Goal: Information Seeking & Learning: Learn about a topic

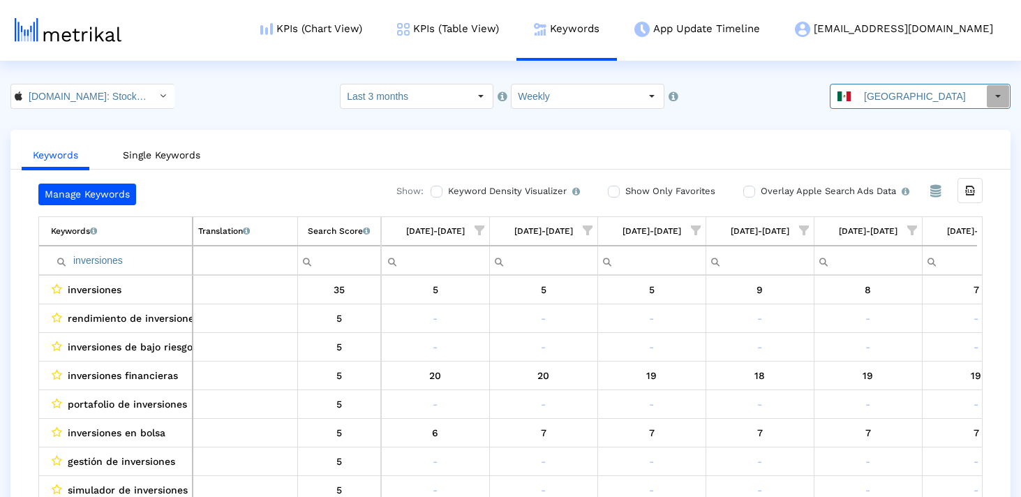
scroll to position [0, 806]
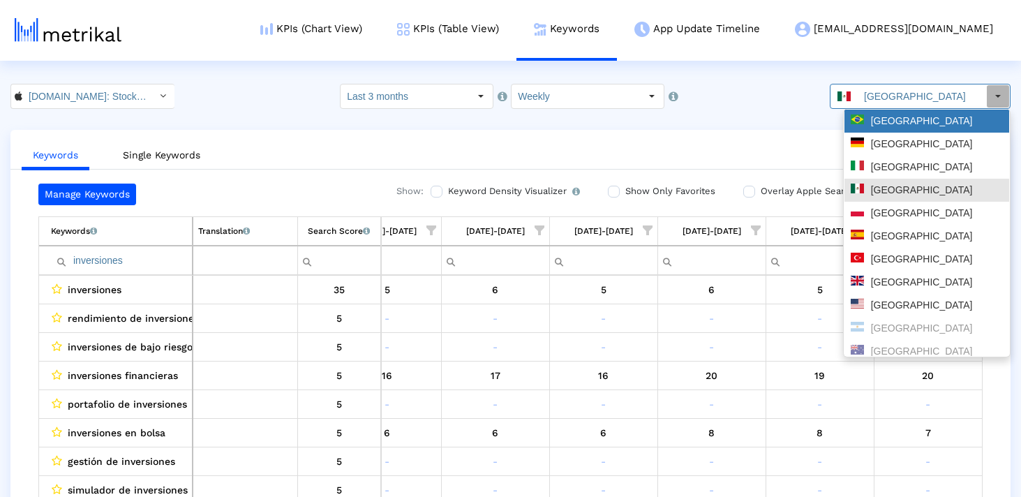
click at [904, 125] on div "[GEOGRAPHIC_DATA]" at bounding box center [927, 120] width 152 height 13
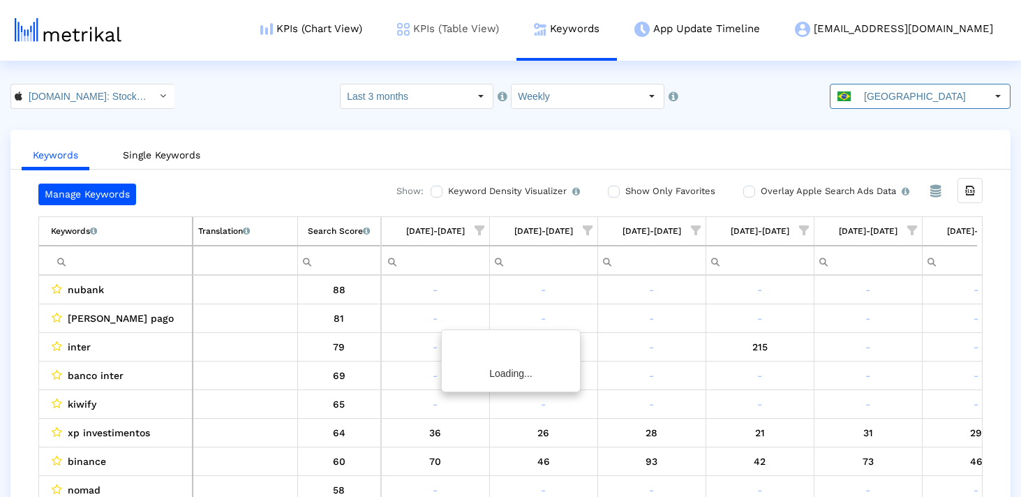
scroll to position [0, 811]
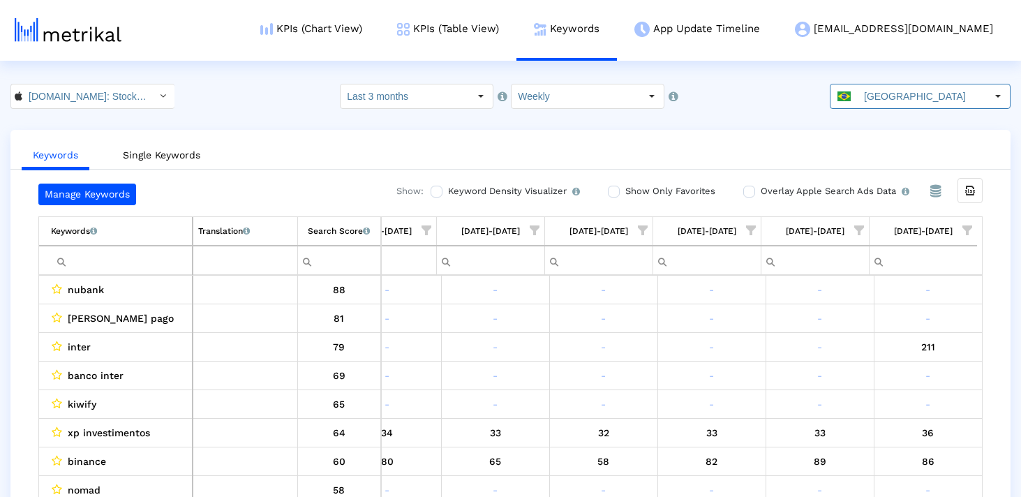
click at [120, 248] on td "Filter cell" at bounding box center [116, 260] width 154 height 29
click at [115, 254] on input "Filter cell" at bounding box center [121, 260] width 141 height 23
paste input "investimento"
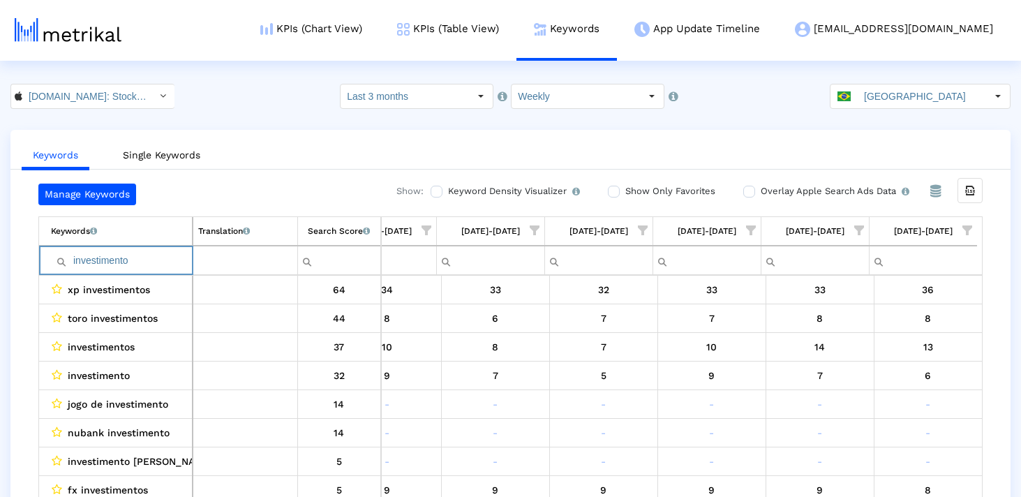
click at [158, 258] on input "investimento" at bounding box center [121, 260] width 141 height 23
paste input "finanças"
click at [158, 258] on input "finanças" at bounding box center [121, 260] width 141 height 23
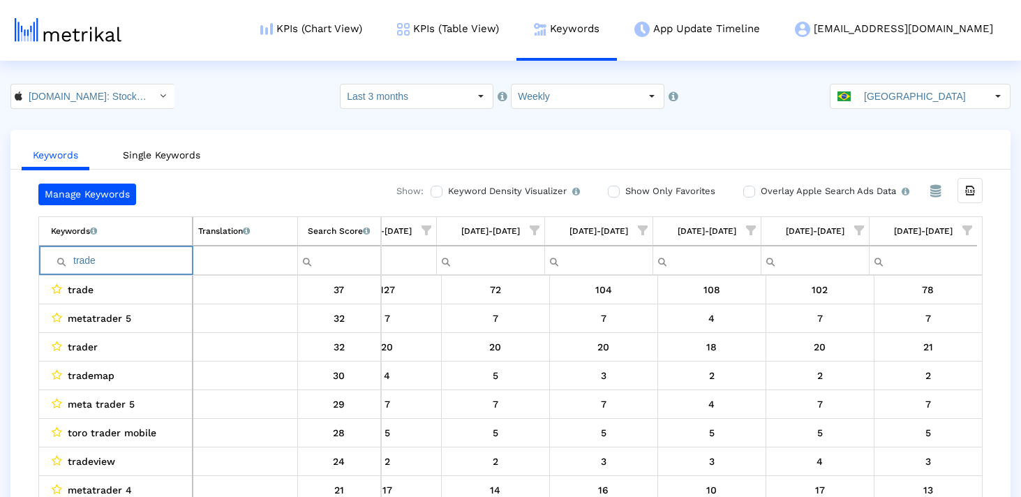
click at [158, 258] on input "trade" at bounding box center [121, 260] width 141 height 23
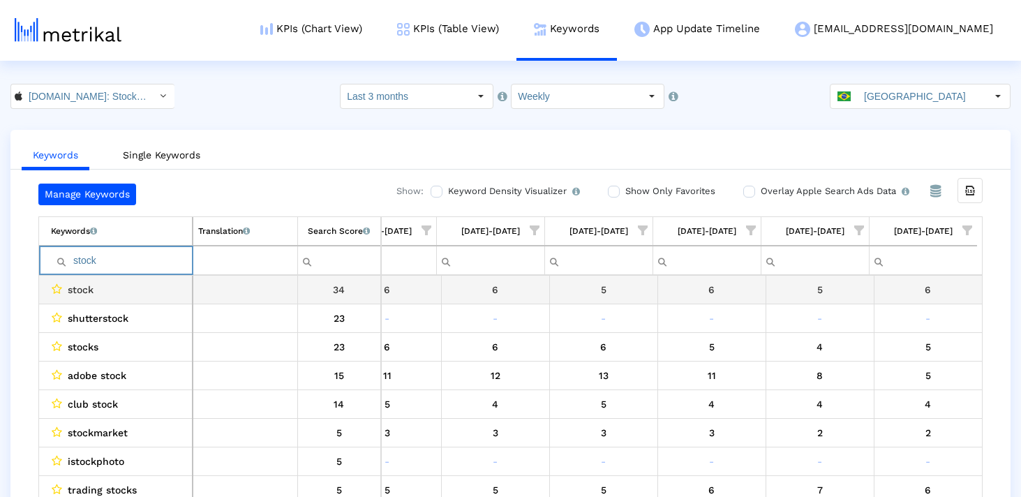
click at [110, 267] on input "stock" at bounding box center [121, 260] width 141 height 23
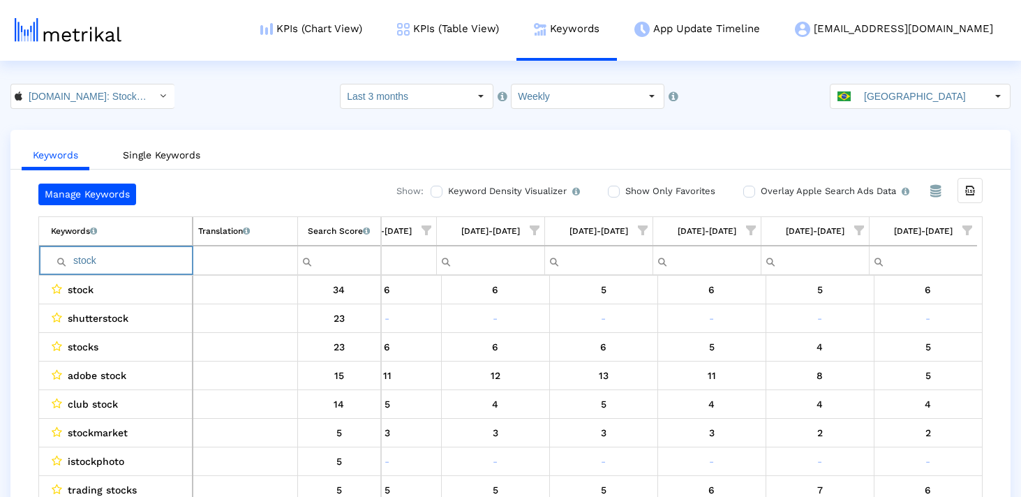
click at [110, 267] on input "stock" at bounding box center [121, 260] width 141 height 23
paste input "câmbio"
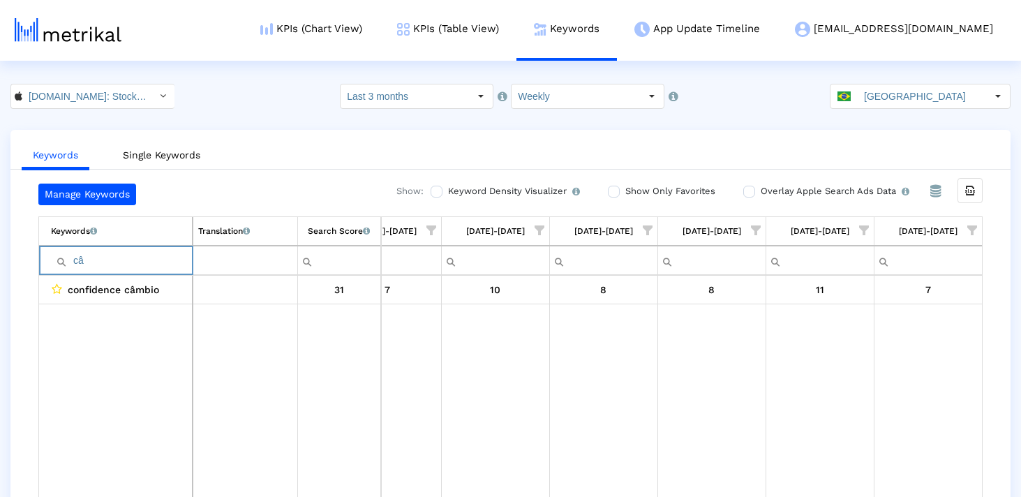
type input "c"
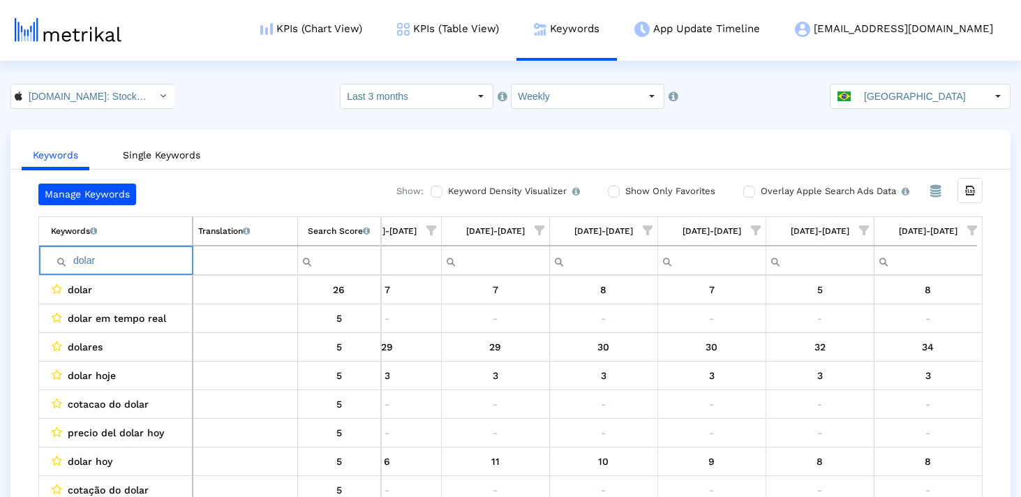
click at [115, 258] on input "dolar" at bounding box center [121, 260] width 141 height 23
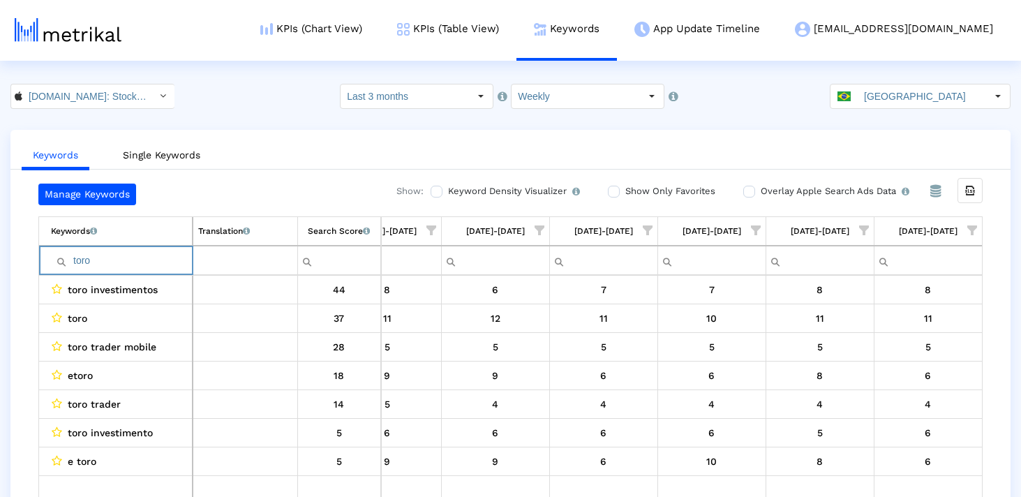
click at [133, 263] on input "toro" at bounding box center [121, 260] width 141 height 23
paste input "econômic"
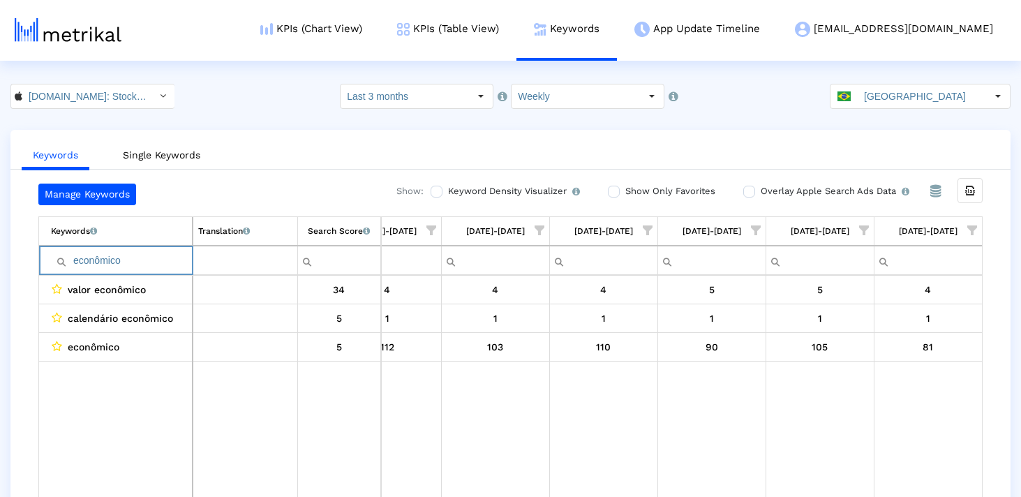
click at [137, 262] on input "econômico" at bounding box center [121, 260] width 141 height 23
paste input "webull"
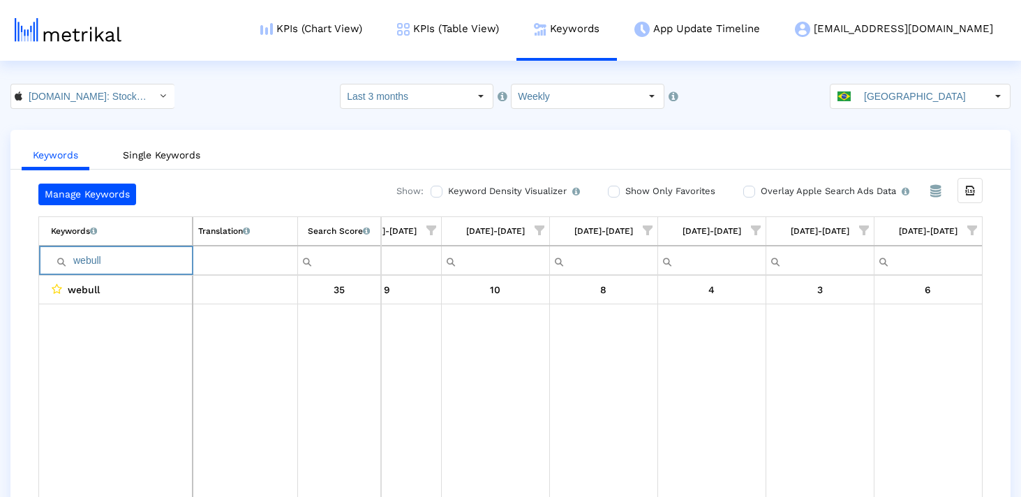
click at [135, 256] on input "webull" at bounding box center [121, 260] width 141 height 23
paste input "finance"
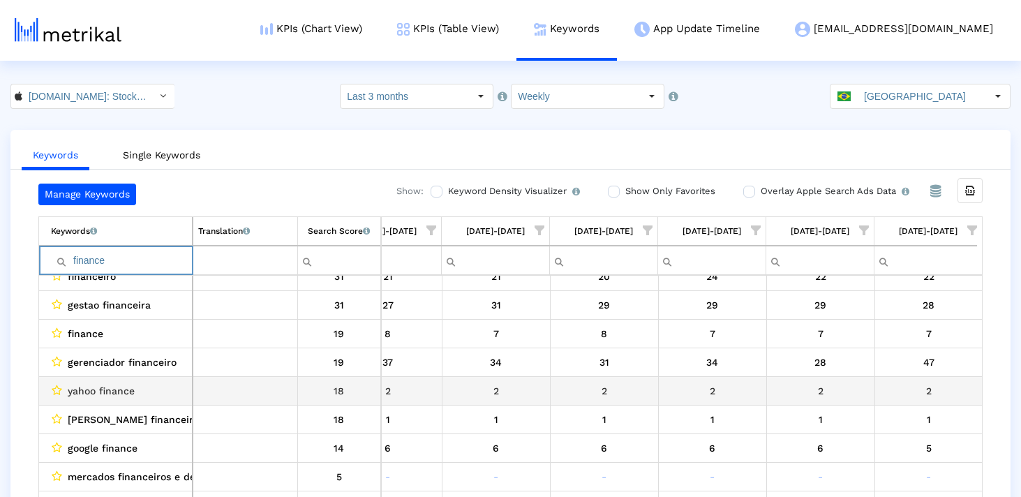
scroll to position [0, 805]
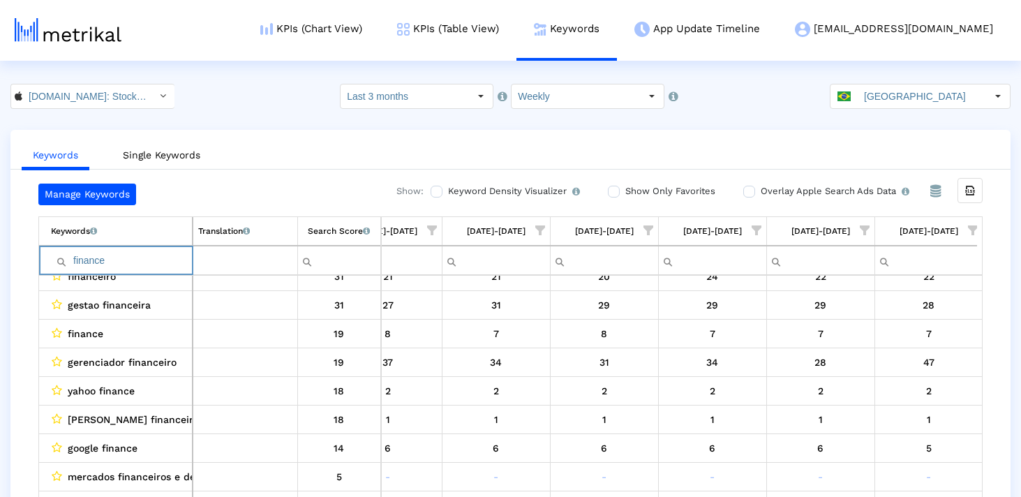
click at [130, 264] on input "finance" at bounding box center [121, 260] width 141 height 23
paste input "minhas"
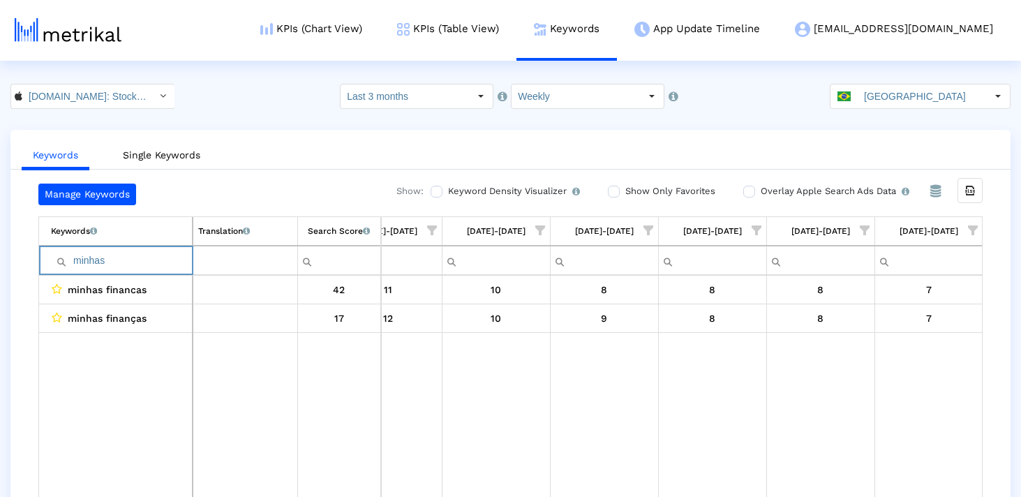
type input "minhas"
click at [126, 255] on input "minhas" at bounding box center [121, 260] width 141 height 23
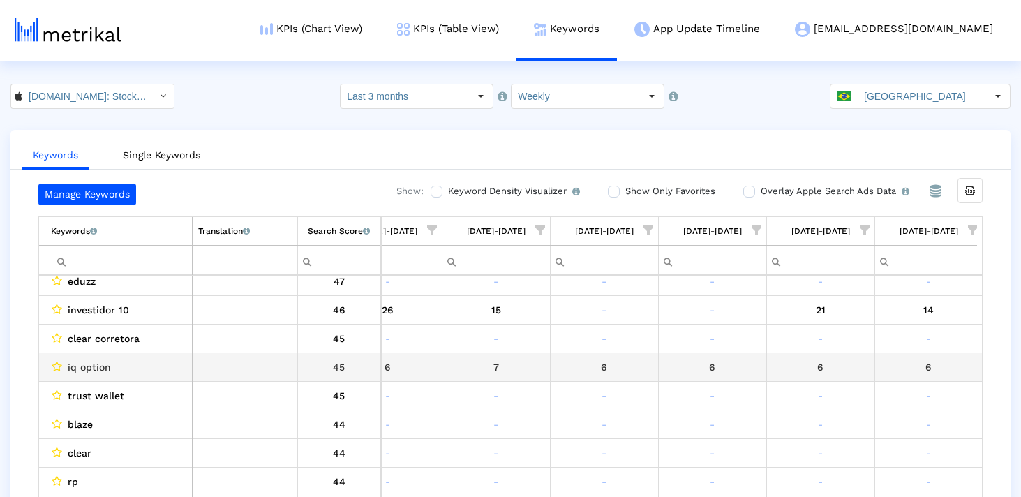
click at [89, 363] on span "iq option" at bounding box center [89, 367] width 43 height 18
copy span "option"
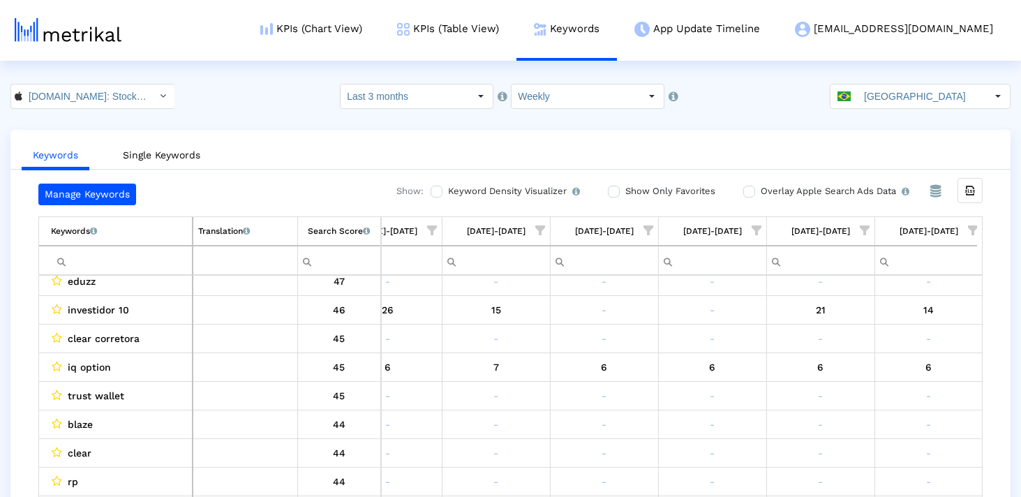
click at [107, 251] on input "Filter cell" at bounding box center [121, 260] width 141 height 23
paste input "option"
type input "option"
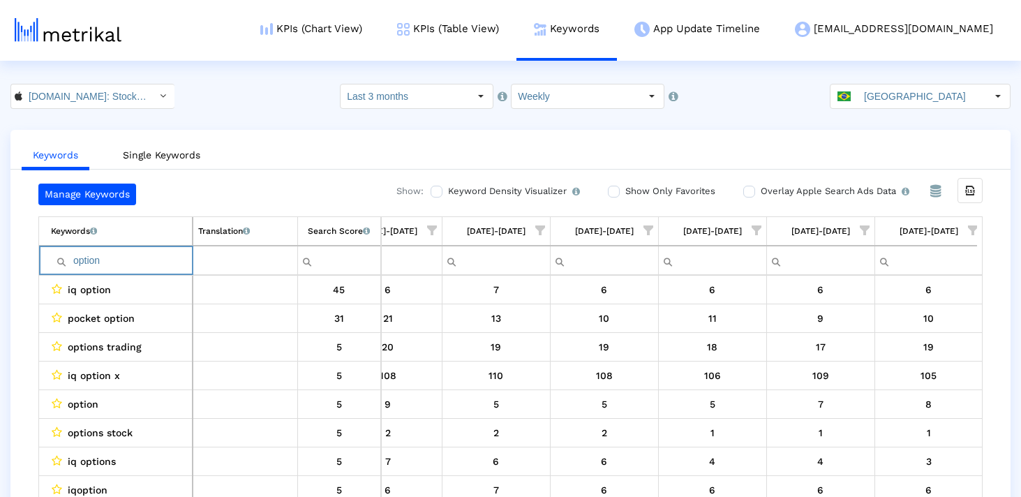
click at [73, 259] on input "option" at bounding box center [121, 260] width 141 height 23
click at [89, 262] on input "option" at bounding box center [121, 260] width 141 height 23
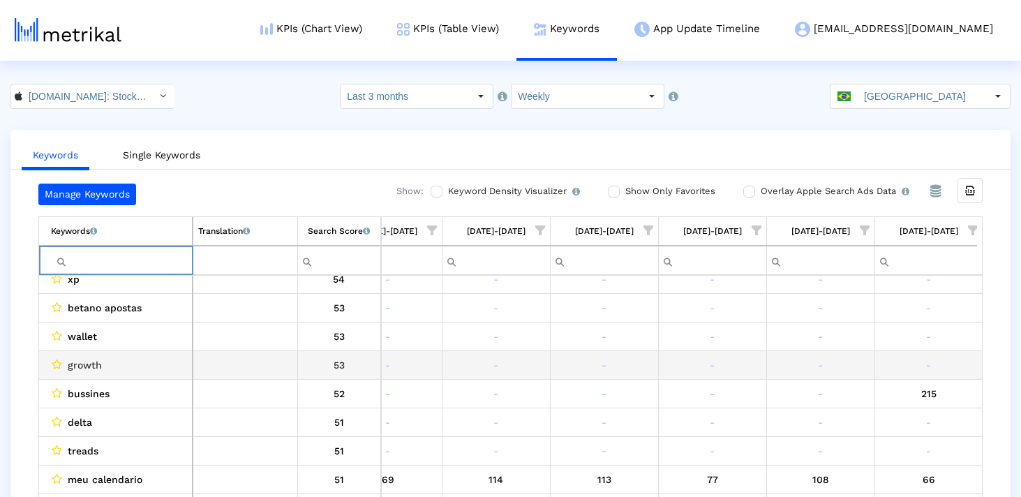
scroll to position [458, 0]
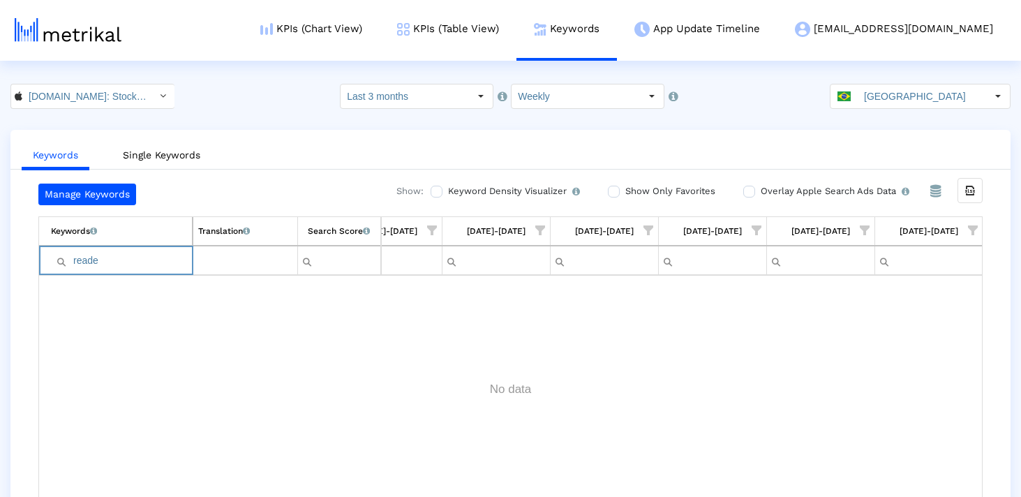
click at [114, 267] on input "reade" at bounding box center [121, 260] width 141 height 23
type input "trade"
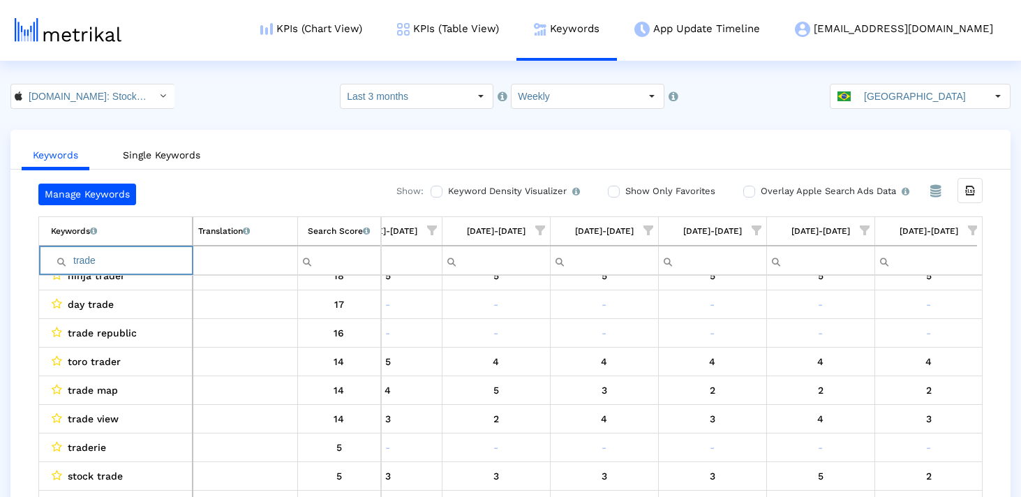
click at [120, 272] on input "trade" at bounding box center [121, 260] width 141 height 23
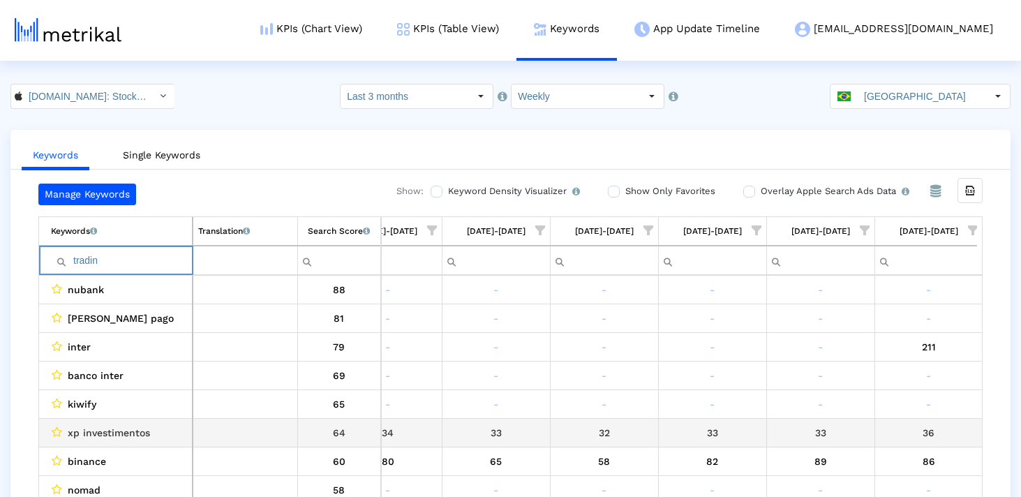
type input "trading"
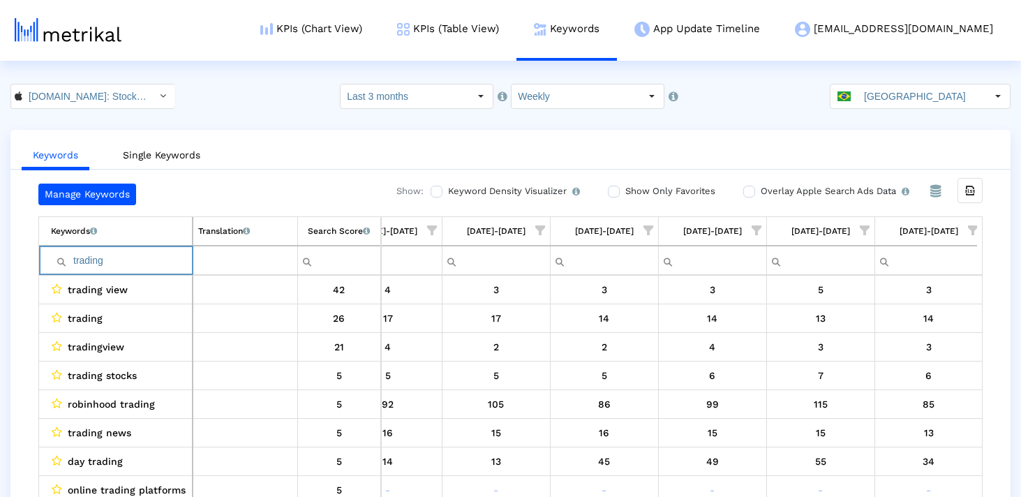
click at [136, 266] on input "trading" at bounding box center [121, 260] width 141 height 23
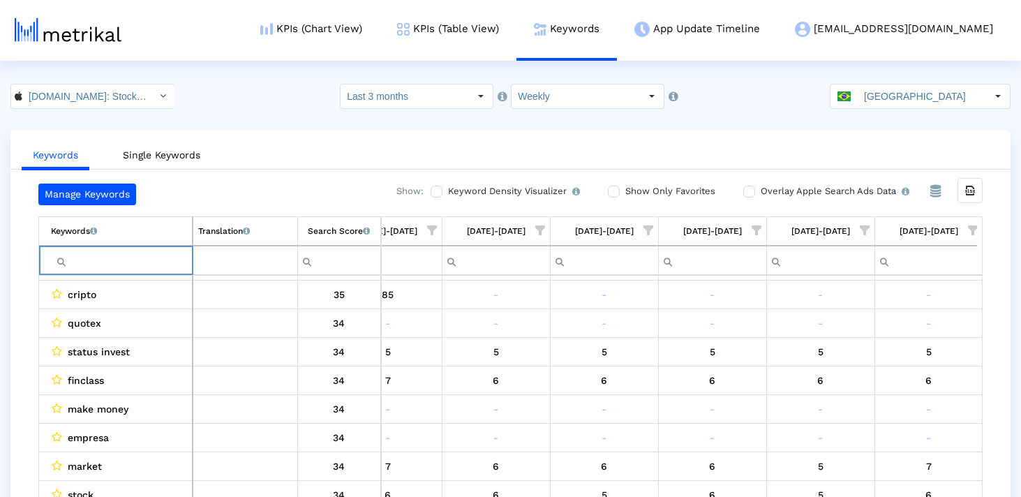
click at [971, 230] on span "Show filter options for column '09/14/25-09/20/25'" at bounding box center [973, 230] width 10 height 10
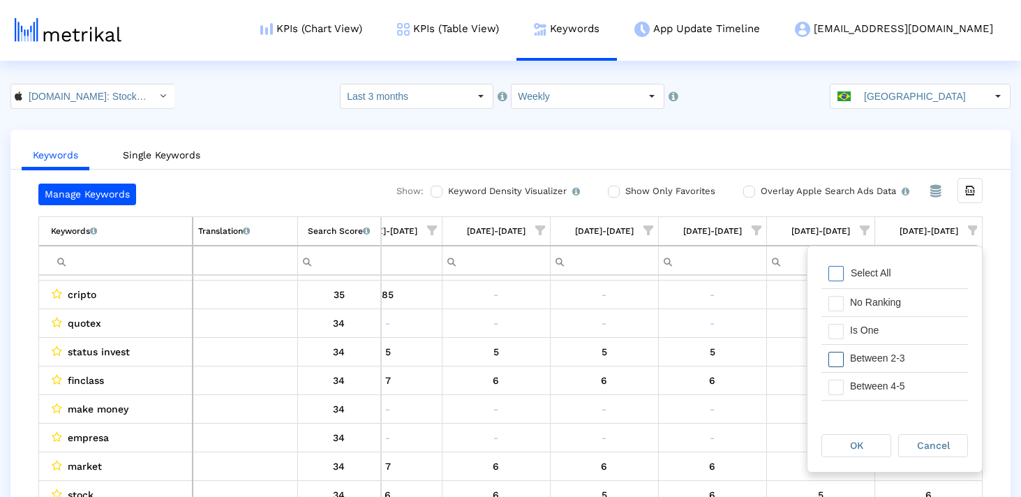
click at [834, 362] on span "Filter options" at bounding box center [836, 359] width 15 height 15
click at [834, 387] on span "Filter options" at bounding box center [836, 387] width 15 height 15
click at [831, 336] on span "Filter options" at bounding box center [836, 337] width 15 height 15
click at [831, 366] on span "Filter options" at bounding box center [836, 364] width 15 height 15
click at [836, 441] on div "OK" at bounding box center [856, 446] width 68 height 22
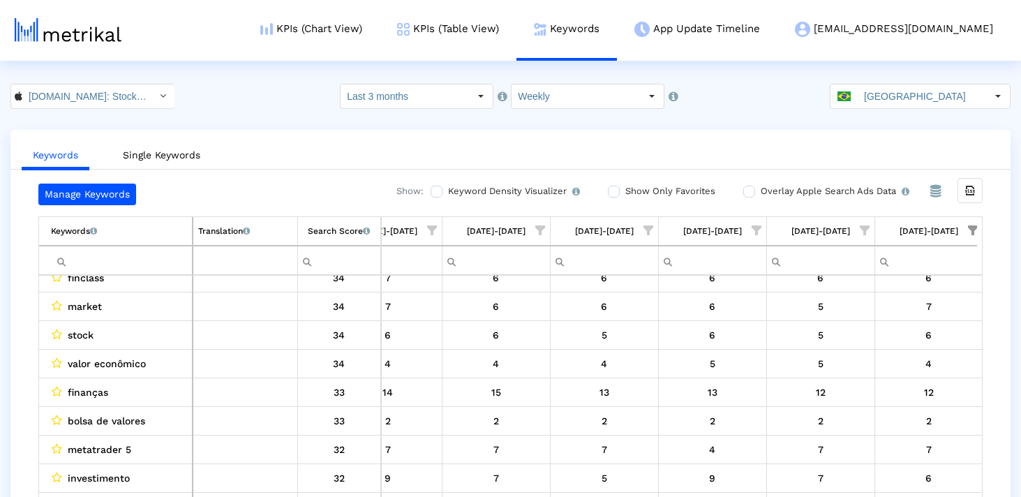
click at [113, 262] on input "Filter cell" at bounding box center [121, 260] width 141 height 23
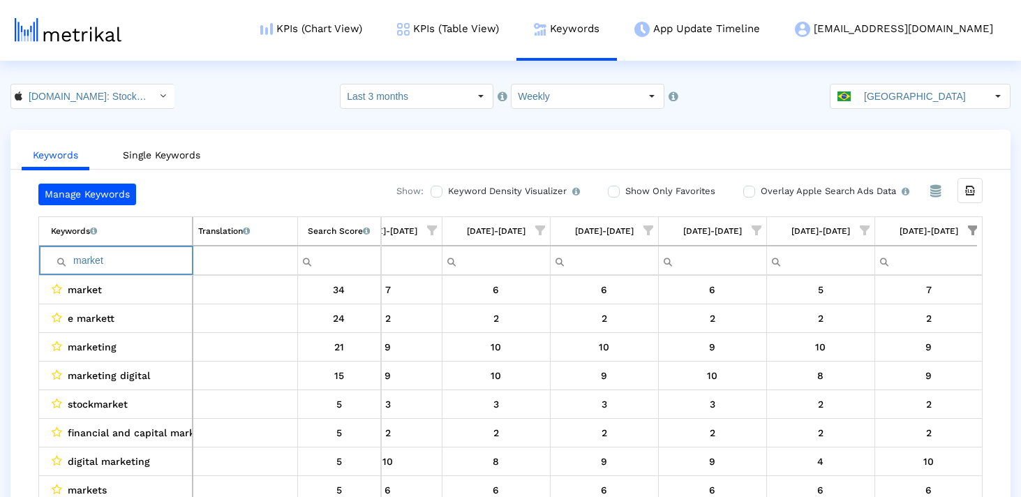
click at [92, 263] on input "market" at bounding box center [121, 260] width 141 height 23
type input "market"
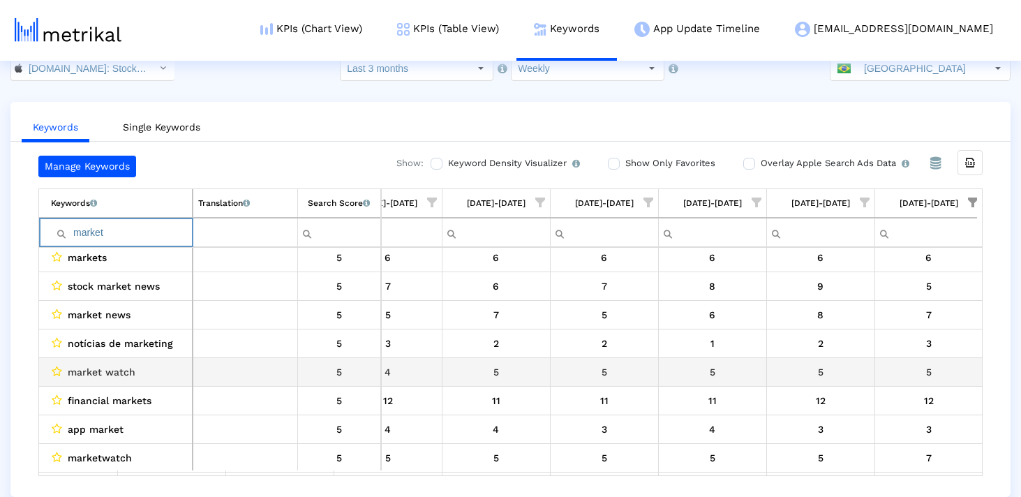
scroll to position [159, 0]
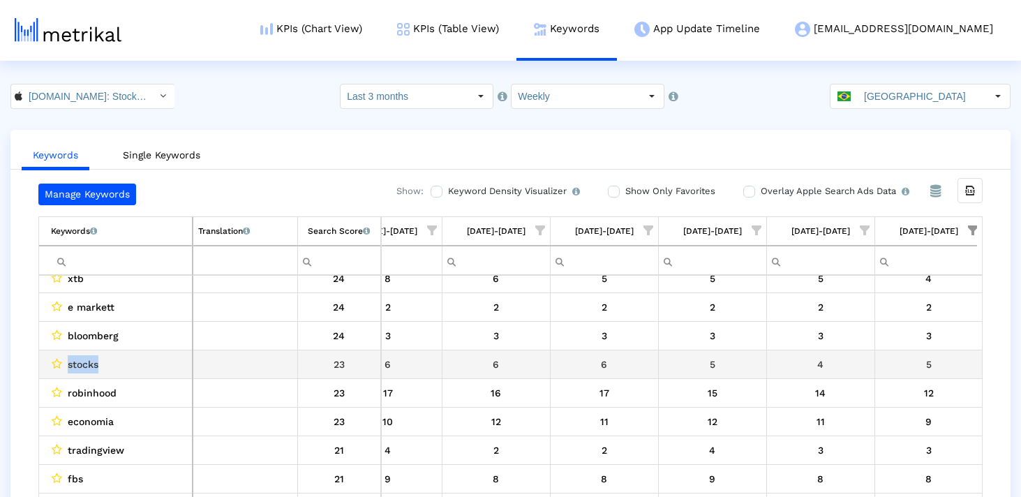
drag, startPoint x: 115, startPoint y: 371, endPoint x: 64, endPoint y: 371, distance: 51.7
click at [64, 371] on div "stocks" at bounding box center [119, 364] width 136 height 18
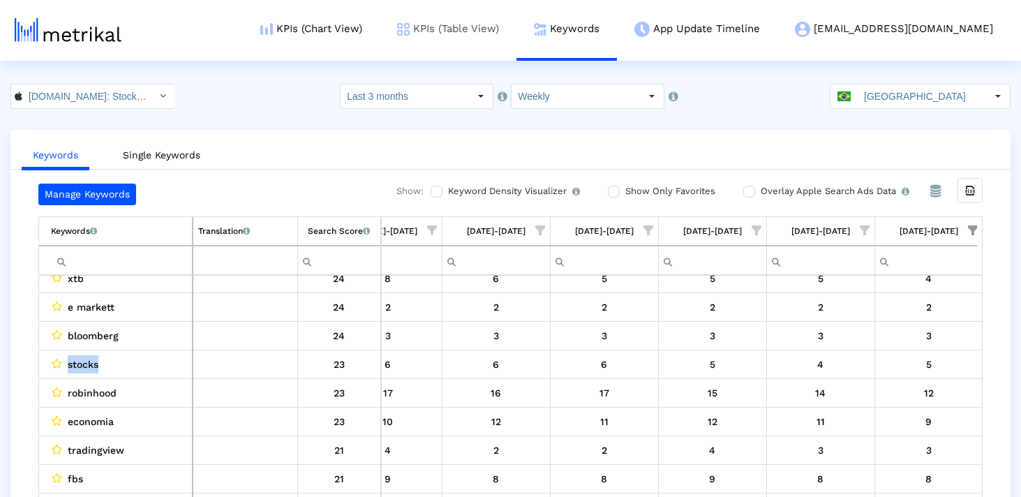
copy div "stocks"
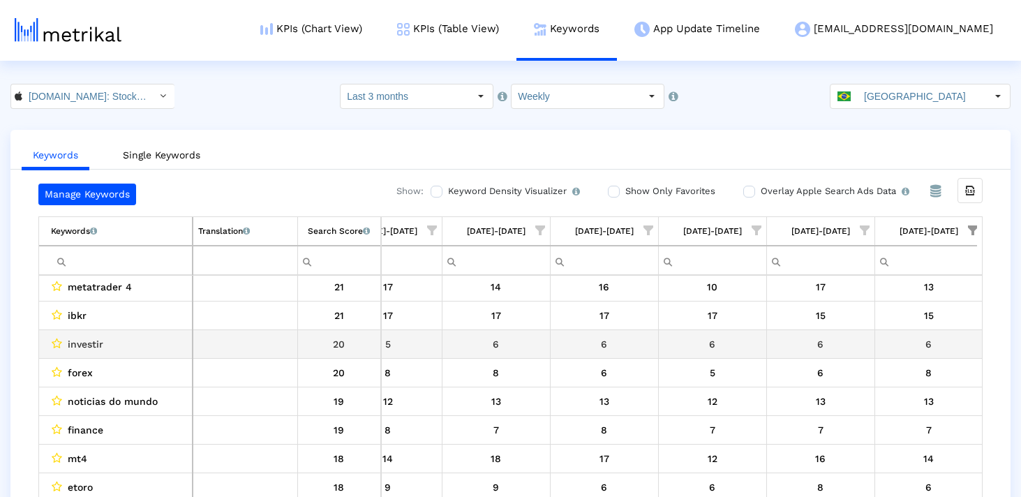
click at [96, 343] on span "investir" at bounding box center [86, 344] width 36 height 18
copy span "investir"
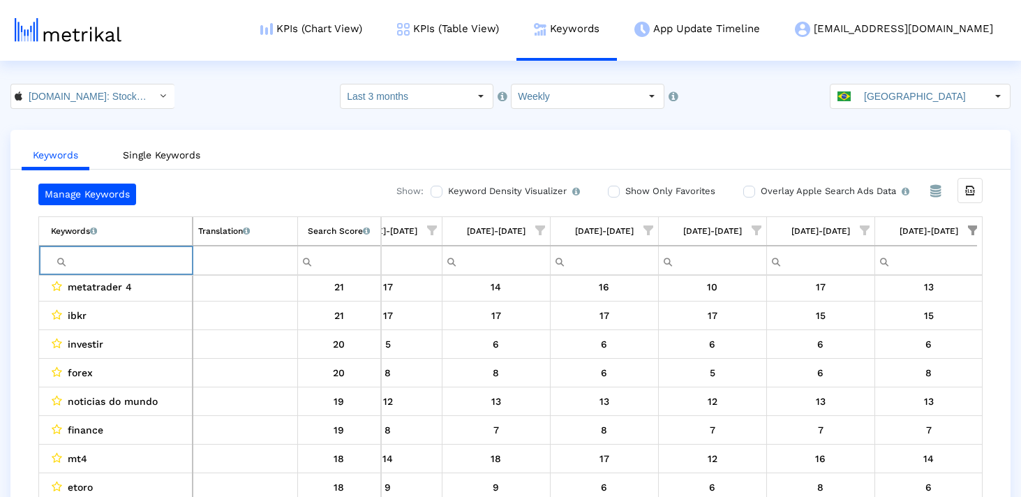
click at [111, 269] on input "Filter cell" at bounding box center [121, 260] width 141 height 23
paste input "investir"
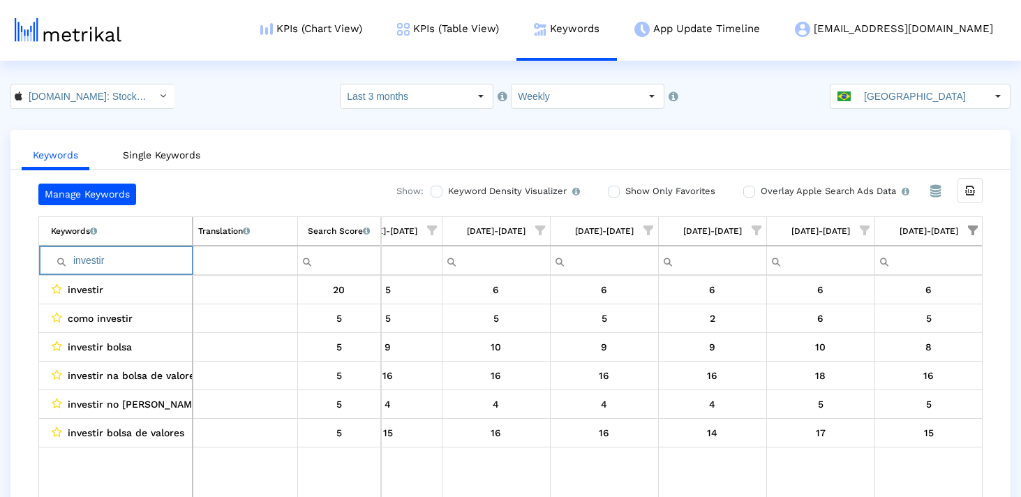
type input "investir"
click at [145, 260] on input "investir" at bounding box center [121, 260] width 141 height 23
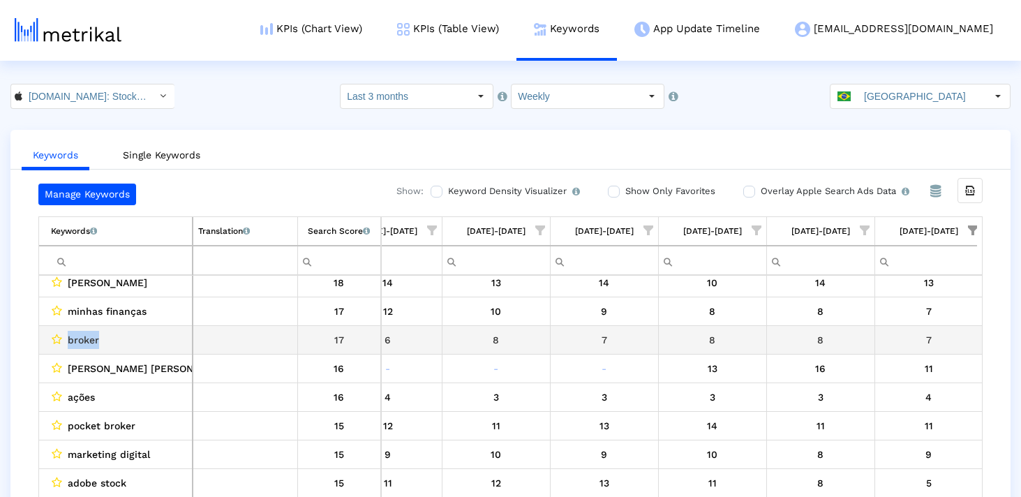
drag, startPoint x: 107, startPoint y: 337, endPoint x: 63, endPoint y: 332, distance: 44.3
click at [64, 332] on div "broker" at bounding box center [119, 340] width 136 height 18
copy div "broker"
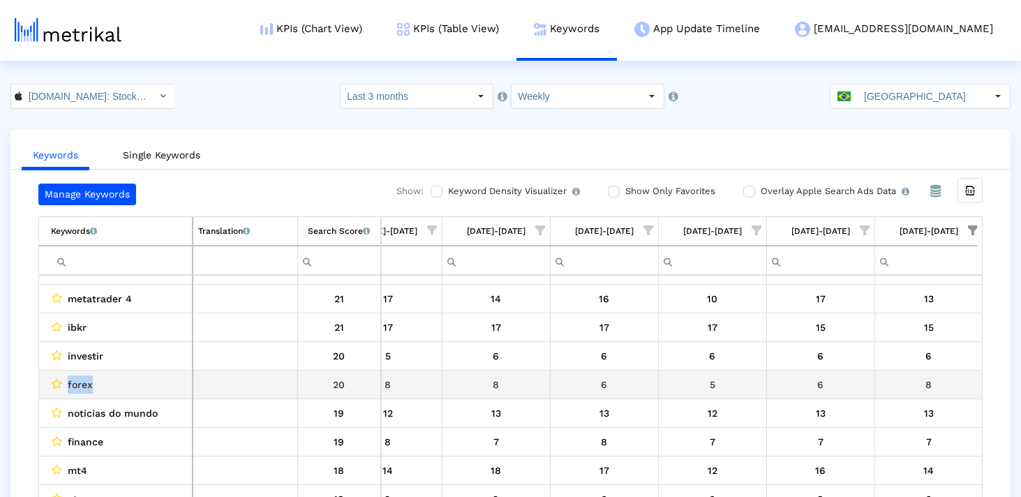
drag, startPoint x: 128, startPoint y: 384, endPoint x: 66, endPoint y: 383, distance: 61.4
click at [66, 383] on div "forex" at bounding box center [119, 385] width 136 height 18
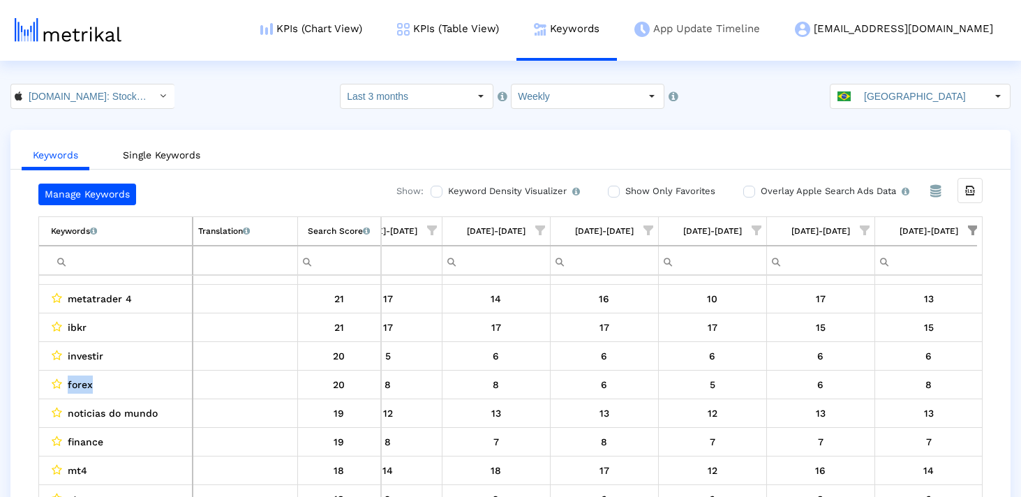
copy span "forex"
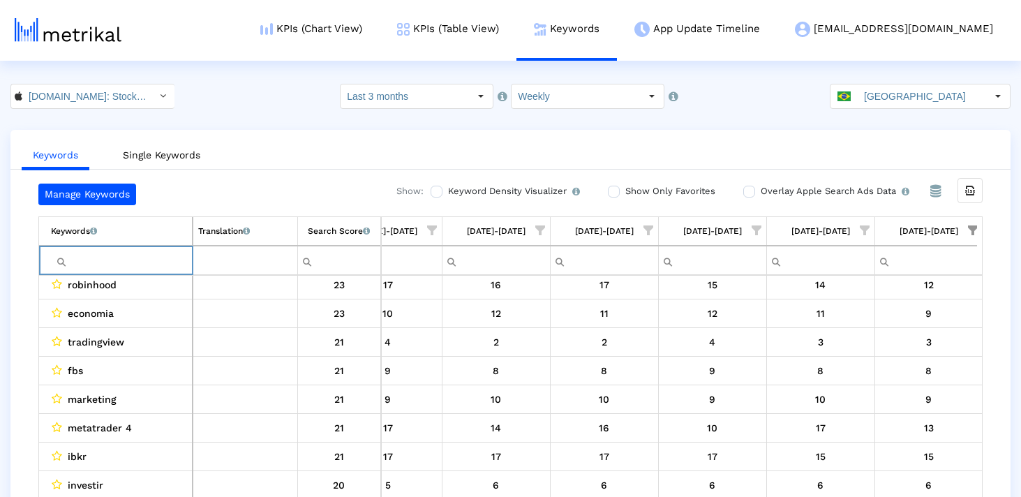
click at [145, 263] on input "Filter cell" at bounding box center [121, 260] width 141 height 23
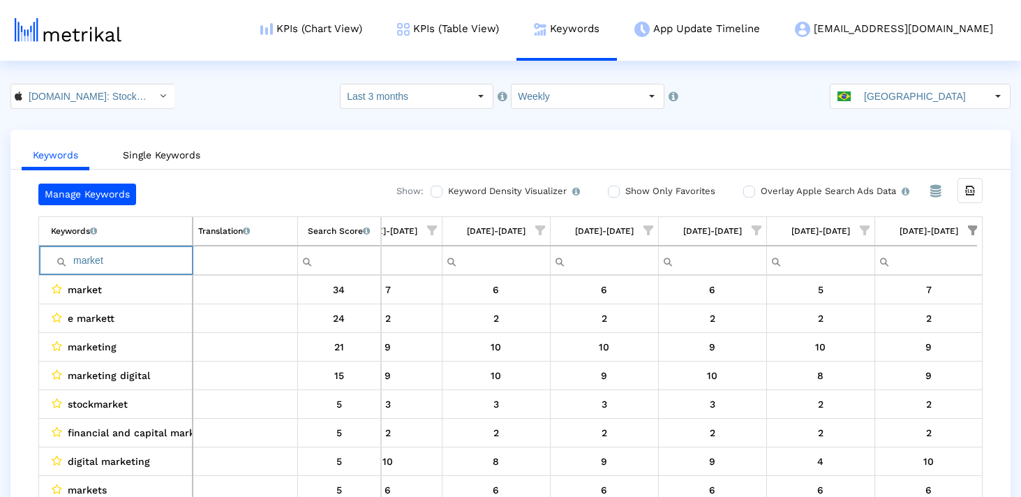
click at [143, 263] on input "market" at bounding box center [121, 260] width 141 height 23
type input "market"
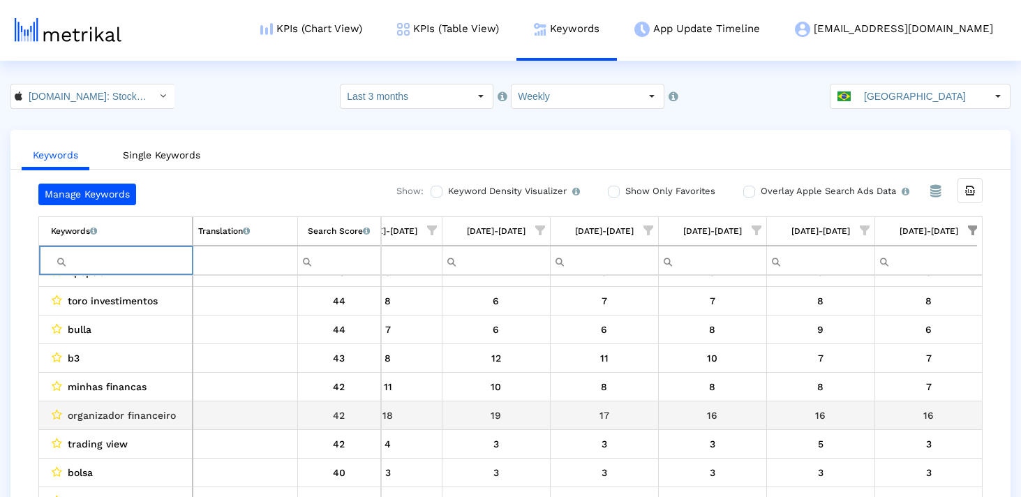
scroll to position [45, 0]
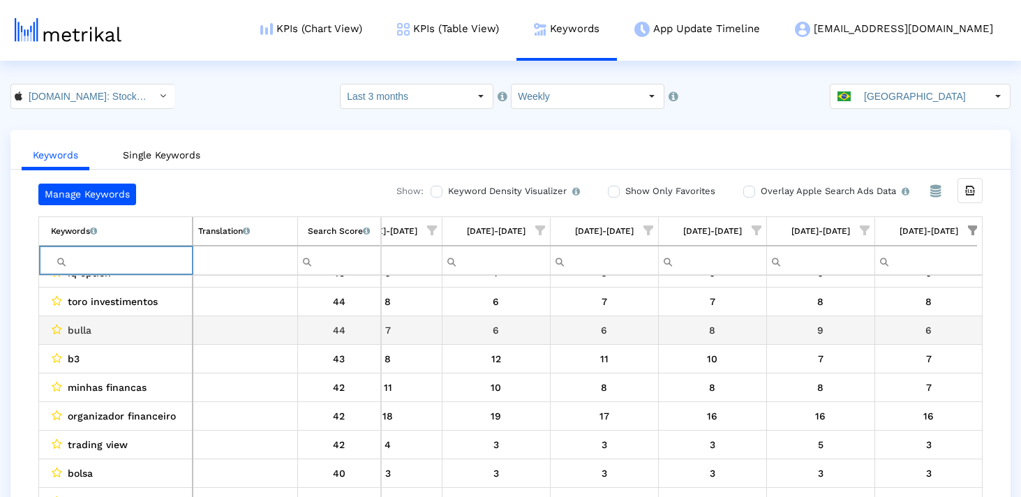
click at [75, 330] on span "bulla" at bounding box center [80, 330] width 24 height 18
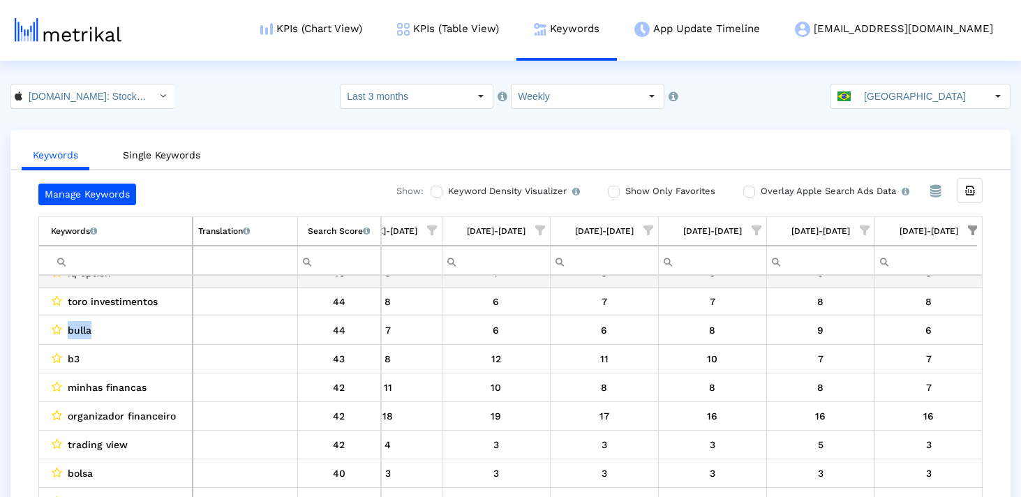
copy span "bulla"
click at [105, 269] on input "Filter cell" at bounding box center [121, 260] width 141 height 23
paste input "bulla"
type input "bulla"
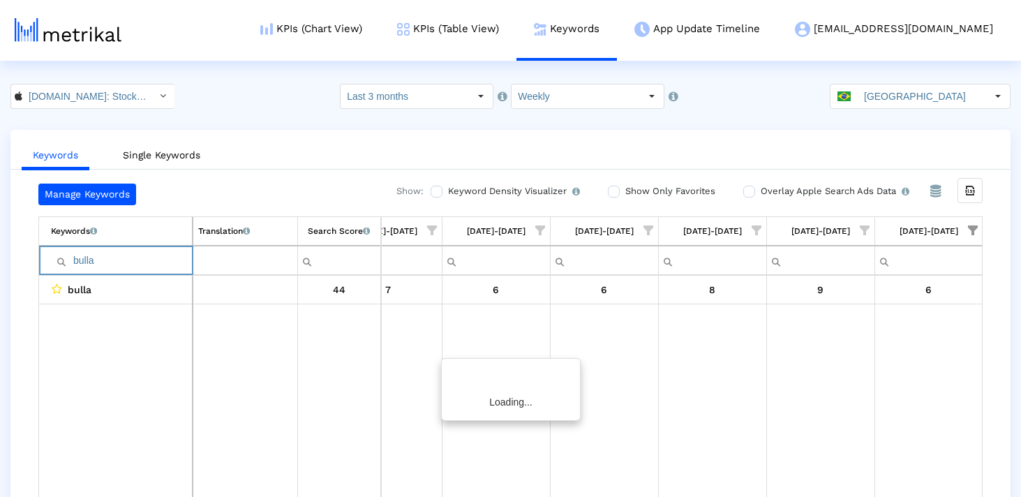
scroll to position [0, 0]
drag, startPoint x: 103, startPoint y: 265, endPoint x: 34, endPoint y: 262, distance: 69.9
click at [34, 262] on div "Manage Keywords Show: Keyword Density Visualizer Turn this on to view where and…" at bounding box center [510, 344] width 1000 height 320
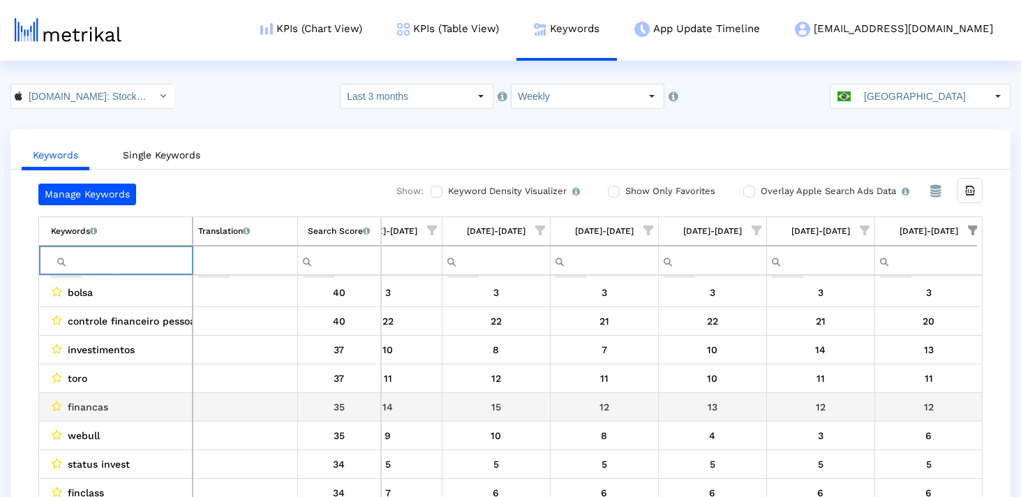
scroll to position [236, 0]
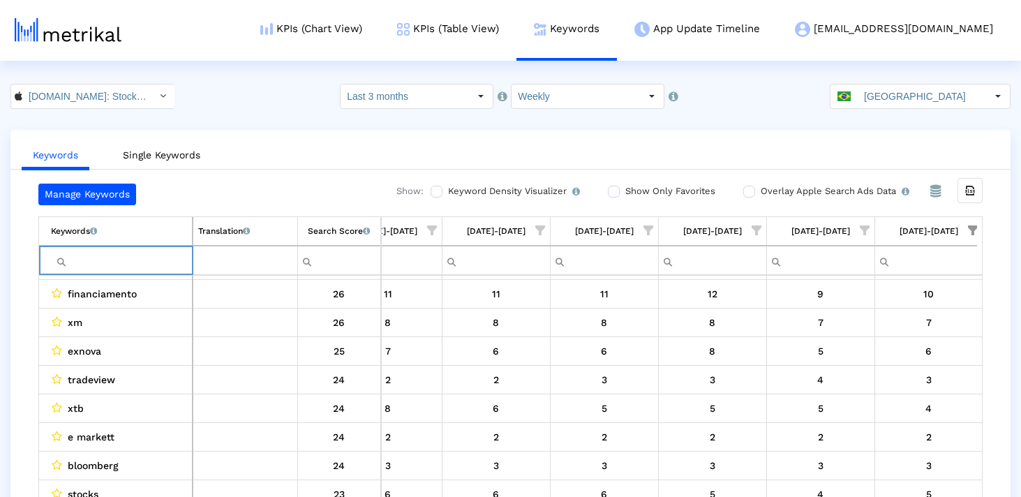
type input "i"
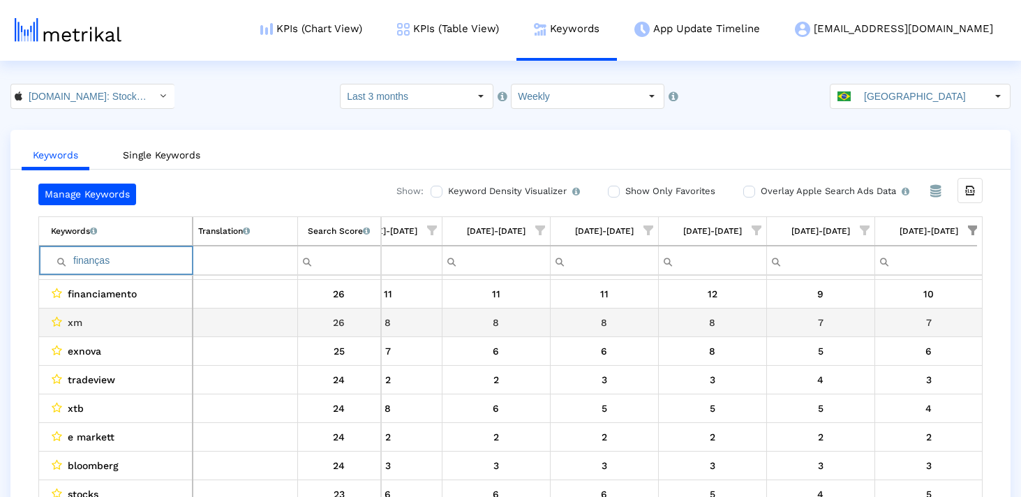
scroll to position [0, 0]
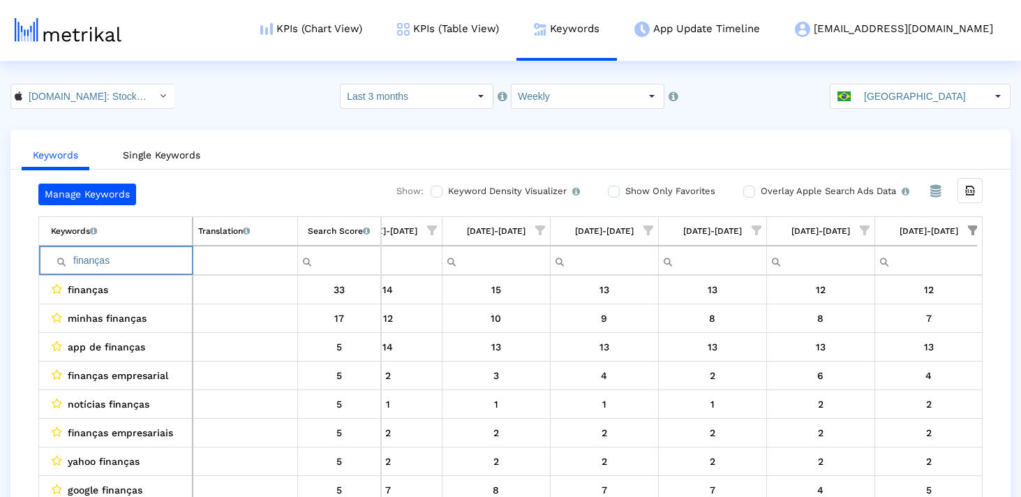
click at [131, 267] on input "finanças" at bounding box center [121, 260] width 141 height 23
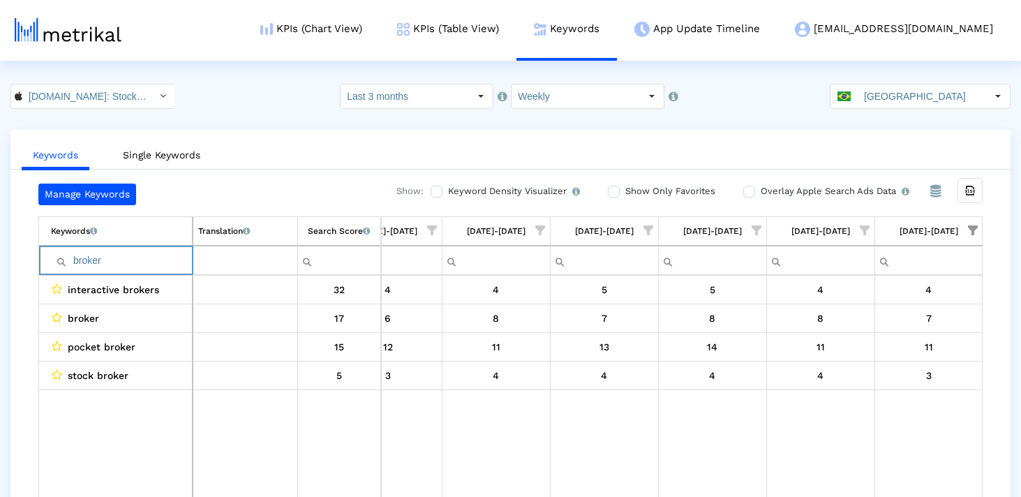
type input "broker"
click at [72, 259] on input "broker" at bounding box center [121, 260] width 141 height 23
click at [131, 258] on input "broker" at bounding box center [121, 260] width 141 height 23
click at [103, 265] on input "broker" at bounding box center [121, 260] width 141 height 23
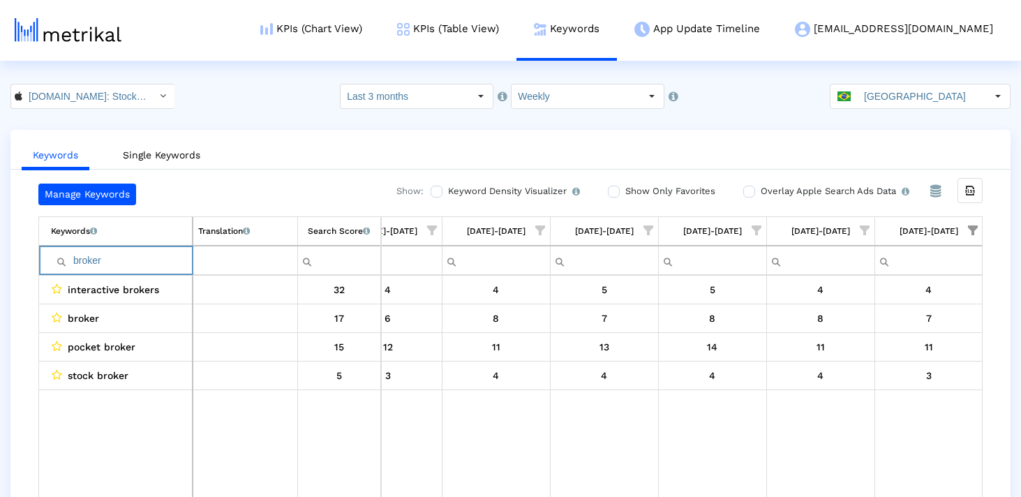
click at [103, 265] on input "broker" at bounding box center [121, 260] width 141 height 23
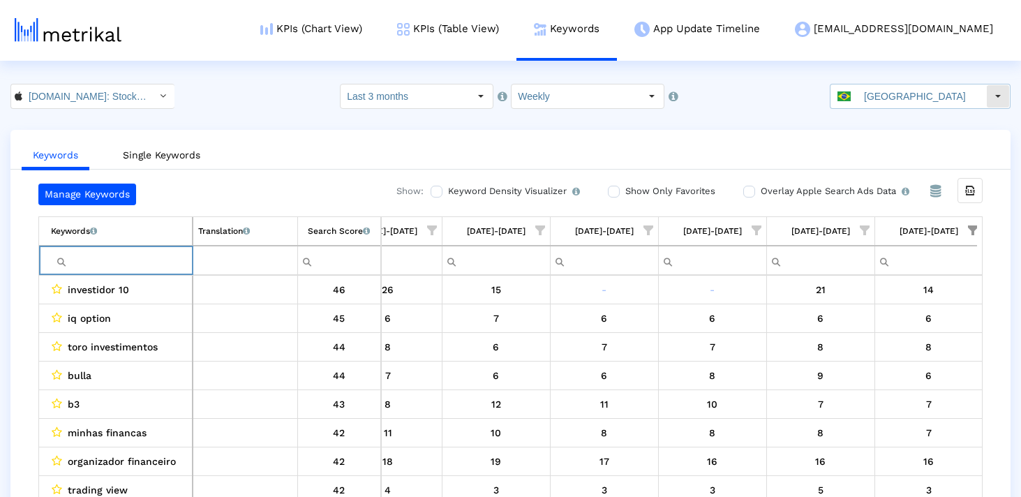
click at [905, 98] on input "[GEOGRAPHIC_DATA]" at bounding box center [922, 96] width 128 height 24
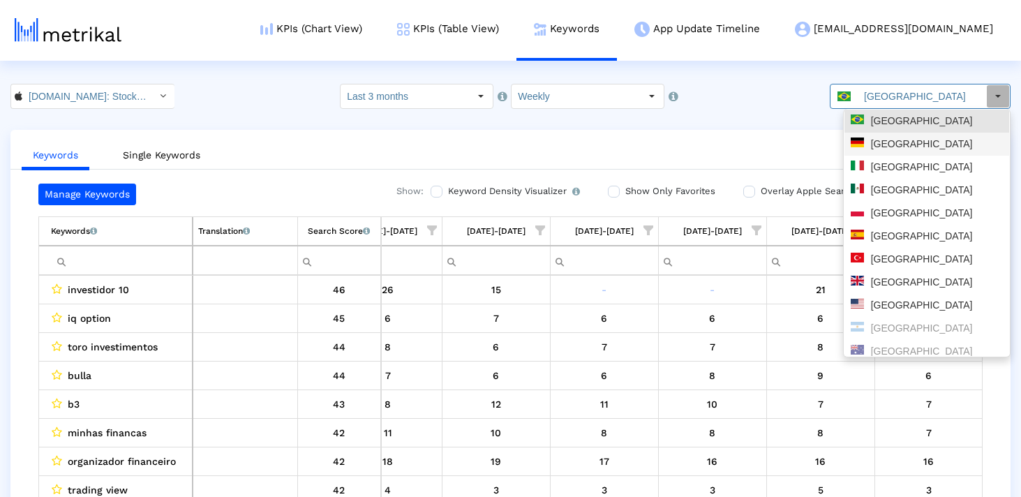
click at [889, 147] on div "[GEOGRAPHIC_DATA]" at bounding box center [927, 144] width 152 height 13
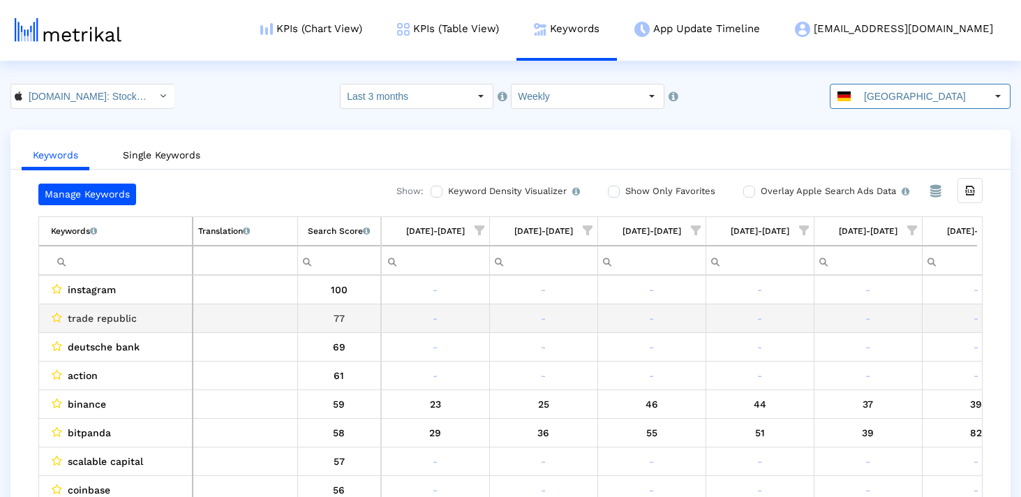
scroll to position [0, 811]
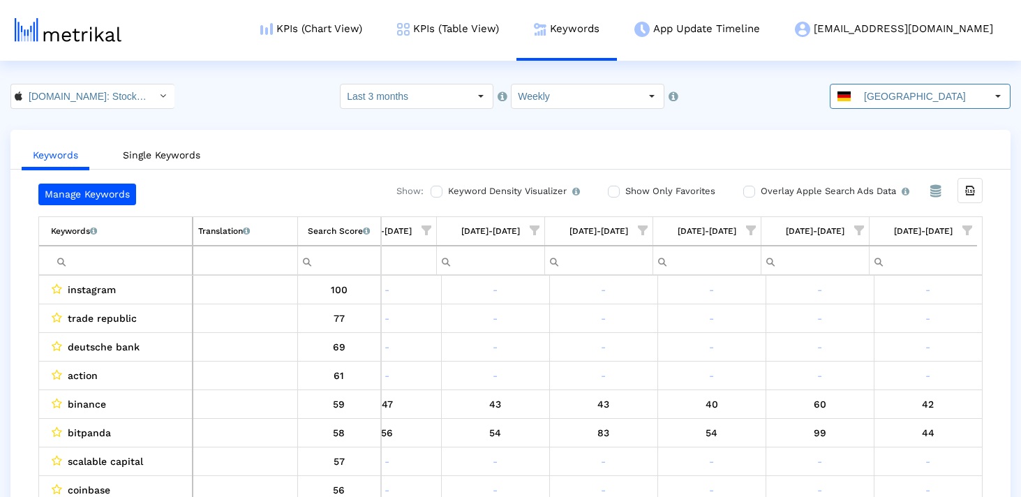
click at [102, 264] on input "Filter cell" at bounding box center [121, 260] width 141 height 23
paste input "etf"
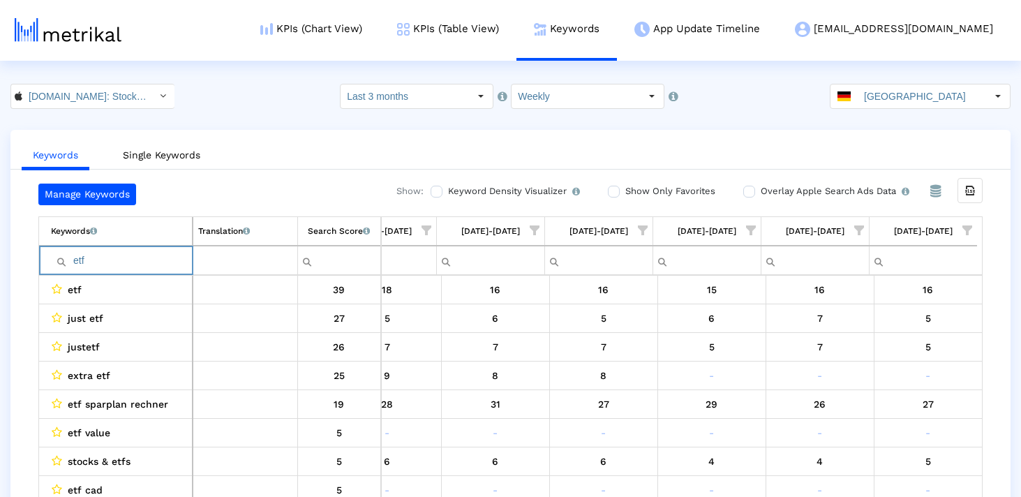
click at [102, 264] on input "etf" at bounding box center [121, 260] width 141 height 23
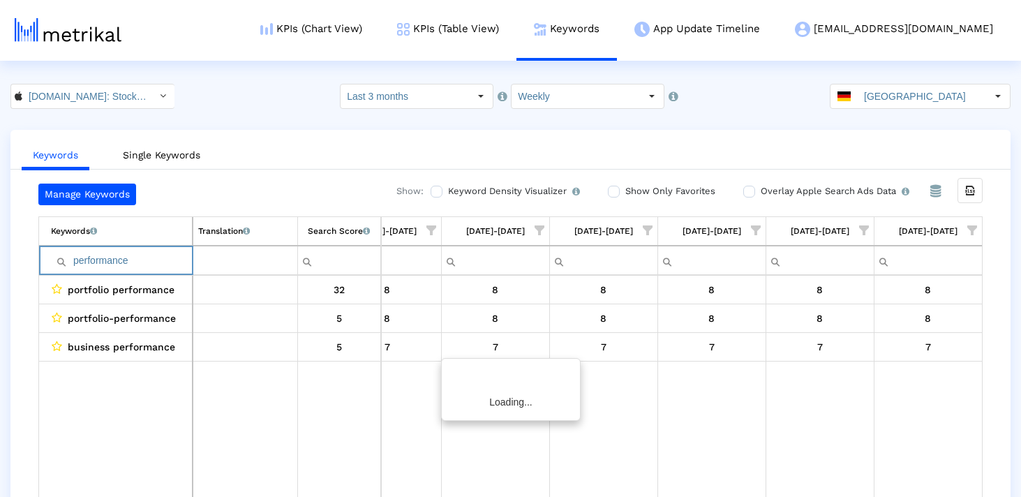
scroll to position [0, 806]
click at [90, 259] on input "performance" at bounding box center [121, 260] width 141 height 23
paste input "ortfolio"
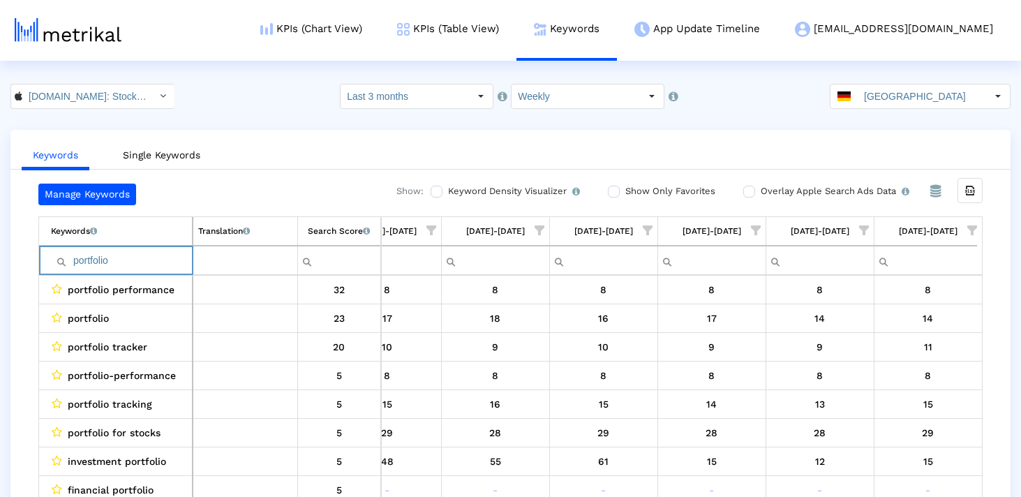
click at [126, 262] on input "portfolio" at bounding box center [121, 260] width 141 height 23
paste input "trading"
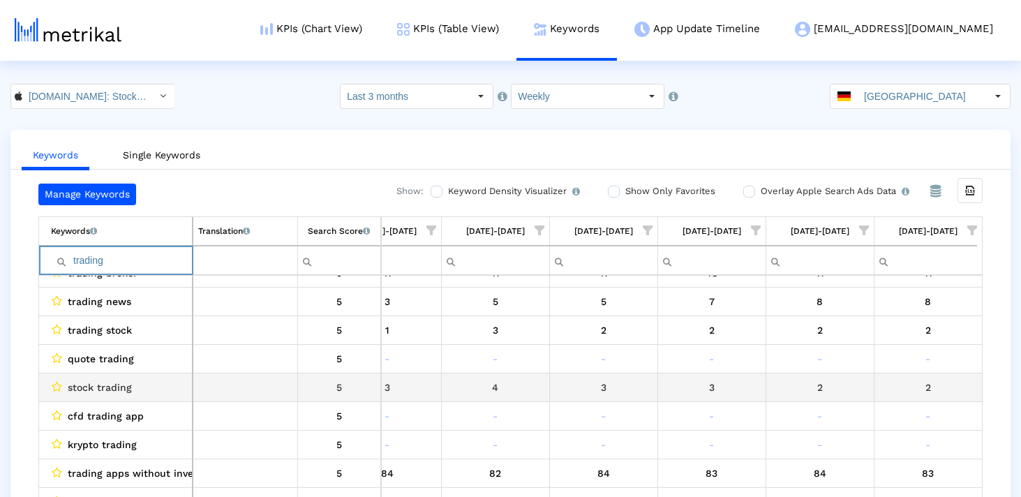
scroll to position [500, 0]
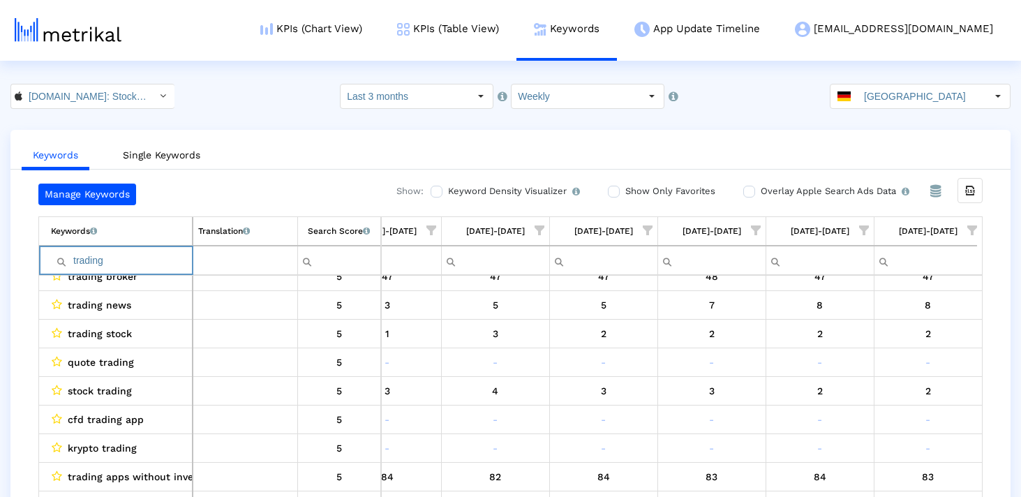
click at [141, 258] on input "trading" at bounding box center [121, 260] width 141 height 23
paste input "stocks"
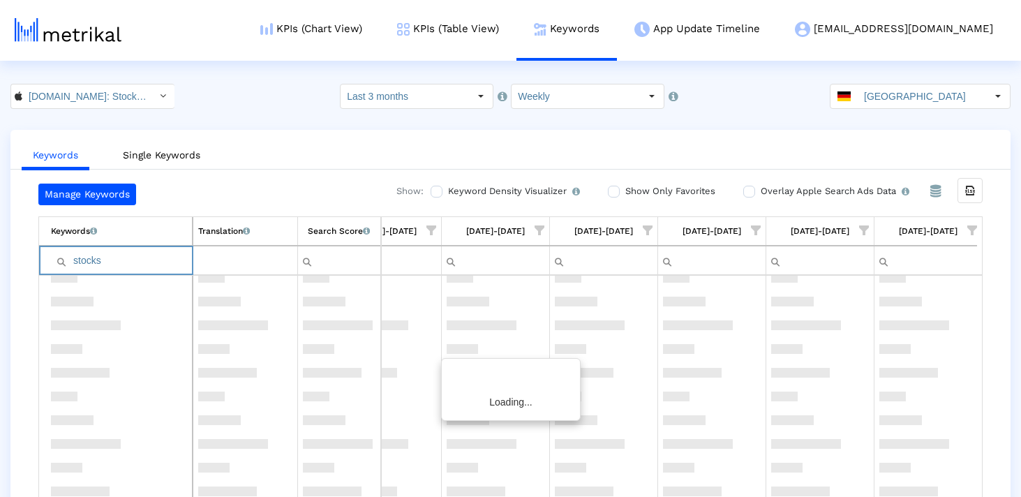
scroll to position [0, 0]
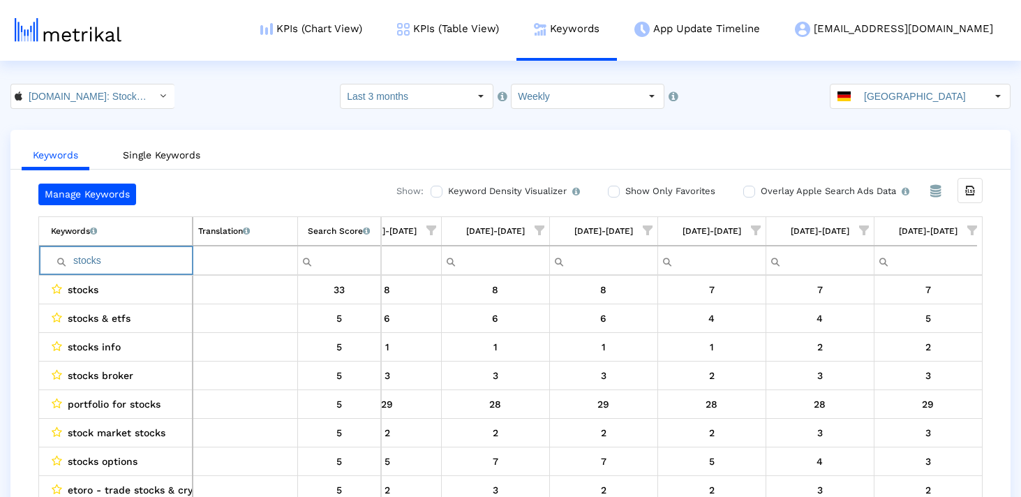
click at [155, 258] on input "stocks" at bounding box center [121, 260] width 141 height 23
paste input "broker"
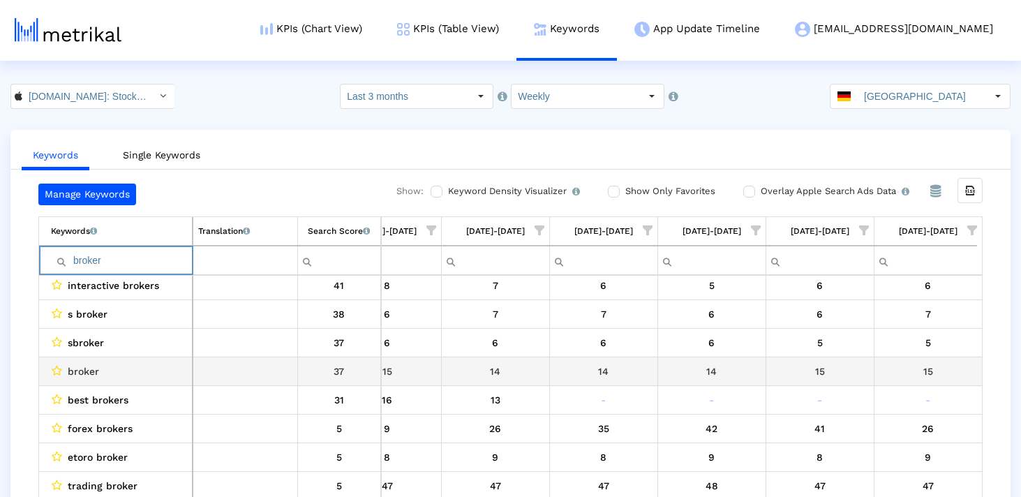
scroll to position [55, 0]
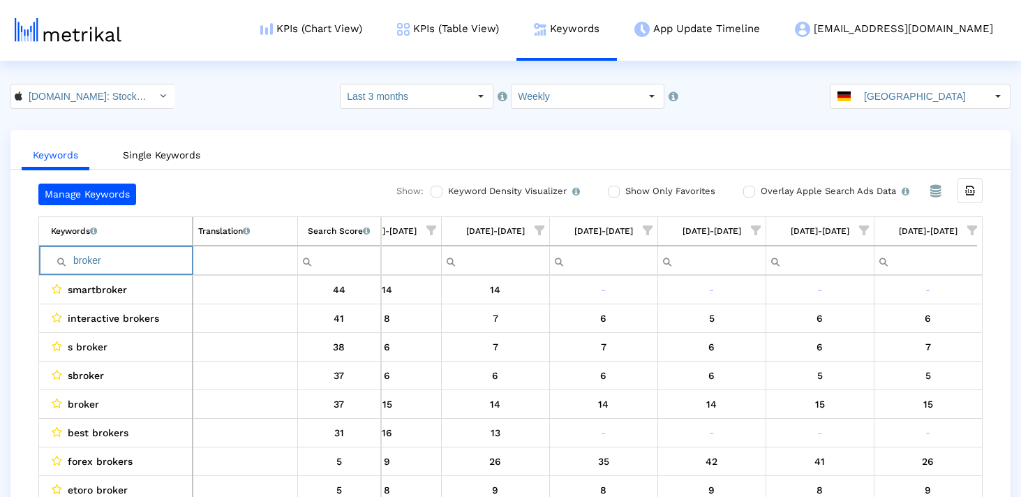
click at [123, 256] on input "broker" at bounding box center [121, 260] width 141 height 23
paste input "invest"
click at [147, 256] on input "invest" at bounding box center [121, 260] width 141 height 23
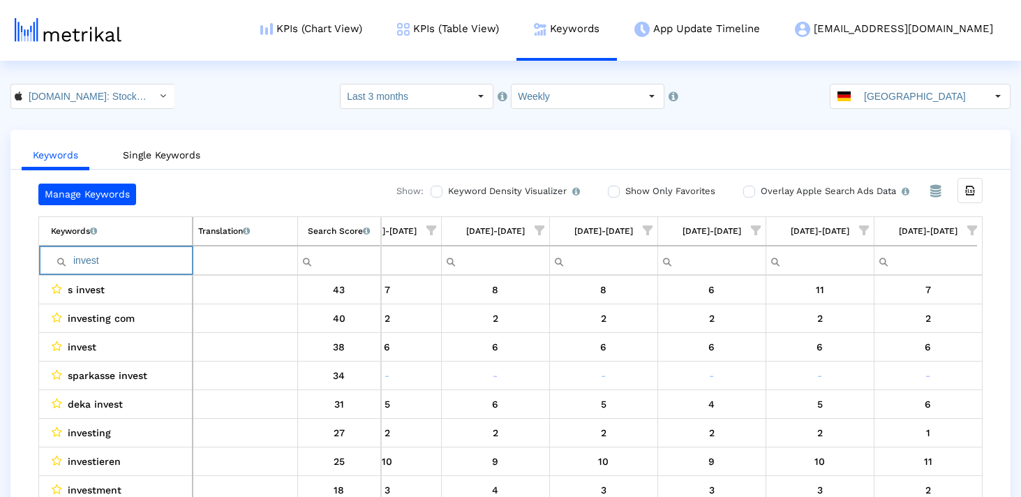
click at [147, 256] on input "invest" at bounding box center [121, 260] width 141 height 23
paste input "etoro"
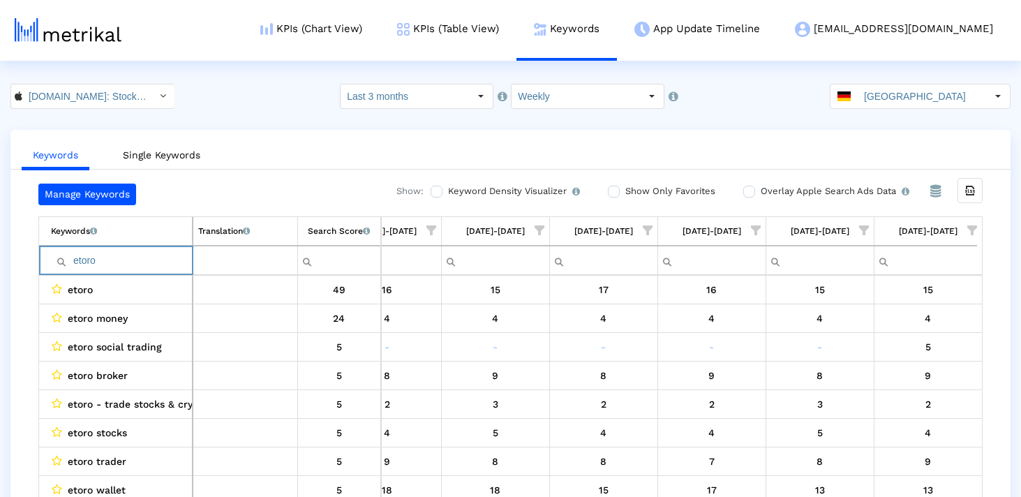
click at [114, 252] on input "etoro" at bounding box center [121, 260] width 141 height 23
paste input "flatex"
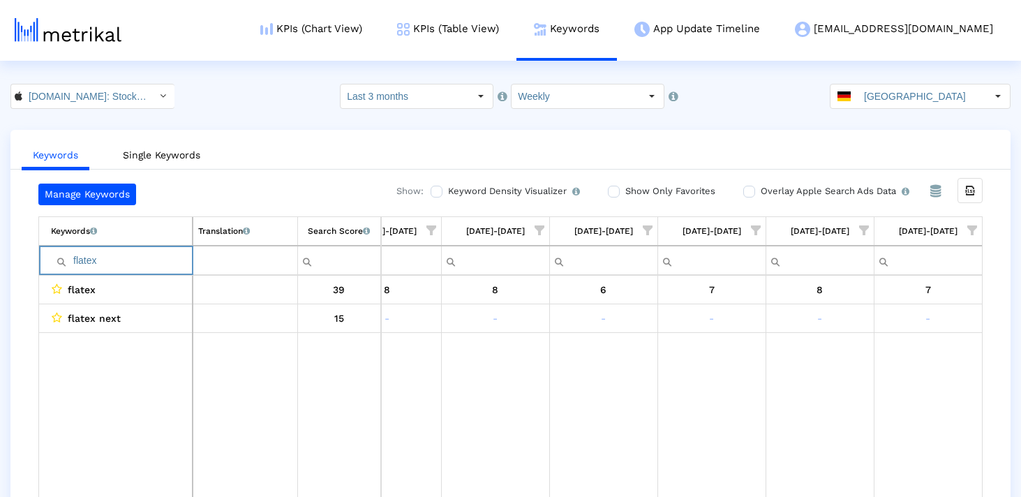
click at [155, 256] on input "flatex" at bounding box center [121, 260] width 141 height 23
paste input "investieren"
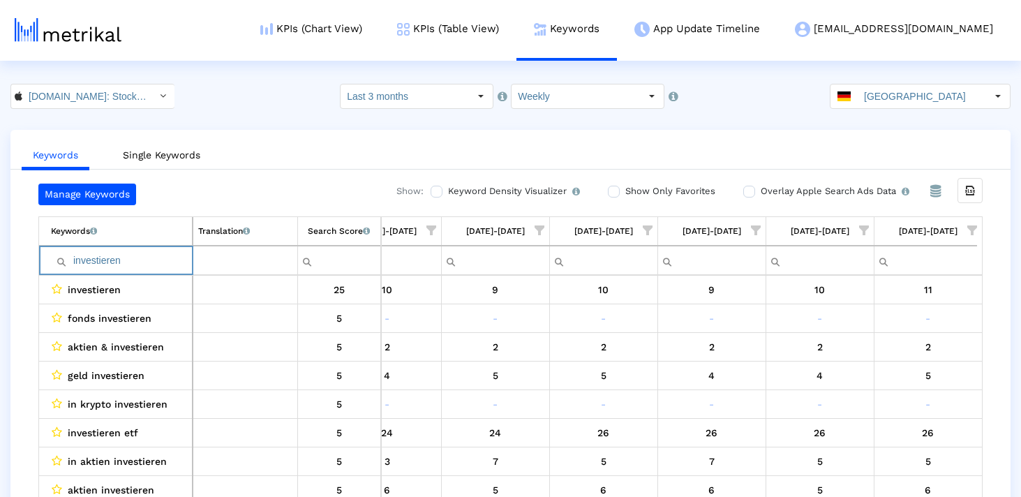
click at [125, 260] on input "investieren" at bounding box center [121, 260] width 141 height 23
paste input "yahoo"
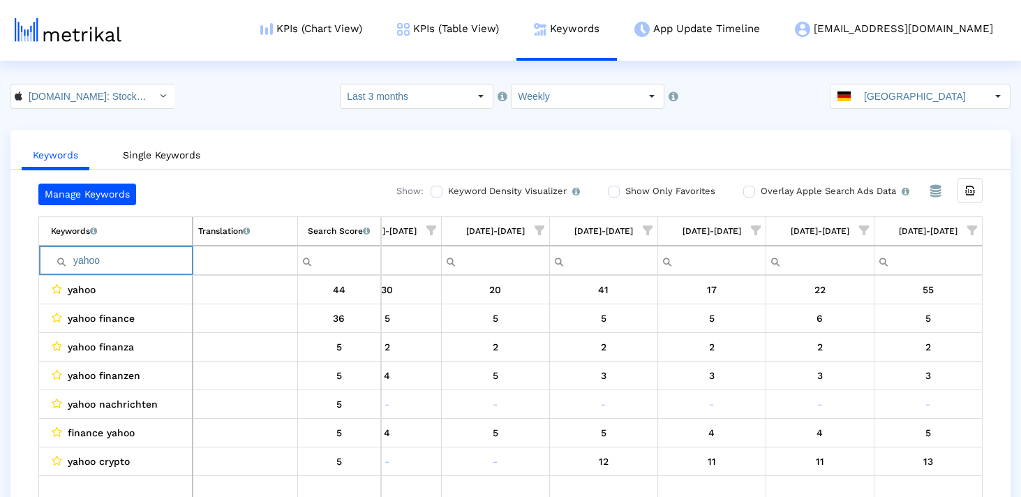
click at [125, 260] on input "yahoo" at bounding box center [121, 260] width 141 height 23
type input "o"
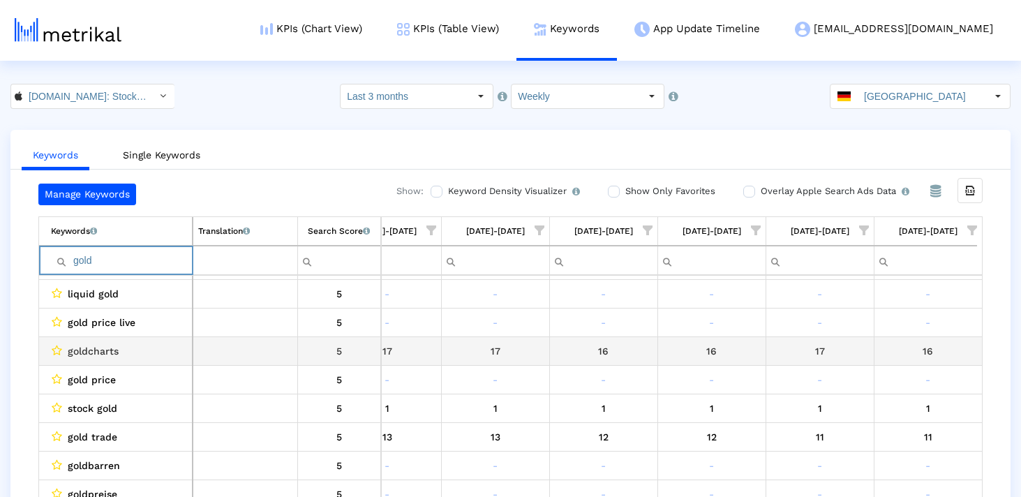
scroll to position [115, 0]
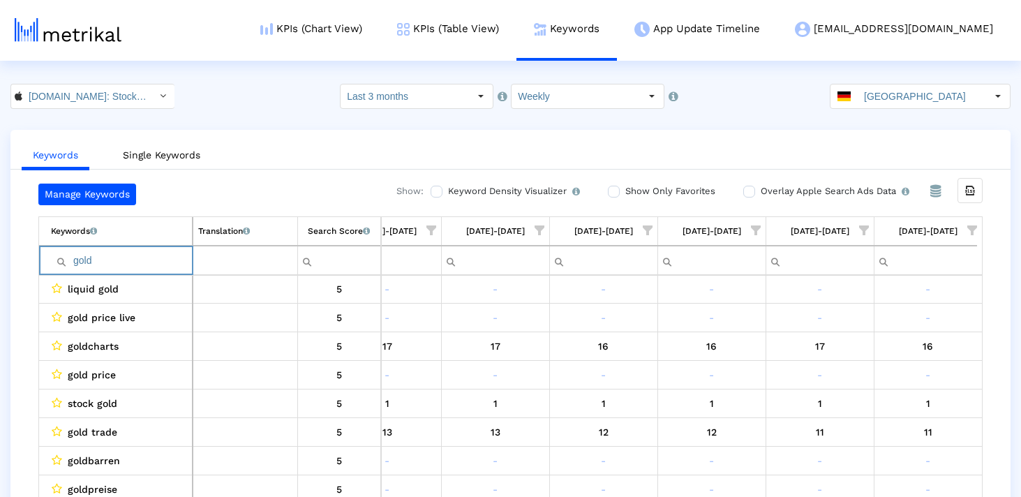
click at [126, 254] on input "gold" at bounding box center [121, 260] width 141 height 23
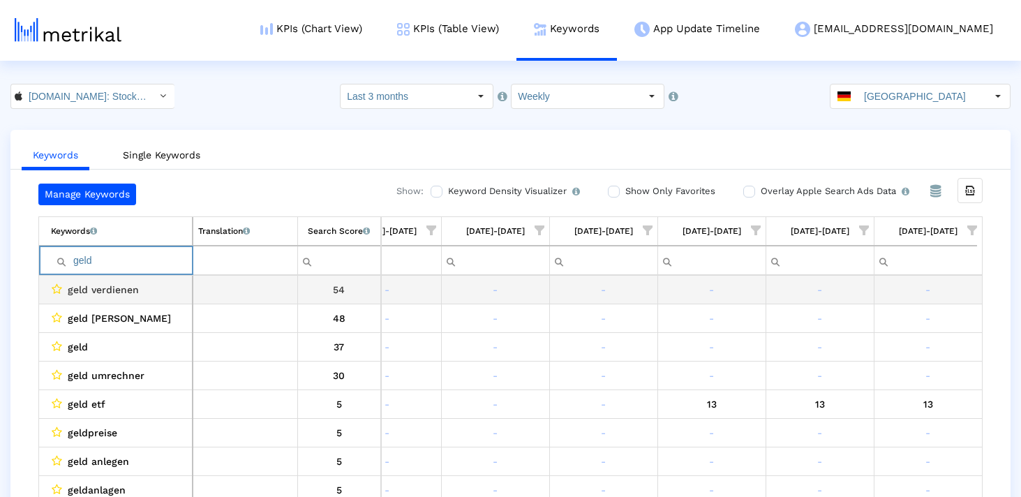
click at [106, 274] on td "geld" at bounding box center [116, 260] width 154 height 29
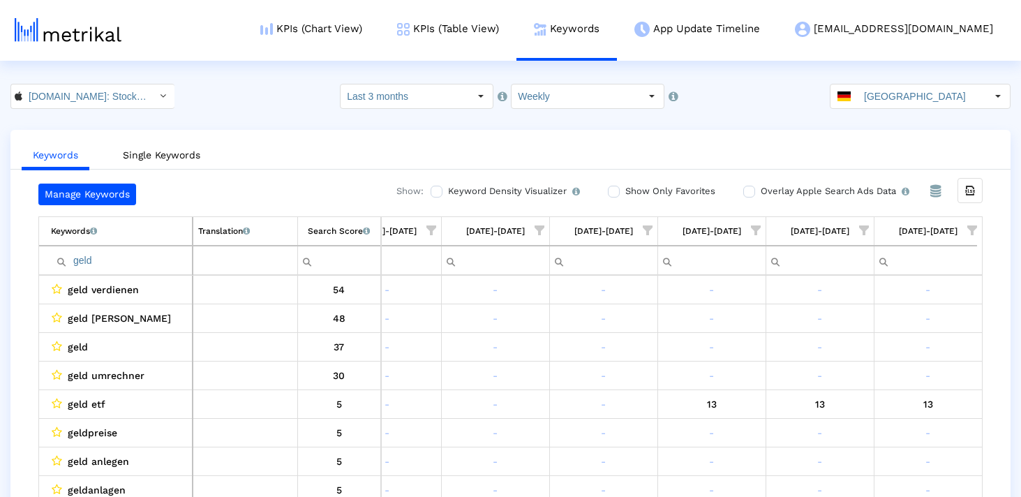
click at [106, 260] on input "geld" at bounding box center [121, 260] width 141 height 23
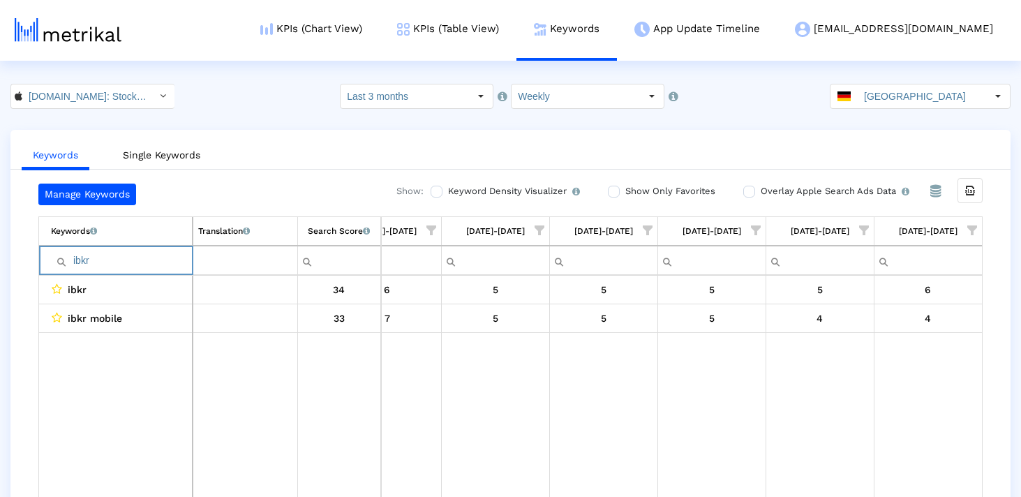
click at [132, 257] on input "ibkr" at bounding box center [121, 260] width 141 height 23
paste input "Aktienkurse"
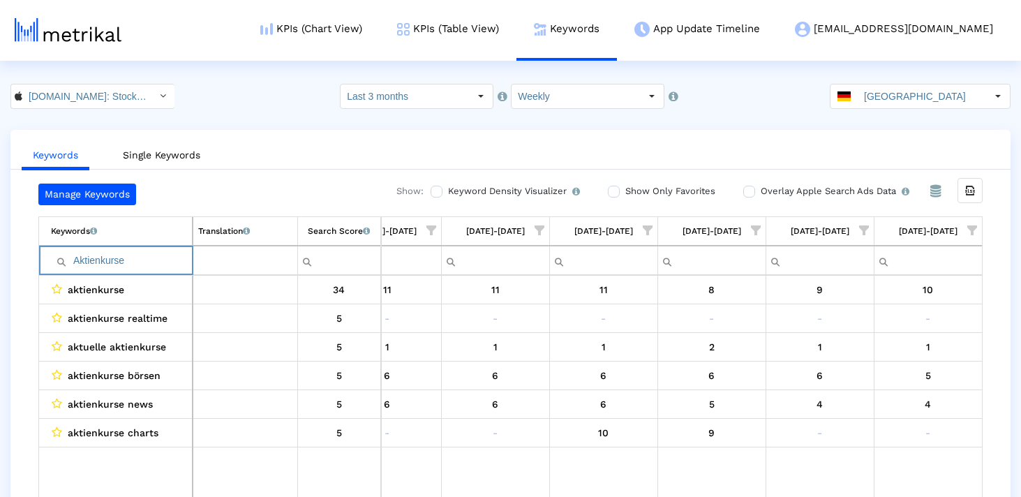
click at [131, 257] on input "Aktienkurse" at bounding box center [121, 260] width 141 height 23
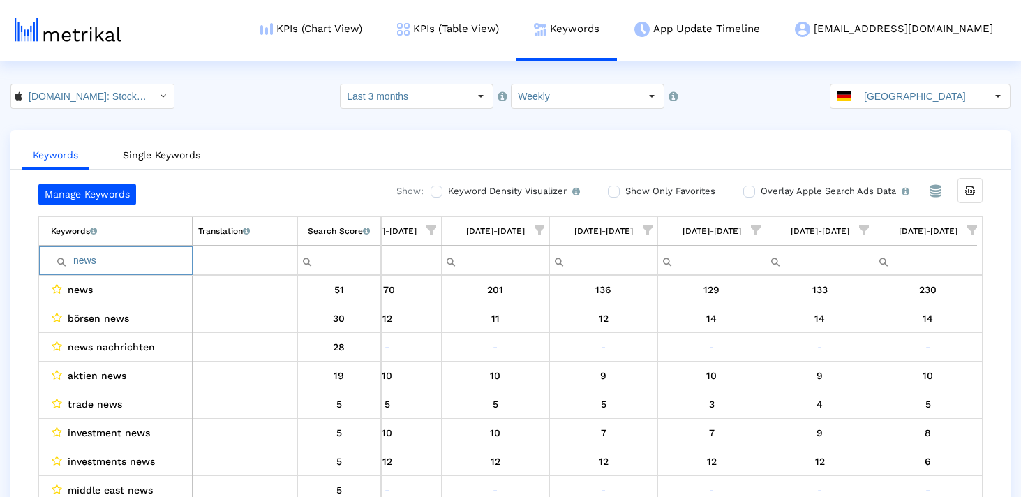
click at [131, 257] on input "news" at bounding box center [121, 260] width 141 height 23
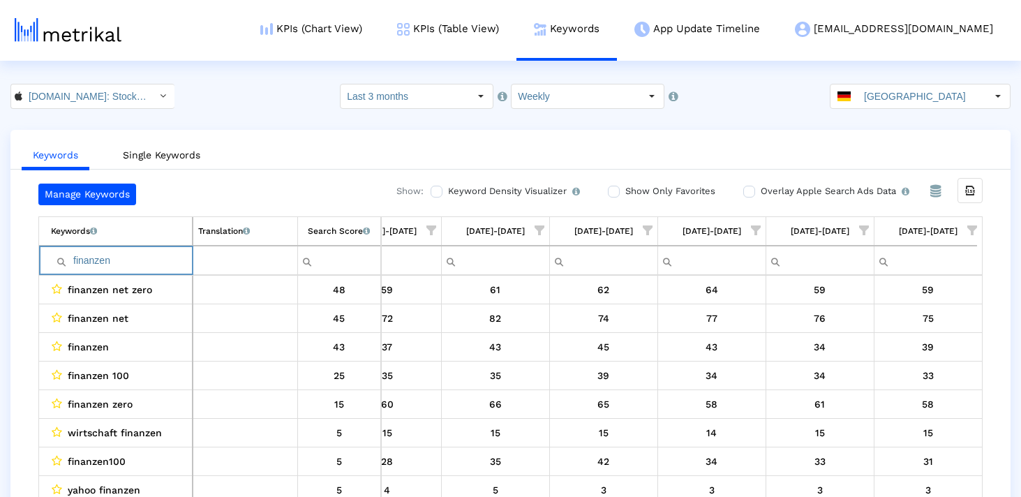
type input "finanzen"
click at [113, 256] on input "finanzen" at bounding box center [121, 260] width 141 height 23
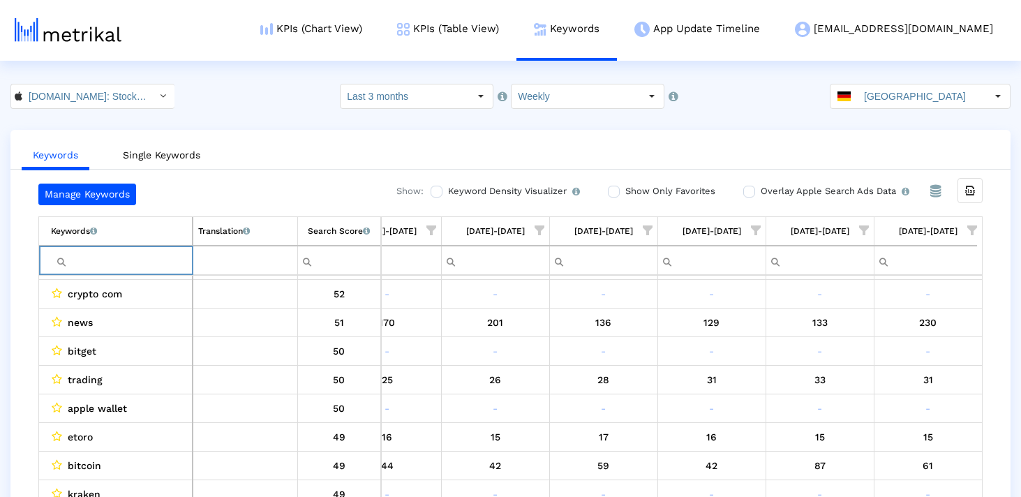
click at [164, 261] on input "Filter cell" at bounding box center [121, 260] width 141 height 23
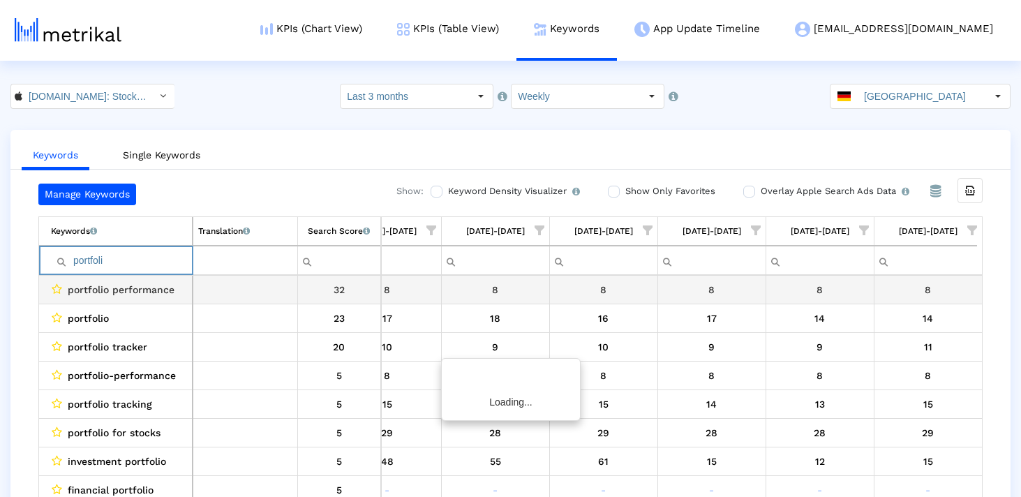
click at [149, 288] on span "portfolio performance" at bounding box center [121, 290] width 107 height 18
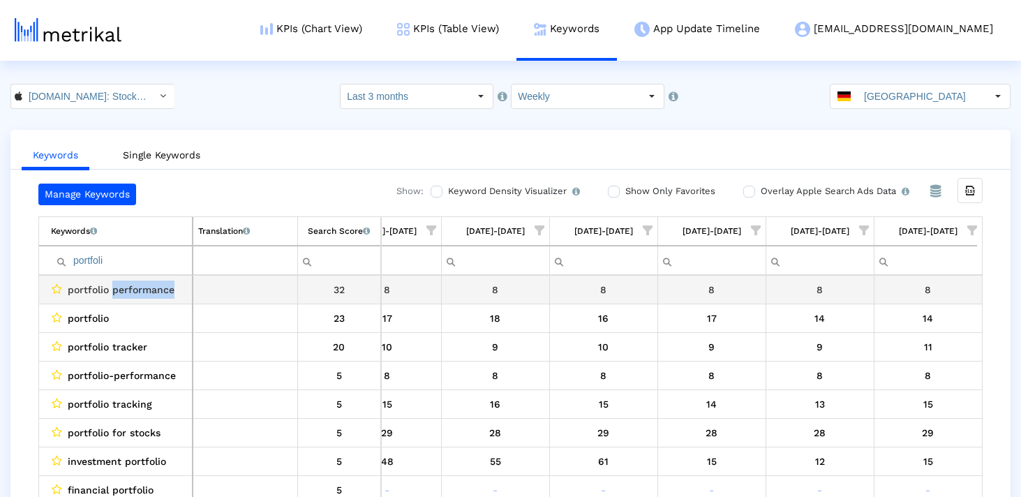
click at [149, 288] on span "portfolio performance" at bounding box center [121, 290] width 107 height 18
click at [112, 253] on input "portfoli" at bounding box center [121, 260] width 141 height 23
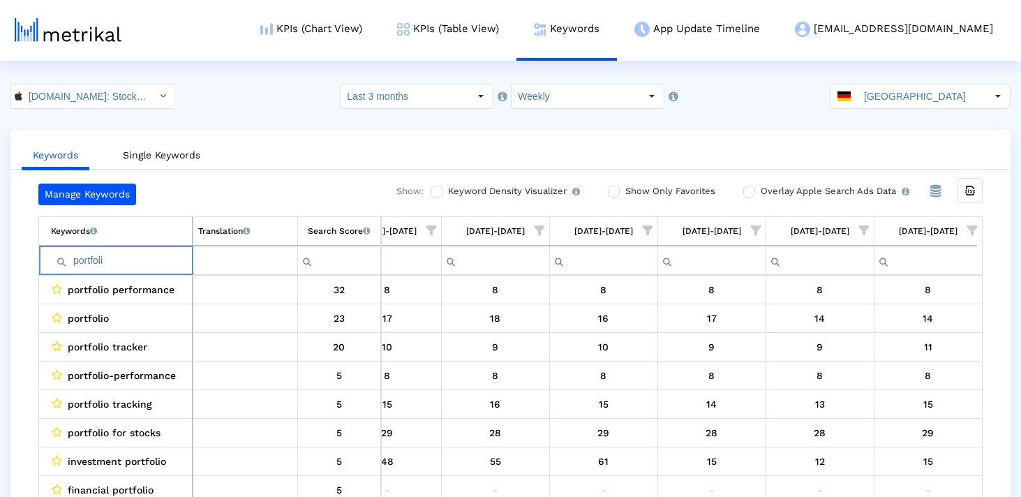
click at [112, 253] on input "portfoli" at bounding box center [121, 260] width 141 height 23
type input "track"
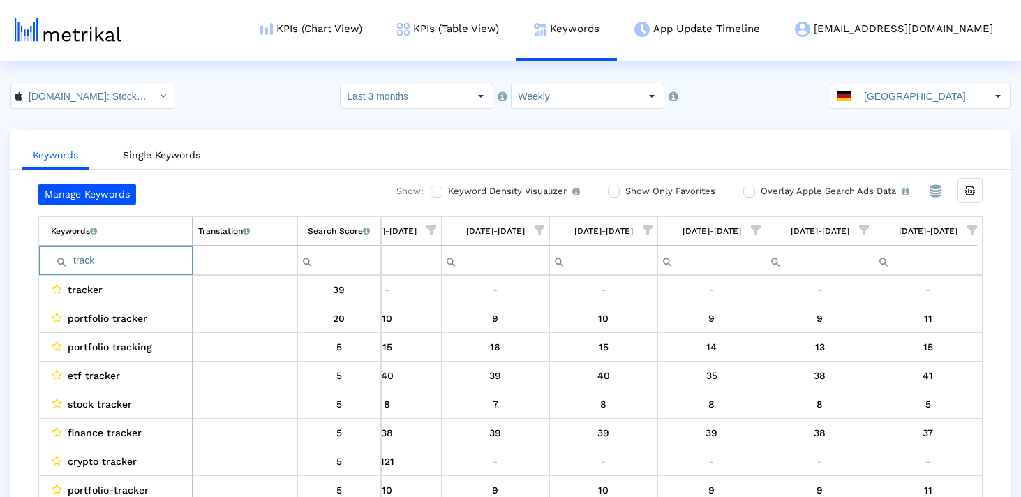
click at [112, 253] on input "track" at bounding box center [121, 260] width 141 height 23
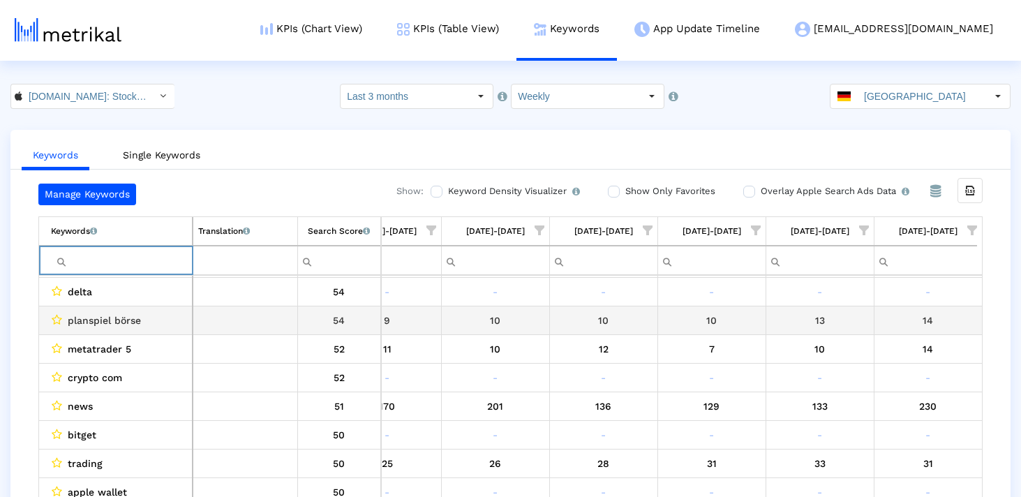
click at [95, 321] on span "planspiel börse" at bounding box center [104, 320] width 73 height 18
copy span "planspiel"
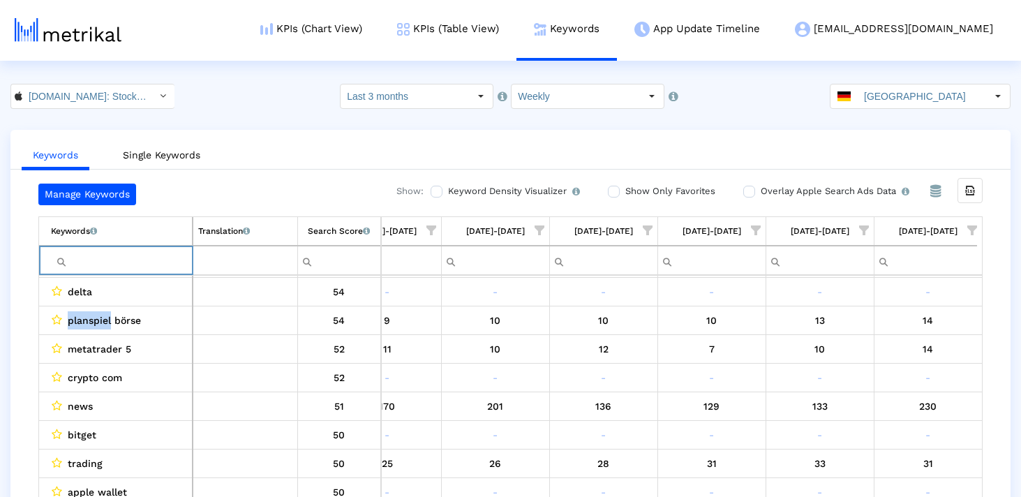
click at [98, 259] on input "Filter cell" at bounding box center [121, 260] width 141 height 23
paste input "planspiel"
type input "planspiel"
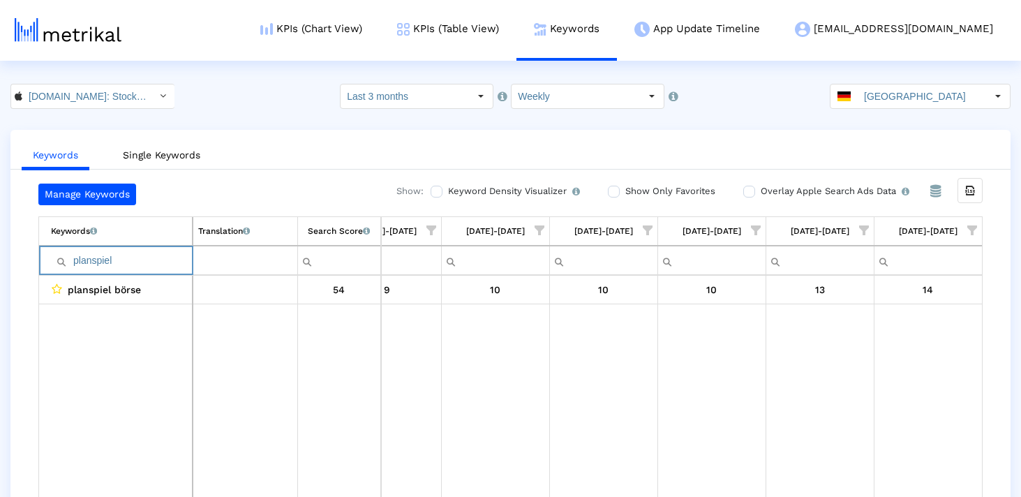
click at [98, 259] on input "planspiel" at bounding box center [121, 260] width 141 height 23
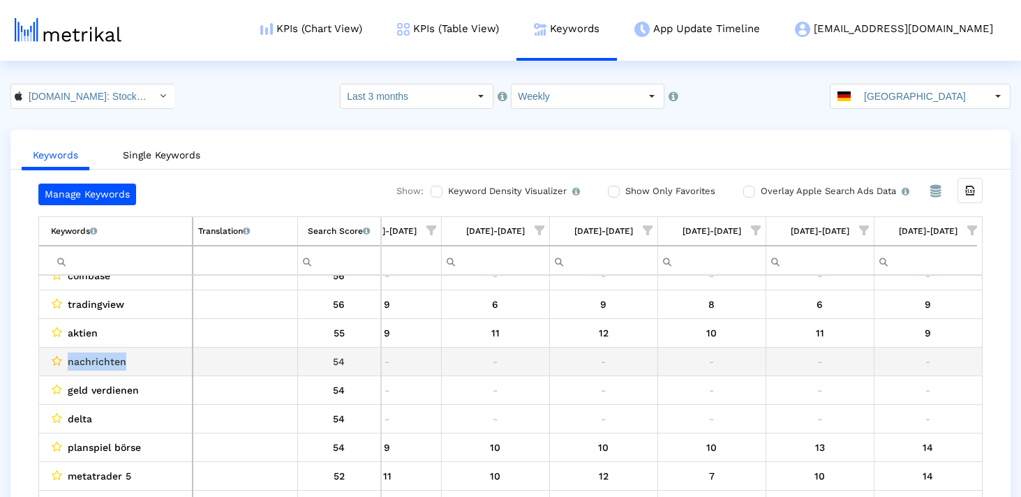
drag, startPoint x: 152, startPoint y: 364, endPoint x: 52, endPoint y: 364, distance: 99.8
click at [52, 364] on div "nachrichten" at bounding box center [119, 362] width 136 height 18
copy div "nachrichten"
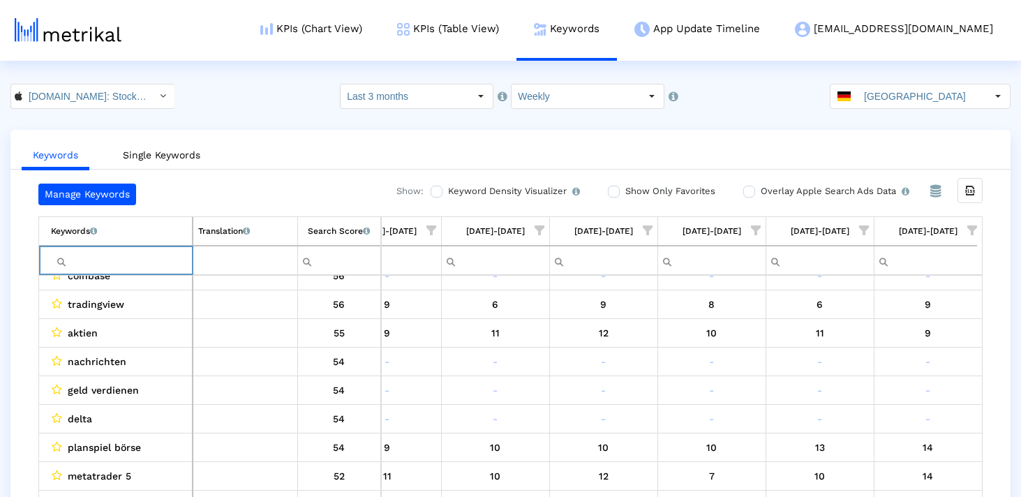
click at [110, 260] on input "Filter cell" at bounding box center [121, 260] width 141 height 23
paste input "nachrichten"
type input "nachrichten"
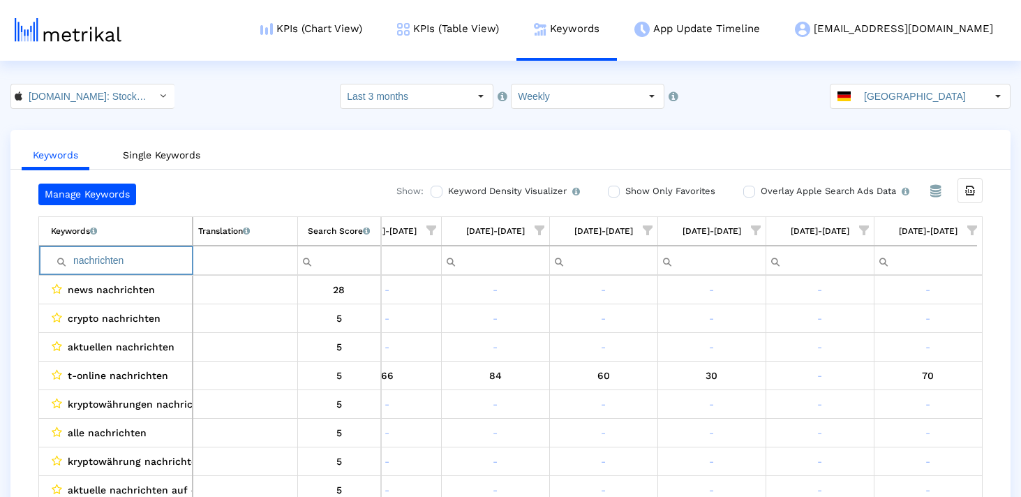
click at [110, 260] on input "nachrichten" at bounding box center [121, 260] width 141 height 23
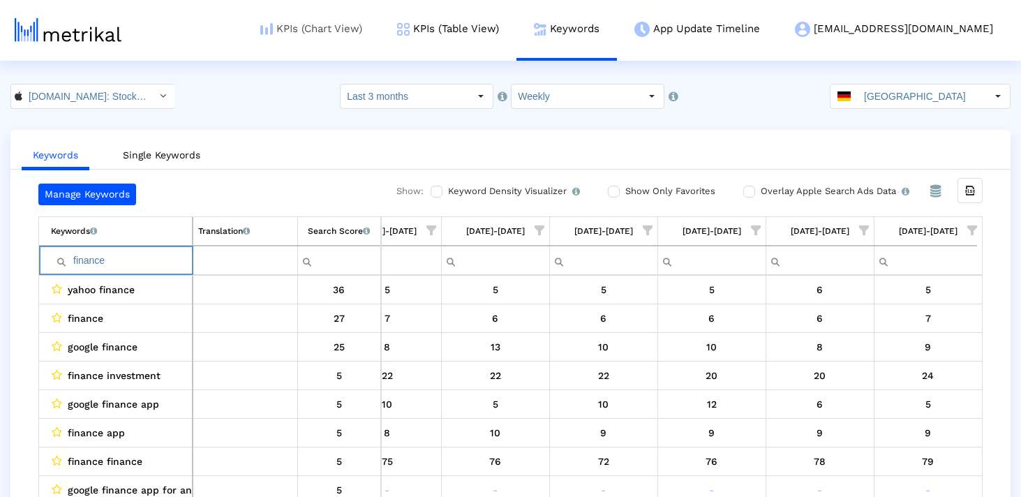
type input "finance"
click at [142, 260] on input "finance" at bounding box center [121, 260] width 141 height 23
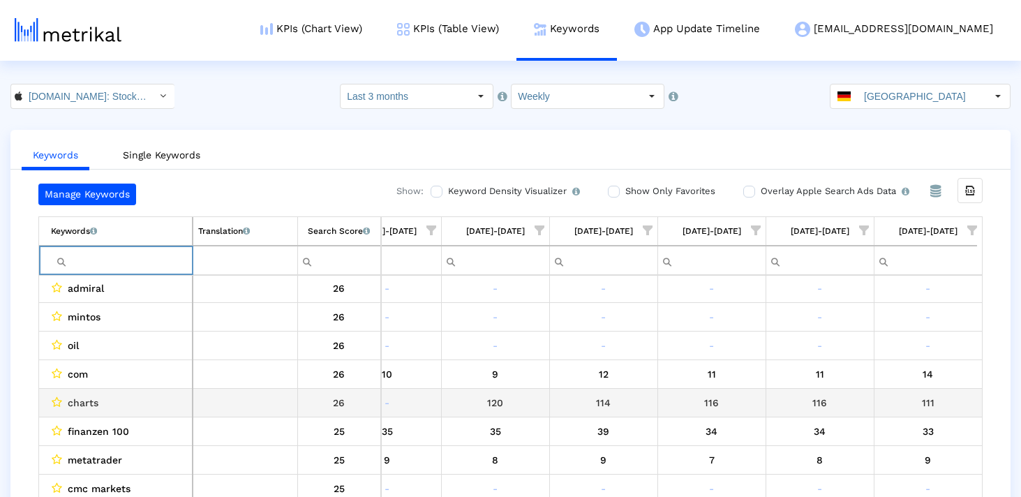
click at [86, 397] on span "charts" at bounding box center [83, 403] width 31 height 18
copy span "charts"
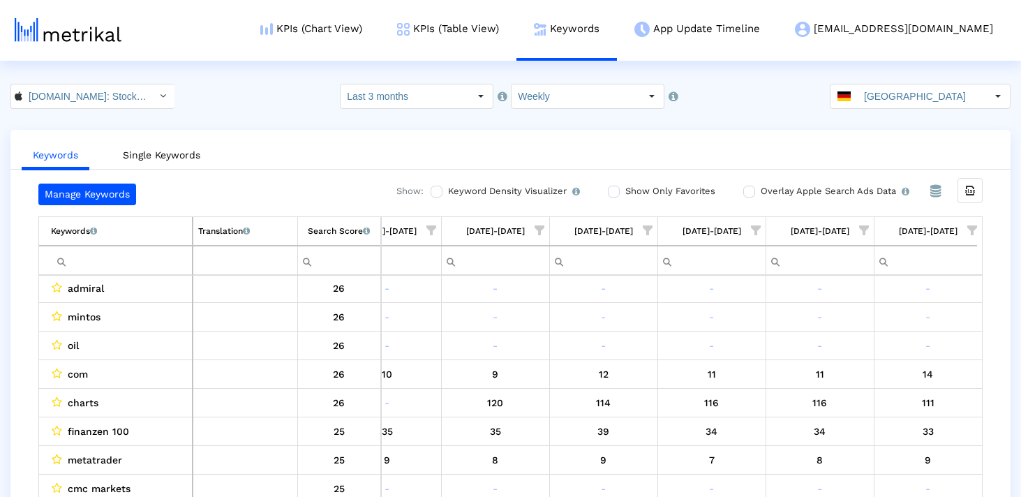
click at [124, 267] on input "Filter cell" at bounding box center [121, 260] width 141 height 23
paste input "etf"
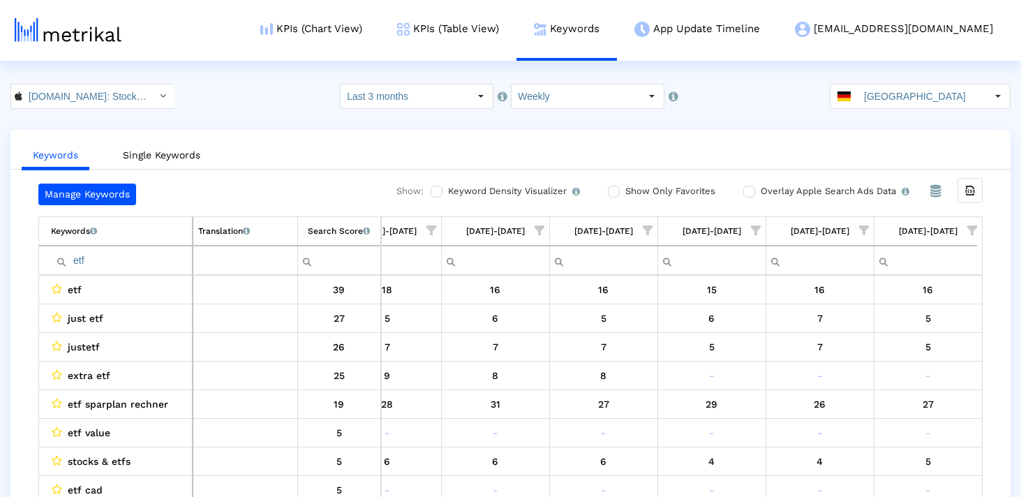
click at [137, 246] on td "etf" at bounding box center [116, 260] width 154 height 29
click at [133, 265] on input "etf" at bounding box center [121, 260] width 141 height 23
paste input "portfolio"
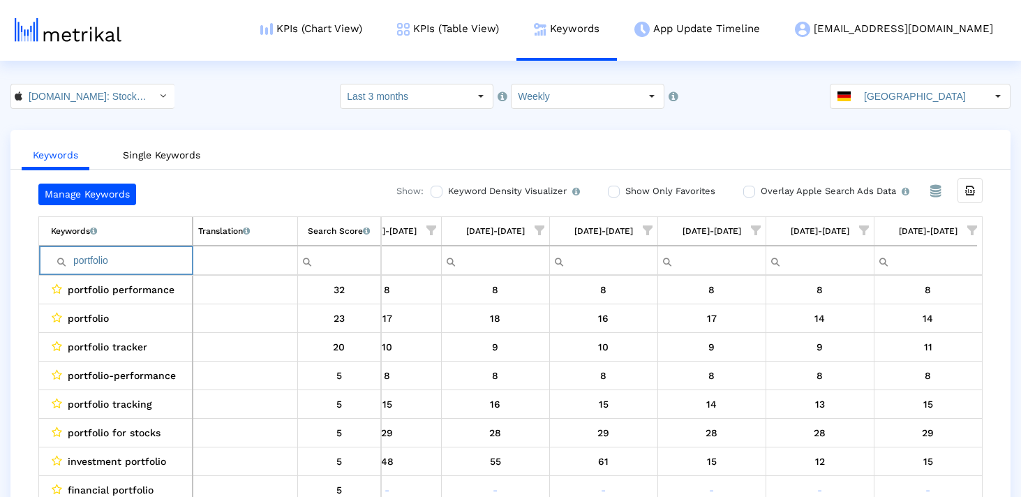
click at [133, 265] on input "portfolio" at bounding box center [121, 260] width 141 height 23
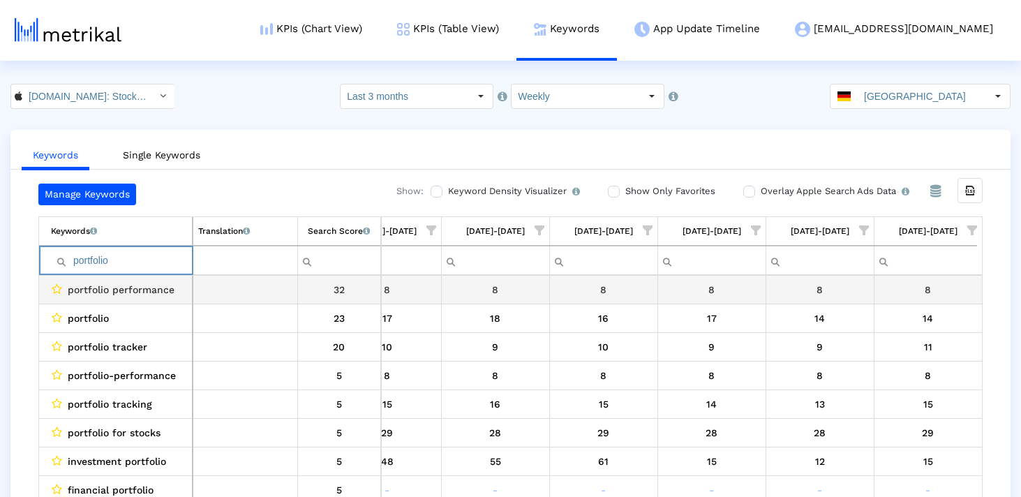
paste input "trading"
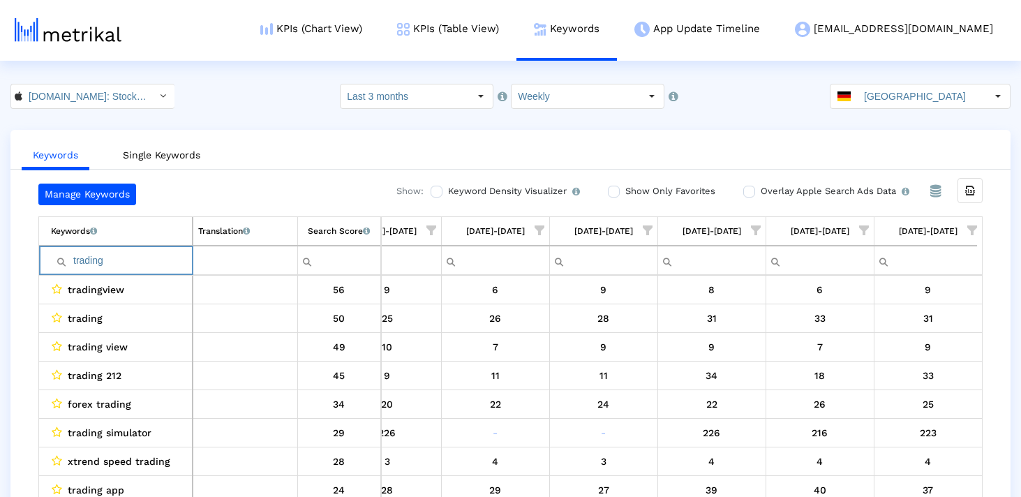
click at [122, 272] on td "trading" at bounding box center [116, 260] width 154 height 29
click at [112, 253] on input "trading" at bounding box center [121, 260] width 141 height 23
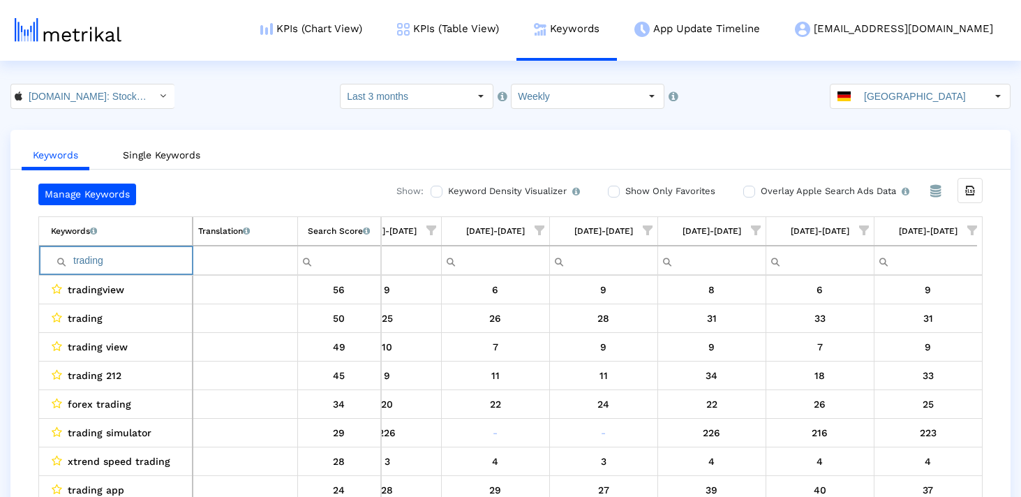
click at [112, 253] on input "trading" at bounding box center [121, 260] width 141 height 23
paste input "invest"
click at [112, 253] on input "investtrading" at bounding box center [121, 260] width 141 height 23
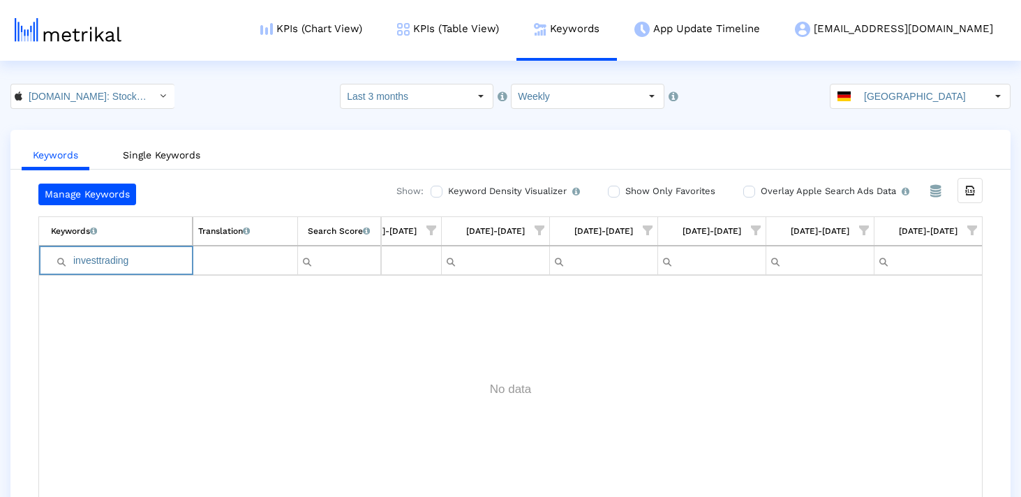
paste input "Filter cell"
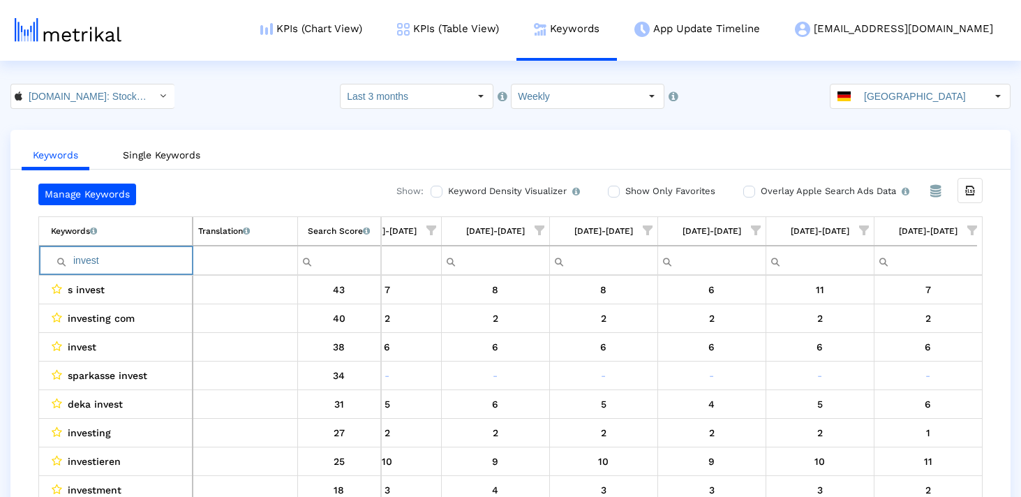
click at [128, 270] on input "invest" at bounding box center [121, 260] width 141 height 23
paste input "etoro"
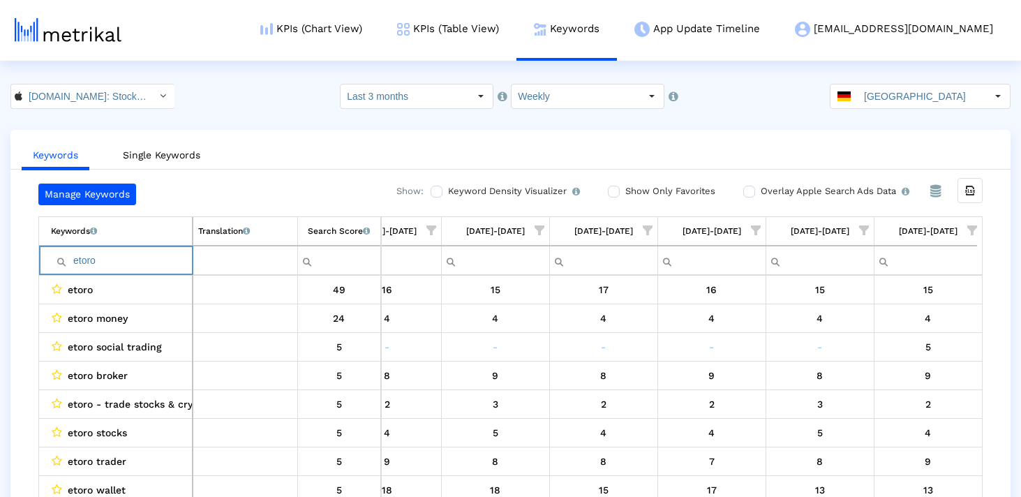
click at [82, 264] on input "etoro" at bounding box center [121, 260] width 141 height 23
paste input "flatex"
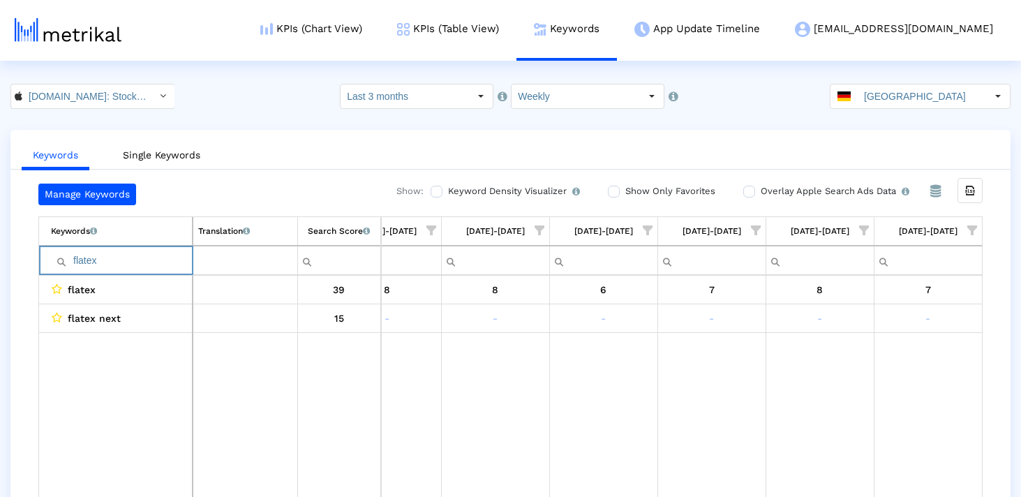
click at [109, 264] on input "flatex" at bounding box center [121, 260] width 141 height 23
paste input "investieren"
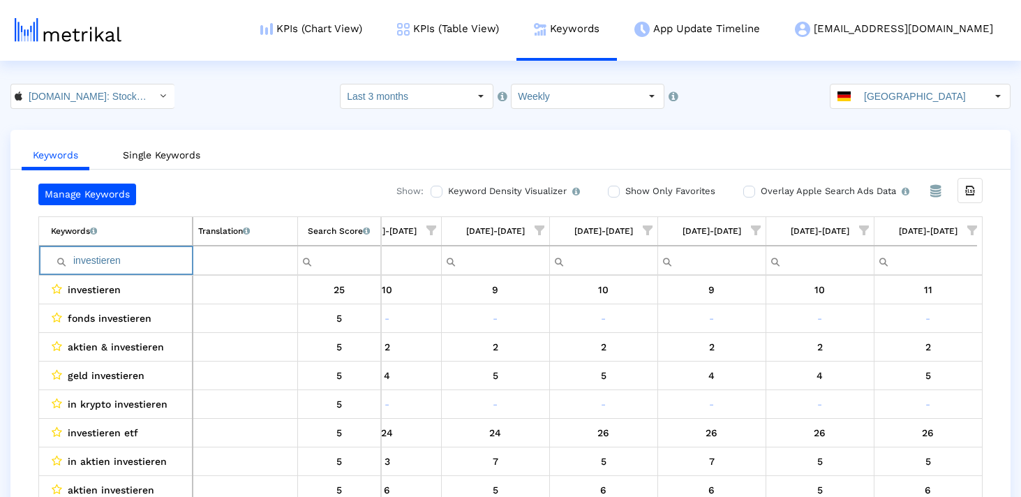
click at [145, 252] on input "investieren" at bounding box center [121, 260] width 141 height 23
paste input "yahoo"
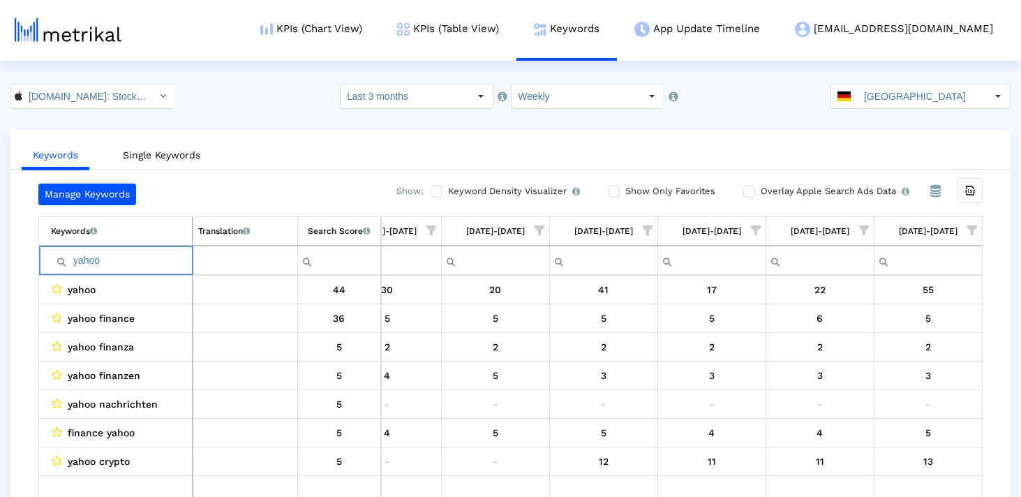
click at [143, 252] on input "yahoo" at bounding box center [121, 260] width 141 height 23
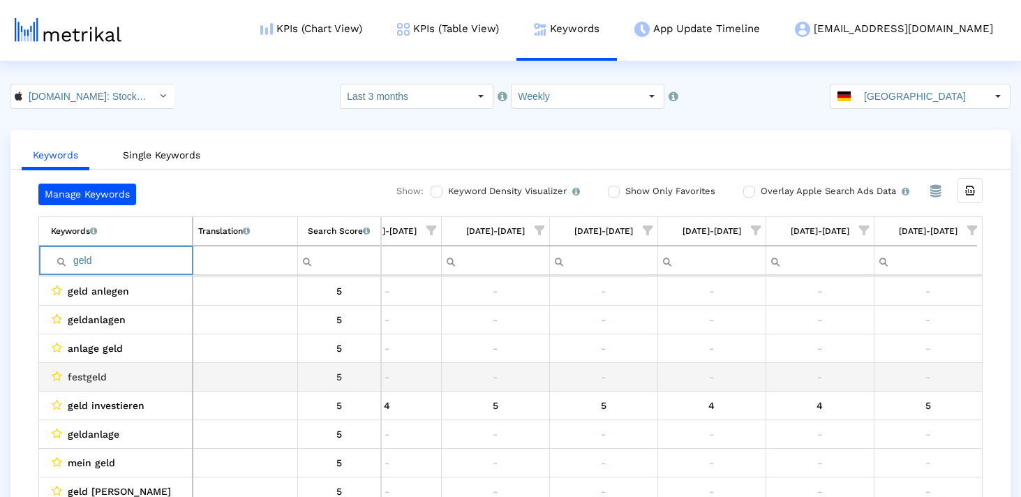
scroll to position [186, 0]
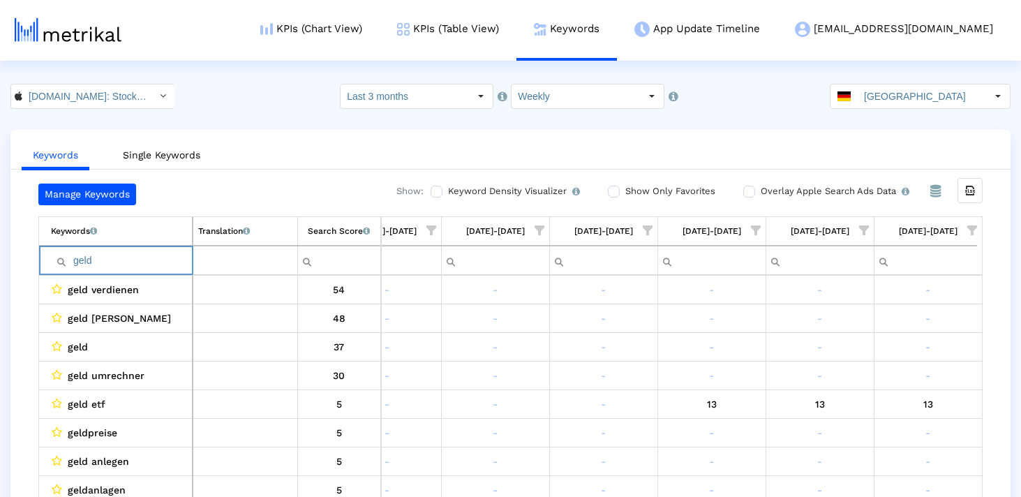
click at [136, 259] on input "geld" at bounding box center [121, 260] width 141 height 23
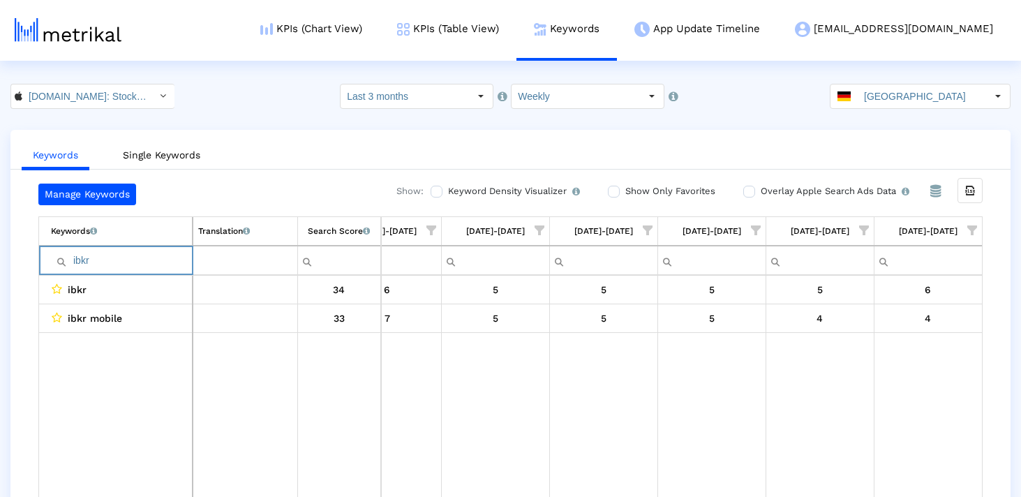
click at [135, 255] on input "ibkr" at bounding box center [121, 260] width 141 height 23
type input "etf"
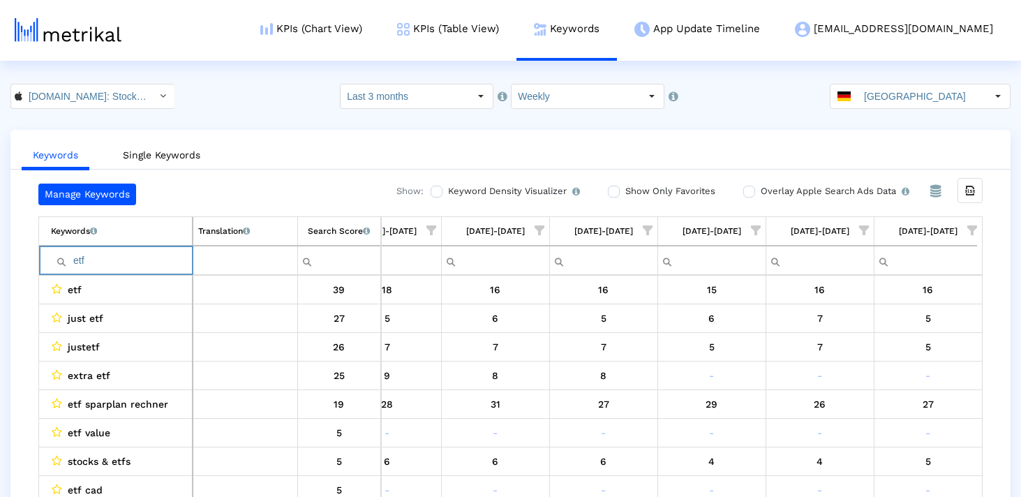
click at [132, 256] on input "etf" at bounding box center [121, 260] width 141 height 23
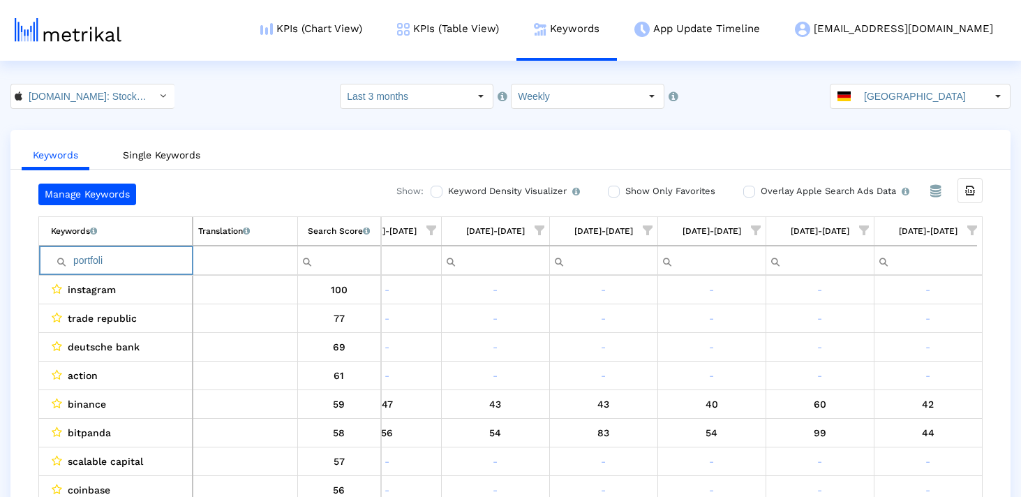
type input "portfolio"
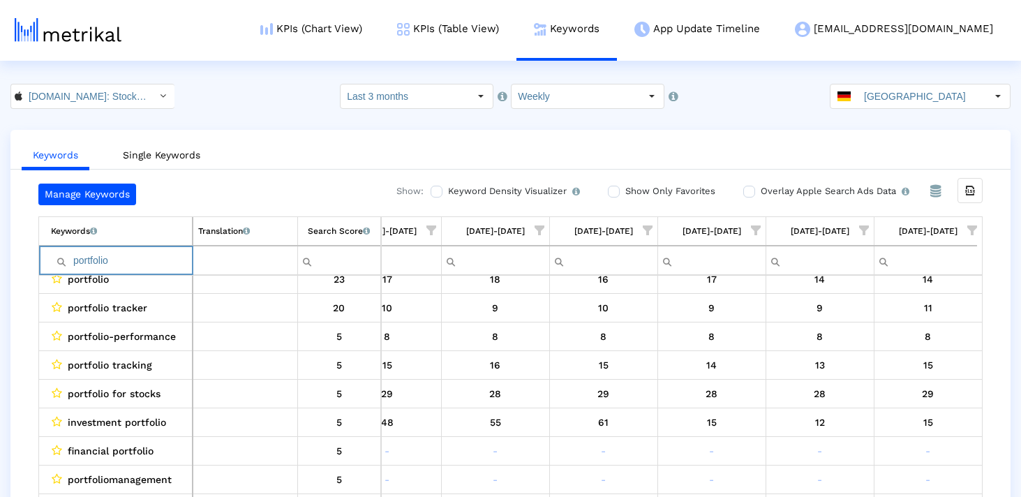
click at [141, 256] on input "portfolio" at bounding box center [121, 260] width 141 height 23
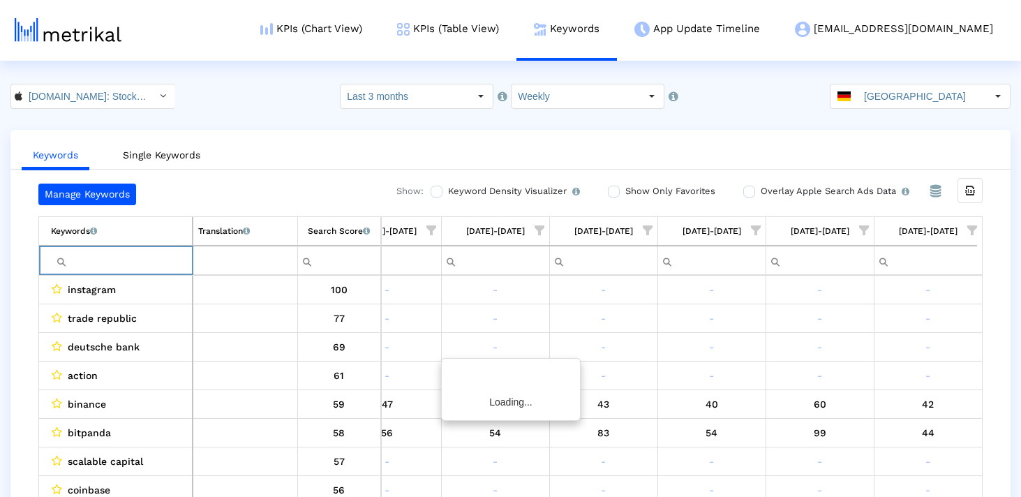
click at [973, 225] on span "Show filter options for column '09/14/25-09/20/25'" at bounding box center [973, 230] width 10 height 10
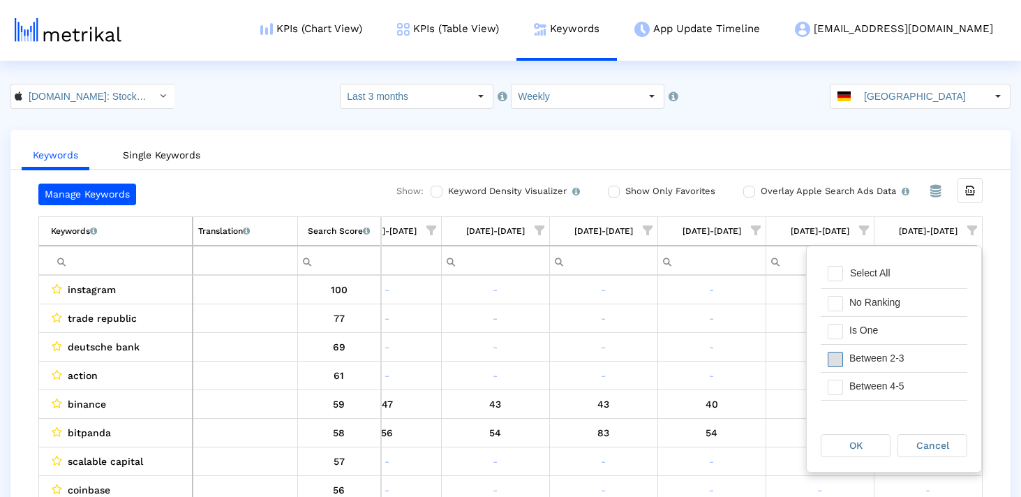
click at [840, 365] on span "Filter options" at bounding box center [835, 359] width 15 height 15
click at [840, 387] on span "Filter options" at bounding box center [835, 387] width 15 height 15
click at [838, 361] on span "Filter options" at bounding box center [835, 366] width 15 height 15
click at [838, 387] on span "Filter options" at bounding box center [835, 394] width 15 height 15
click at [866, 437] on div "OK" at bounding box center [856, 446] width 68 height 22
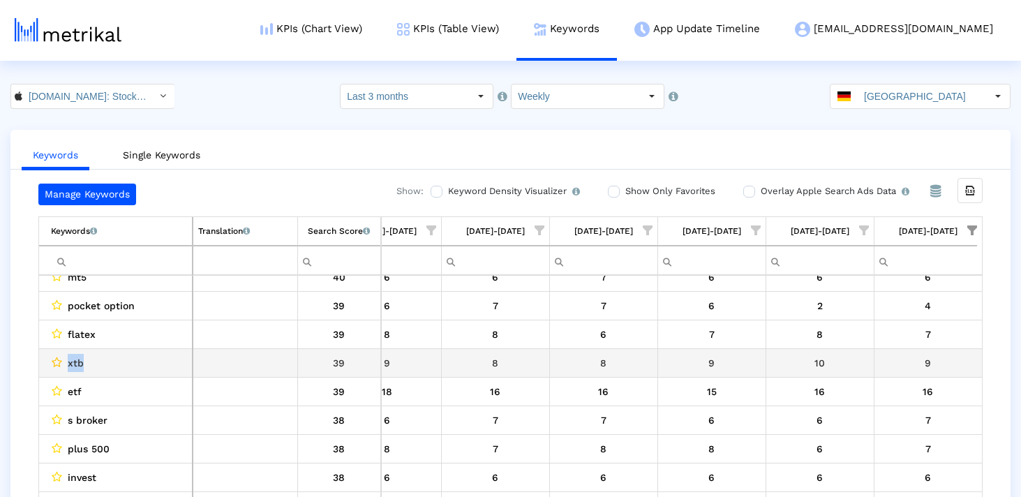
drag, startPoint x: 91, startPoint y: 360, endPoint x: 53, endPoint y: 360, distance: 38.4
click at [53, 360] on div "xtb" at bounding box center [119, 363] width 136 height 18
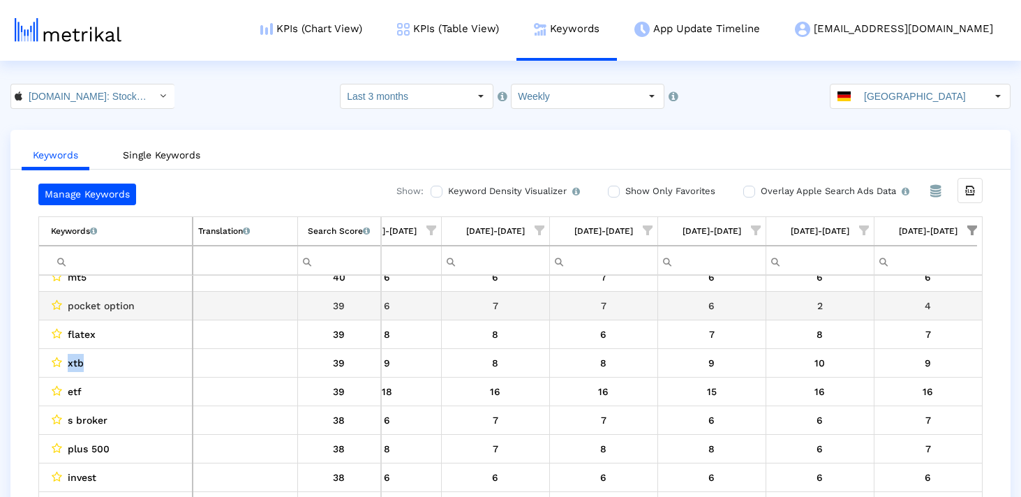
copy div "xtb"
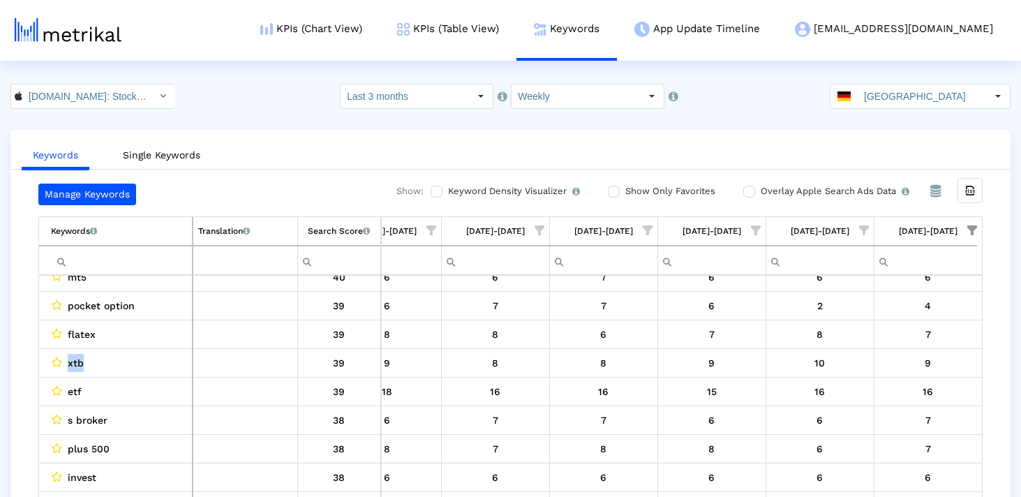
click at [124, 265] on input "Filter cell" at bounding box center [121, 260] width 141 height 23
paste input "xtb"
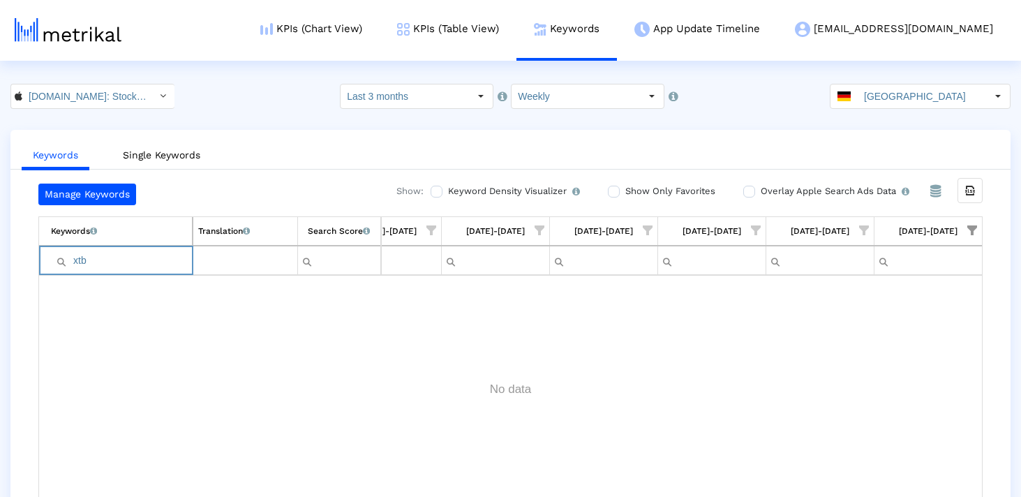
click at [77, 260] on input "xtb" at bounding box center [121, 260] width 141 height 23
type input "xtb"
click at [103, 263] on input "xtb" at bounding box center [121, 260] width 141 height 23
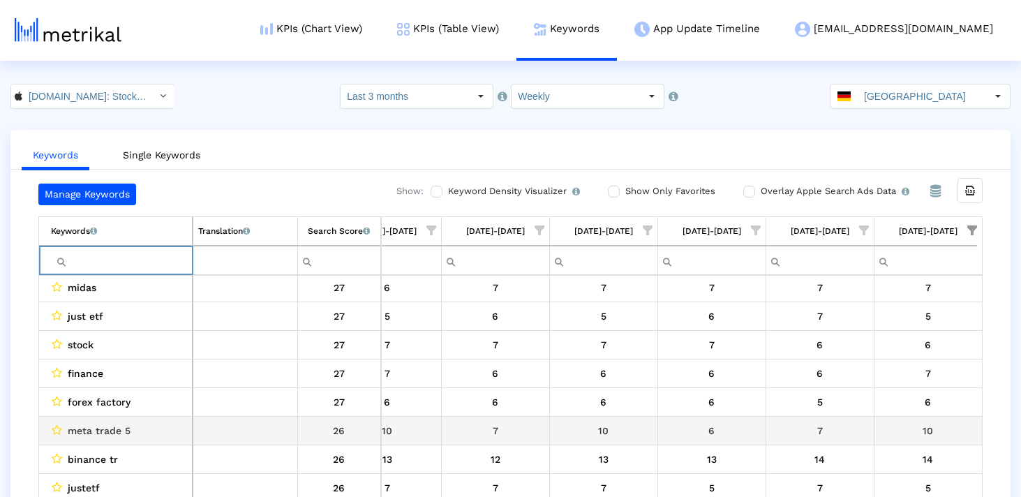
scroll to position [1363, 0]
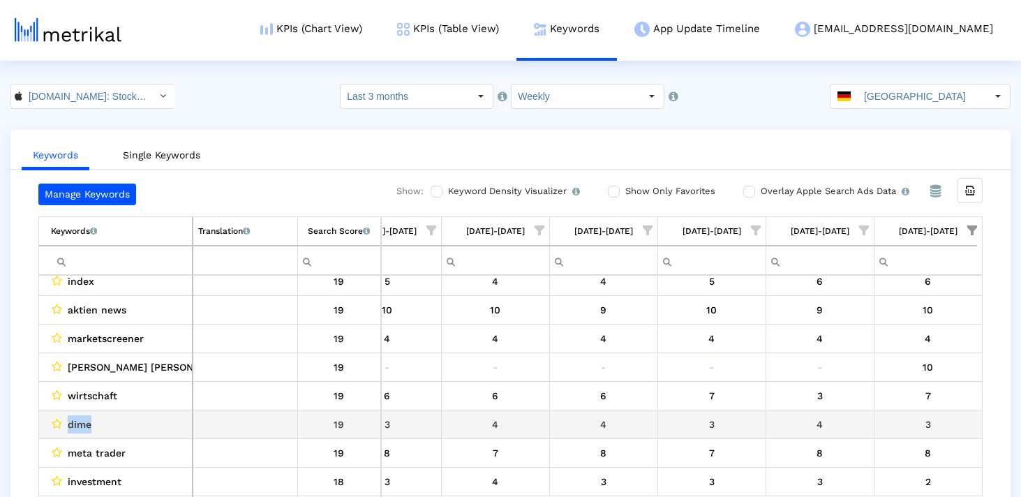
drag, startPoint x: 96, startPoint y: 423, endPoint x: 64, endPoint y: 423, distance: 31.4
click at [64, 423] on div "dime" at bounding box center [119, 424] width 136 height 18
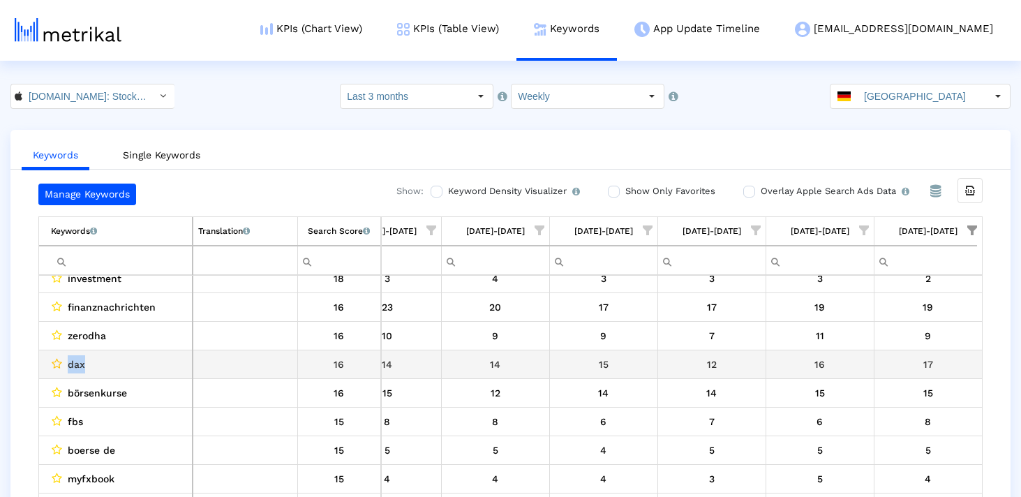
drag, startPoint x: 98, startPoint y: 363, endPoint x: 58, endPoint y: 363, distance: 40.5
click at [58, 363] on div "dax" at bounding box center [119, 364] width 136 height 18
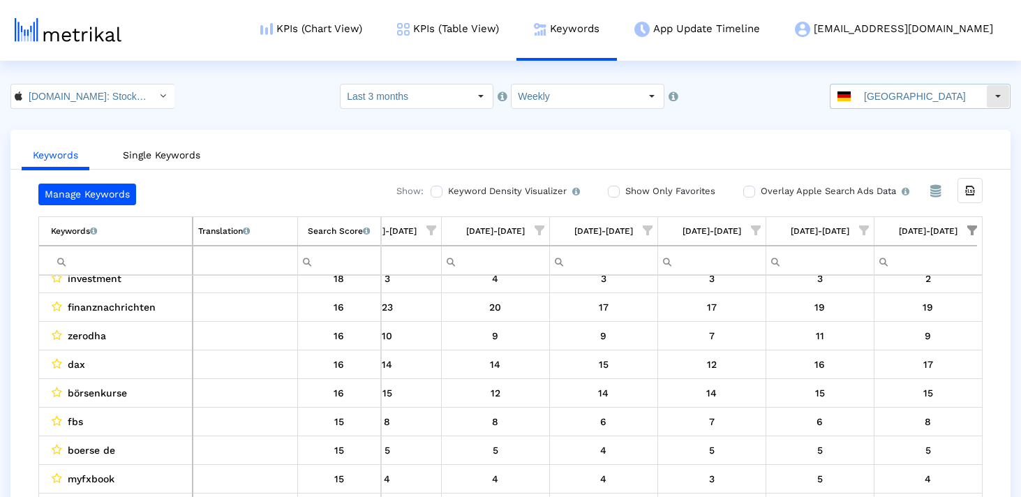
click at [910, 92] on input "[GEOGRAPHIC_DATA]" at bounding box center [922, 96] width 128 height 24
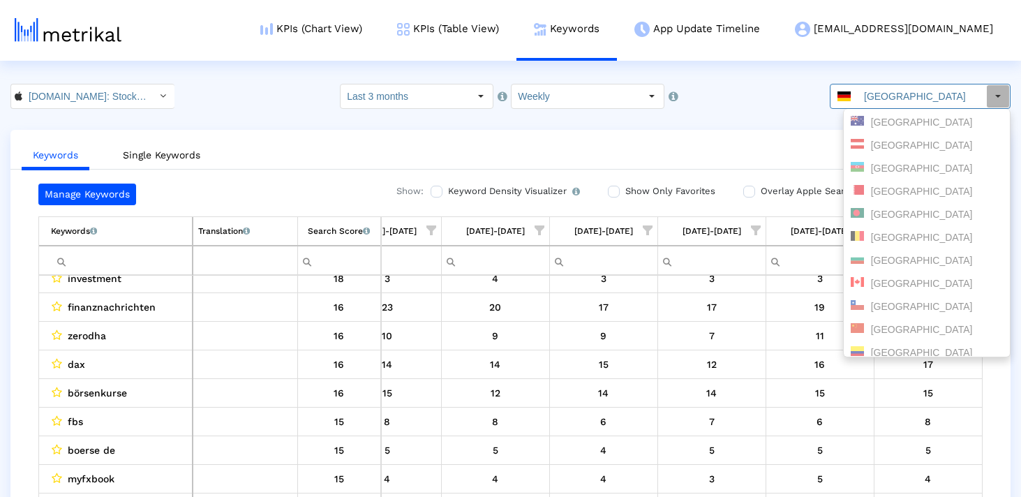
scroll to position [0, 0]
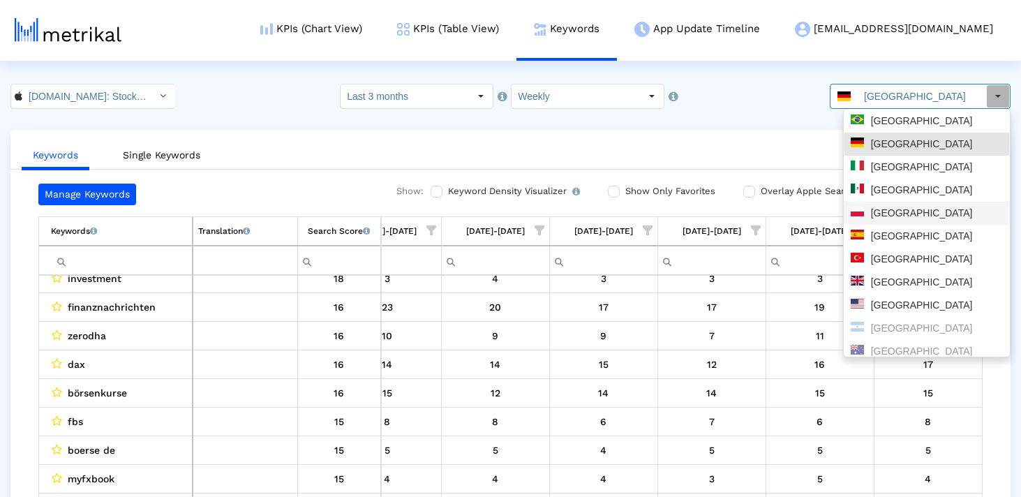
click at [923, 209] on div "[GEOGRAPHIC_DATA]" at bounding box center [927, 213] width 152 height 13
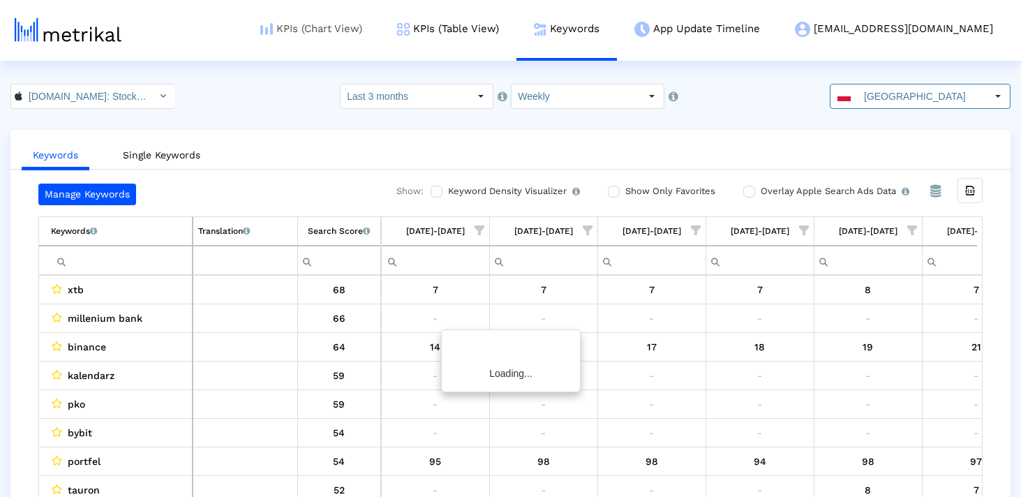
scroll to position [0, 702]
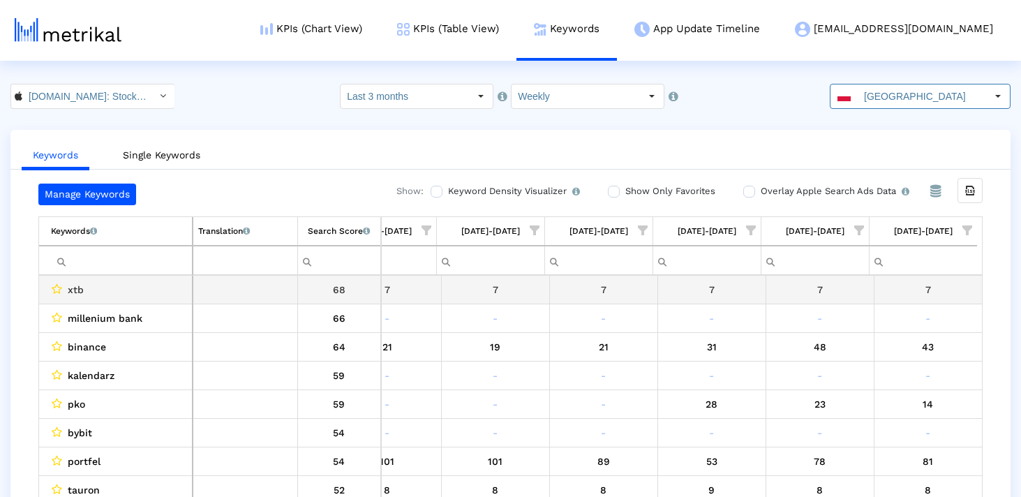
click at [135, 265] on input "Filter cell" at bounding box center [121, 260] width 141 height 23
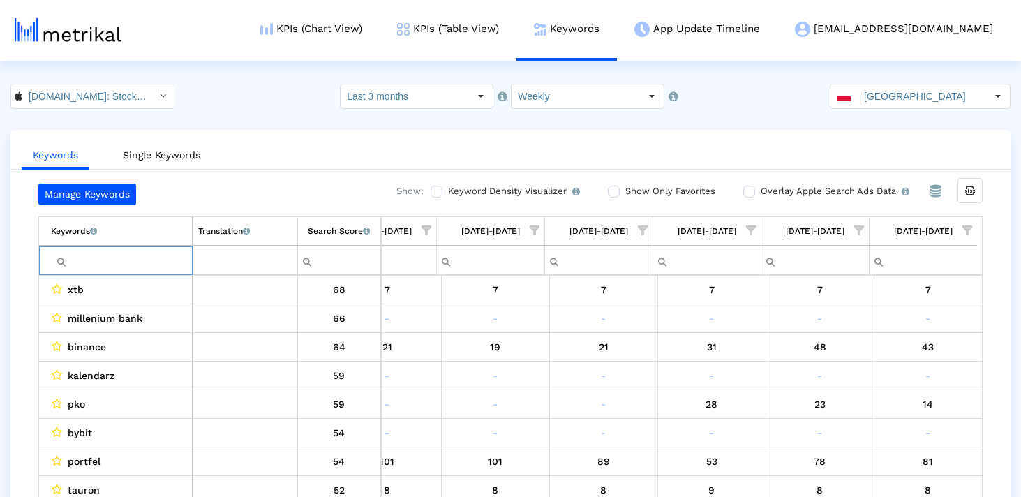
paste input "tauron"
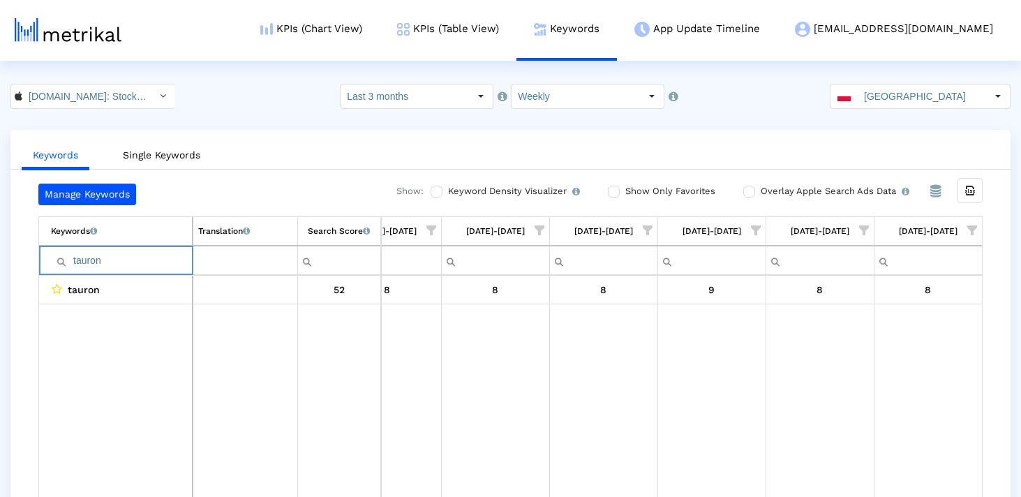
click at [135, 263] on input "tauron" at bounding box center [121, 260] width 141 height 23
paste input "portfel"
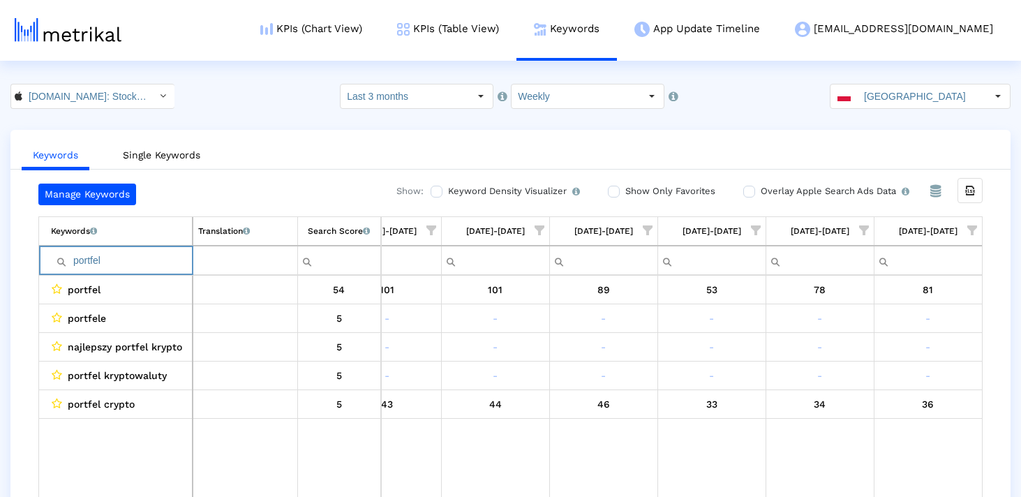
click at [130, 257] on input "portfel" at bounding box center [121, 260] width 141 height 23
paste input "rzelicznik"
click at [157, 252] on input "przelicznik" at bounding box center [121, 260] width 141 height 23
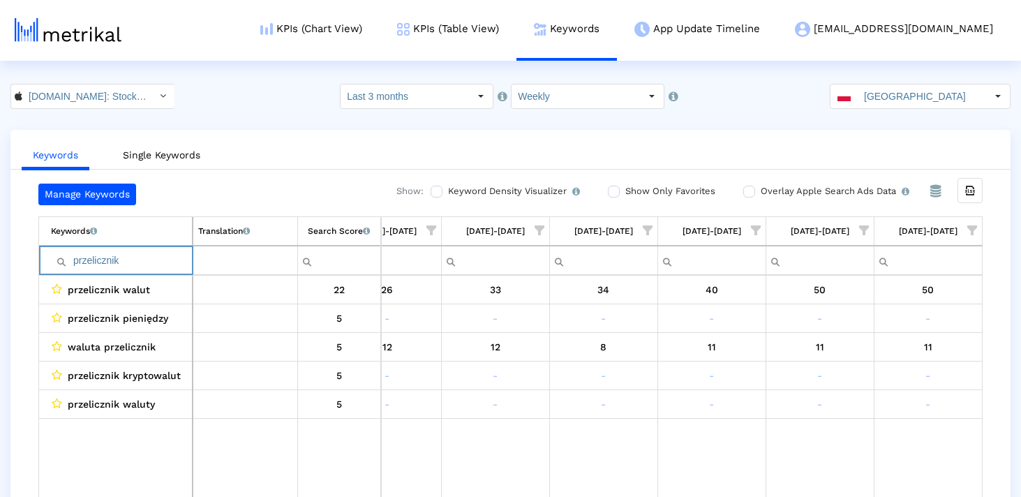
click at [157, 252] on input "przelicznik" at bounding box center [121, 260] width 141 height 23
paste input "gpw"
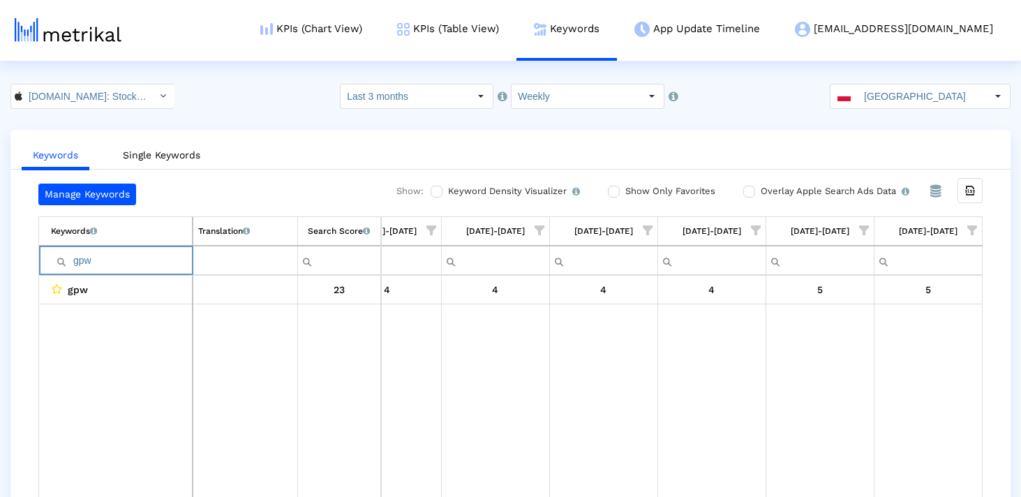
click at [145, 253] on input "gpw" at bounding box center [121, 260] width 141 height 23
paste input "finanse"
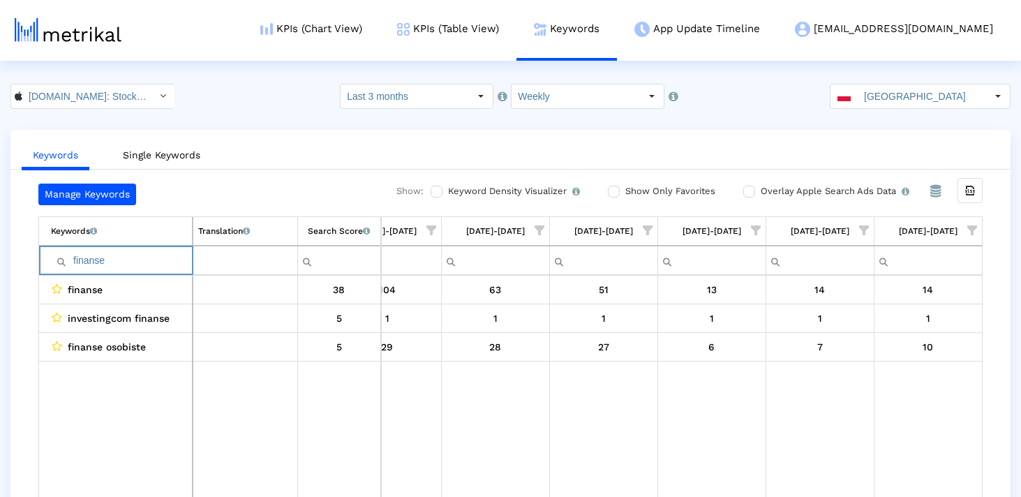
click at [151, 267] on input "finanse" at bounding box center [121, 260] width 141 height 23
paste input "złoto"
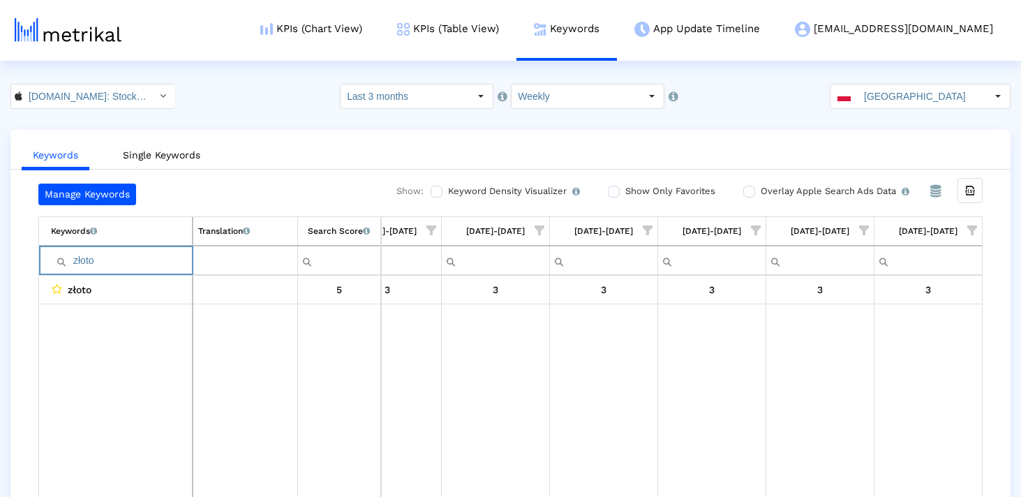
click at [142, 257] on input "złoto" at bounding box center [121, 260] width 141 height 23
paste input "rynek"
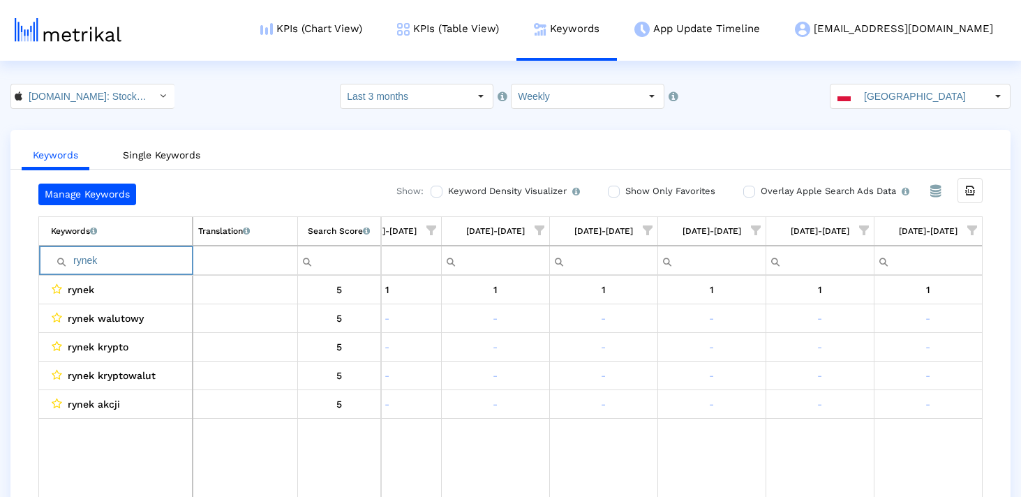
click at [145, 262] on input "rynek" at bounding box center [121, 260] width 141 height 23
paste input "xtb"
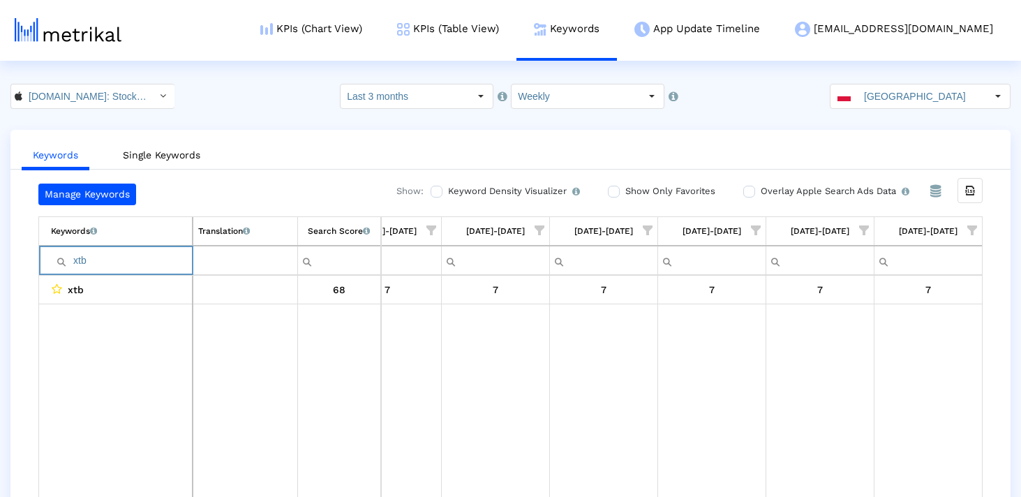
click at [147, 260] on input "xtb" at bounding box center [121, 260] width 141 height 23
paste input "inwestowanie"
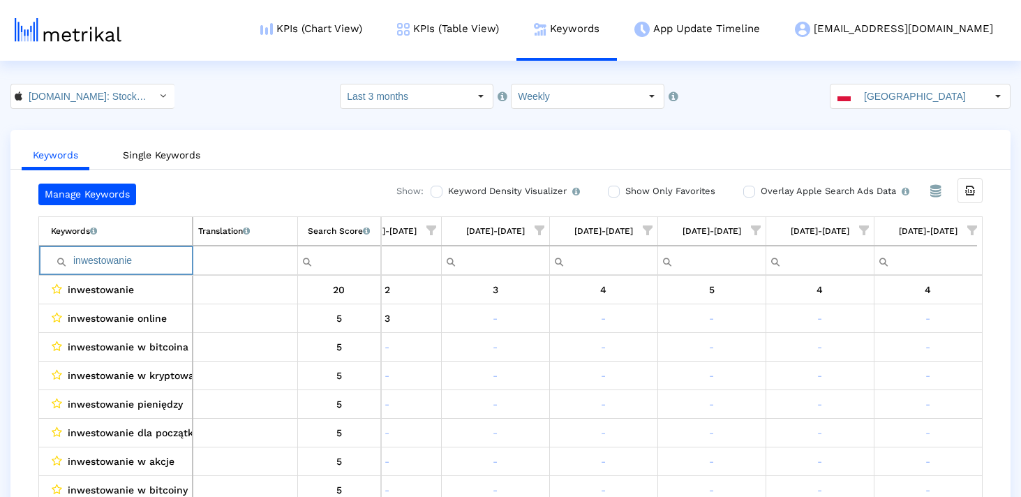
click at [154, 262] on input "inwestowanie" at bounding box center [121, 260] width 141 height 23
paste input "forex"
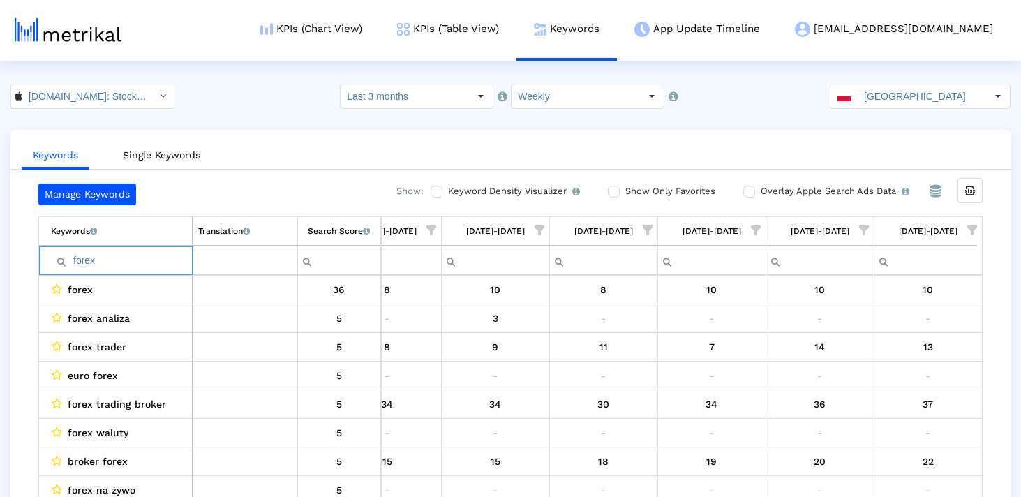
click at [150, 260] on input "forex" at bounding box center [121, 260] width 141 height 23
paste input "binance"
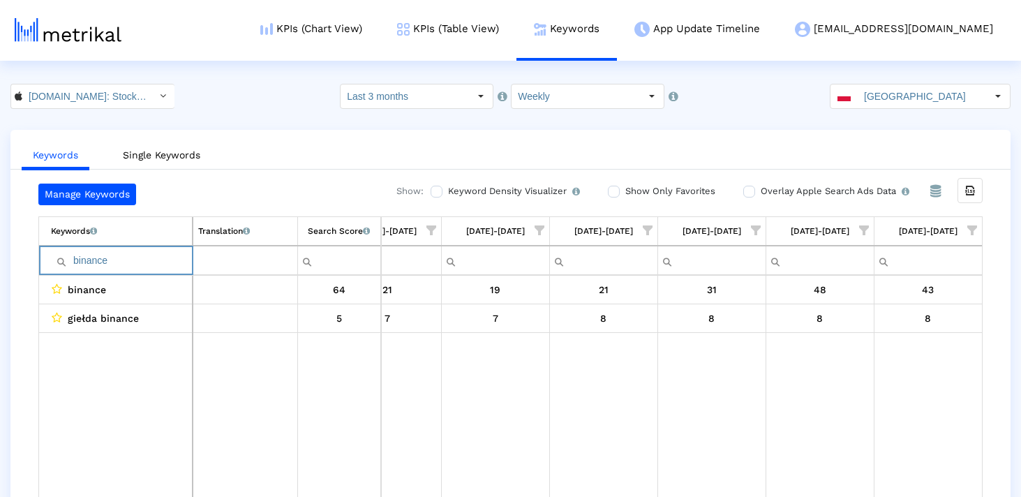
click at [100, 256] on input "binance" at bounding box center [121, 260] width 141 height 23
paste input "market"
type input "market"
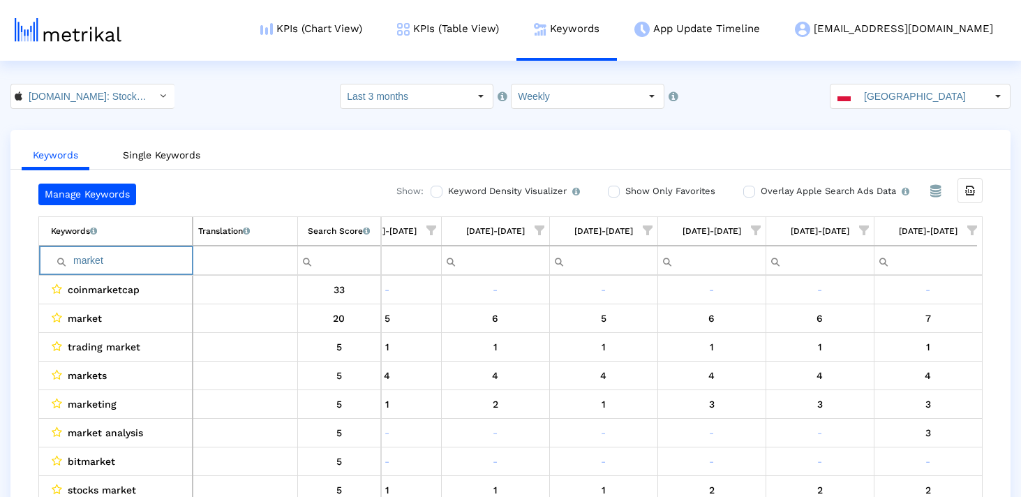
click at [109, 258] on input "market" at bounding box center [121, 260] width 141 height 23
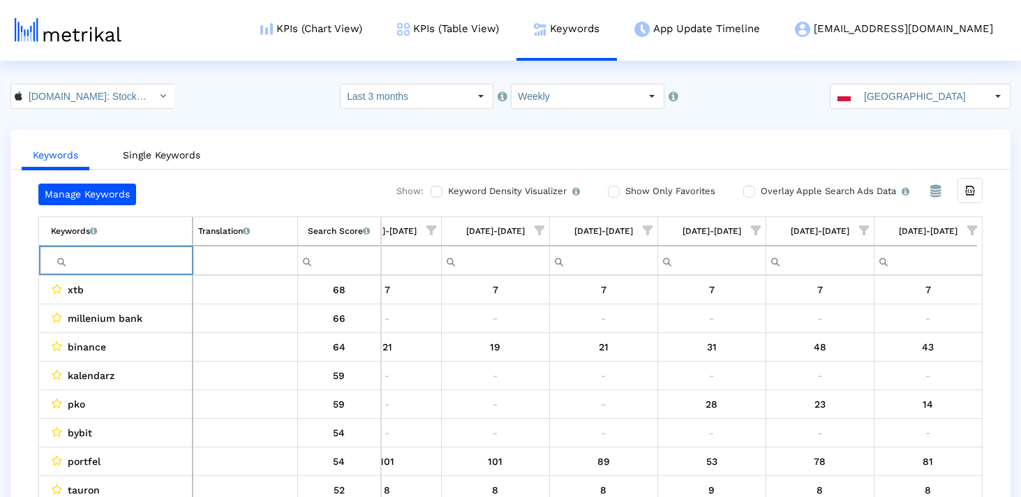
click at [161, 256] on input "Filter cell" at bounding box center [121, 260] width 141 height 23
paste input "finanse"
type input "finanse"
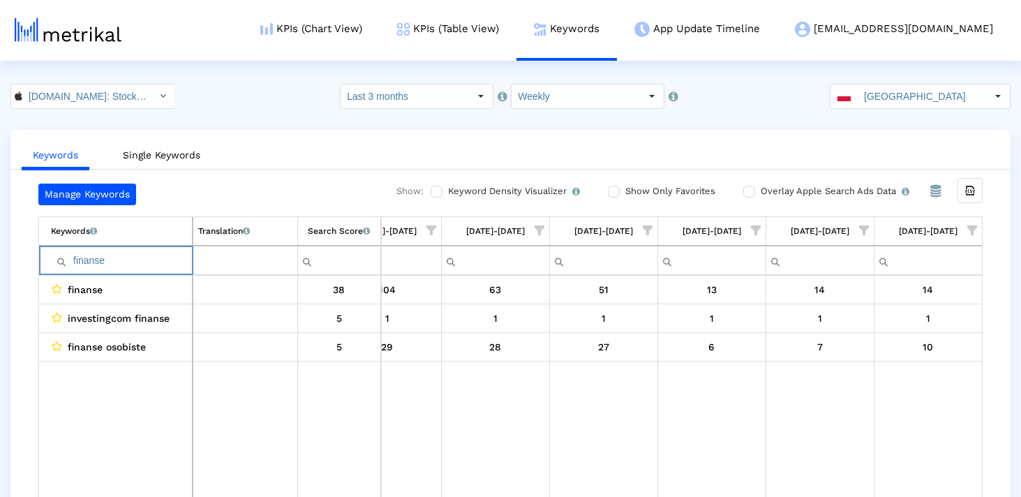
click at [161, 256] on input "finanse" at bounding box center [121, 260] width 141 height 23
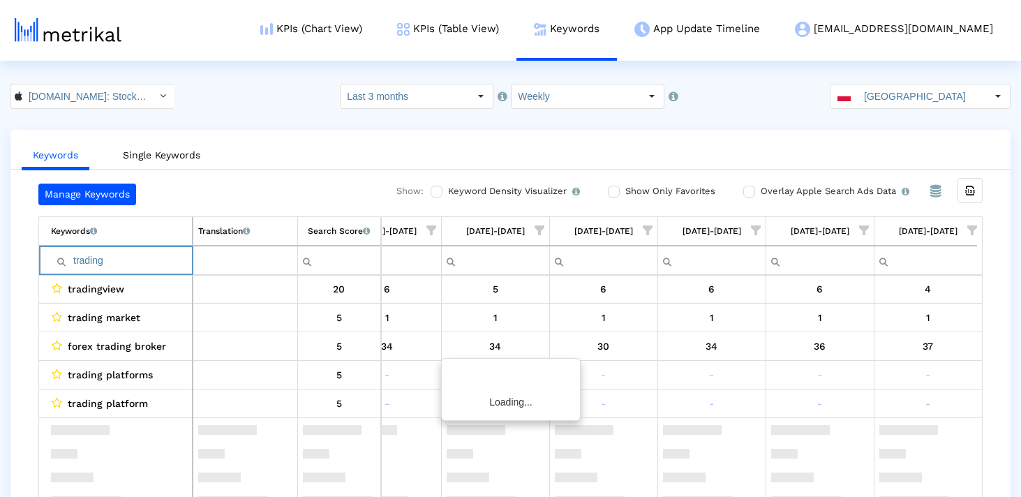
scroll to position [0, 0]
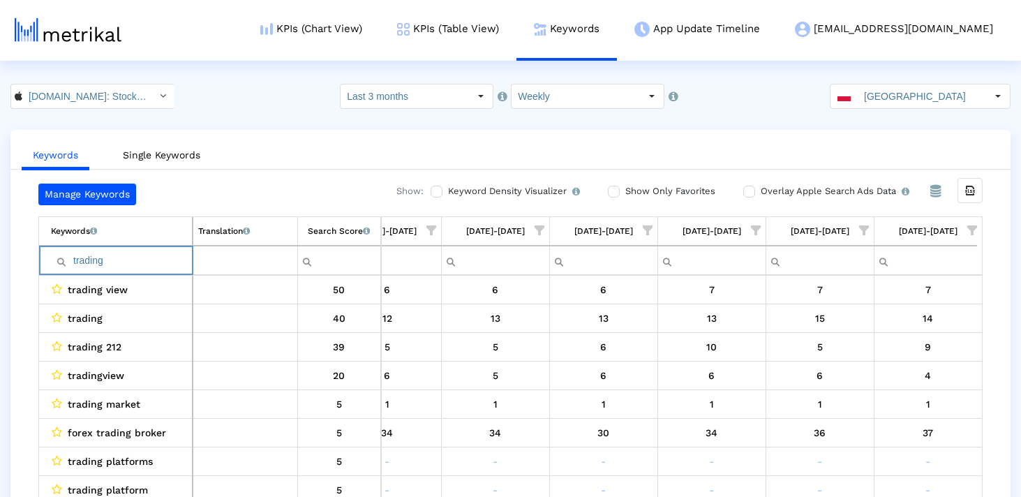
click at [145, 267] on input "trading" at bounding box center [121, 260] width 141 height 23
type input "trading"
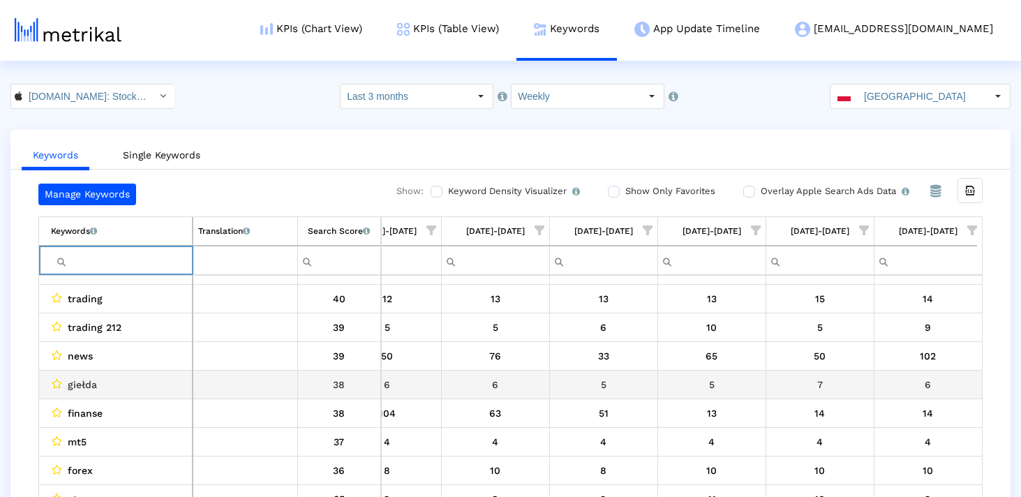
scroll to position [431, 0]
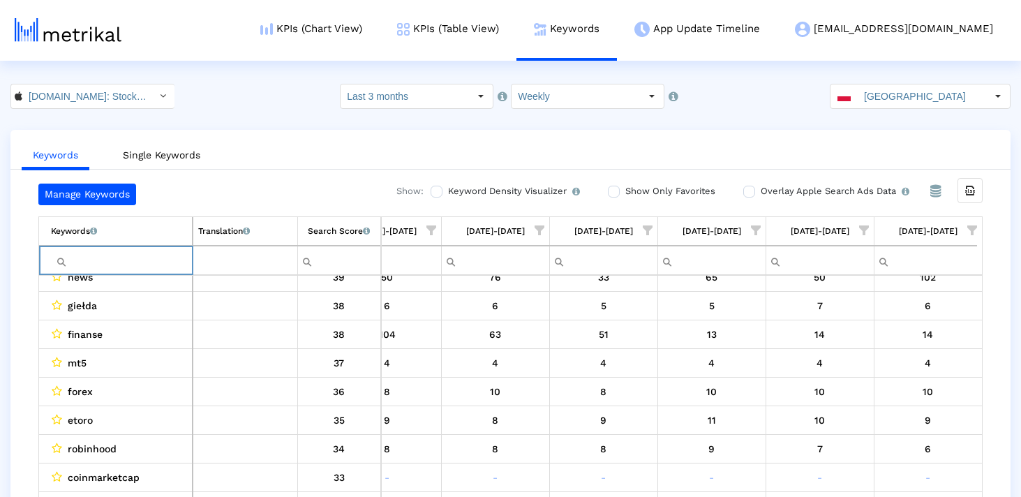
click at [971, 225] on span "Show filter options for column '09/14/25-09/20/25'" at bounding box center [973, 230] width 10 height 10
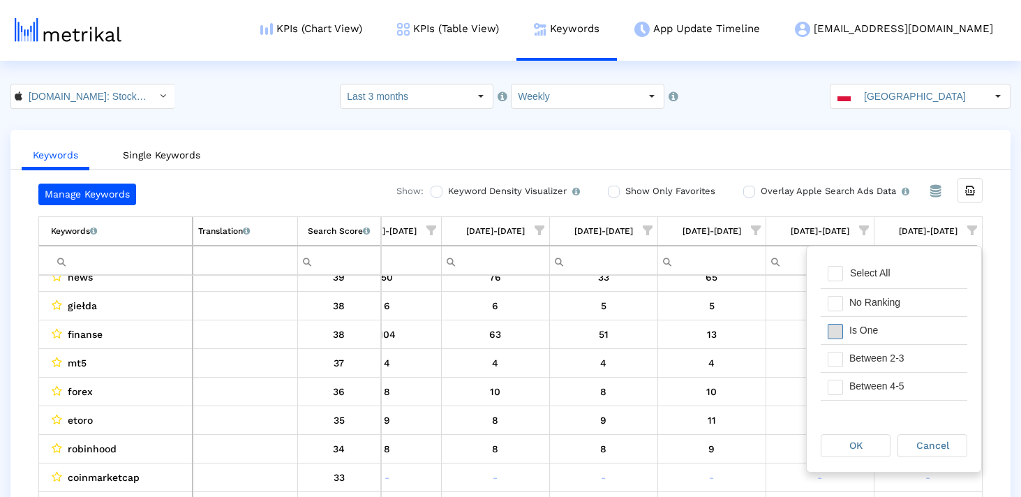
click at [838, 336] on span "Filter options" at bounding box center [835, 331] width 15 height 15
click at [838, 357] on span "Filter options" at bounding box center [835, 359] width 15 height 15
click at [838, 373] on div "Filter options" at bounding box center [832, 386] width 22 height 27
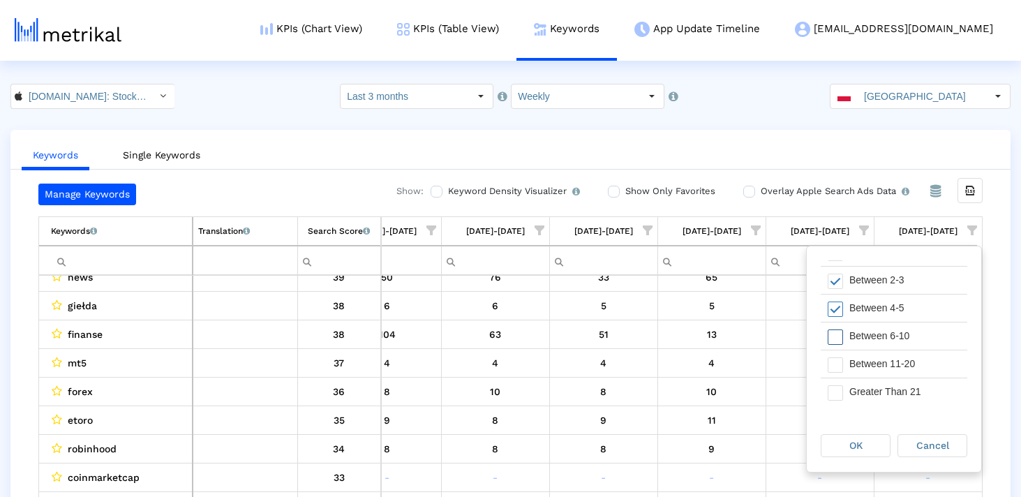
click at [834, 334] on span "Filter options" at bounding box center [835, 337] width 15 height 15
click at [834, 364] on span "Filter options" at bounding box center [835, 364] width 15 height 15
click at [858, 447] on span "OK" at bounding box center [856, 445] width 13 height 11
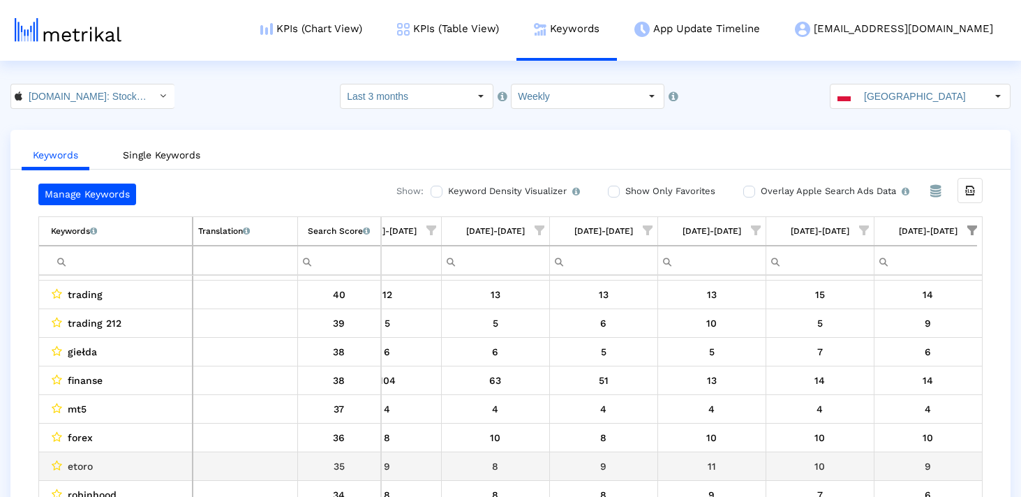
scroll to position [122, 697]
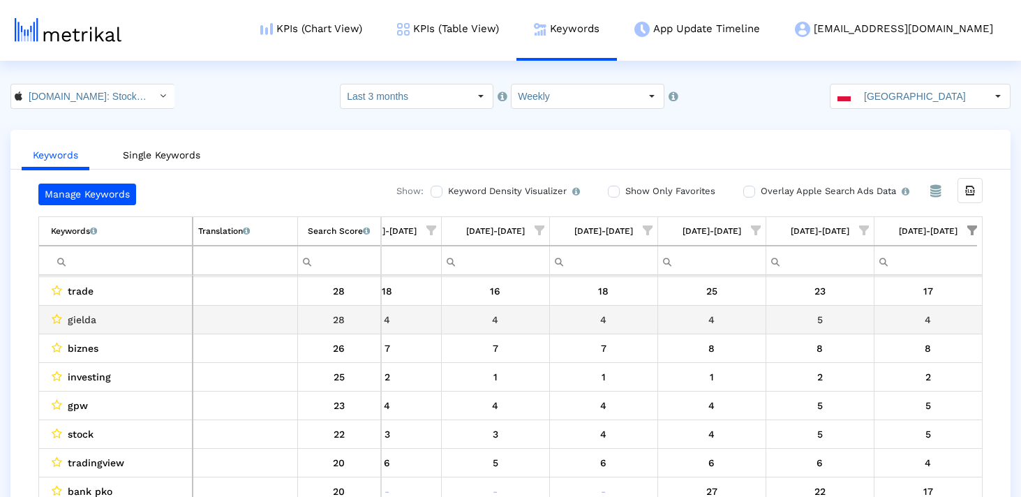
click at [88, 318] on span "gielda" at bounding box center [82, 320] width 29 height 18
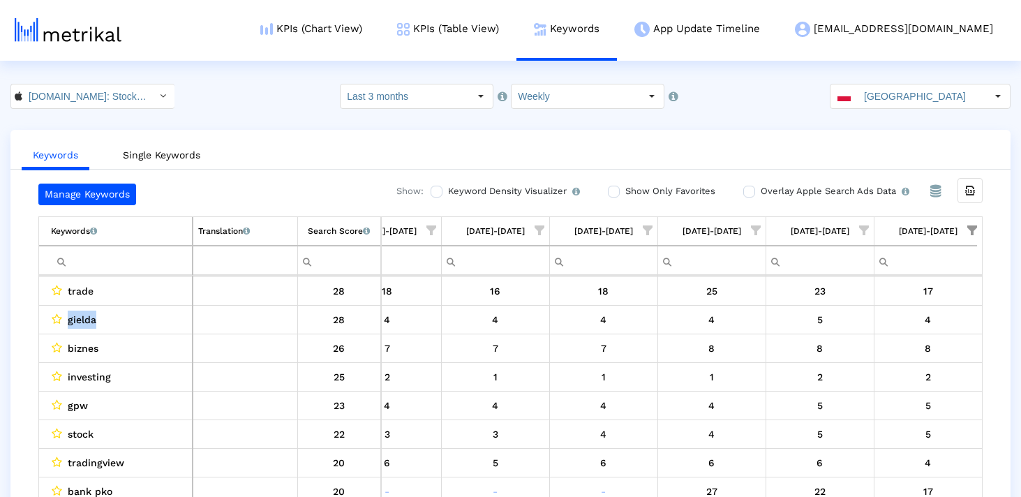
click at [103, 261] on input "Filter cell" at bounding box center [121, 260] width 141 height 23
paste input "gielda"
type input "gielda"
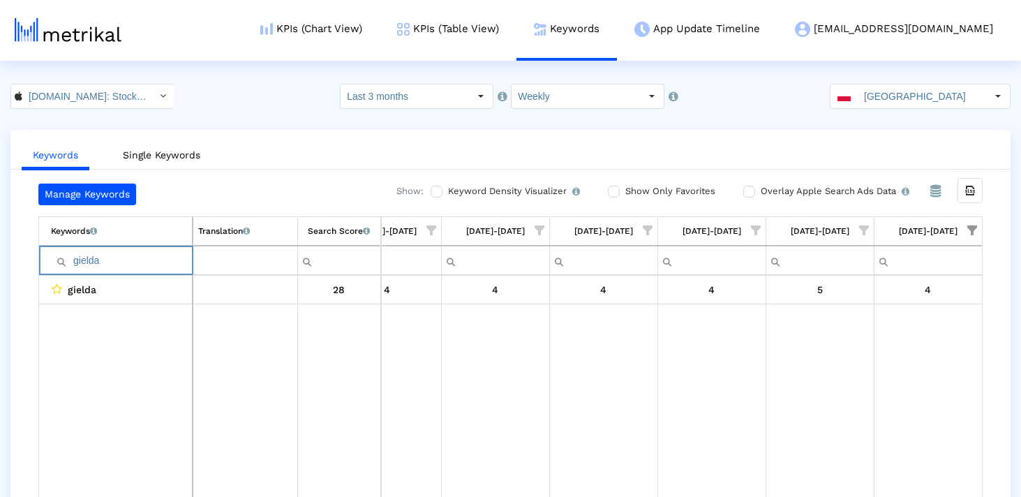
click at [105, 261] on input "gielda" at bounding box center [121, 260] width 141 height 23
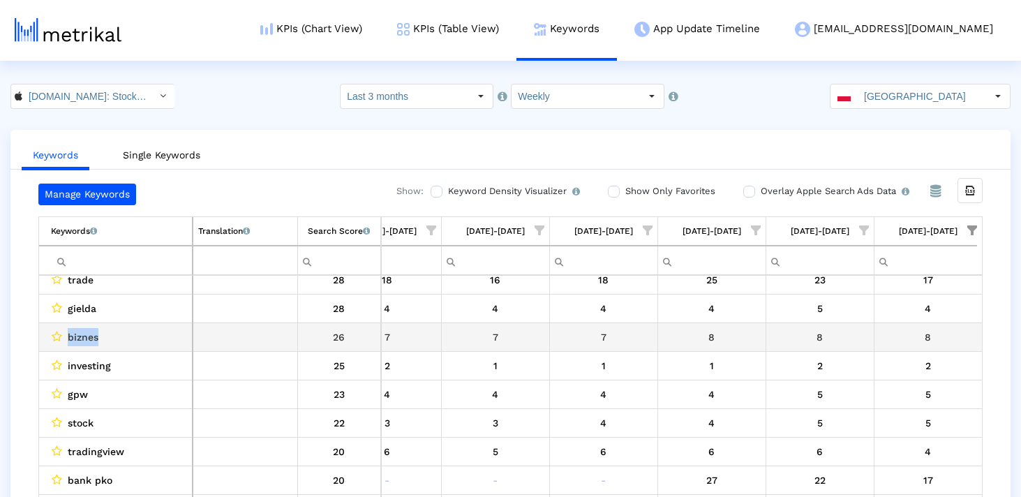
drag, startPoint x: 108, startPoint y: 346, endPoint x: 58, endPoint y: 345, distance: 50.3
click at [58, 345] on td "biznes" at bounding box center [116, 337] width 154 height 29
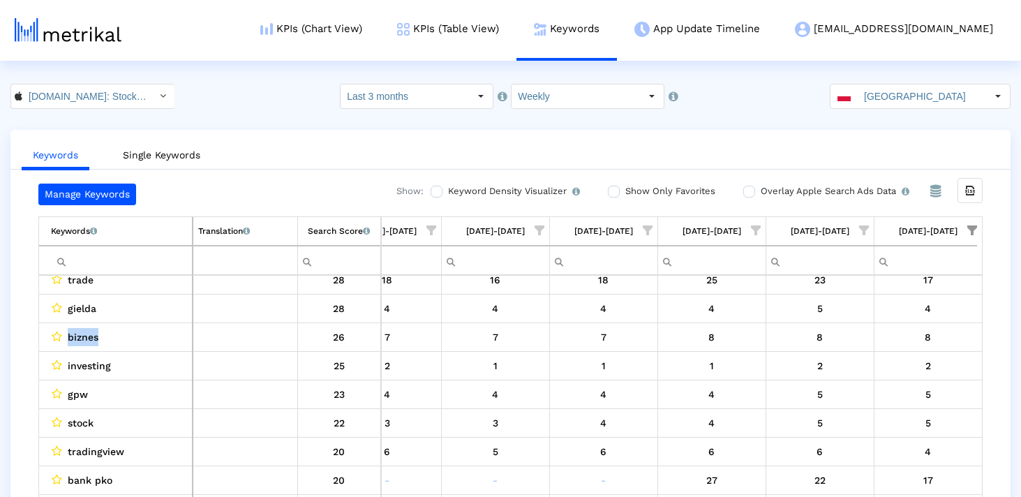
click at [96, 264] on input "Filter cell" at bounding box center [121, 260] width 141 height 23
paste input "biznes"
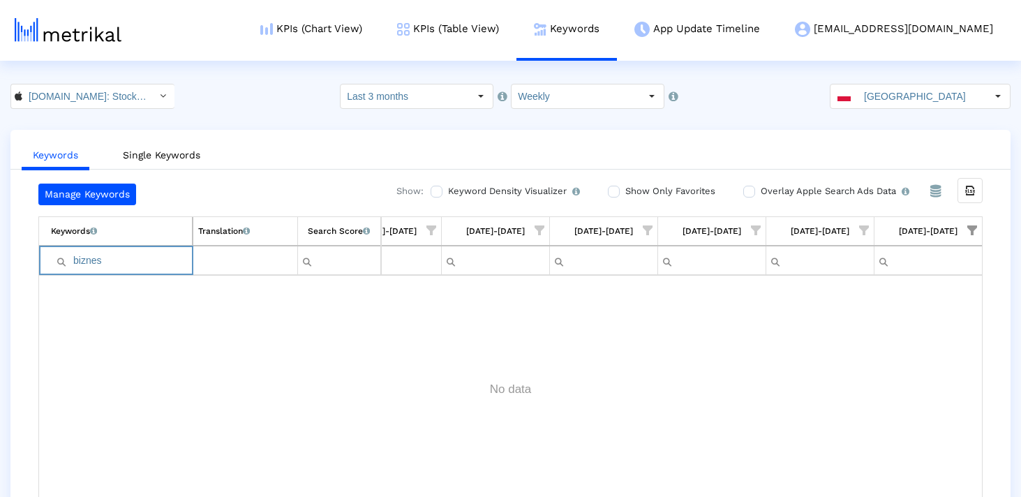
click at [78, 260] on input "biznes" at bounding box center [121, 260] width 141 height 23
type input "biznes"
click at [105, 260] on input "biznes" at bounding box center [121, 260] width 141 height 23
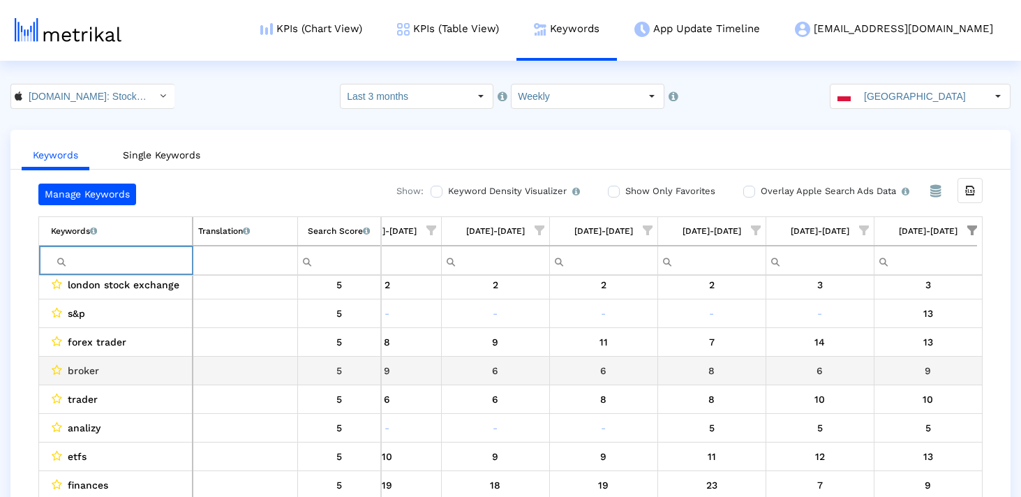
click at [73, 359] on td "broker" at bounding box center [116, 370] width 154 height 29
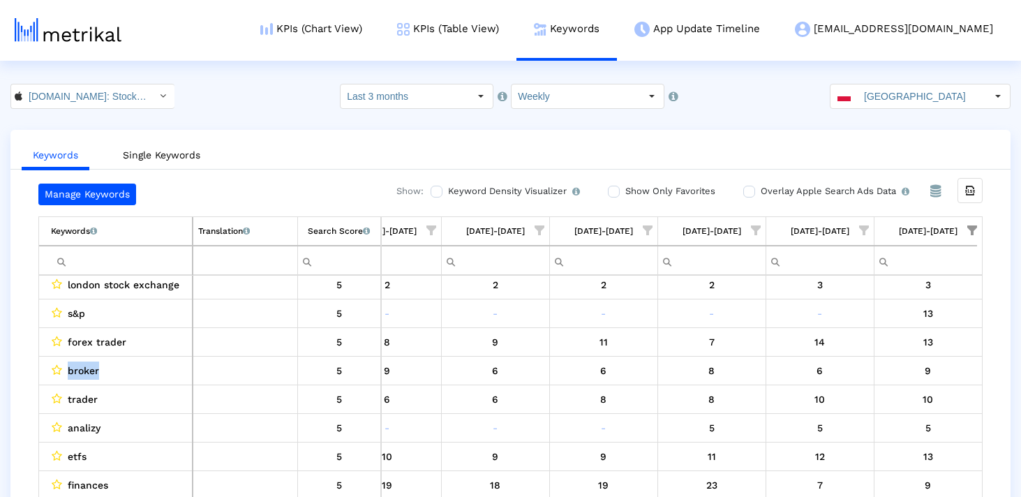
click at [111, 262] on input "Filter cell" at bounding box center [121, 260] width 141 height 23
paste input "broker"
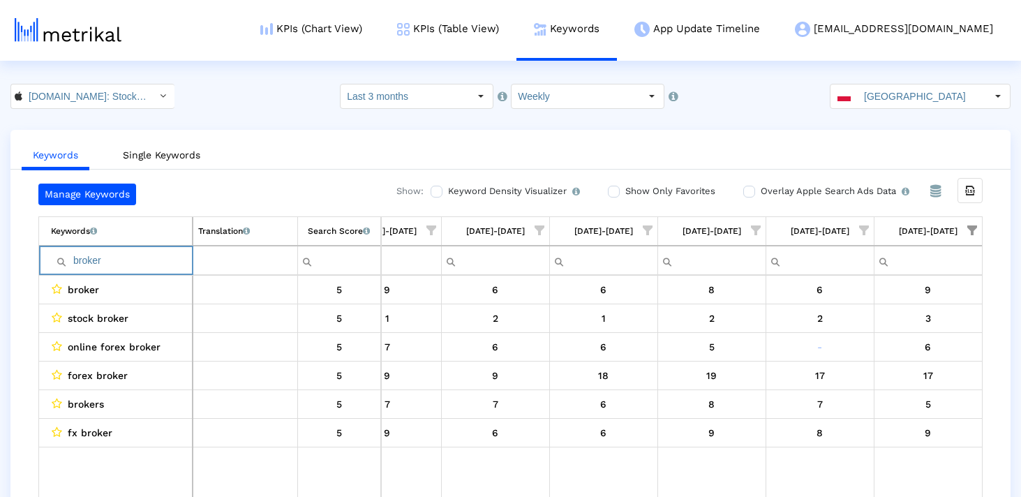
click at [73, 258] on input "broker" at bounding box center [121, 260] width 141 height 23
type input "broker"
click at [105, 265] on input "broker" at bounding box center [121, 260] width 141 height 23
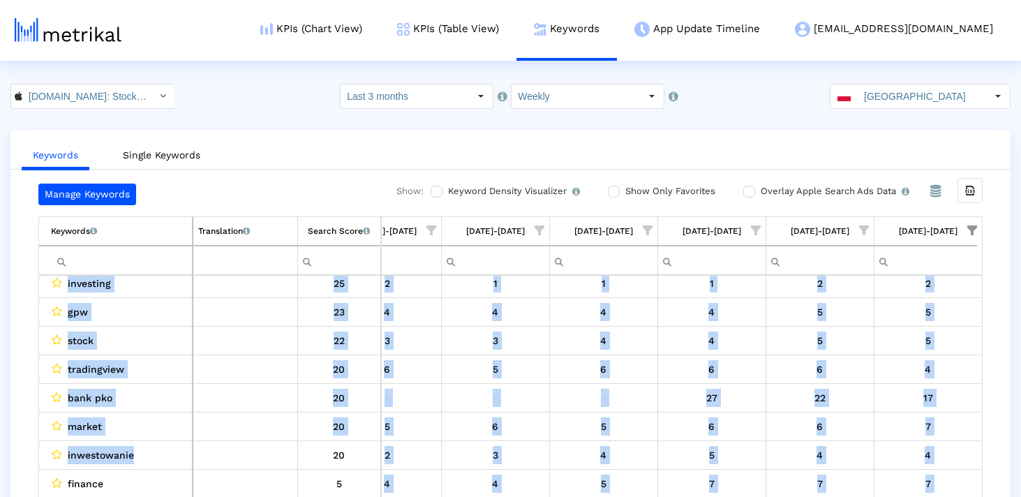
drag, startPoint x: 137, startPoint y: 454, endPoint x: 34, endPoint y: 454, distance: 103.3
click at [34, 454] on div "Manage Keywords Show: Keyword Density Visualizer Turn this on to view where and…" at bounding box center [510, 344] width 1000 height 320
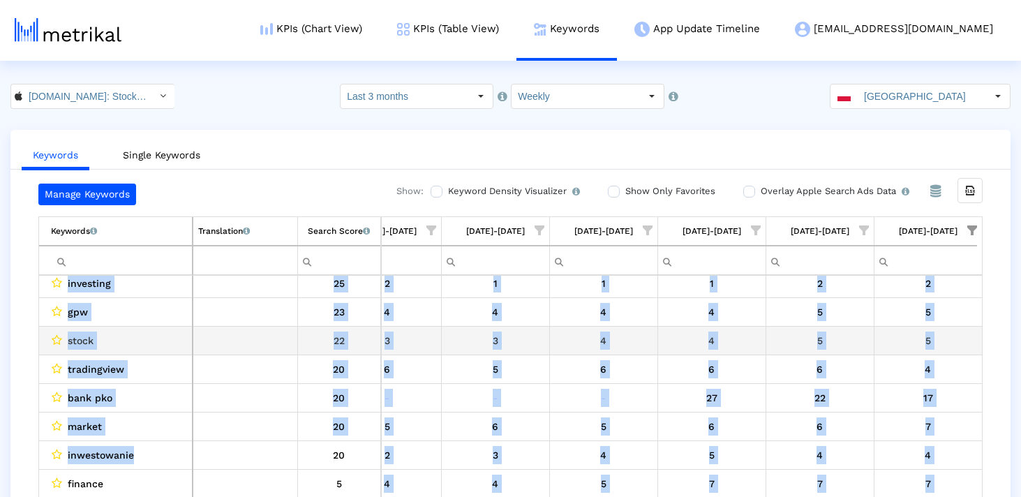
click at [168, 346] on div "stock" at bounding box center [119, 341] width 136 height 18
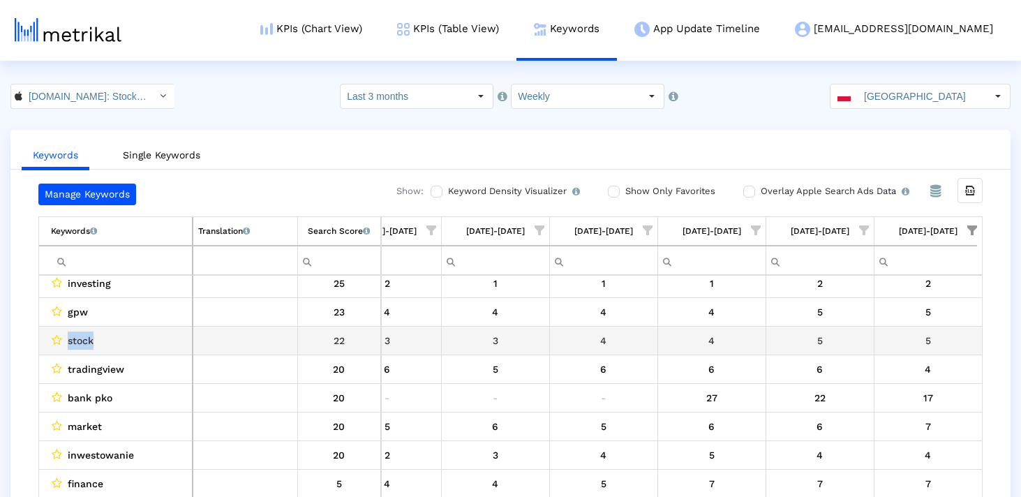
drag, startPoint x: 99, startPoint y: 341, endPoint x: 67, endPoint y: 341, distance: 32.1
click at [67, 341] on div "stock" at bounding box center [119, 341] width 136 height 18
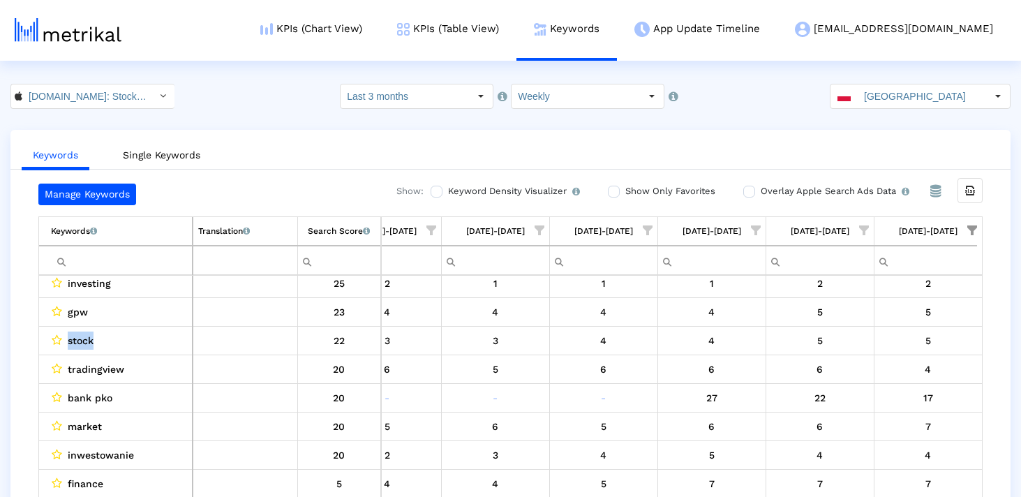
click at [107, 272] on td "Contains Does not contain Starts with Ends with Equals Does not equal Reset" at bounding box center [116, 260] width 154 height 29
click at [97, 260] on input "Filter cell" at bounding box center [121, 260] width 141 height 23
paste input "stock"
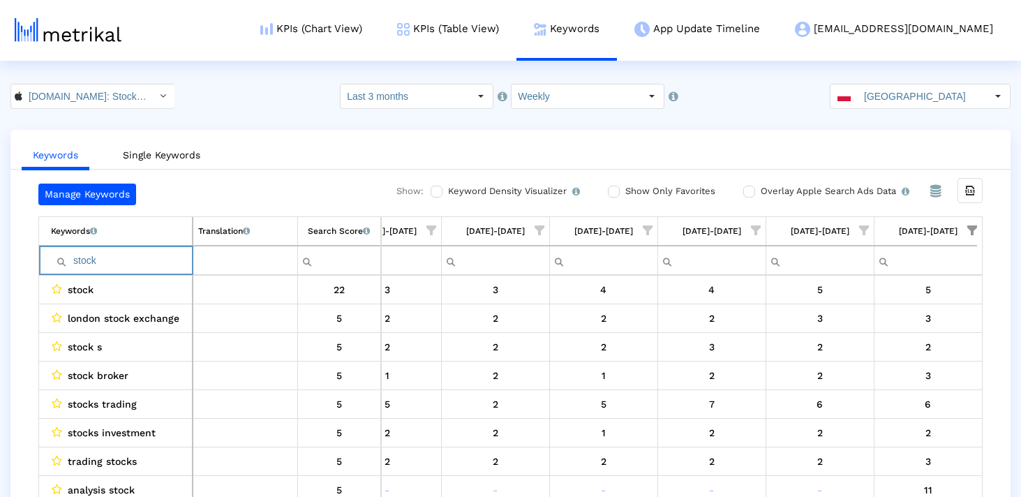
click at [107, 260] on input "stock" at bounding box center [121, 260] width 141 height 23
type input "ğ"
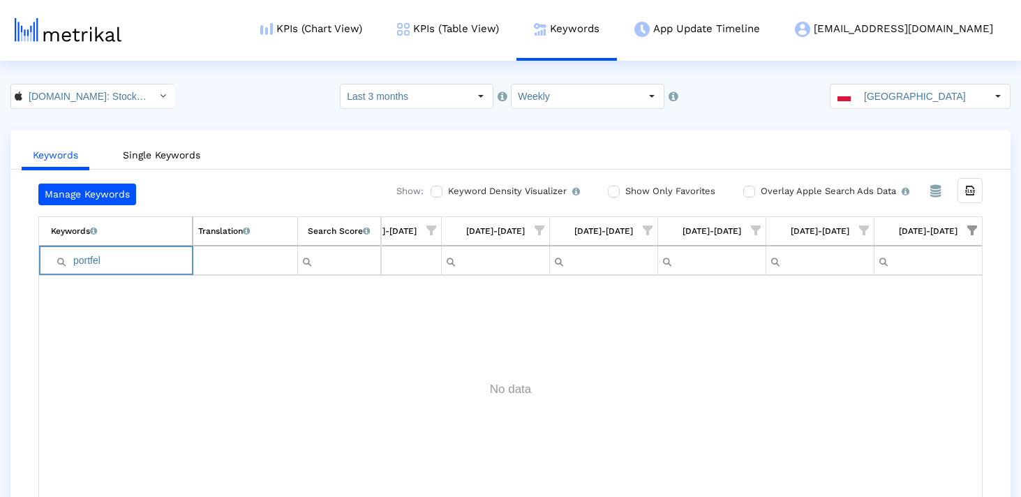
click at [73, 259] on input "portfel" at bounding box center [121, 260] width 141 height 23
click at [140, 250] on input "portfel" at bounding box center [121, 260] width 141 height 23
click at [139, 259] on input "portfel" at bounding box center [121, 260] width 141 height 23
type input "p"
type input "o"
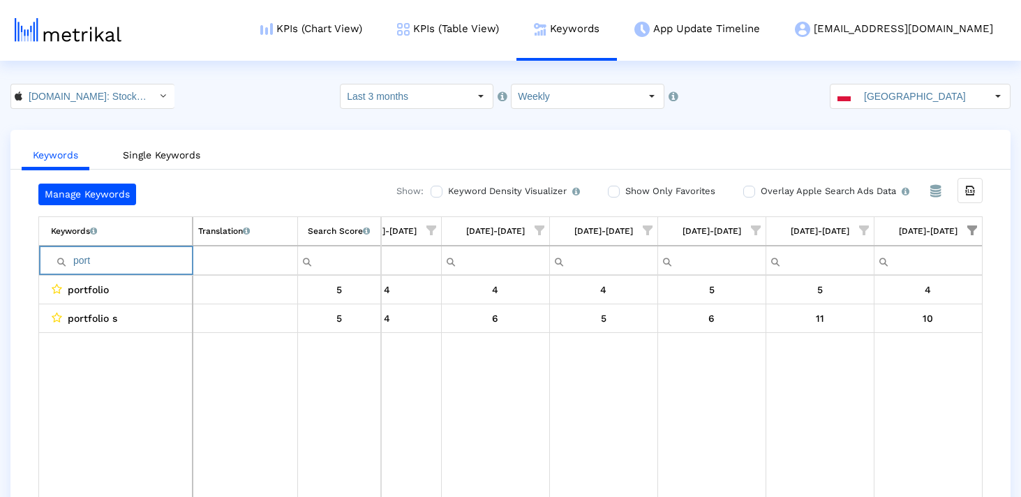
click at [147, 253] on input "port" at bounding box center [121, 260] width 141 height 23
paste input "fel"
click at [977, 225] on span "Show filter options for column '09/14/25-09/20/25'" at bounding box center [973, 230] width 10 height 10
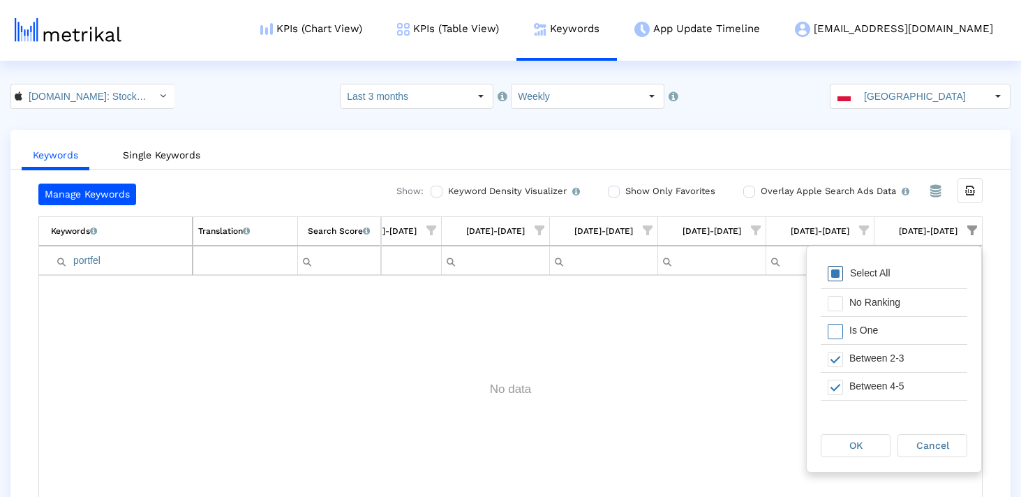
click at [841, 275] on span "Filter options" at bounding box center [835, 273] width 15 height 15
click at [871, 454] on div "OK" at bounding box center [856, 446] width 68 height 22
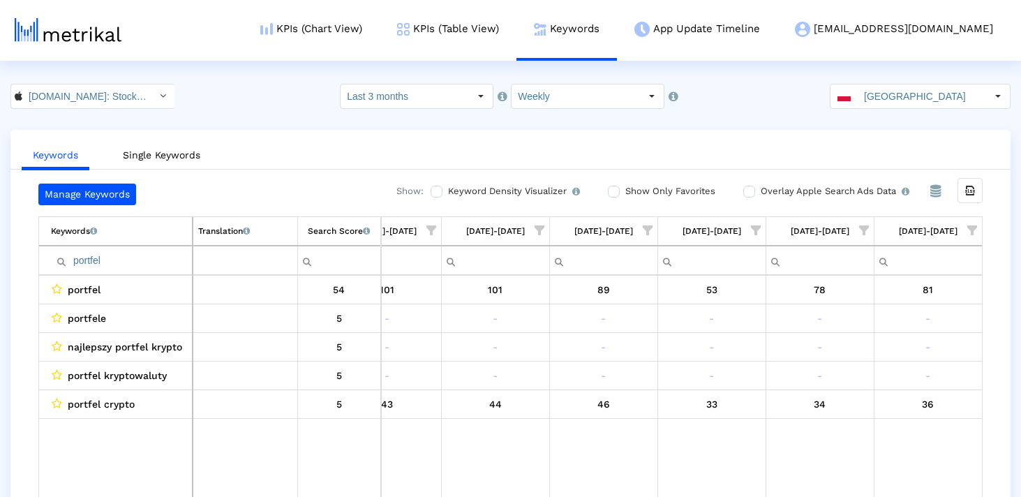
click at [99, 265] on input "portfel" at bounding box center [121, 260] width 141 height 23
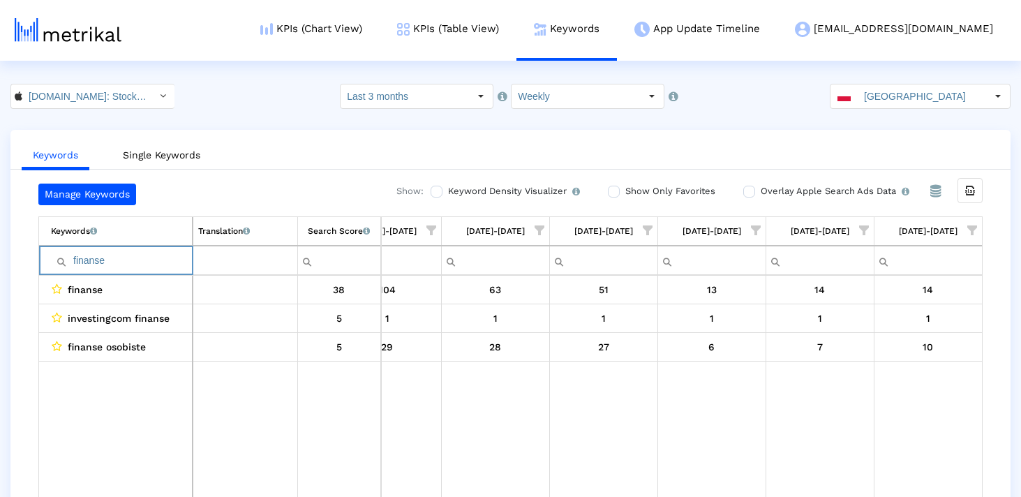
click at [120, 265] on input "finanse" at bounding box center [121, 260] width 141 height 23
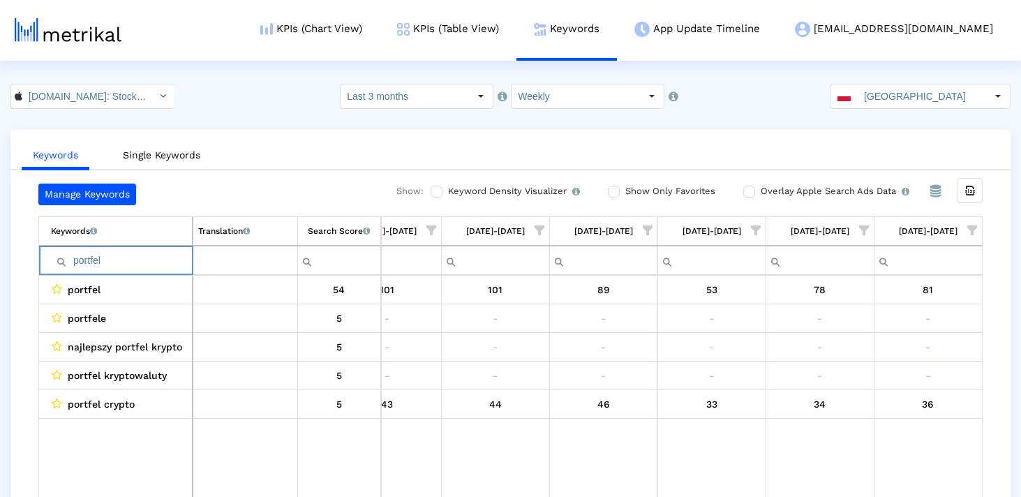
click at [77, 261] on input "portfel" at bounding box center [121, 260] width 141 height 23
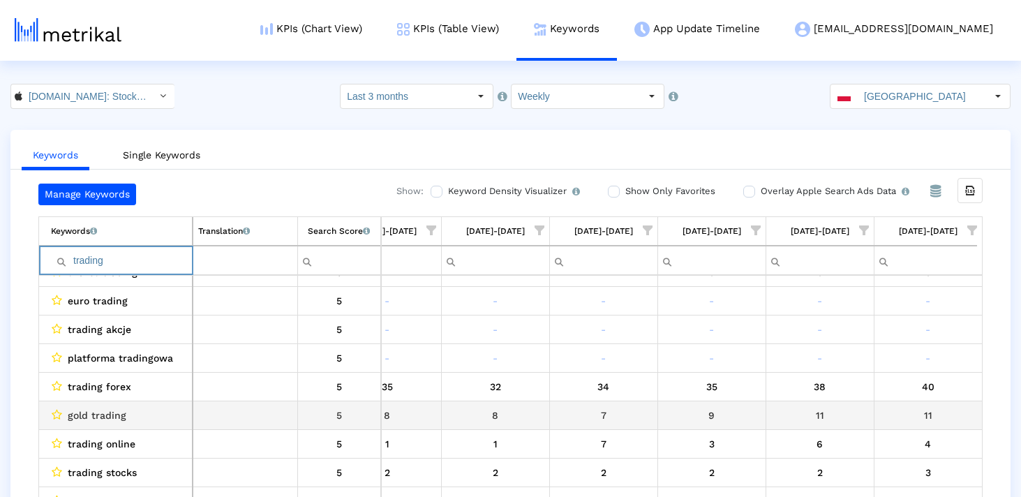
scroll to position [0, 0]
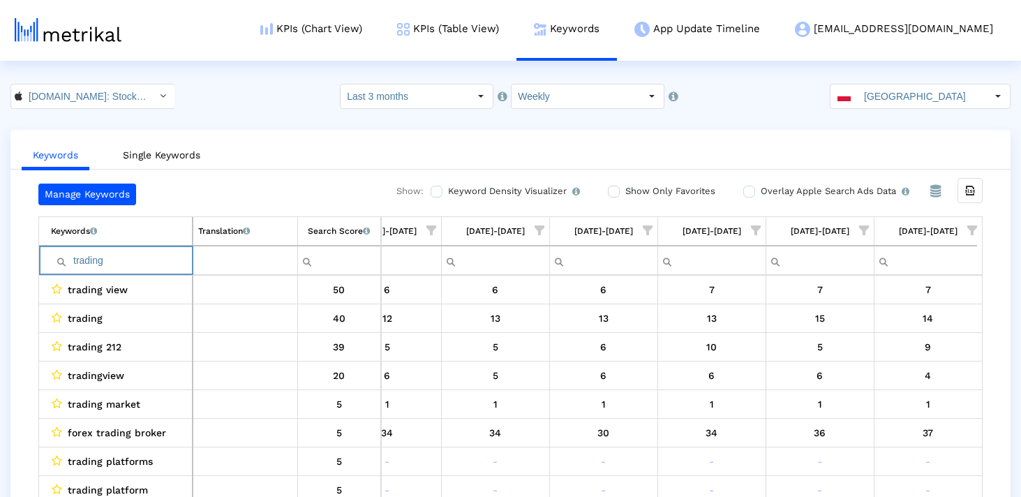
click at [104, 262] on input "trading" at bounding box center [121, 260] width 141 height 23
paste input "broker"
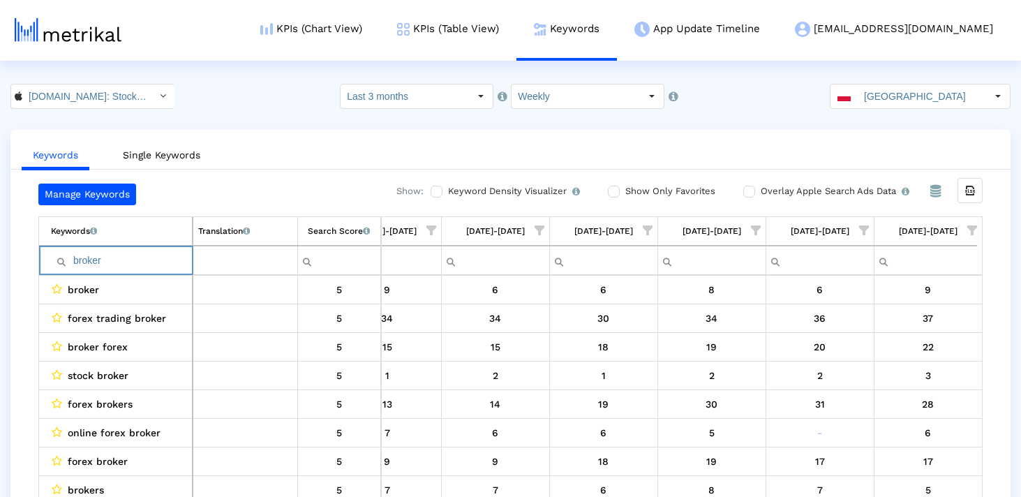
click at [140, 266] on input "broker" at bounding box center [121, 260] width 141 height 23
paste input "stock"
click at [114, 265] on input "stock" at bounding box center [121, 260] width 141 height 23
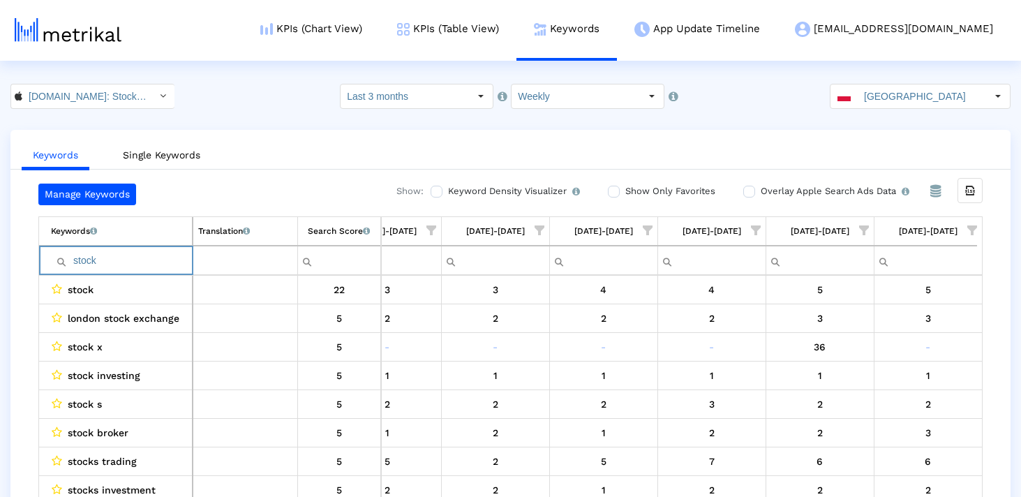
click at [114, 265] on input "stock" at bounding box center [121, 260] width 141 height 23
type input "r"
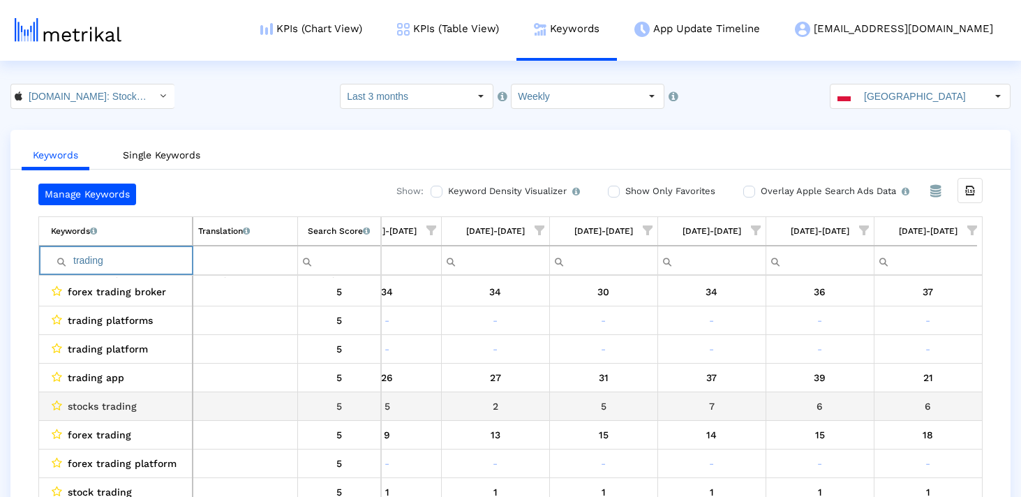
scroll to position [161, 0]
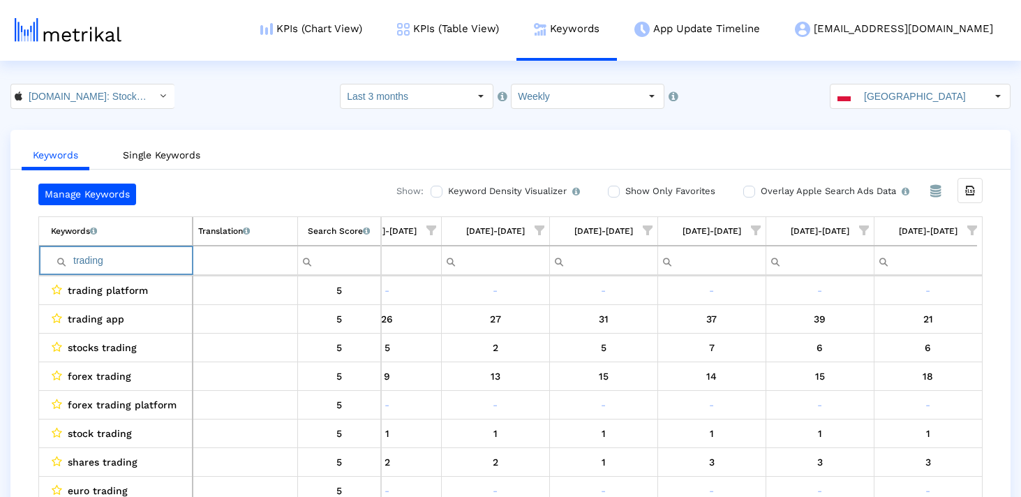
type input "trading"
click at [868, 100] on div "[GEOGRAPHIC_DATA]" at bounding box center [909, 96] width 156 height 24
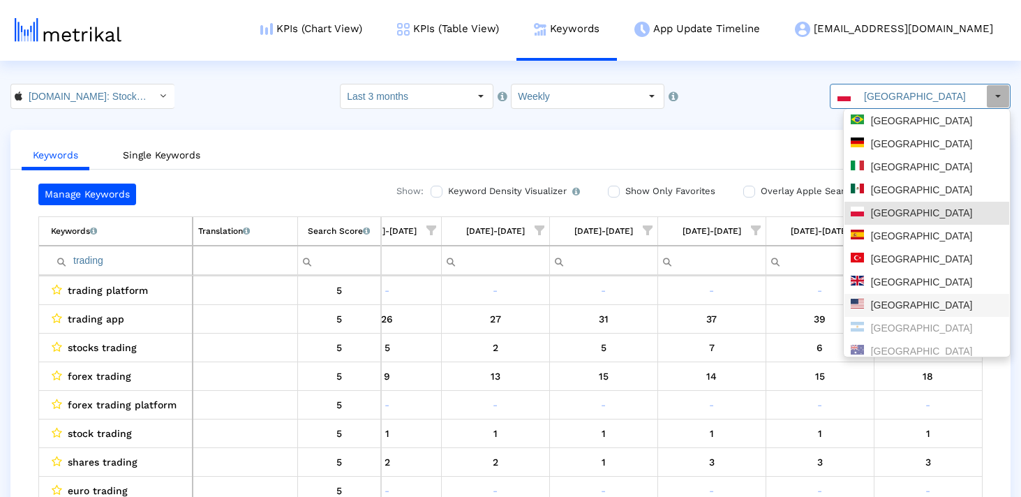
click at [897, 309] on div "[GEOGRAPHIC_DATA]" at bounding box center [927, 305] width 152 height 13
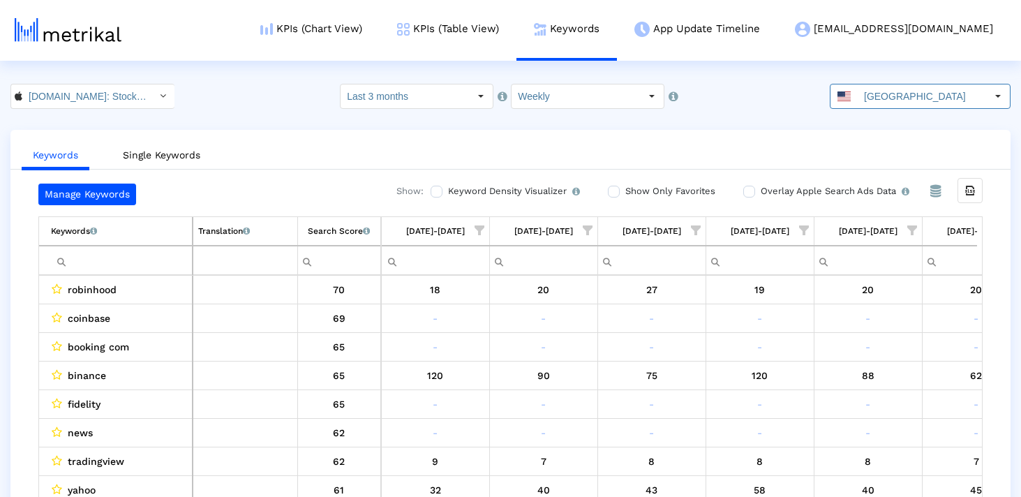
scroll to position [0, 811]
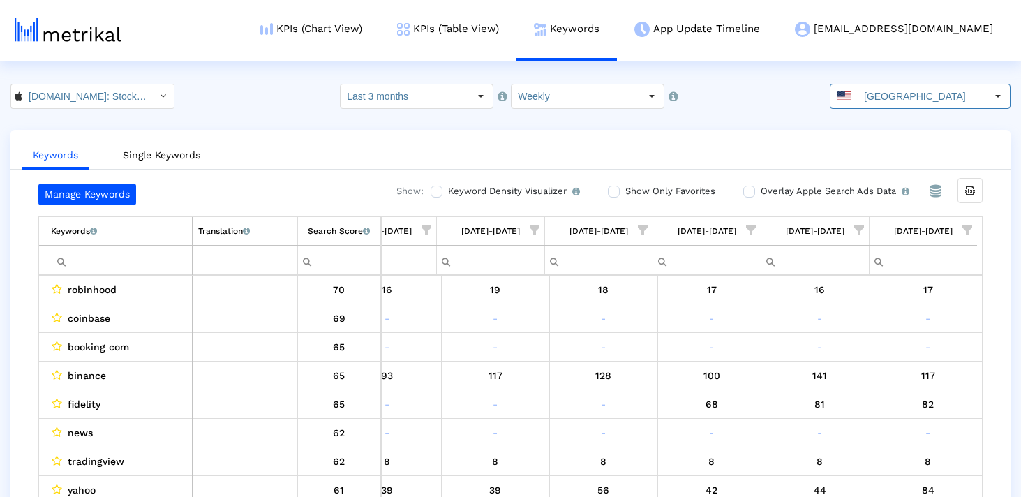
click at [153, 264] on input "Filter cell" at bounding box center [121, 260] width 141 height 23
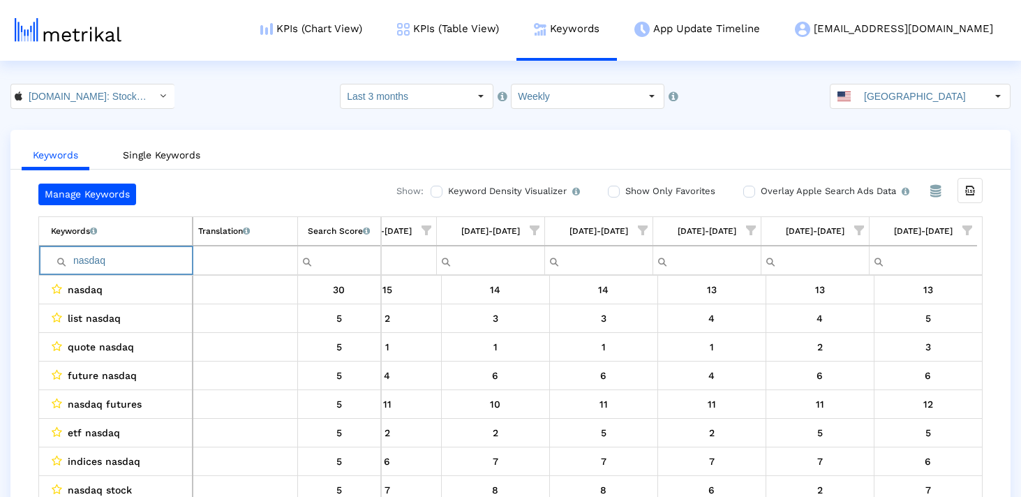
click at [162, 256] on input "nasdaq" at bounding box center [121, 260] width 141 height 23
paste input "gold"
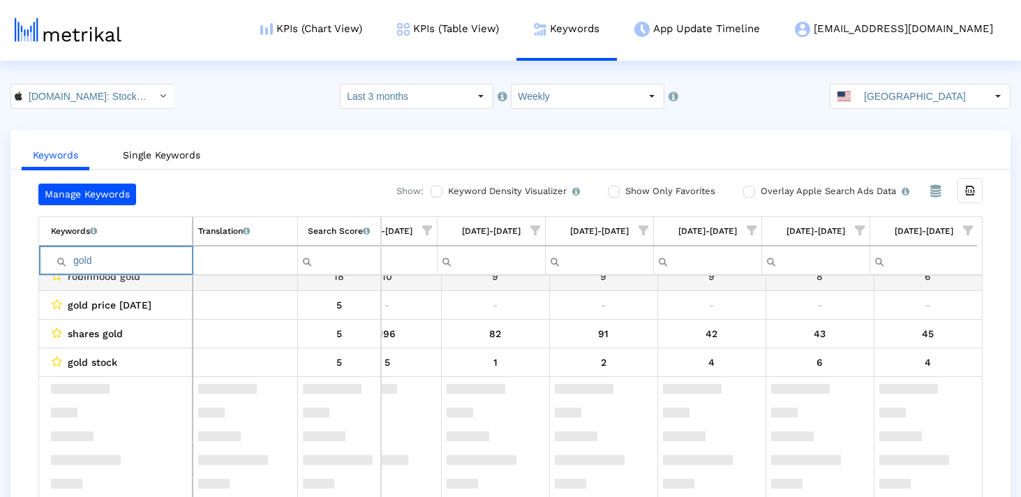
scroll to position [0, 0]
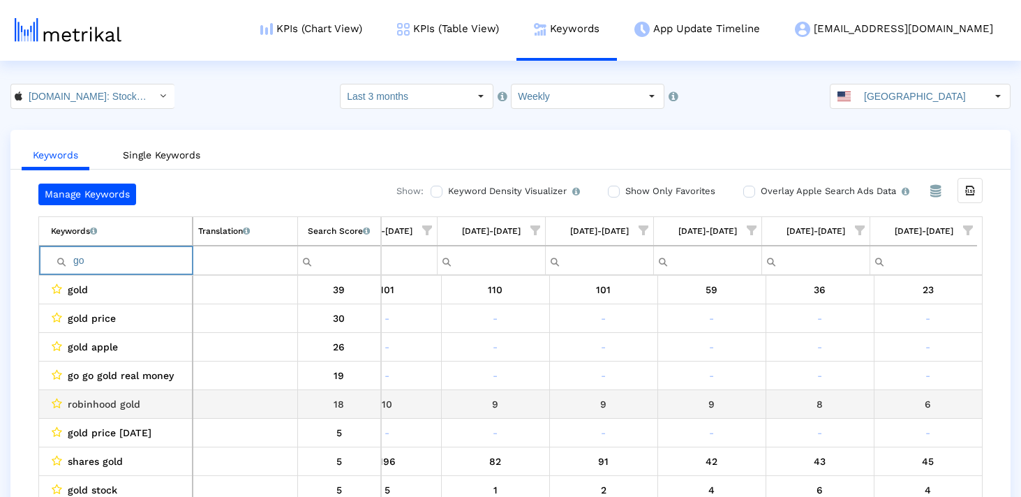
type input "g"
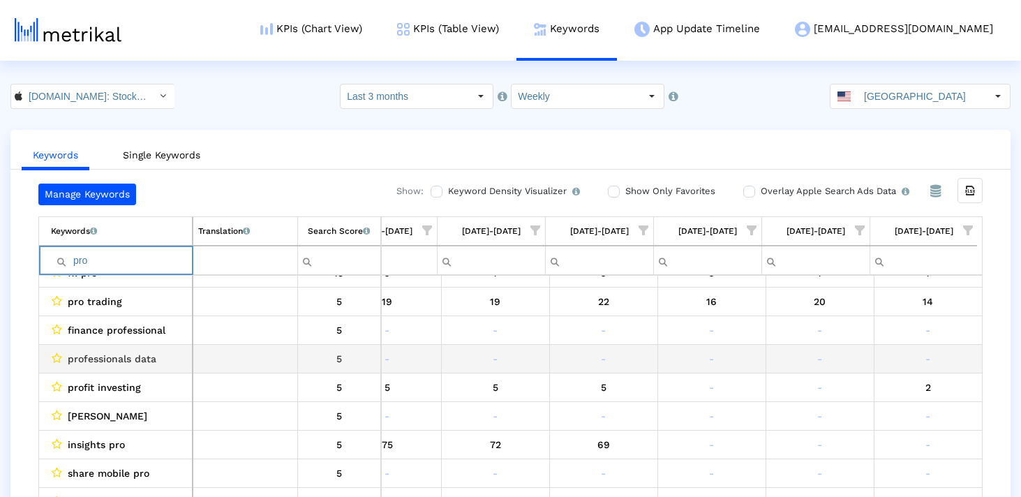
scroll to position [131, 0]
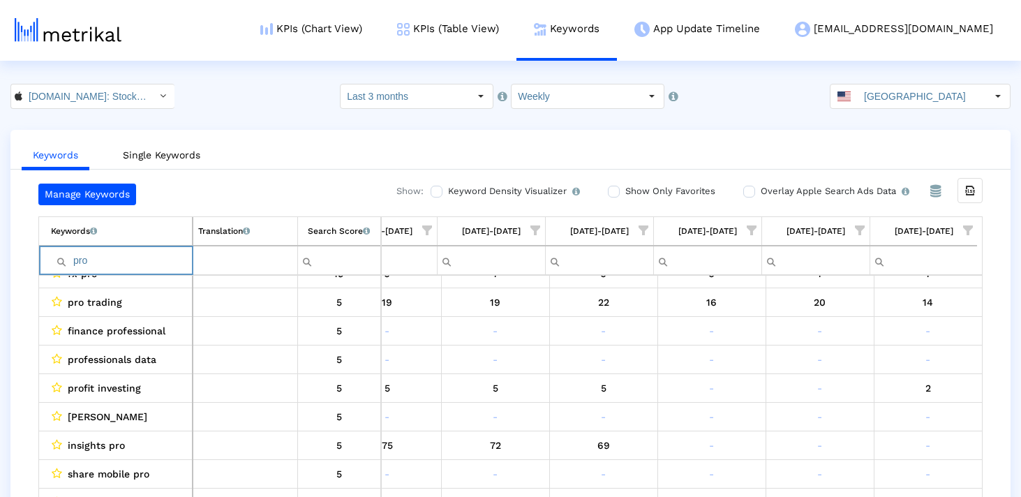
click at [145, 251] on input "pro" at bounding box center [121, 260] width 141 height 23
type input "v"
paste input "robinhood"
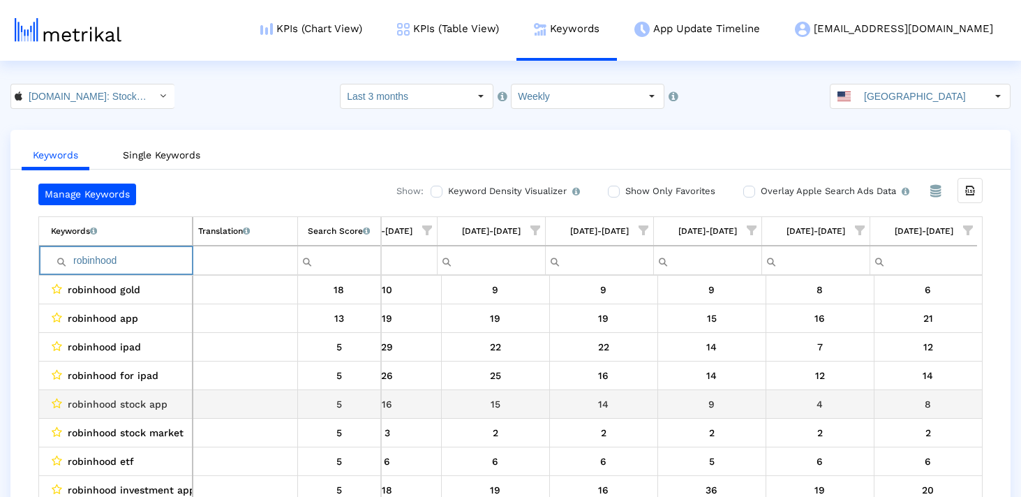
scroll to position [117, 810]
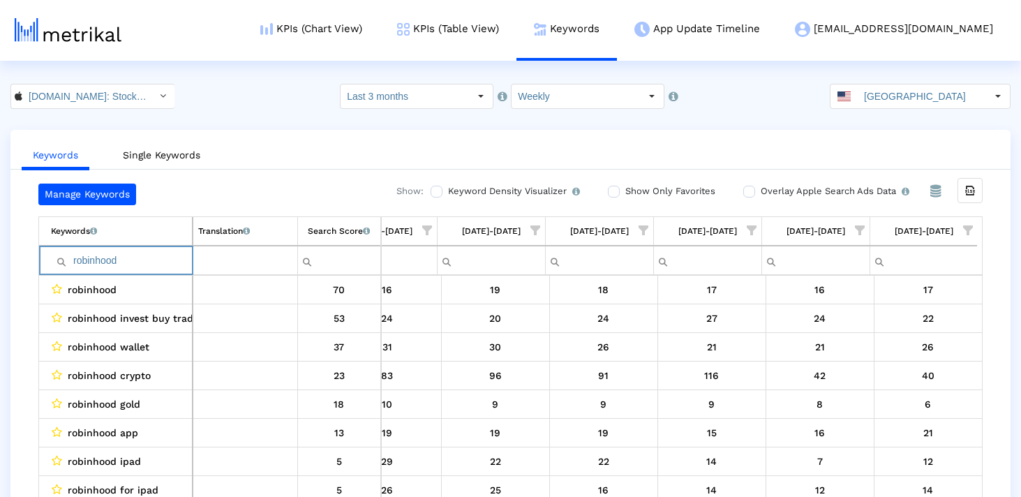
click at [142, 262] on input "robinhood" at bounding box center [121, 260] width 141 height 23
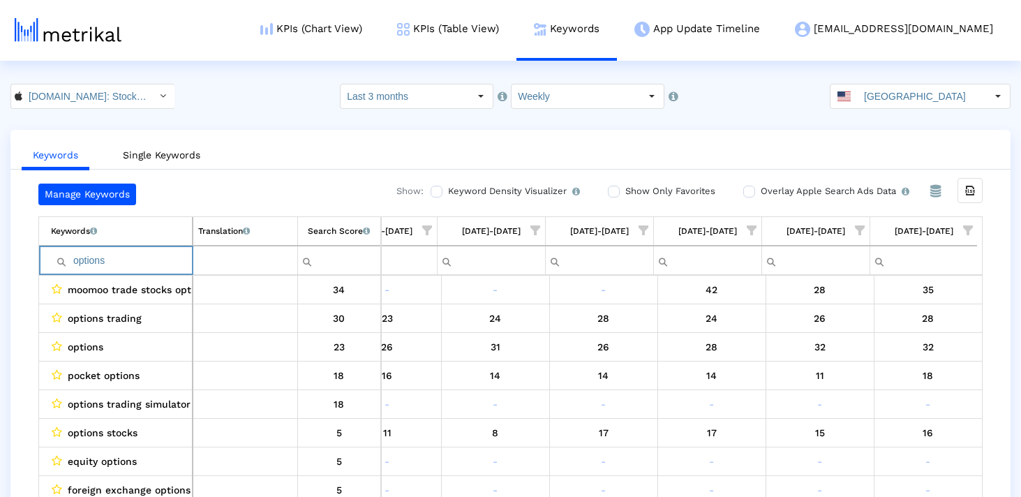
type input "options"
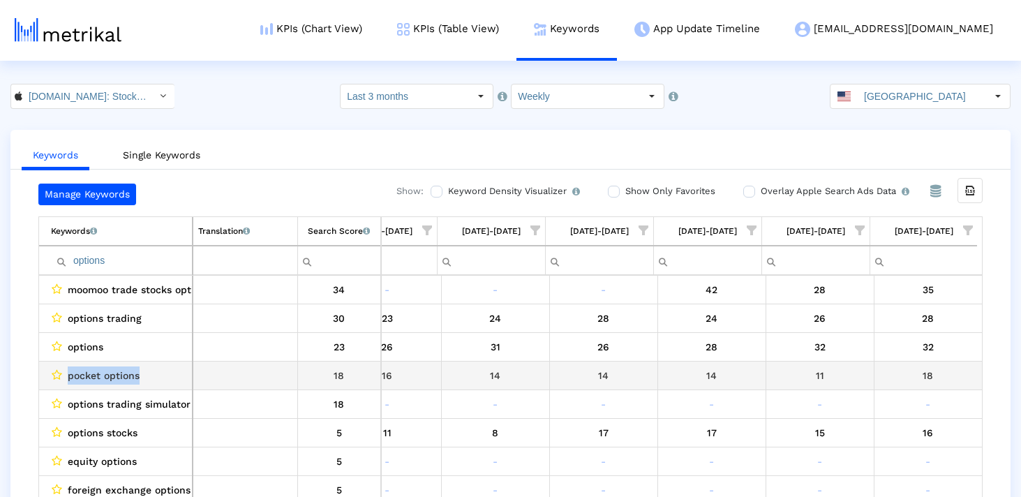
drag, startPoint x: 161, startPoint y: 367, endPoint x: 55, endPoint y: 367, distance: 105.4
click at [55, 367] on div "pocket options" at bounding box center [119, 376] width 136 height 18
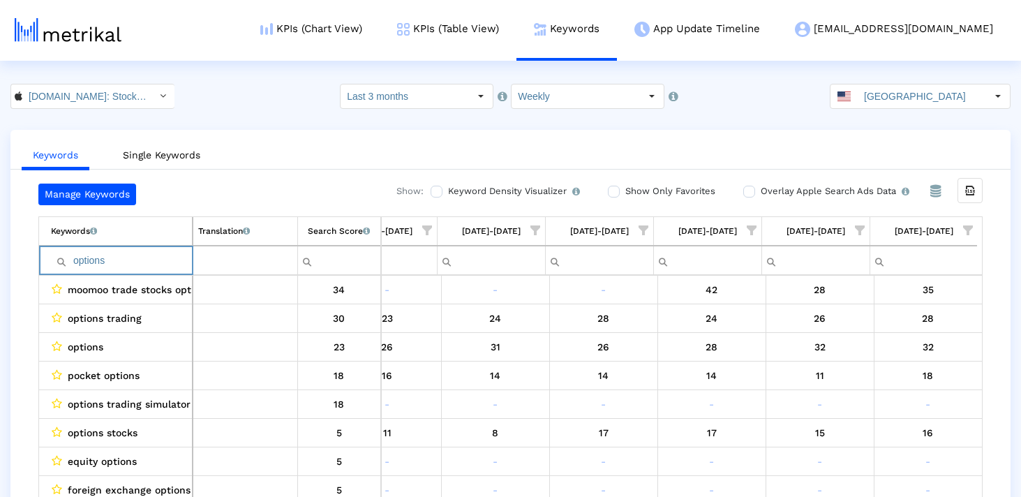
click at [135, 259] on input "options" at bounding box center [121, 260] width 141 height 23
click at [137, 260] on input "options" at bounding box center [121, 260] width 141 height 23
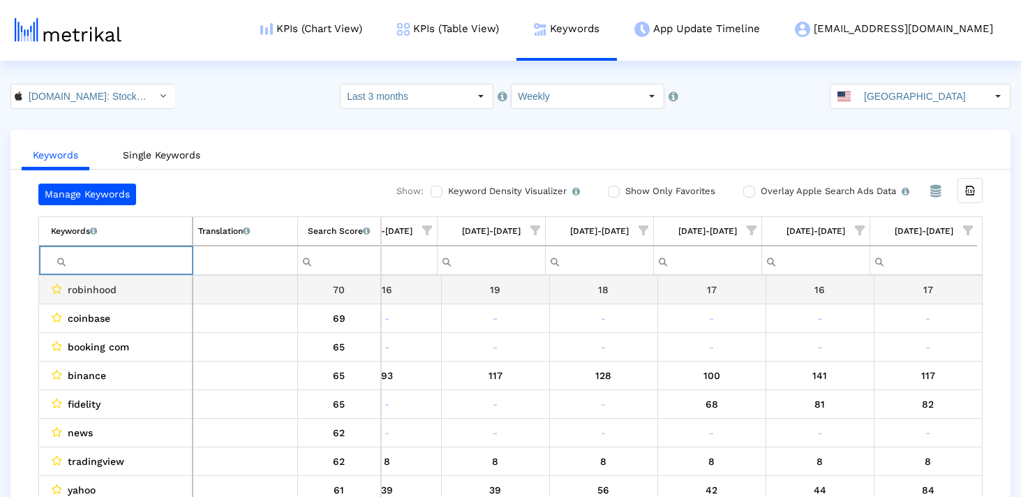
paste input "gold"
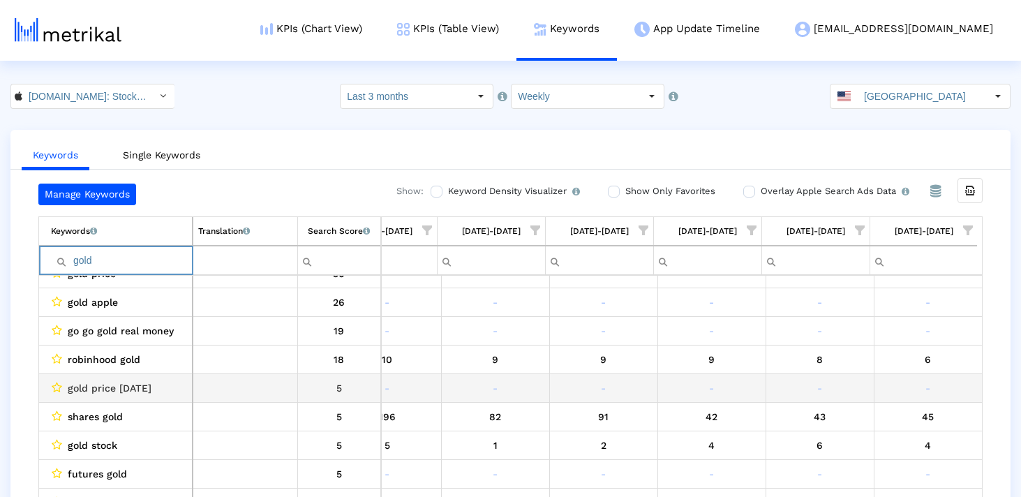
scroll to position [47, 0]
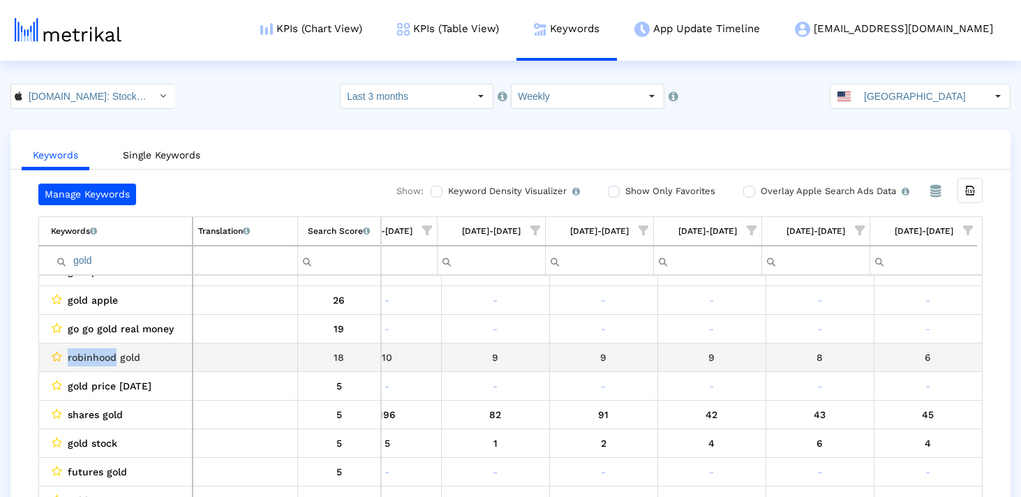
drag, startPoint x: 117, startPoint y: 358, endPoint x: 58, endPoint y: 357, distance: 59.4
click at [58, 357] on div "robinhood gold" at bounding box center [119, 357] width 136 height 18
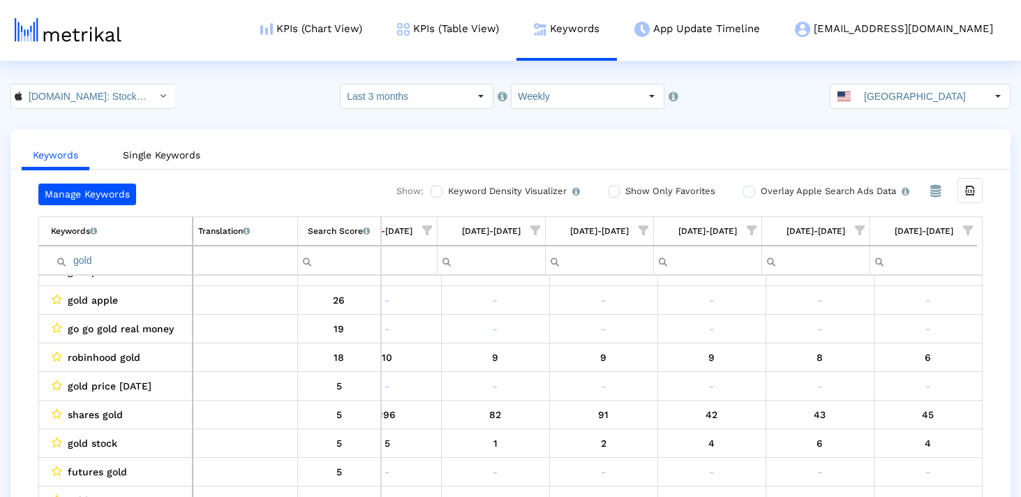
click at [88, 267] on input "gold" at bounding box center [121, 260] width 141 height 23
paste input "robinhoo"
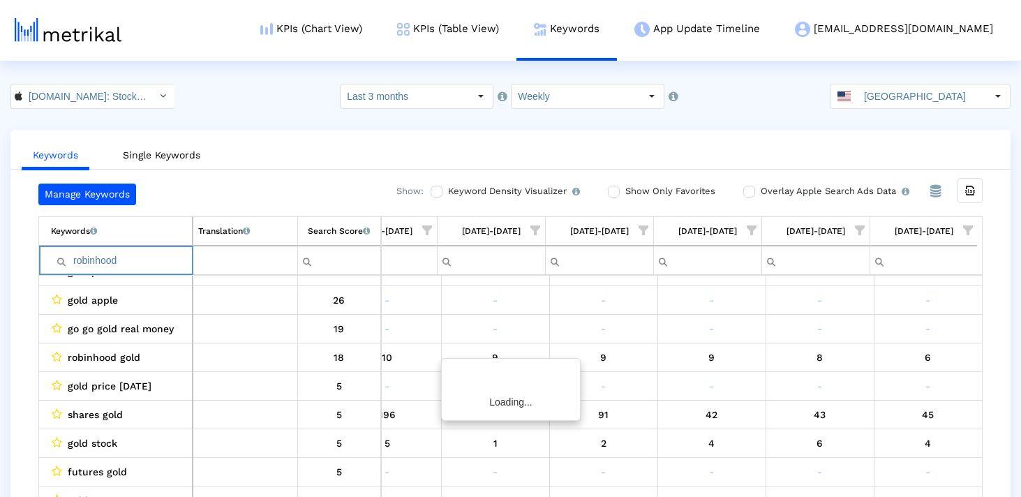
scroll to position [0, 0]
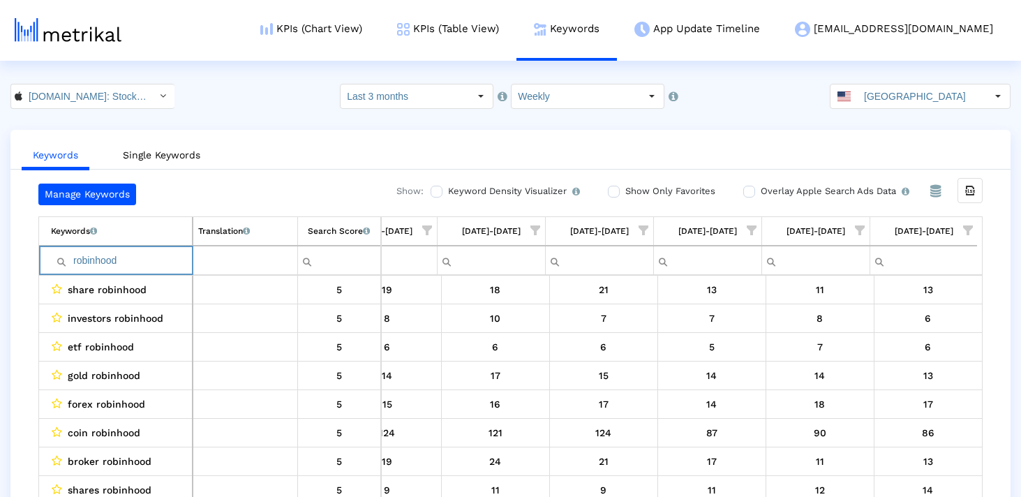
click at [77, 259] on input "robinhood" at bounding box center [121, 260] width 141 height 23
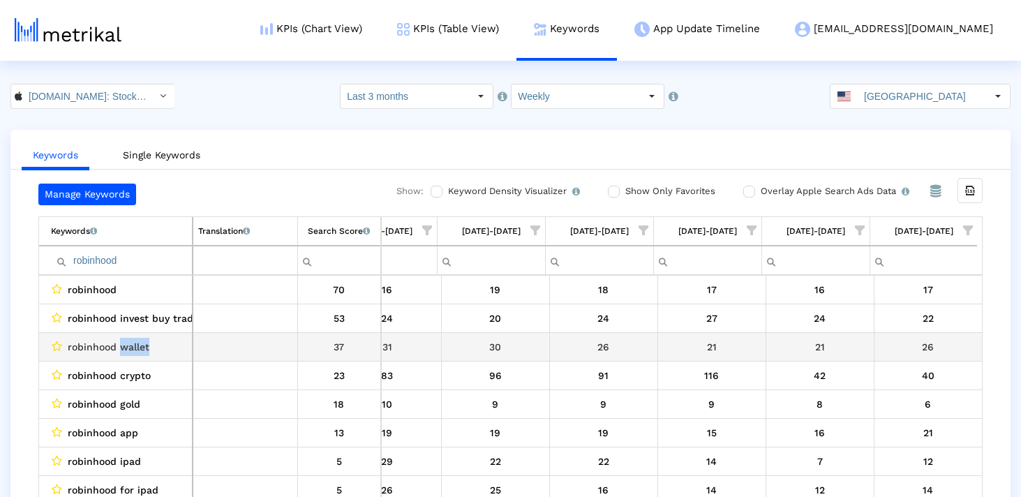
drag, startPoint x: 160, startPoint y: 342, endPoint x: 121, endPoint y: 342, distance: 39.1
click at [121, 342] on div "robinhood wallet" at bounding box center [119, 347] width 136 height 18
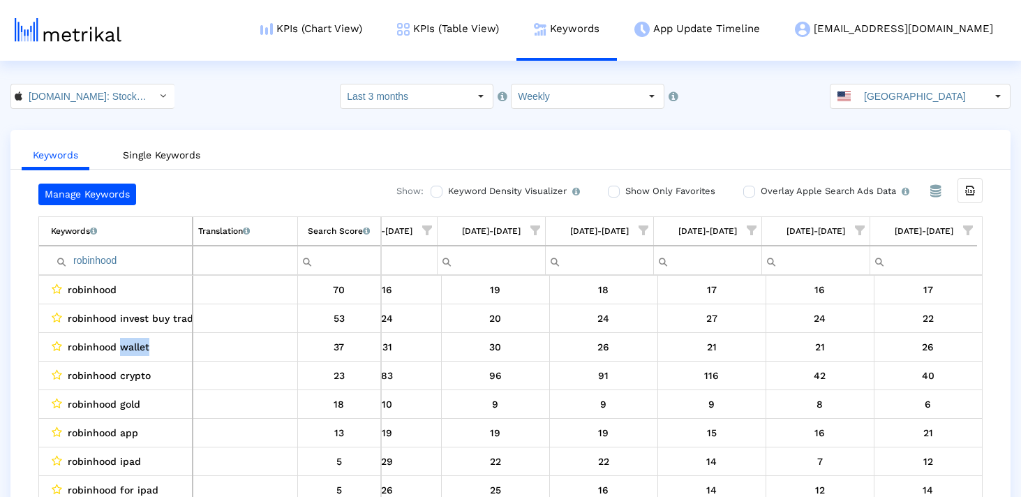
click at [112, 260] on input "robinhood" at bounding box center [121, 260] width 141 height 23
paste input "wallet"
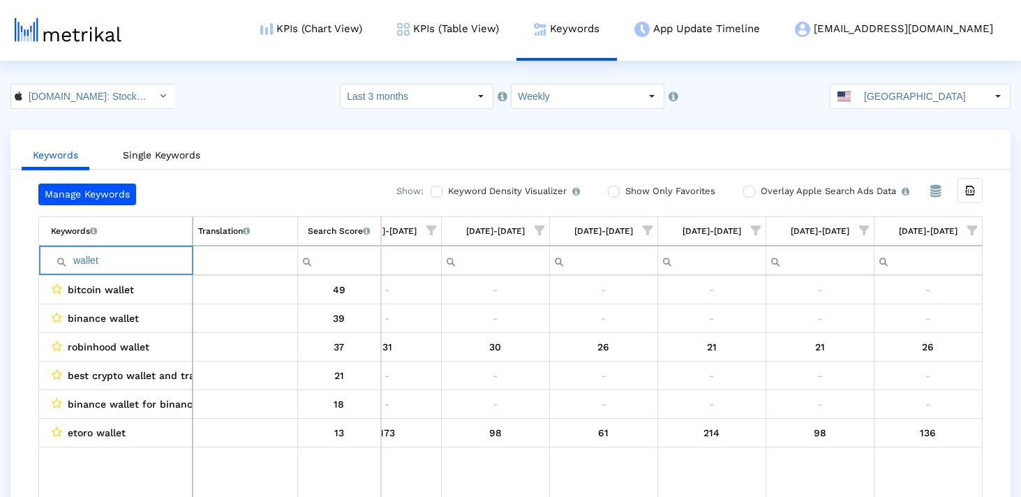
click at [108, 266] on input "wallet" at bounding box center [121, 260] width 141 height 23
paste input "cnbc"
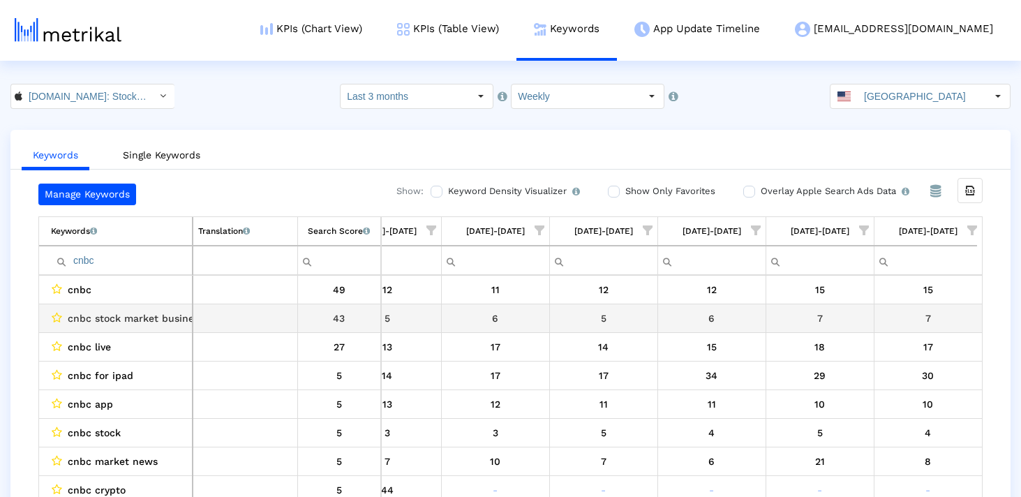
click at [171, 319] on span "cnbc stock market business" at bounding box center [136, 318] width 136 height 18
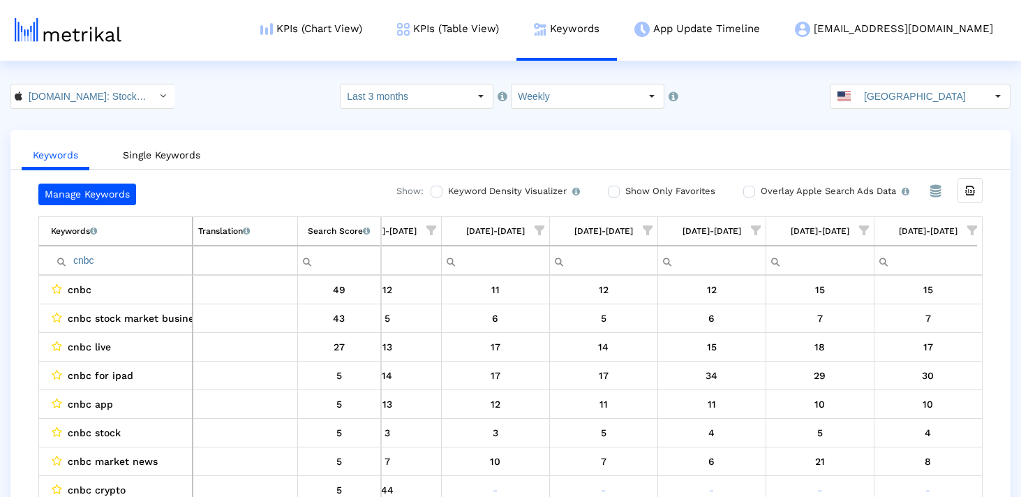
click at [103, 260] on input "cnbc" at bounding box center [121, 260] width 141 height 23
paste input "business"
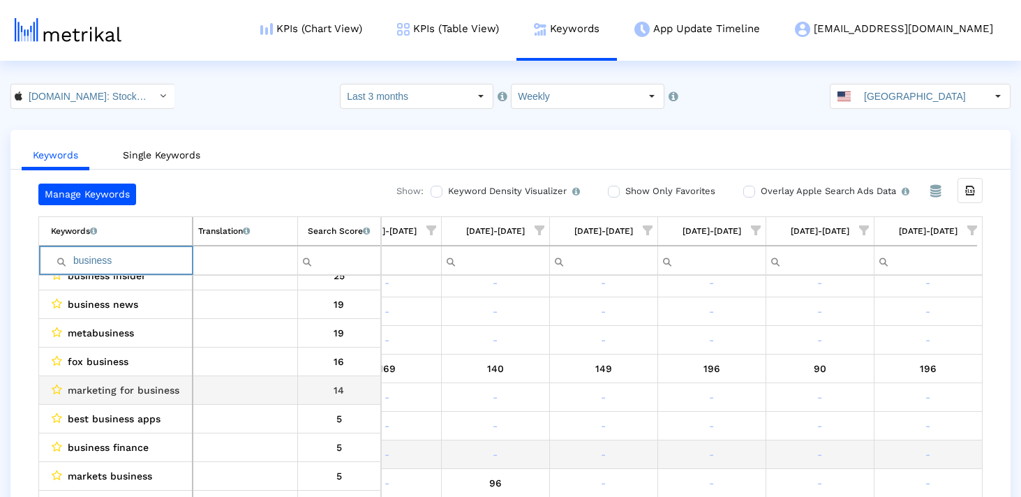
scroll to position [0, 0]
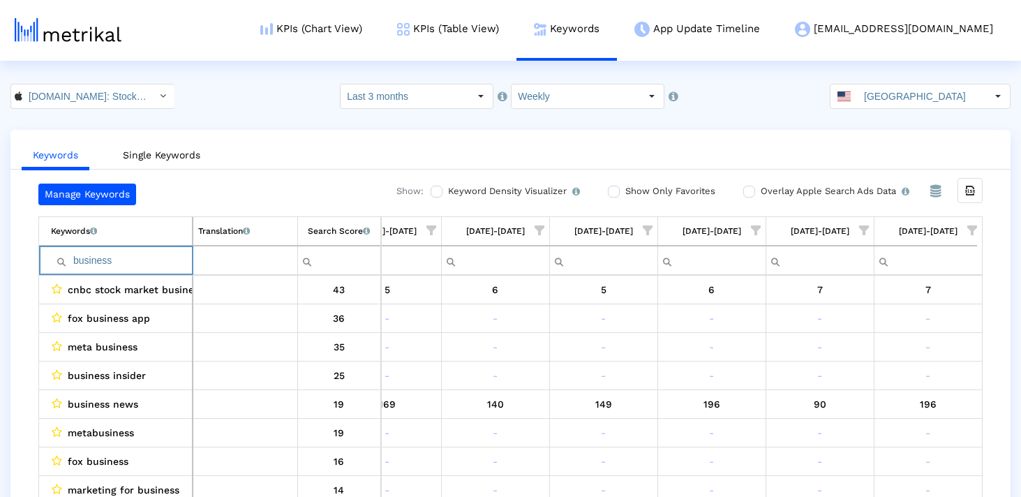
click at [124, 253] on input "business" at bounding box center [121, 260] width 141 height 23
paste input "event"
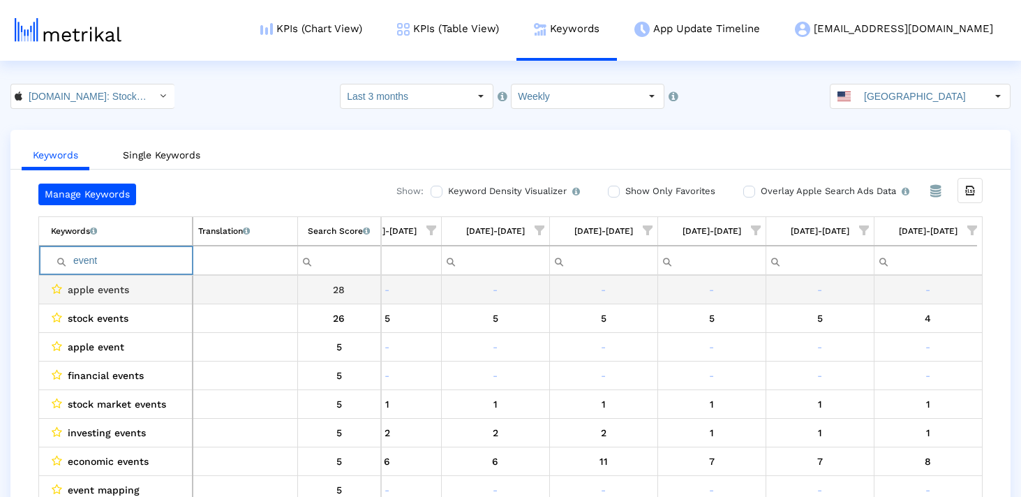
click at [114, 269] on input "event" at bounding box center [121, 260] width 141 height 23
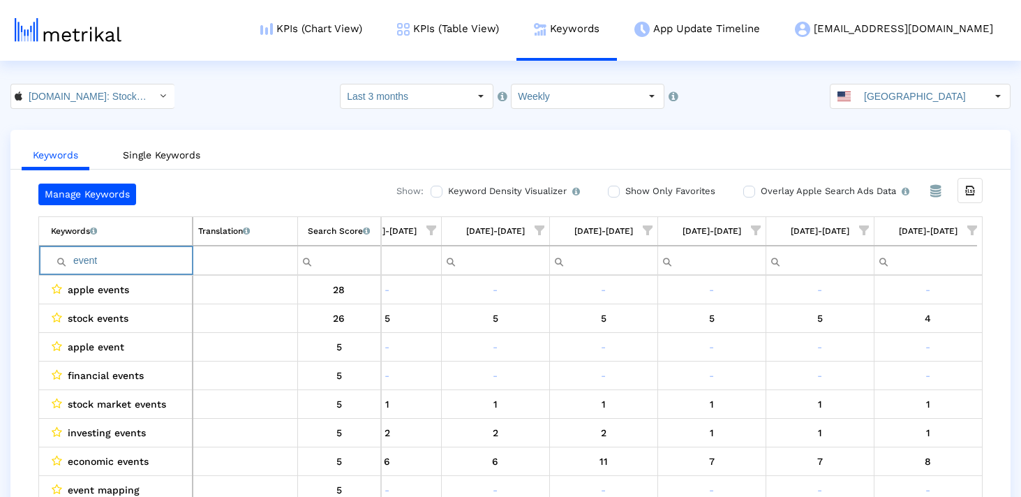
click at [114, 269] on input "event" at bounding box center [121, 260] width 141 height 23
paste input "inves"
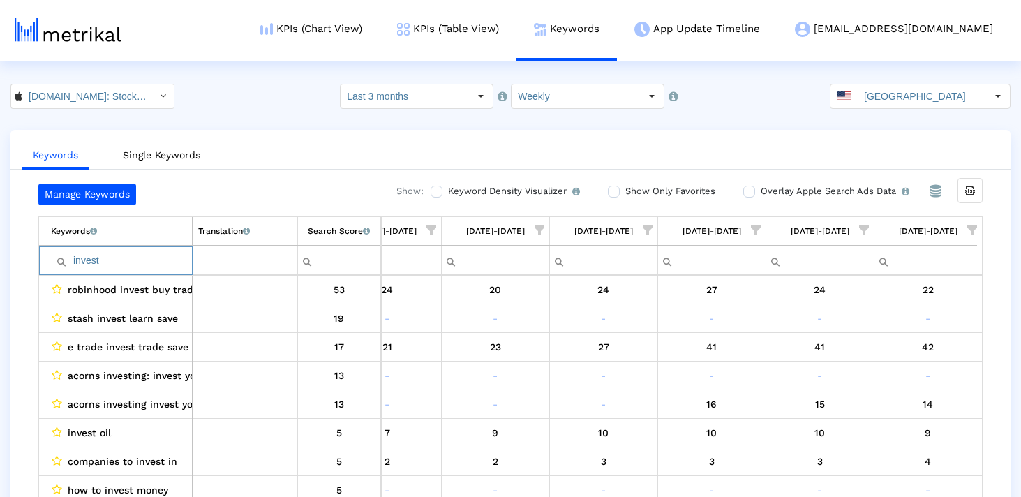
click at [133, 262] on input "invest" at bounding box center [121, 260] width 141 height 23
paste input "portfolio"
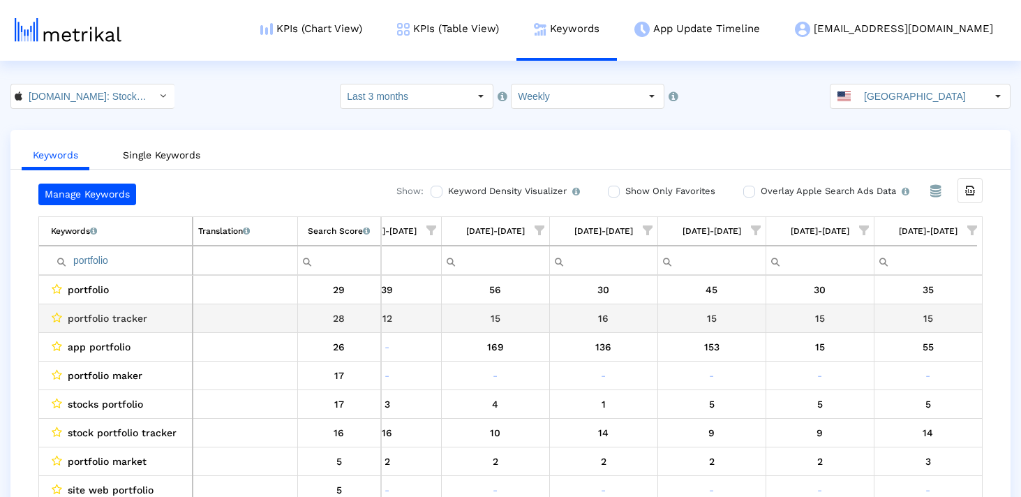
click at [128, 324] on span "portfolio tracker" at bounding box center [108, 318] width 80 height 18
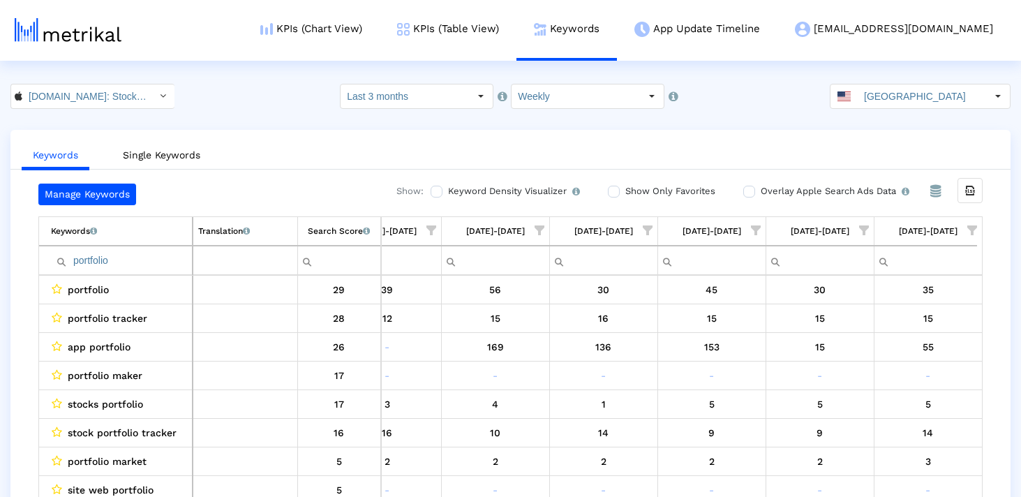
click at [114, 256] on input "portfolio" at bounding box center [121, 260] width 141 height 23
paste input "tracker"
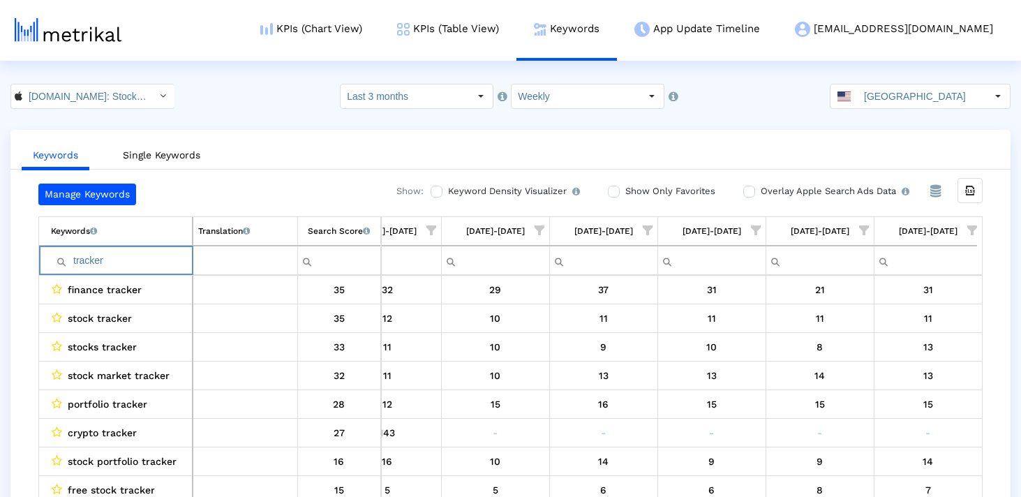
click at [165, 262] on input "tracker" at bounding box center [121, 260] width 141 height 23
paste input "etf"
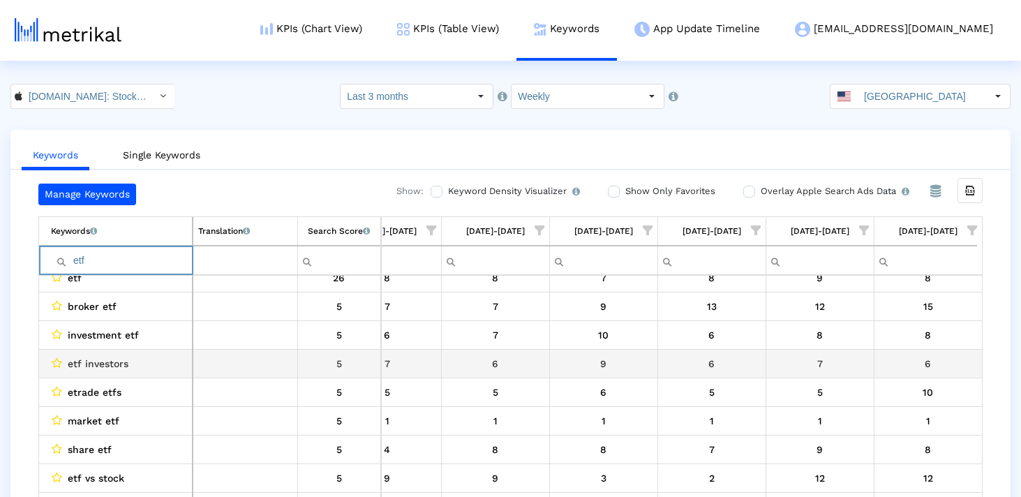
scroll to position [15, 0]
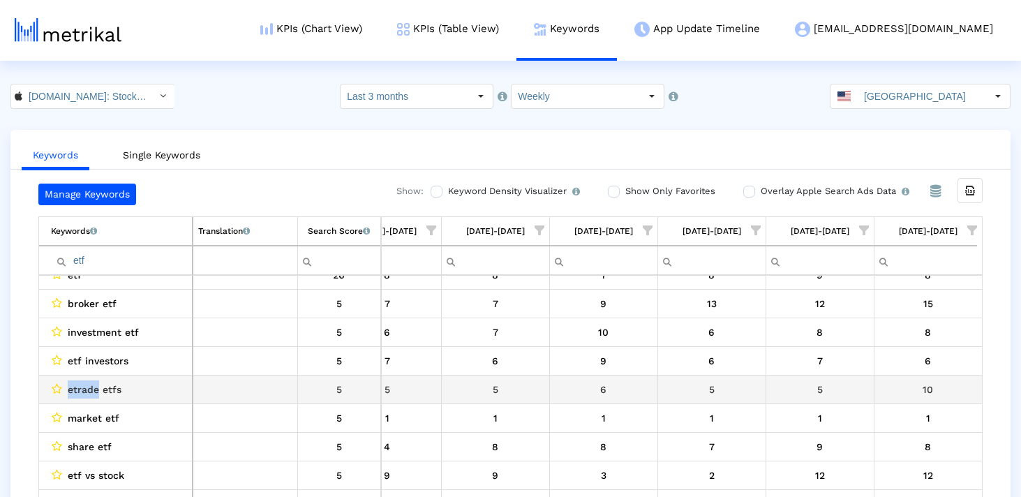
drag, startPoint x: 99, startPoint y: 388, endPoint x: 66, endPoint y: 388, distance: 32.8
click at [66, 388] on div "etrade etfs" at bounding box center [119, 389] width 136 height 18
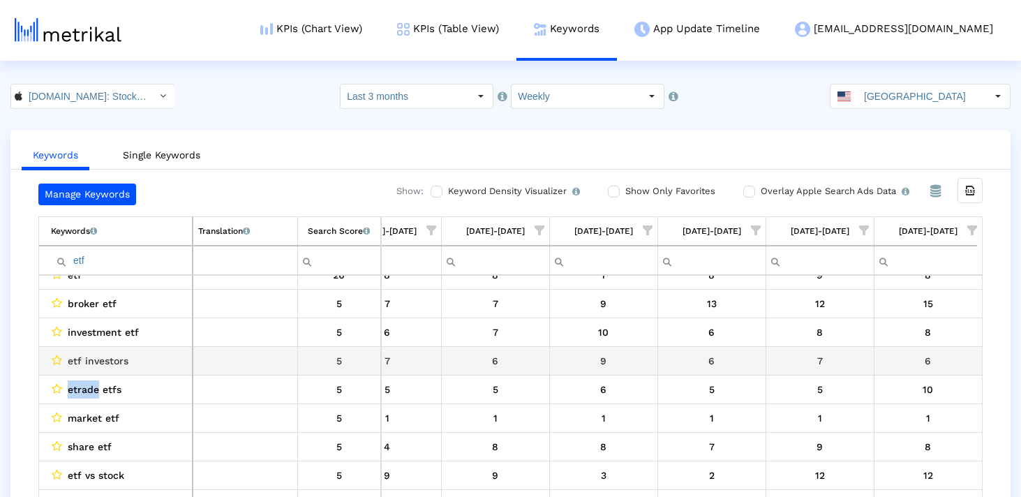
scroll to position [0, 0]
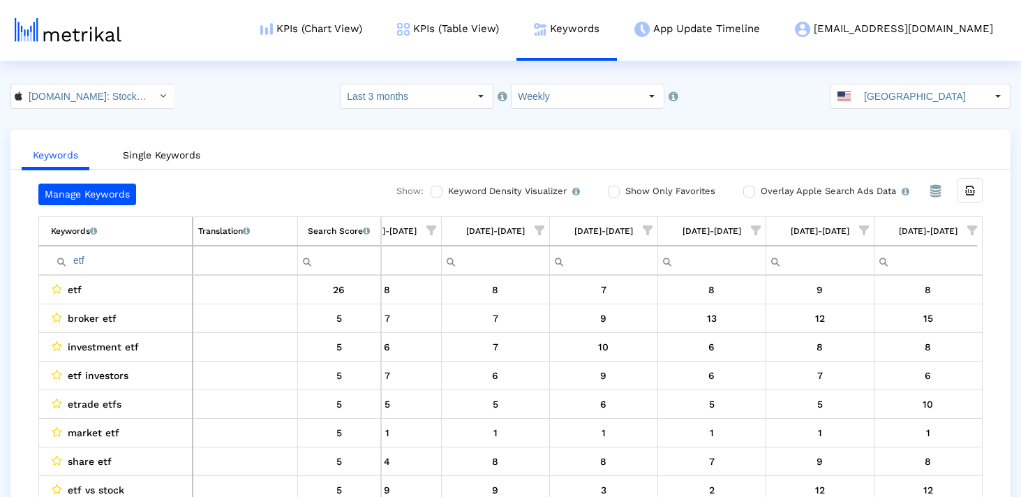
click at [148, 253] on input "etf" at bounding box center [121, 260] width 141 height 23
paste input "trading"
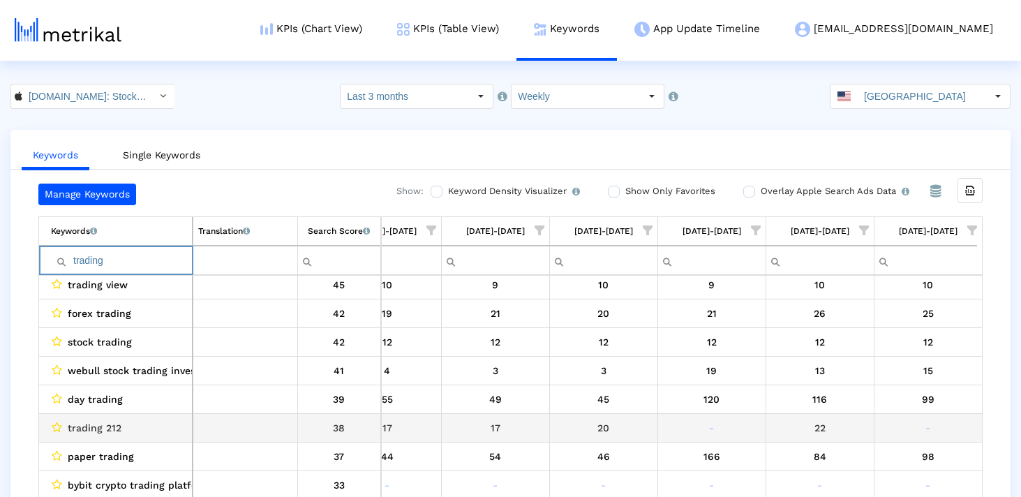
scroll to position [60, 0]
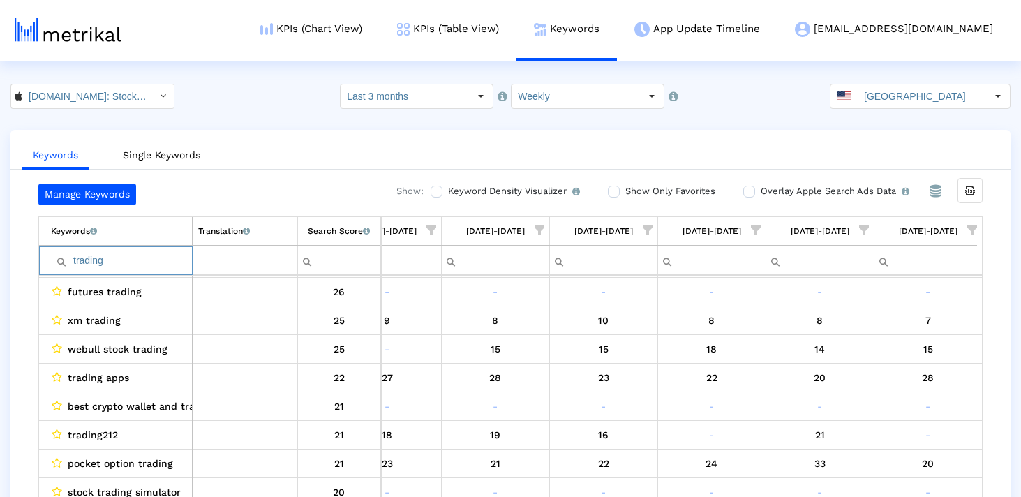
click at [109, 265] on input "trading" at bounding box center [121, 260] width 141 height 23
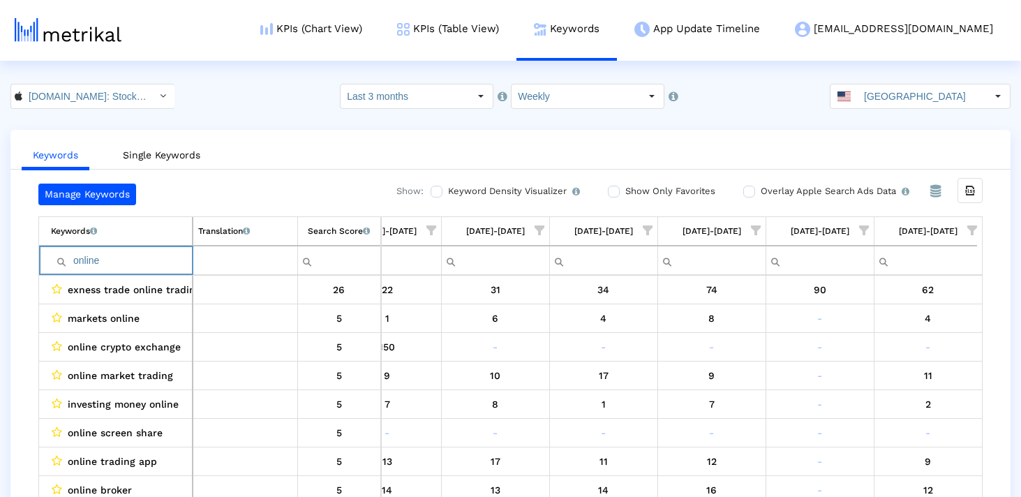
type input "online"
click at [968, 229] on span "Show filter options for column '09/14/25-09/20/25'" at bounding box center [973, 230] width 10 height 10
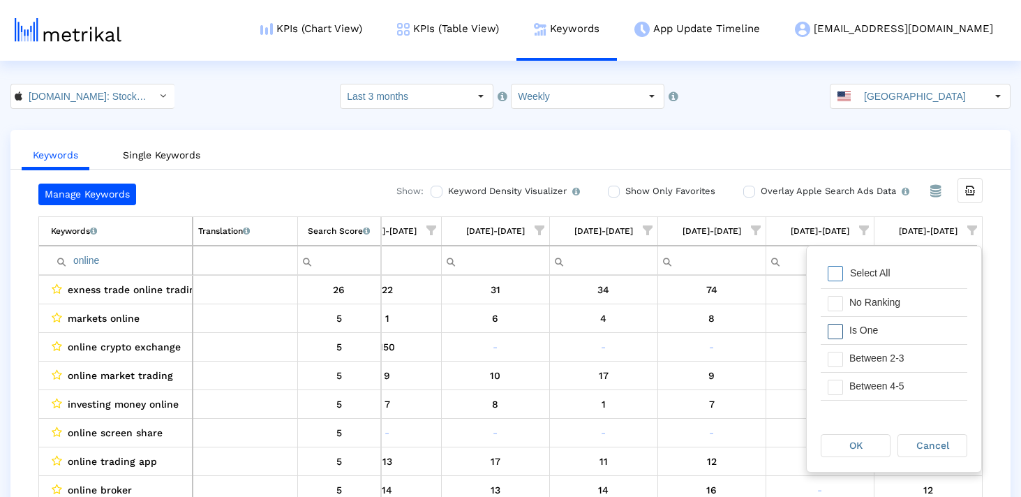
click at [840, 338] on span "Filter options" at bounding box center [835, 331] width 15 height 15
click at [838, 331] on span "Filter options" at bounding box center [835, 331] width 15 height 15
click at [838, 358] on span "Filter options" at bounding box center [835, 359] width 15 height 15
click at [838, 381] on span "Filter options" at bounding box center [835, 387] width 15 height 15
click at [836, 357] on span "Filter options" at bounding box center [835, 357] width 15 height 15
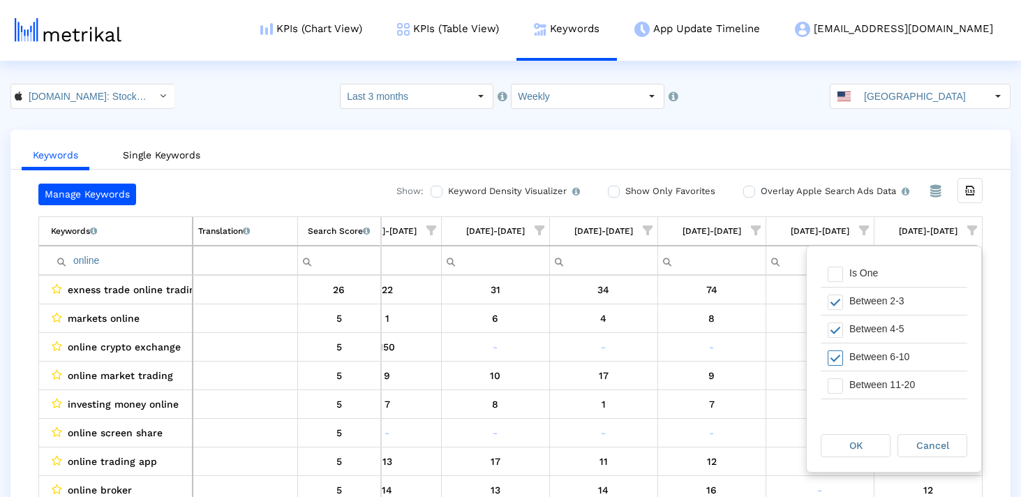
click at [836, 392] on span "Filter options" at bounding box center [835, 385] width 15 height 15
click at [850, 440] on span "OK" at bounding box center [856, 445] width 13 height 11
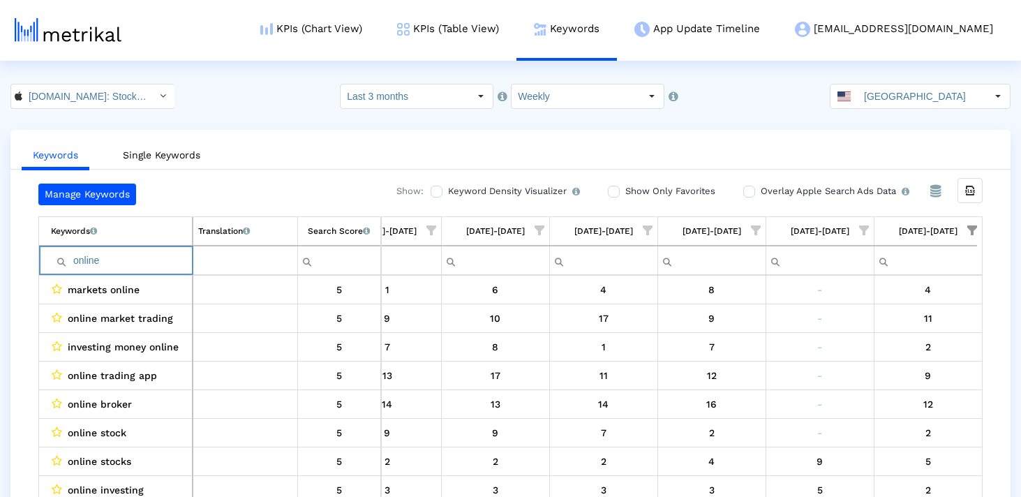
click at [135, 262] on input "online" at bounding box center [121, 260] width 141 height 23
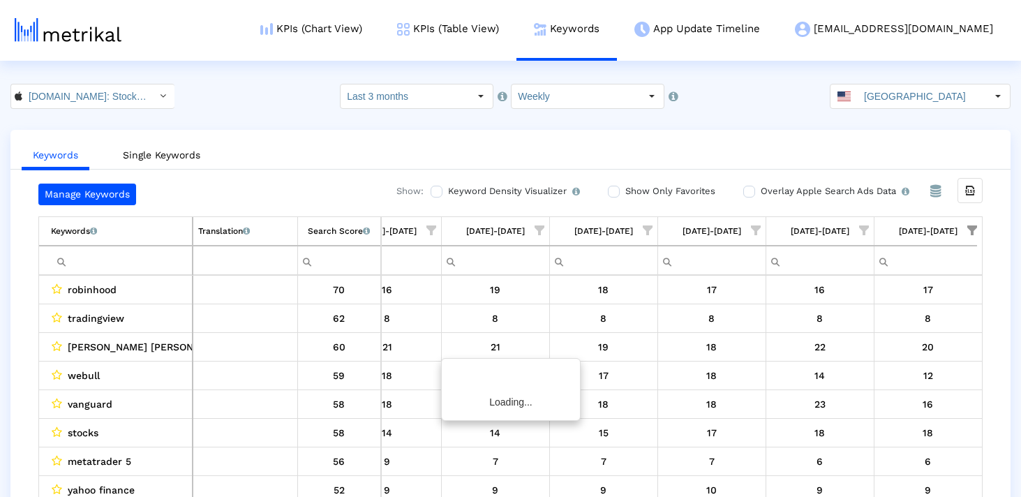
click at [22, 348] on div "Manage Keywords Show: Keyword Density Visualizer Turn this on to view where and…" at bounding box center [510, 344] width 1000 height 320
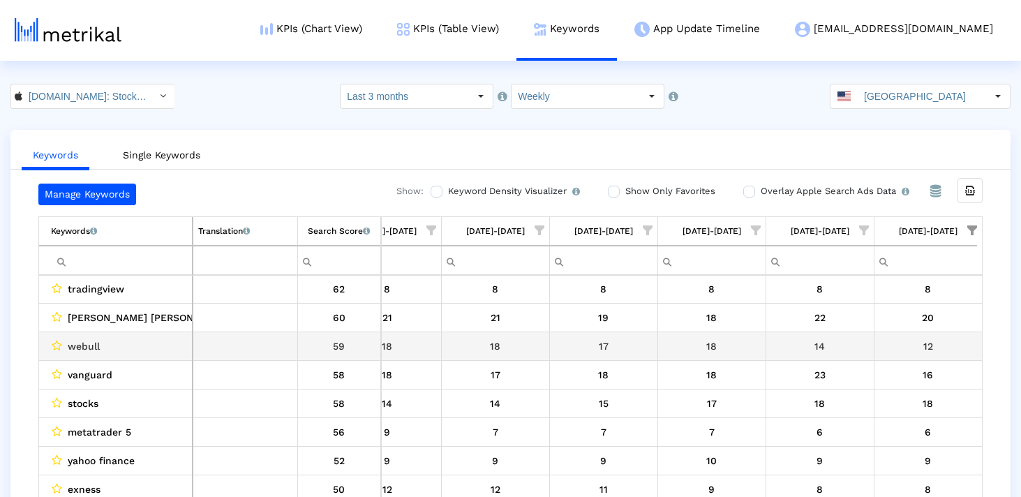
click at [96, 346] on span "webull" at bounding box center [84, 346] width 32 height 18
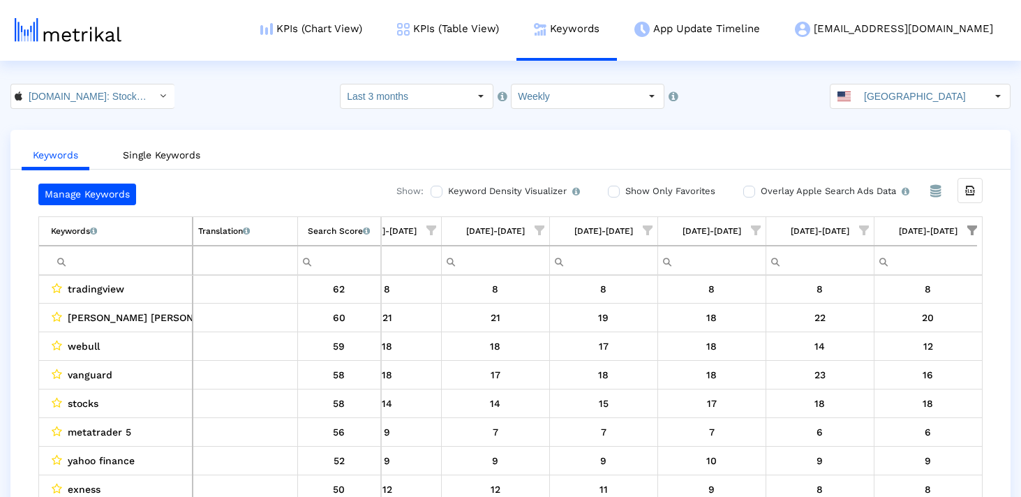
click at [101, 262] on input "Filter cell" at bounding box center [121, 260] width 141 height 23
paste input "webull"
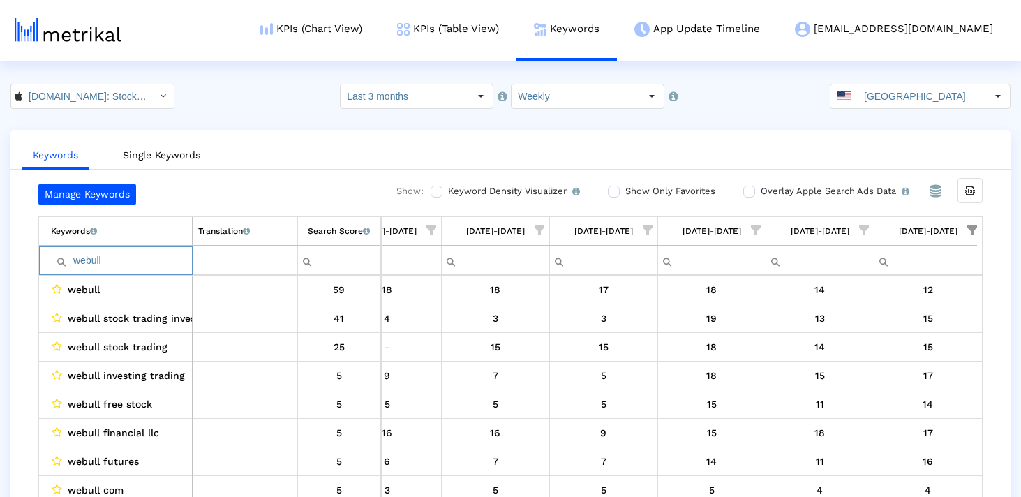
type input "webull"
click at [170, 254] on input "webull" at bounding box center [121, 260] width 141 height 23
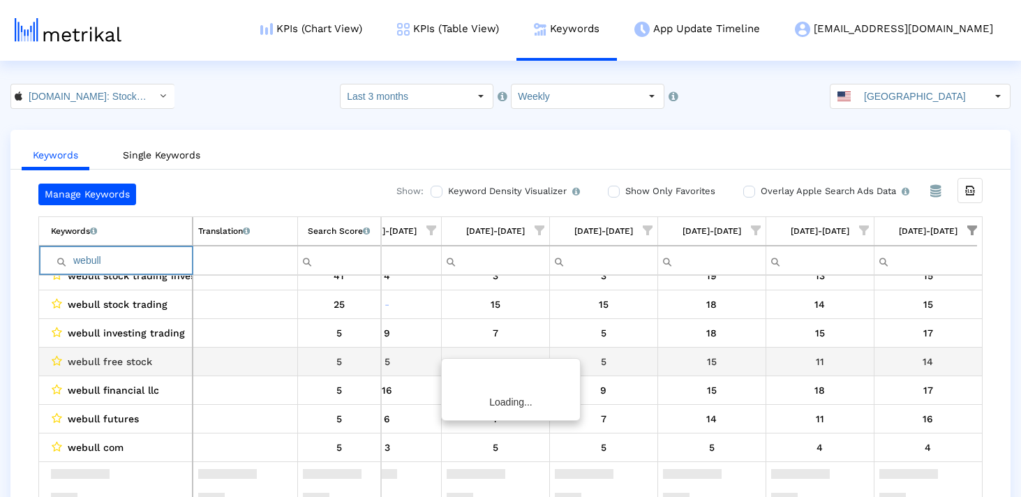
scroll to position [0, 0]
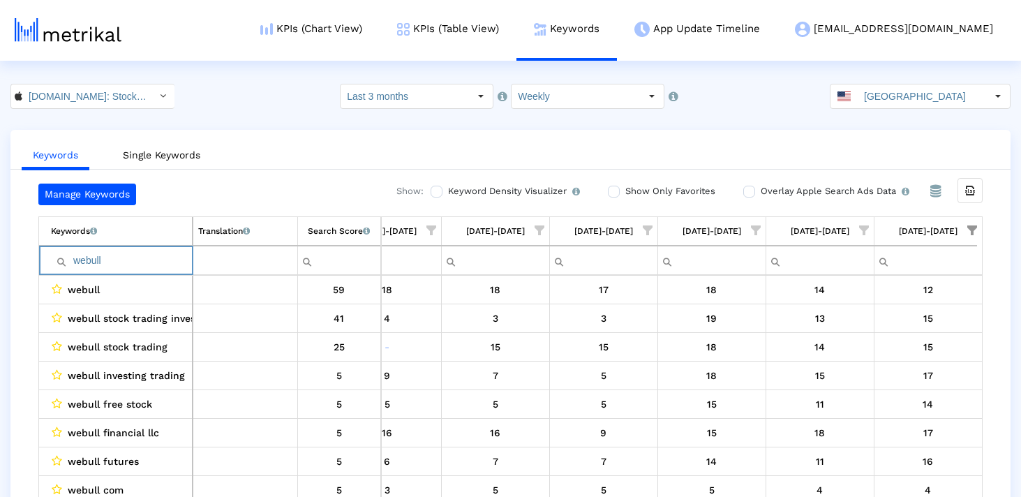
click at [125, 246] on td "webull" at bounding box center [116, 260] width 154 height 29
click at [124, 259] on input "webull" at bounding box center [121, 260] width 141 height 23
paste input "options"
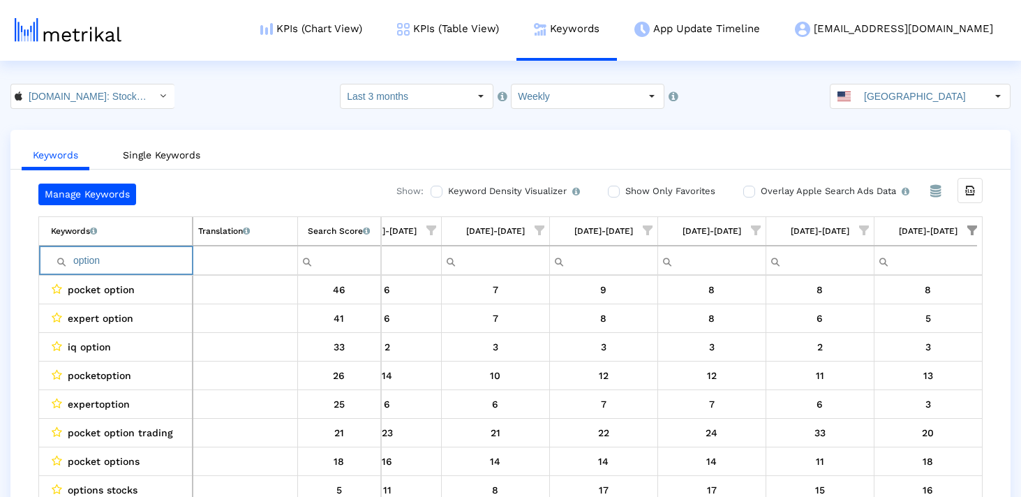
click at [103, 266] on input "option" at bounding box center [121, 260] width 141 height 23
paste input "event"
click at [113, 258] on input "event" at bounding box center [121, 260] width 141 height 23
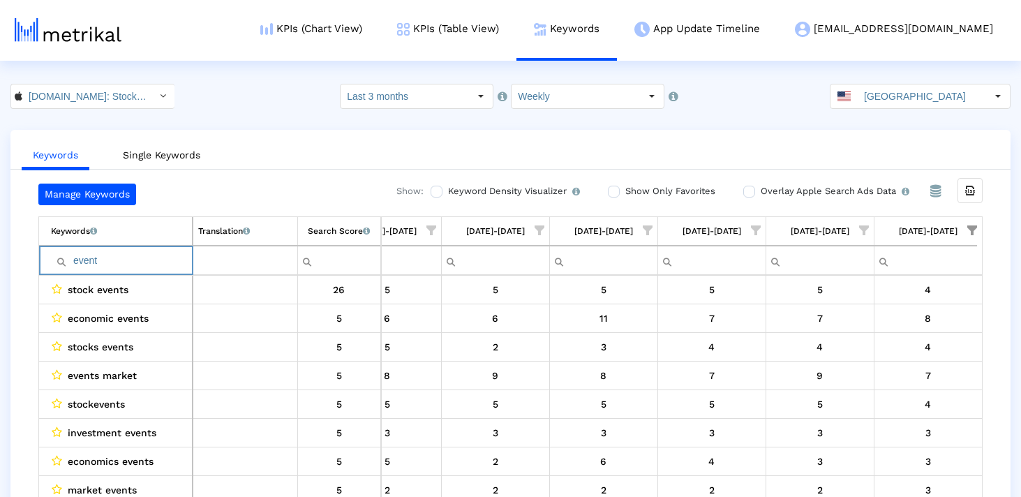
paste input "invest"
click at [91, 260] on input "eventinvest" at bounding box center [121, 260] width 141 height 23
paste input "Filter cell"
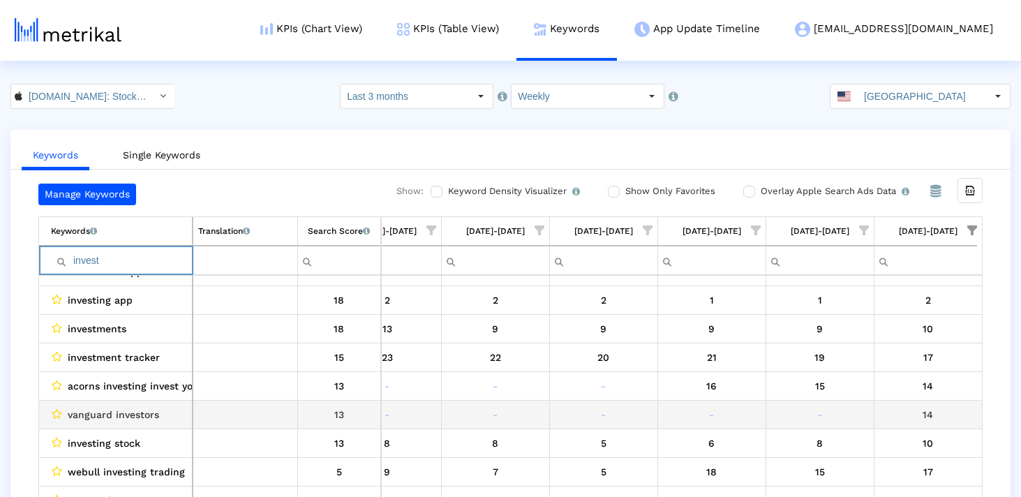
scroll to position [399, 0]
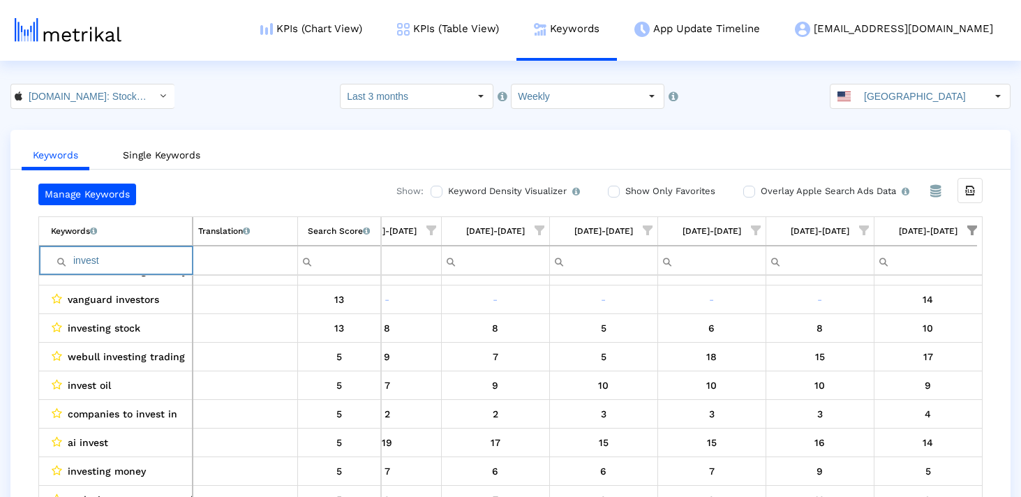
click at [135, 260] on input "invest" at bounding box center [121, 260] width 141 height 23
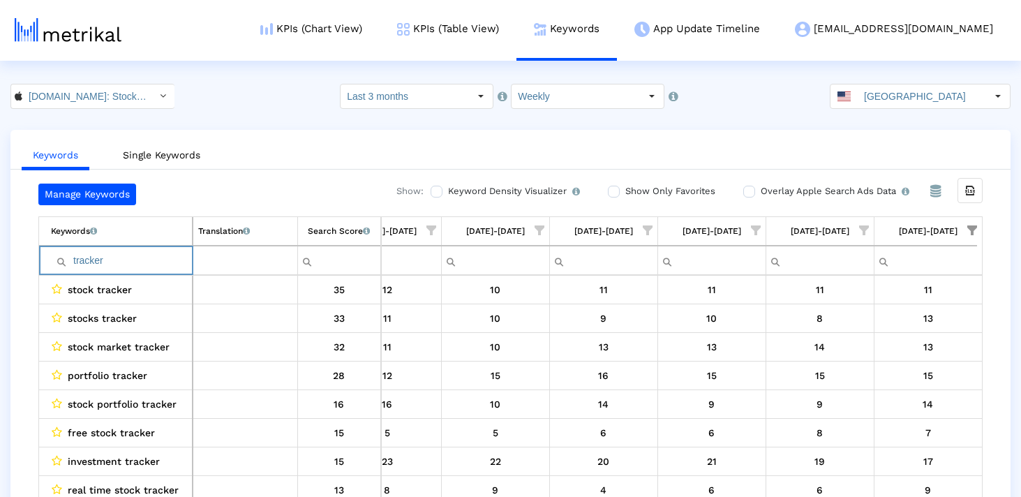
click at [94, 264] on input "tracker" at bounding box center [121, 260] width 141 height 23
click at [92, 268] on input "chart" at bounding box center [121, 260] width 141 height 23
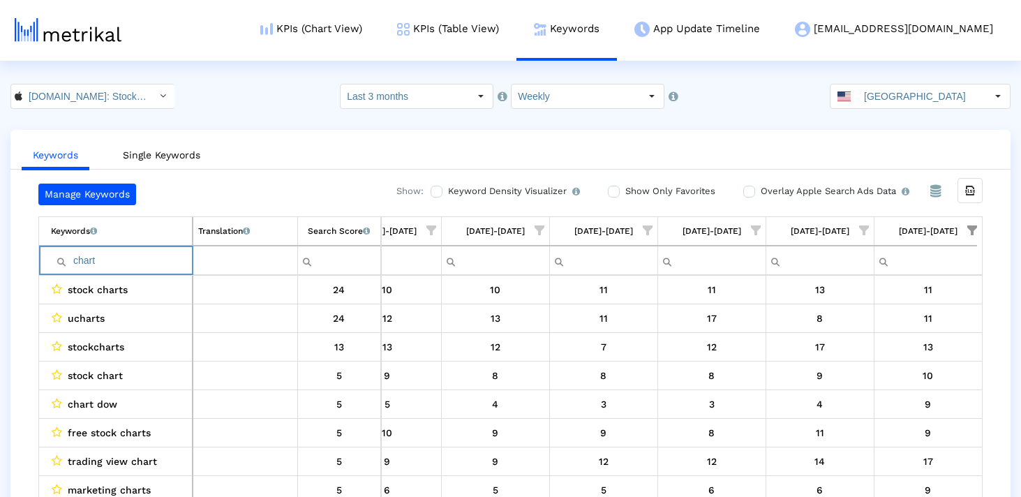
click at [92, 268] on input "chart" at bounding box center [121, 260] width 141 height 23
type input "r"
click at [111, 254] on input "tracker" at bounding box center [121, 260] width 141 height 23
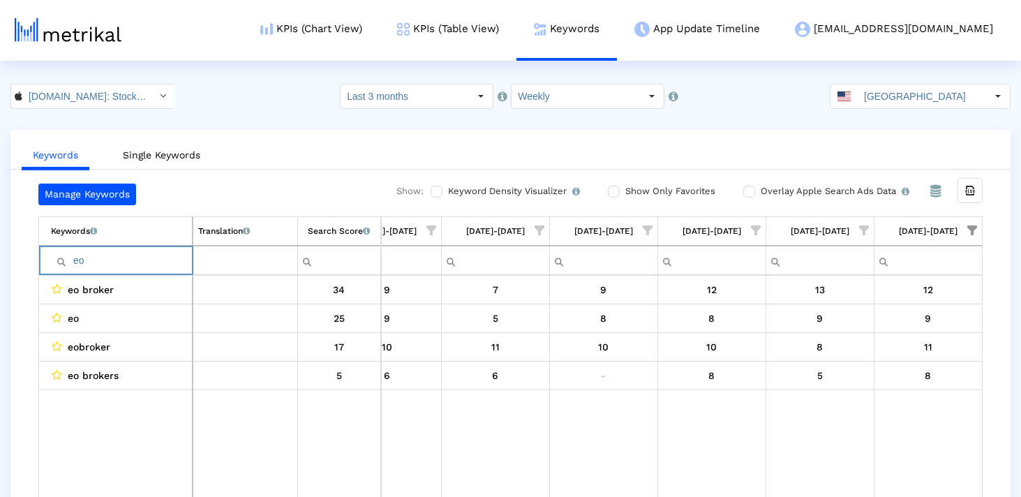
type input "eo"
click at [918, 107] on input "[GEOGRAPHIC_DATA]" at bounding box center [922, 96] width 128 height 24
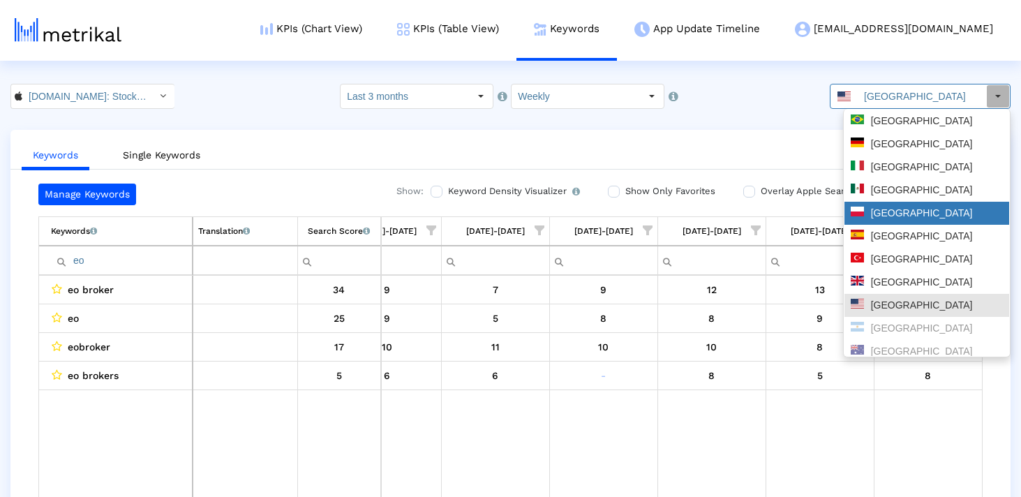
click at [920, 212] on div "[GEOGRAPHIC_DATA]" at bounding box center [927, 213] width 152 height 13
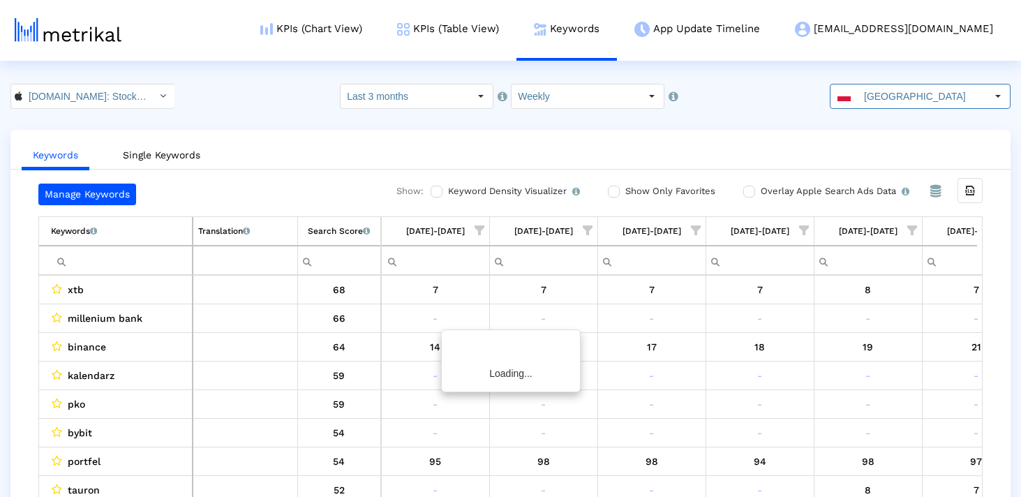
scroll to position [0, 702]
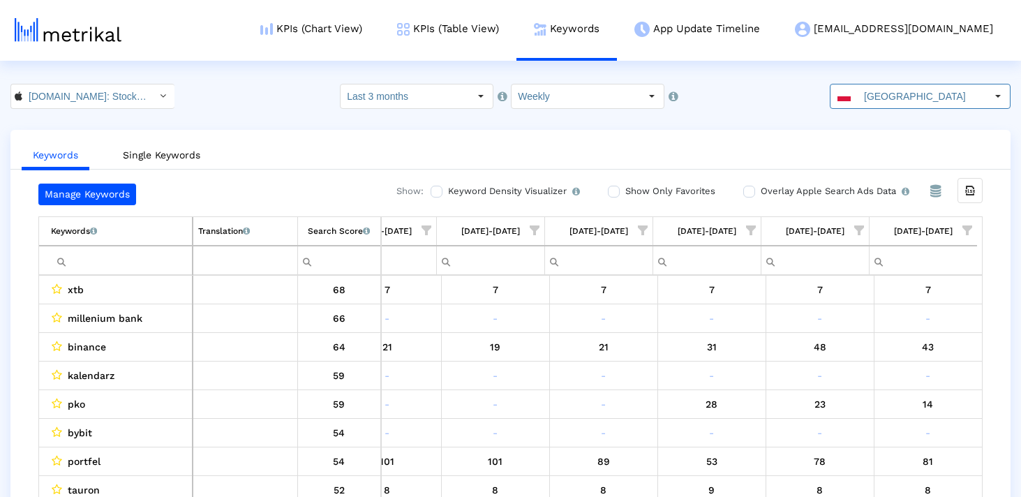
click at [154, 264] on input "Filter cell" at bounding box center [121, 260] width 141 height 23
paste input "trading"
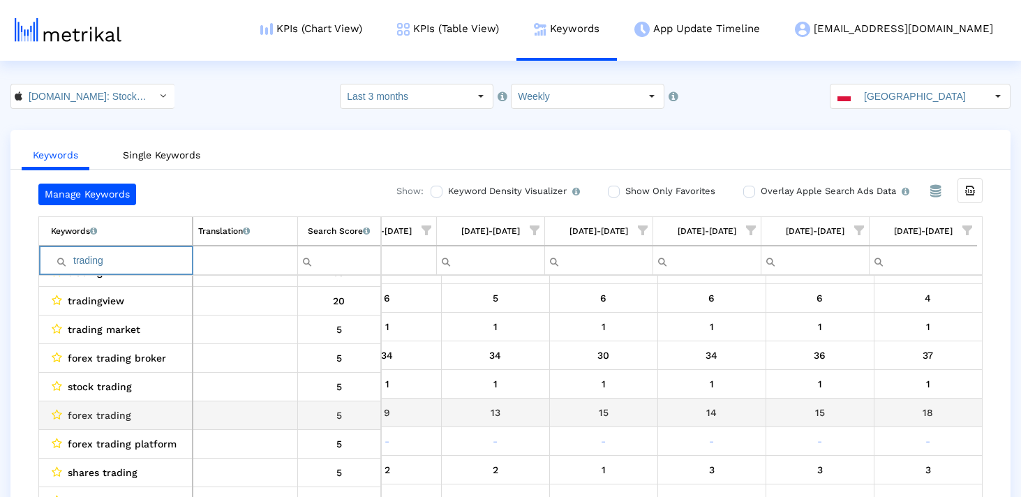
scroll to position [77, 0]
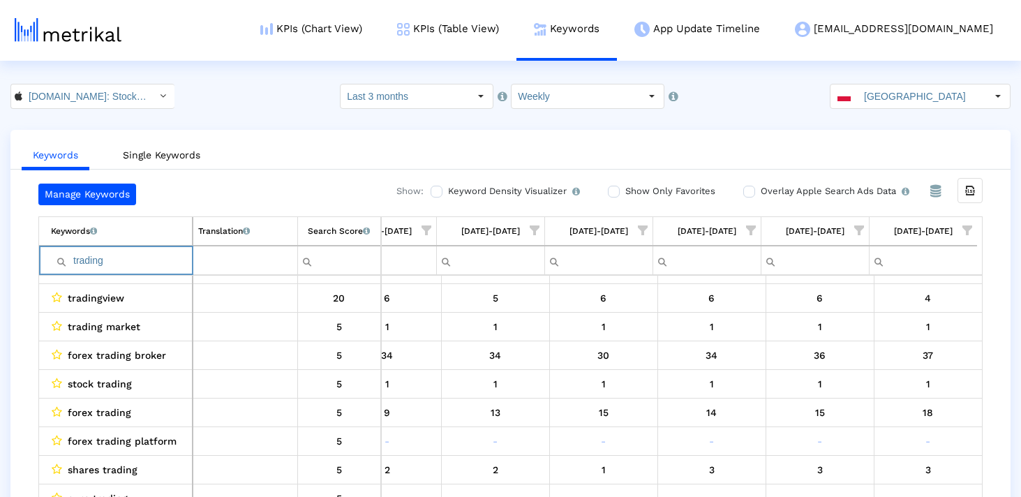
click at [108, 252] on input "trading" at bounding box center [121, 260] width 141 height 23
paste input "stock"
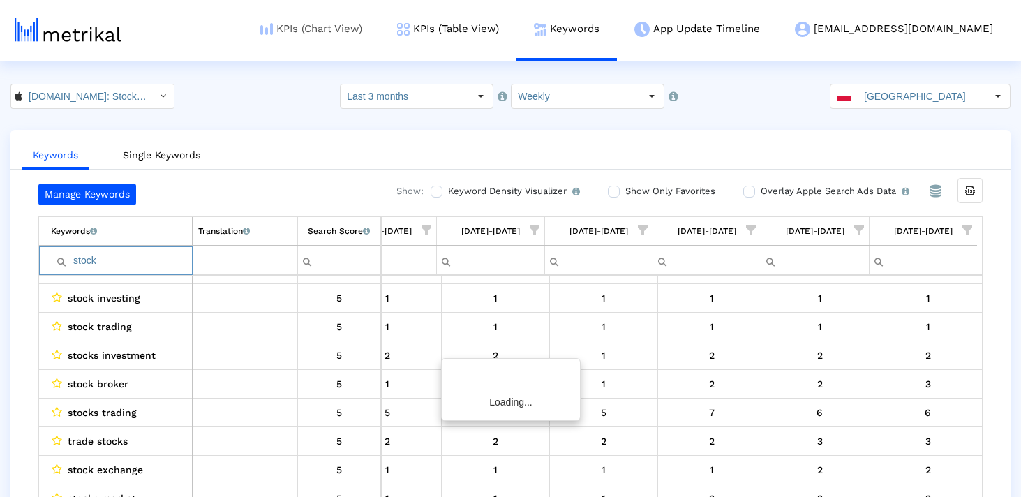
scroll to position [0, 0]
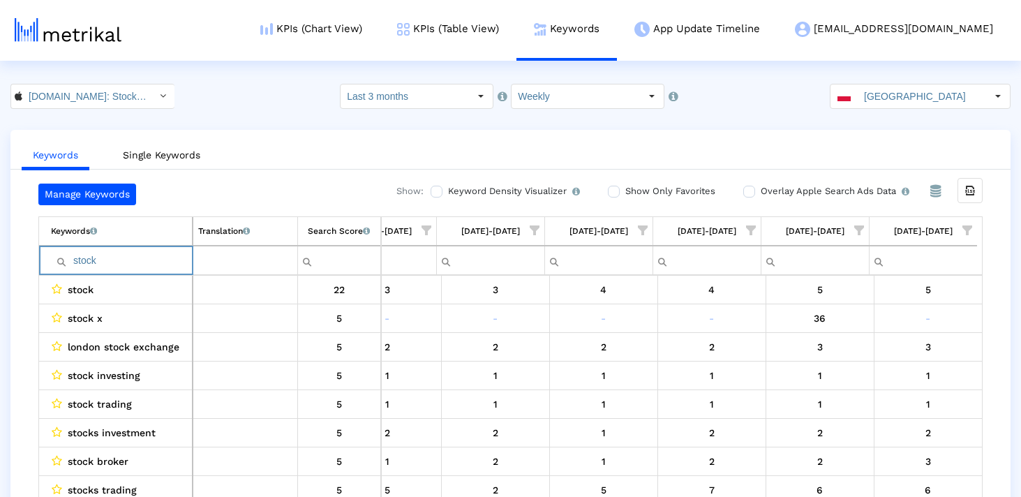
click at [142, 253] on input "stock" at bounding box center [121, 260] width 141 height 23
paste input "trading"
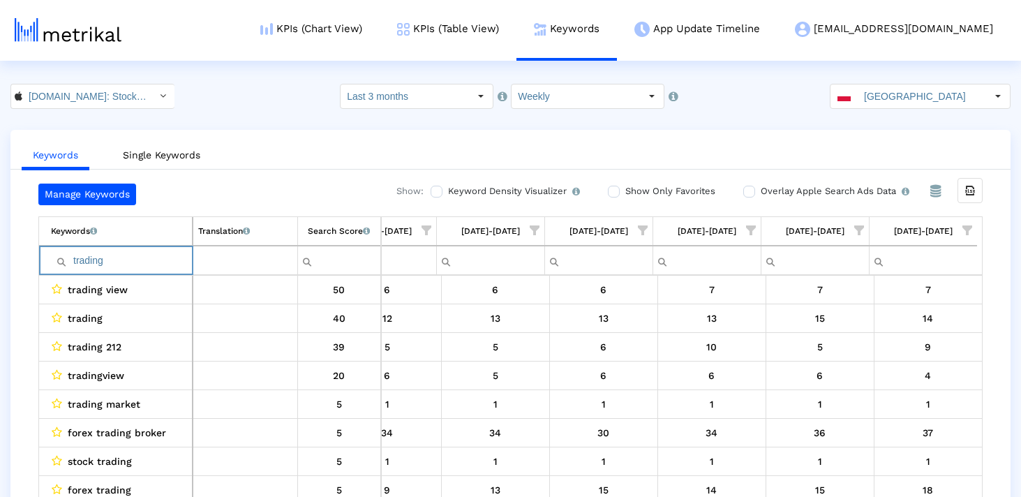
click at [73, 258] on input "trading" at bounding box center [121, 260] width 141 height 23
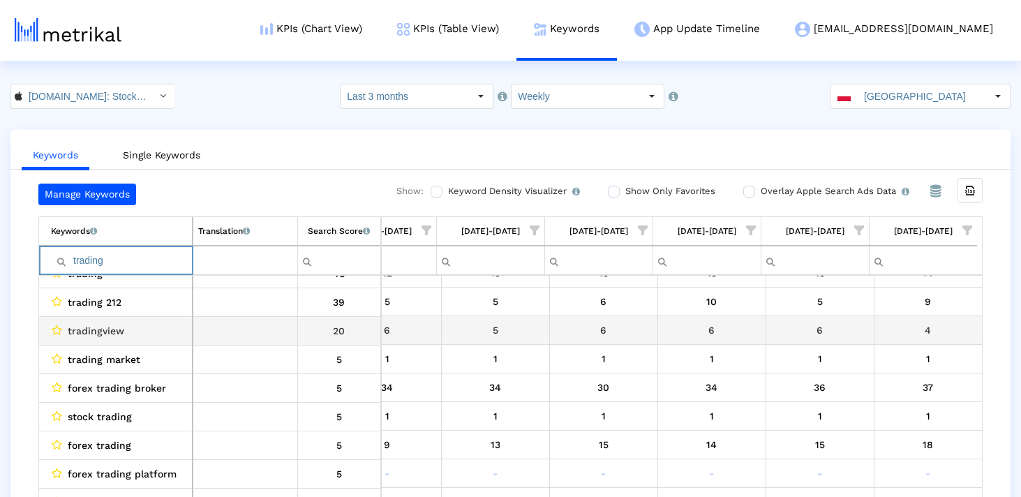
scroll to position [45, 0]
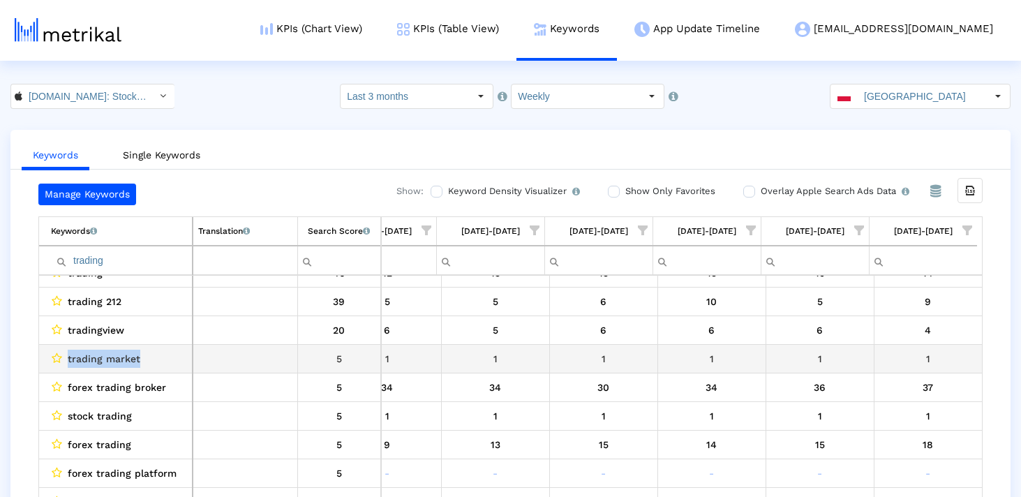
drag, startPoint x: 149, startPoint y: 363, endPoint x: 45, endPoint y: 363, distance: 104.0
click at [45, 363] on td "trading market" at bounding box center [116, 358] width 154 height 29
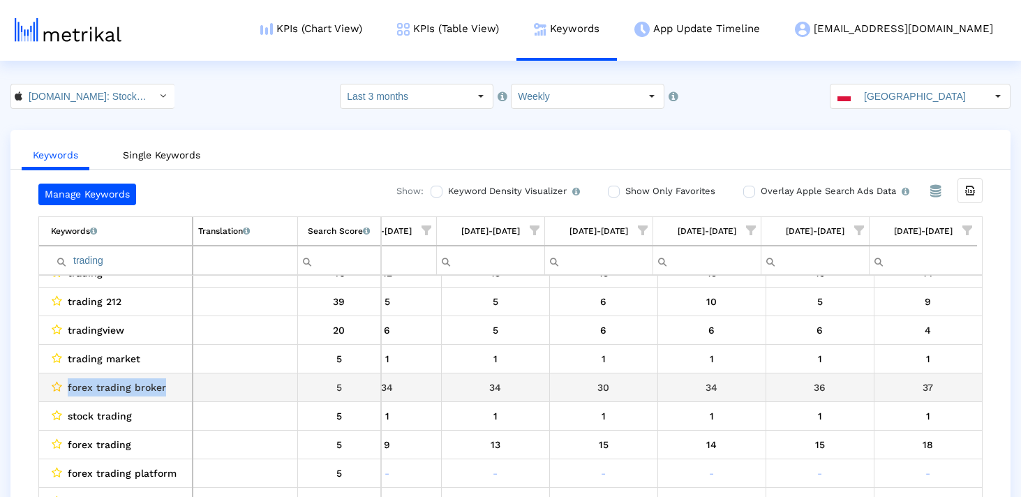
drag, startPoint x: 153, startPoint y: 387, endPoint x: 61, endPoint y: 387, distance: 92.2
click at [61, 387] on div "forex trading broker" at bounding box center [119, 387] width 136 height 18
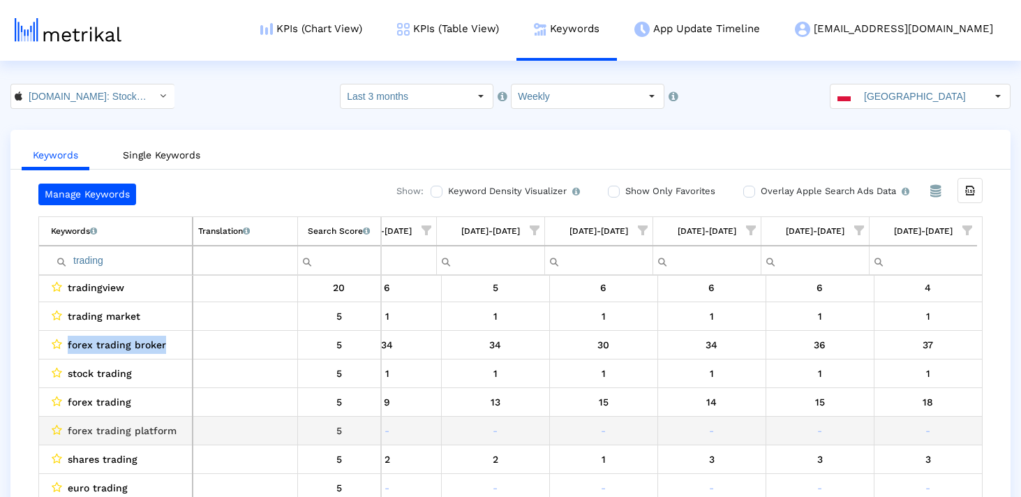
scroll to position [89, 0]
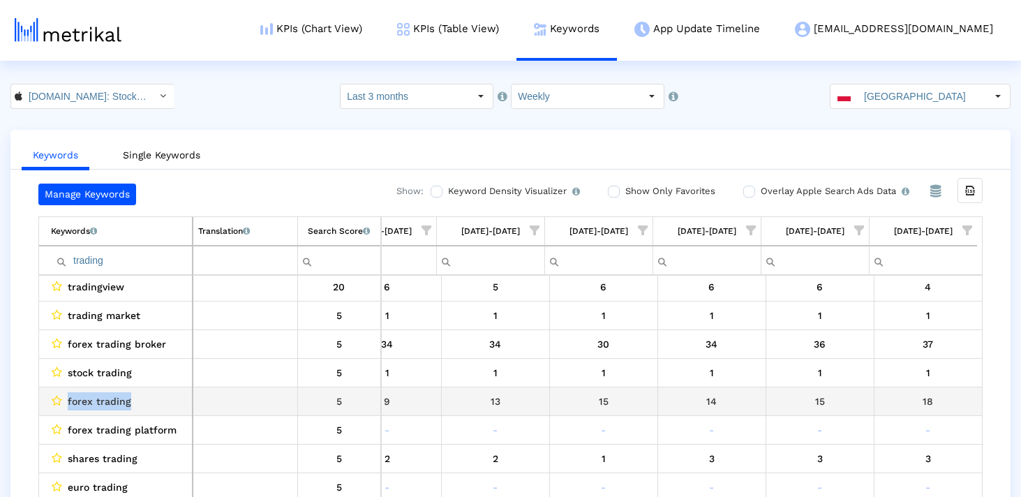
drag, startPoint x: 137, startPoint y: 408, endPoint x: 52, endPoint y: 408, distance: 84.5
click at [52, 408] on div "forex trading" at bounding box center [119, 401] width 136 height 18
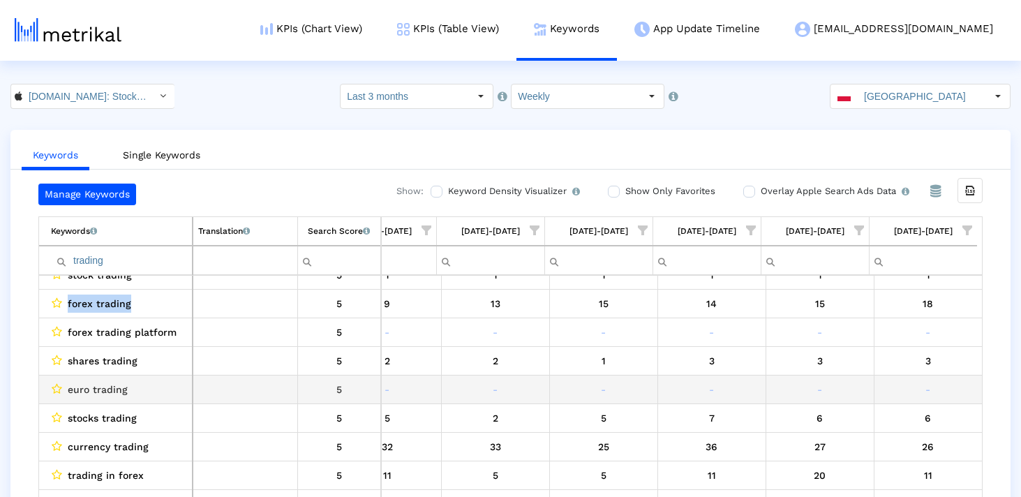
scroll to position [204, 0]
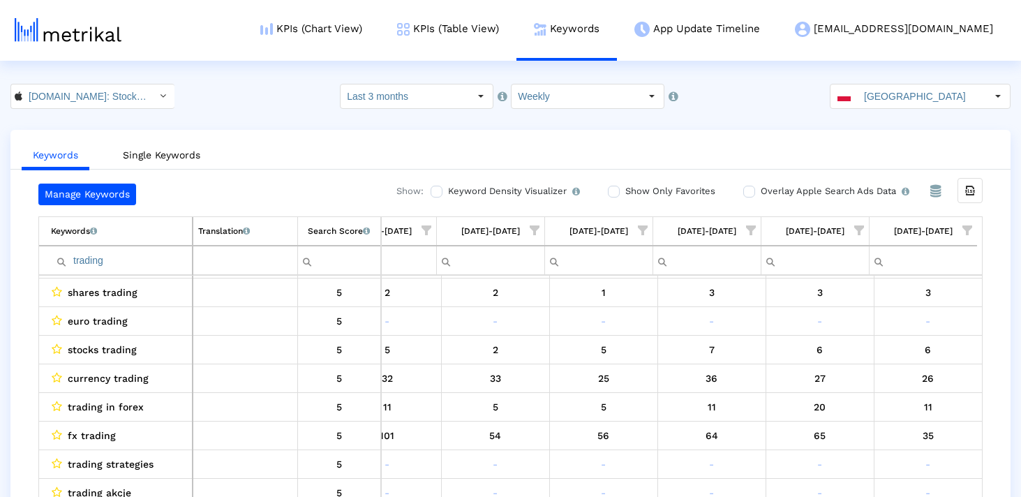
click at [125, 253] on input "trading" at bounding box center [121, 260] width 141 height 23
paste input "stock"
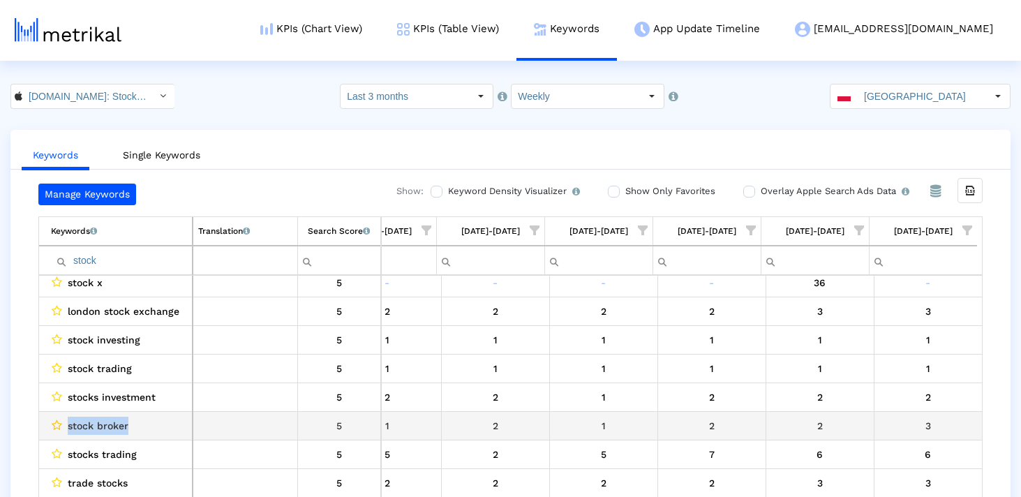
drag, startPoint x: 138, startPoint y: 425, endPoint x: 57, endPoint y: 425, distance: 80.3
click at [57, 425] on div "stock broker" at bounding box center [119, 426] width 136 height 18
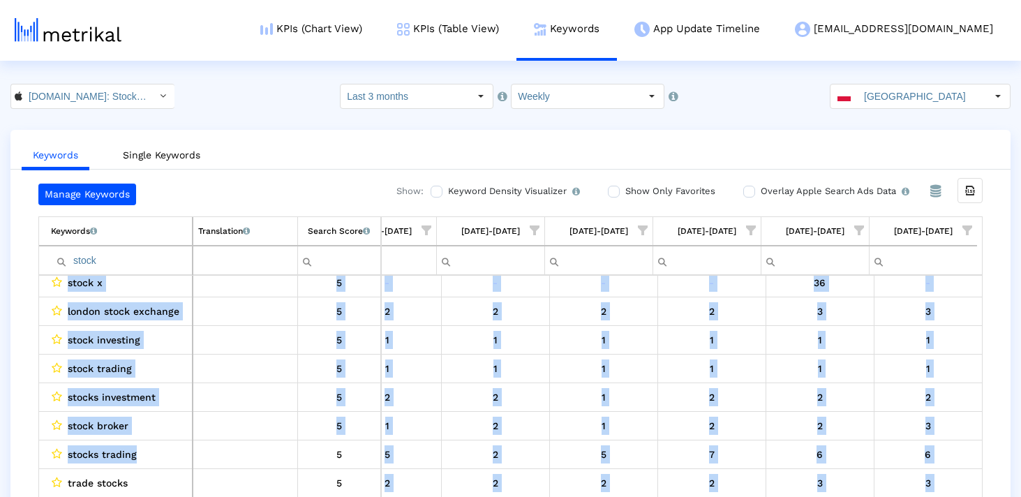
drag, startPoint x: 158, startPoint y: 453, endPoint x: 38, endPoint y: 453, distance: 120.1
click at [38, 453] on div "Manage Keywords Show: Keyword Density Visualizer Turn this on to view where and…" at bounding box center [510, 344] width 1000 height 320
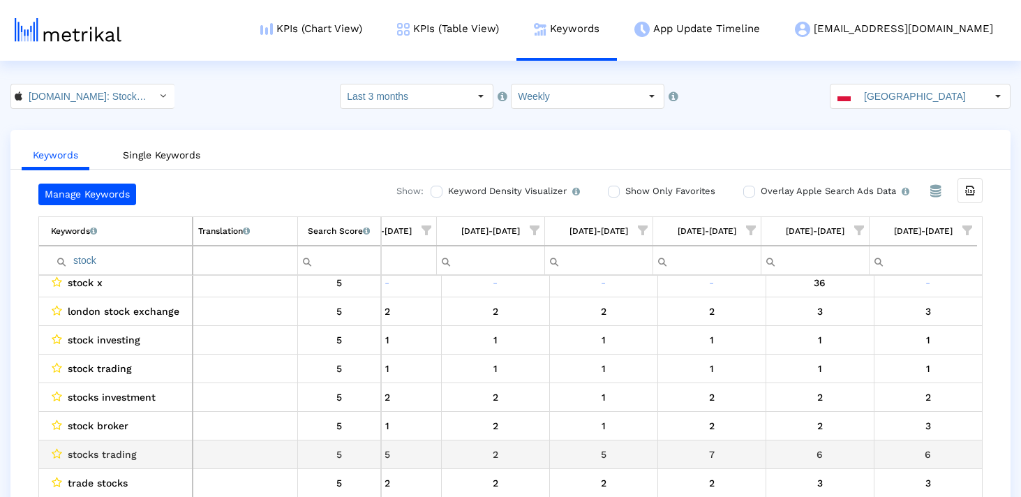
click at [87, 449] on span "stocks trading" at bounding box center [102, 454] width 69 height 18
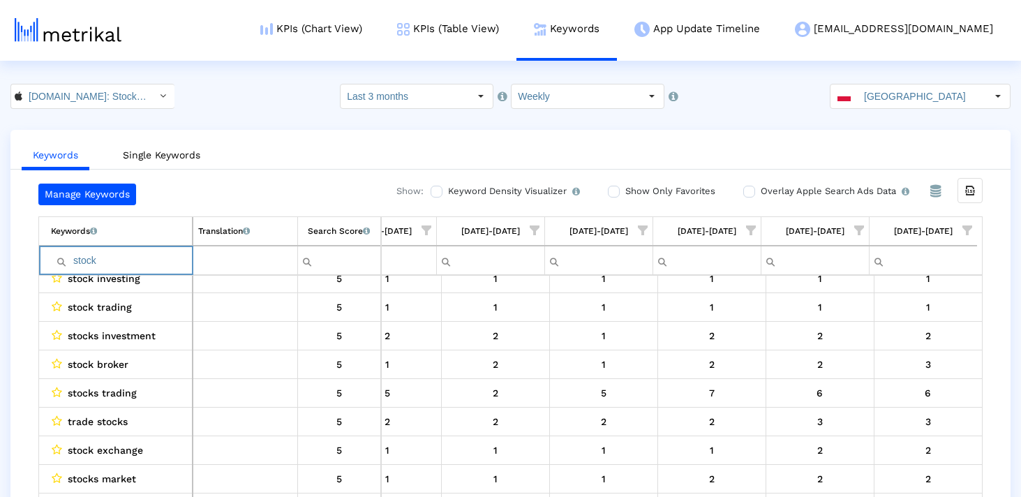
click at [147, 258] on input "stock" at bounding box center [121, 260] width 141 height 23
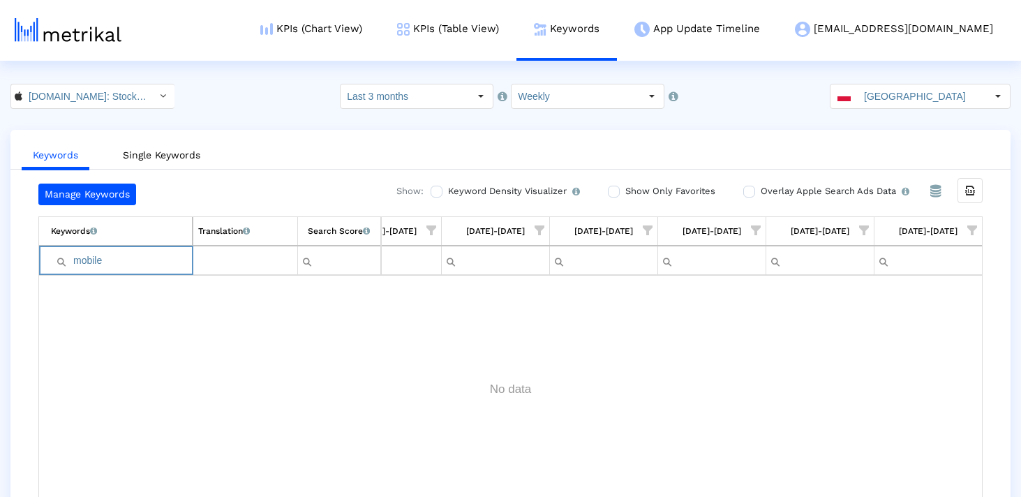
click at [147, 258] on input "mobile" at bounding box center [121, 260] width 141 height 23
type input "mobile"
click at [871, 89] on input "[GEOGRAPHIC_DATA]" at bounding box center [922, 96] width 128 height 24
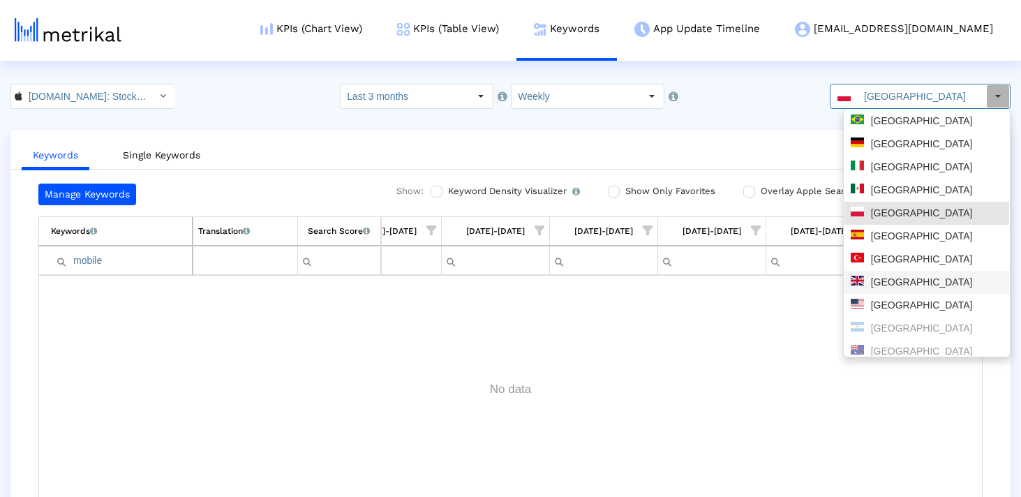
click at [887, 286] on div "[GEOGRAPHIC_DATA]" at bounding box center [927, 282] width 152 height 13
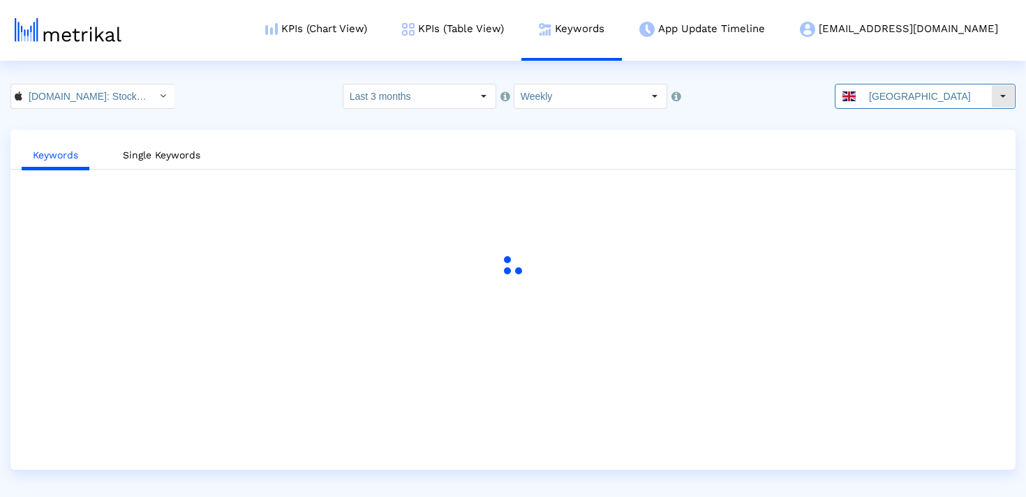
click at [905, 89] on input "[GEOGRAPHIC_DATA]" at bounding box center [927, 96] width 128 height 24
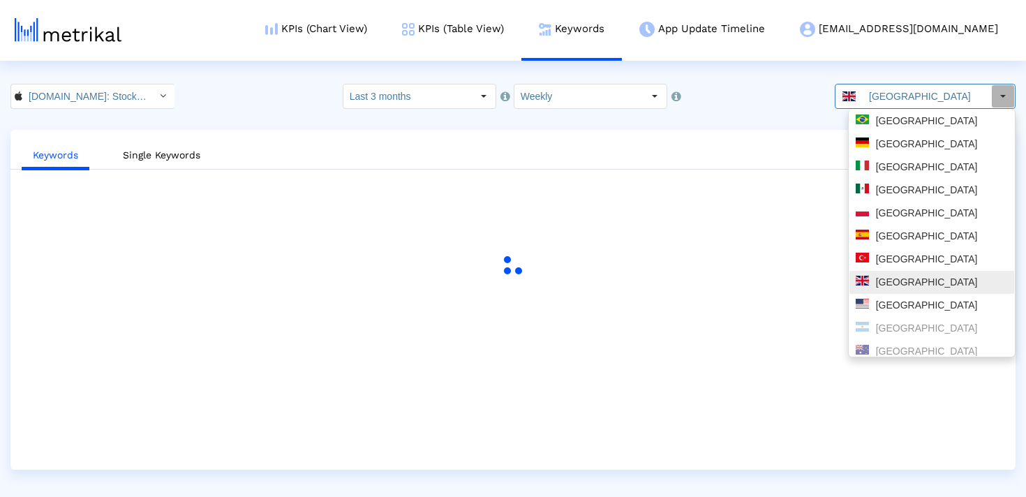
click at [912, 302] on div "[GEOGRAPHIC_DATA]" at bounding box center [932, 305] width 152 height 13
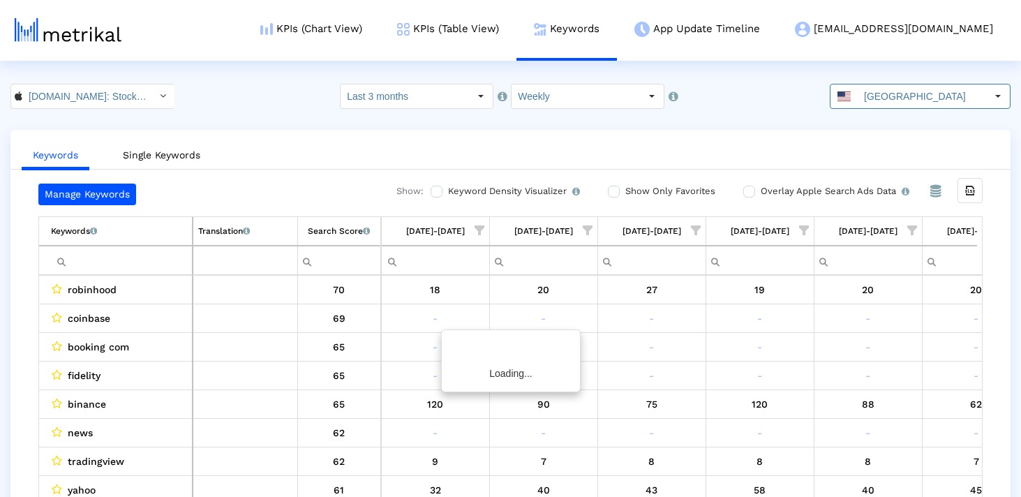
scroll to position [0, 811]
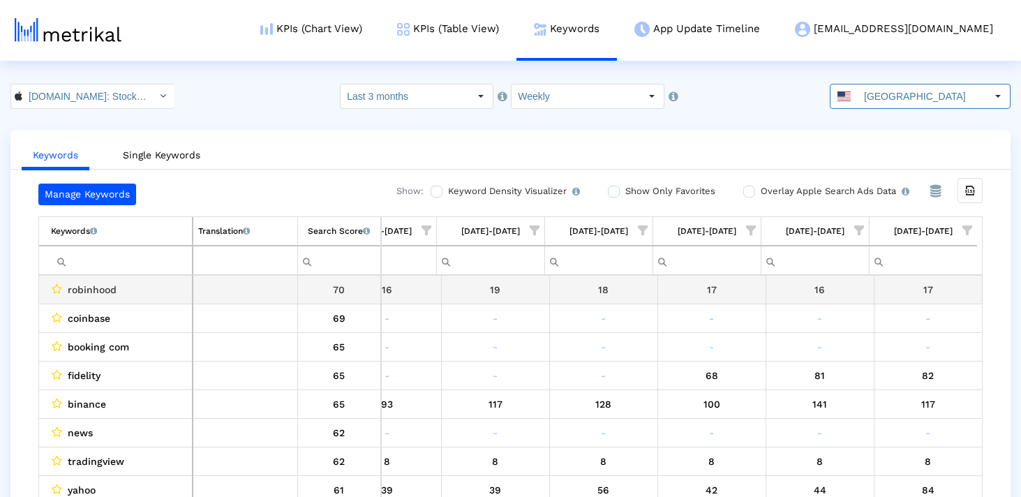
click at [171, 264] on input "Filter cell" at bounding box center [121, 260] width 141 height 23
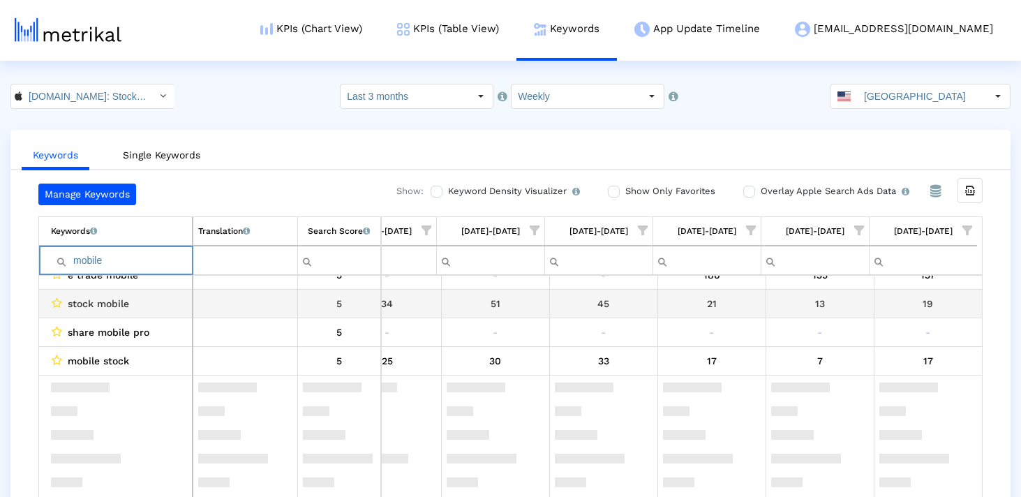
scroll to position [0, 0]
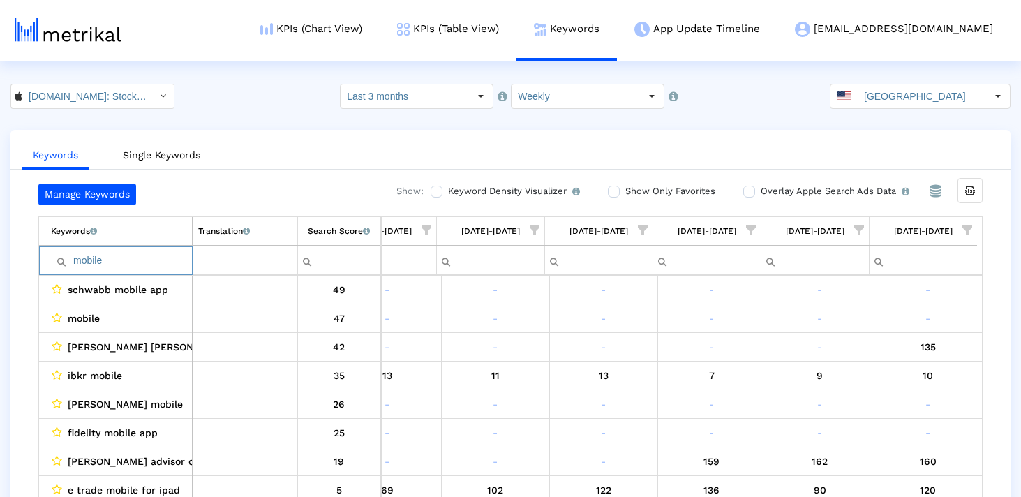
click at [135, 258] on input "mobile" at bounding box center [121, 260] width 141 height 23
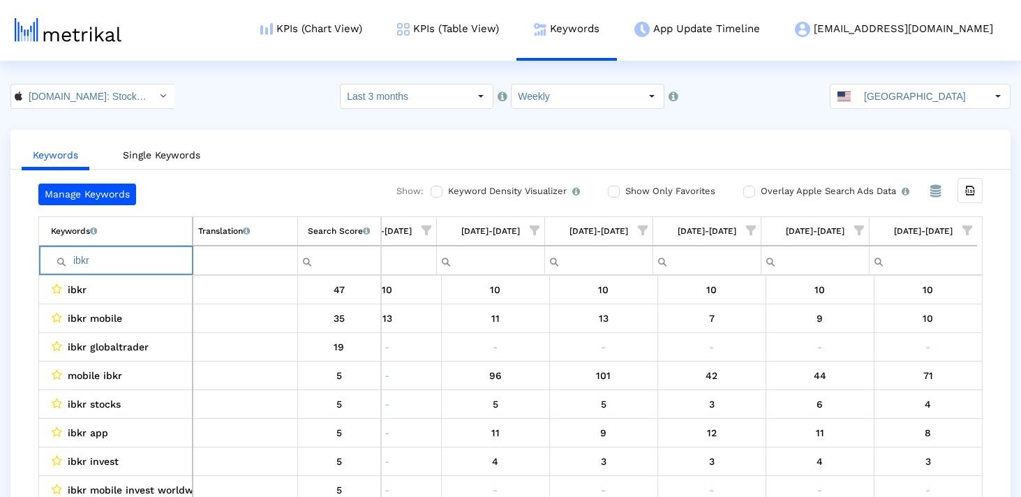
click at [114, 260] on input "ibkr" at bounding box center [121, 260] width 141 height 23
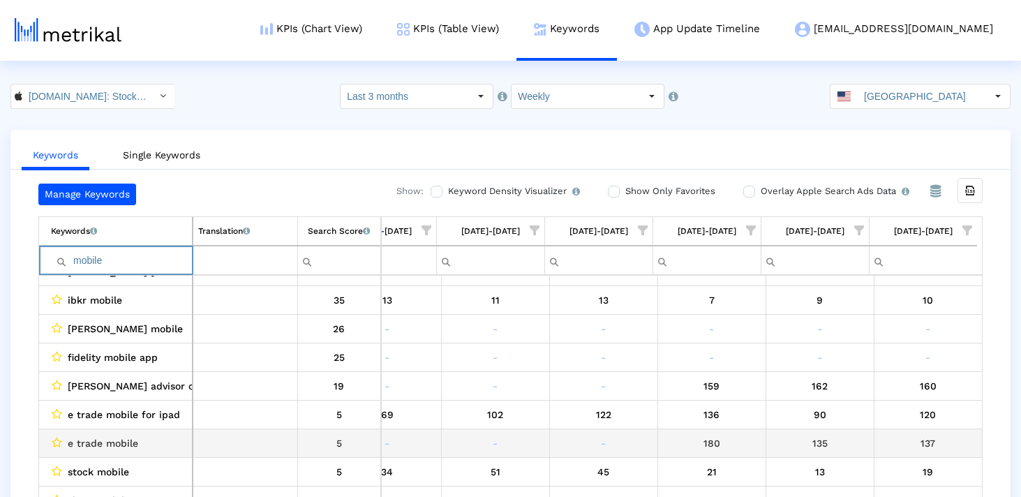
scroll to position [76, 0]
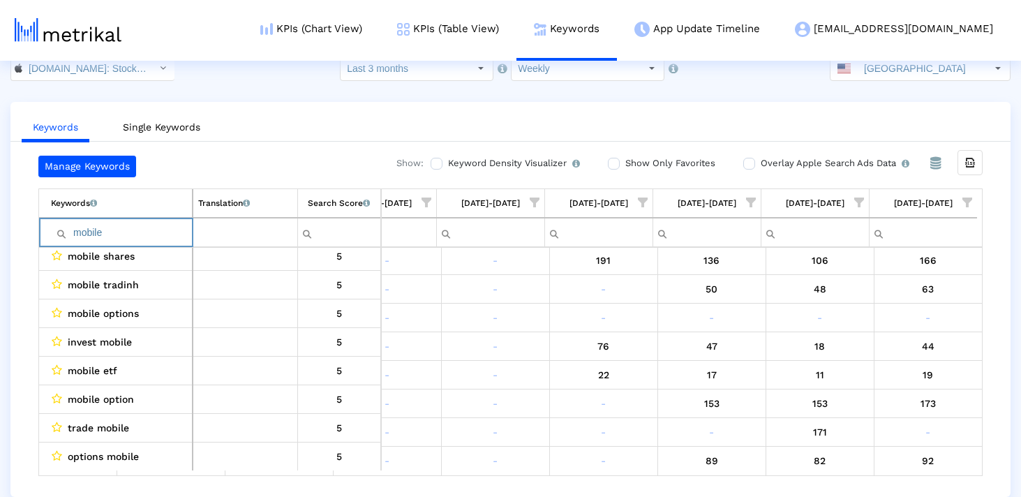
type input "mobile"
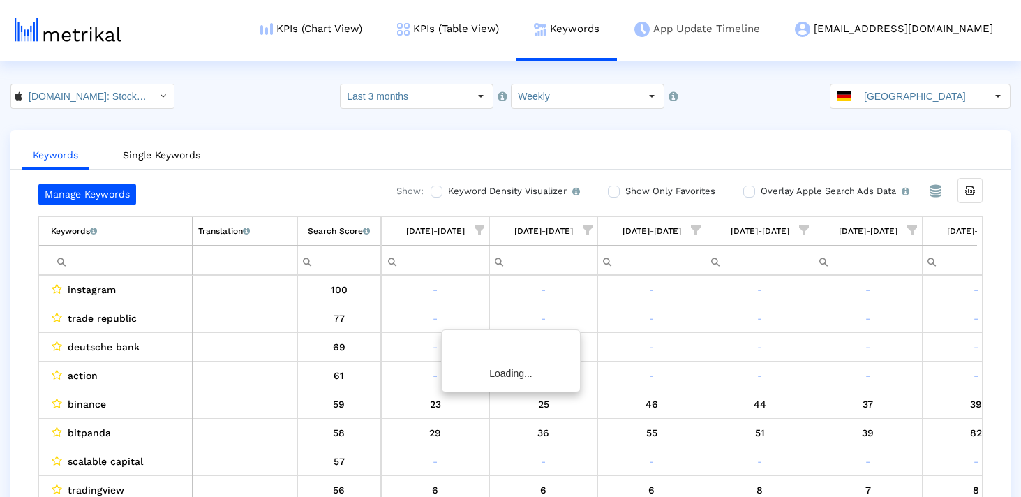
scroll to position [0, 811]
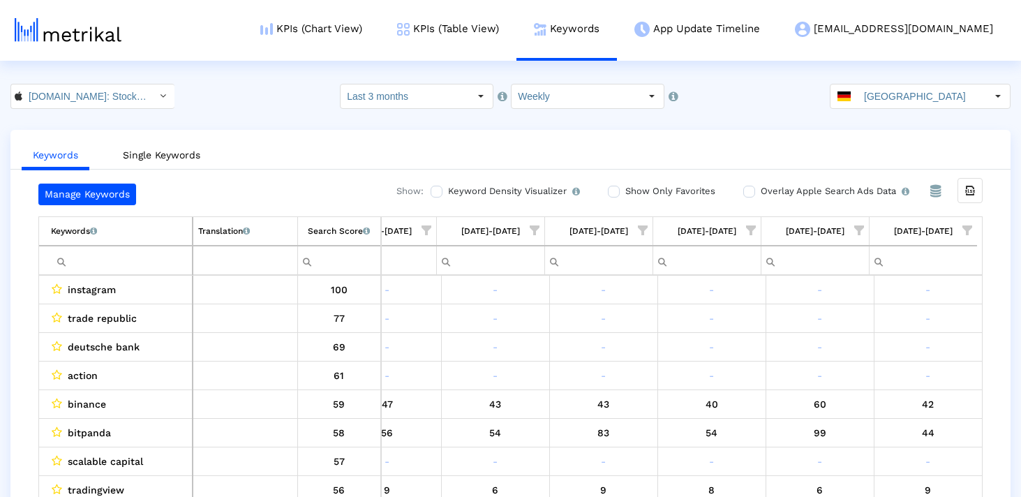
click at [123, 268] on input "Filter cell" at bounding box center [121, 260] width 141 height 23
paste input "charts"
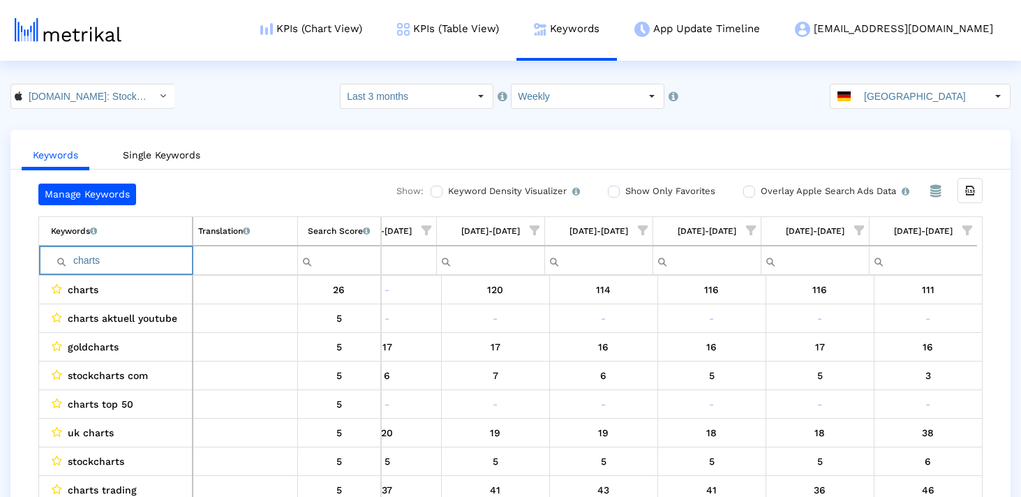
click at [101, 260] on input "charts" at bounding box center [121, 260] width 141 height 23
paste input "Anlagettip"
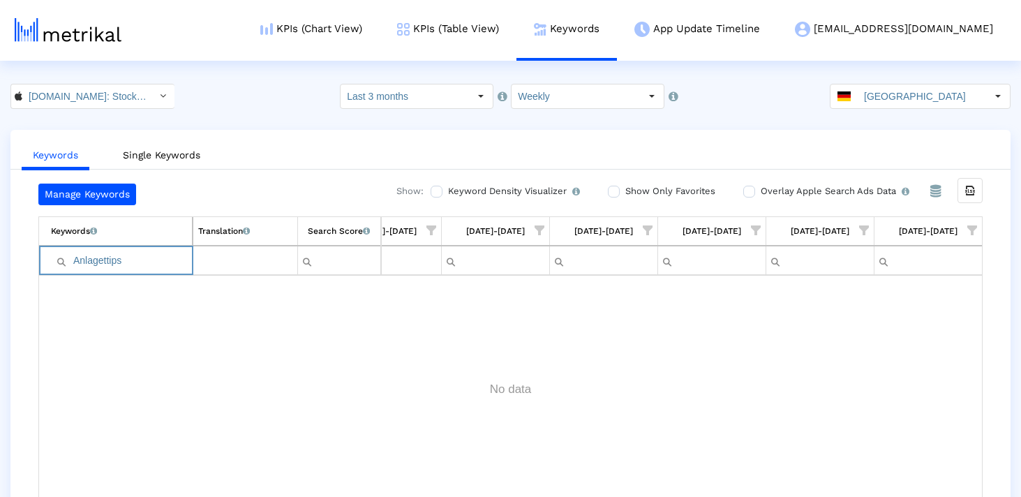
click at [75, 257] on input "Anlagettips" at bounding box center [121, 260] width 141 height 23
click at [146, 256] on input "Anlagettips" at bounding box center [121, 260] width 141 height 23
click at [149, 265] on input "Anlaget" at bounding box center [121, 260] width 141 height 23
click at [103, 259] on input "alert" at bounding box center [121, 260] width 141 height 23
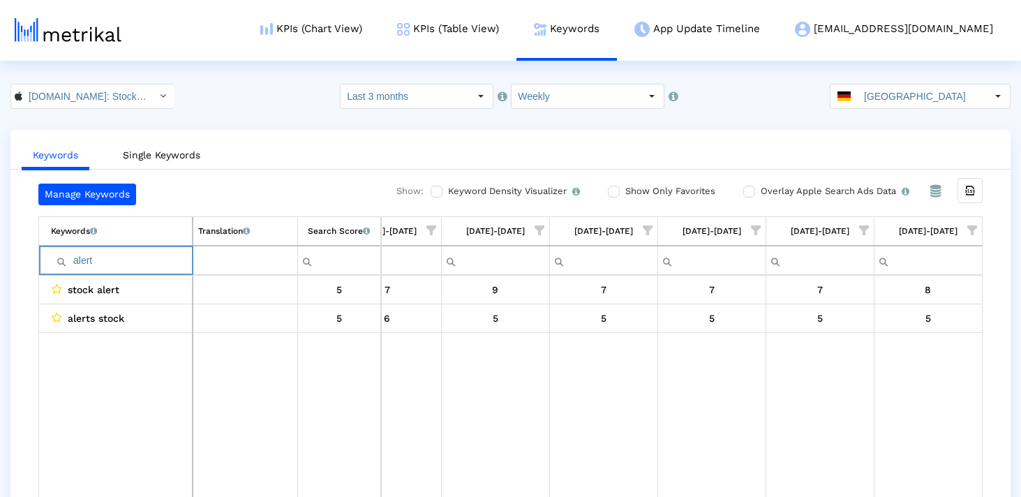
click at [103, 259] on input "alert" at bounding box center [121, 260] width 141 height 23
paste input "Aktiencharts"
drag, startPoint x: 101, startPoint y: 261, endPoint x: 37, endPoint y: 260, distance: 64.2
click at [37, 260] on div "Manage Keywords Show: Keyword Density Visualizer Turn this on to view where and…" at bounding box center [510, 344] width 1000 height 320
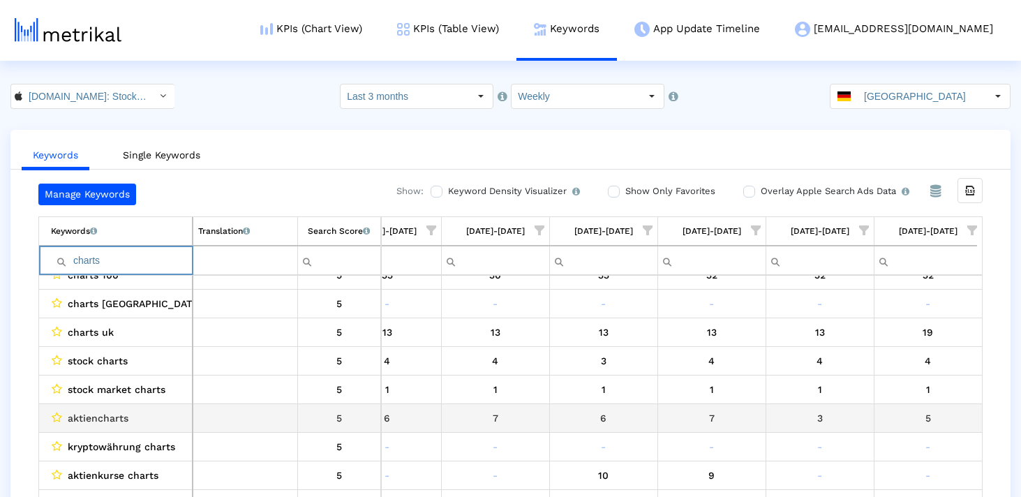
scroll to position [542, 0]
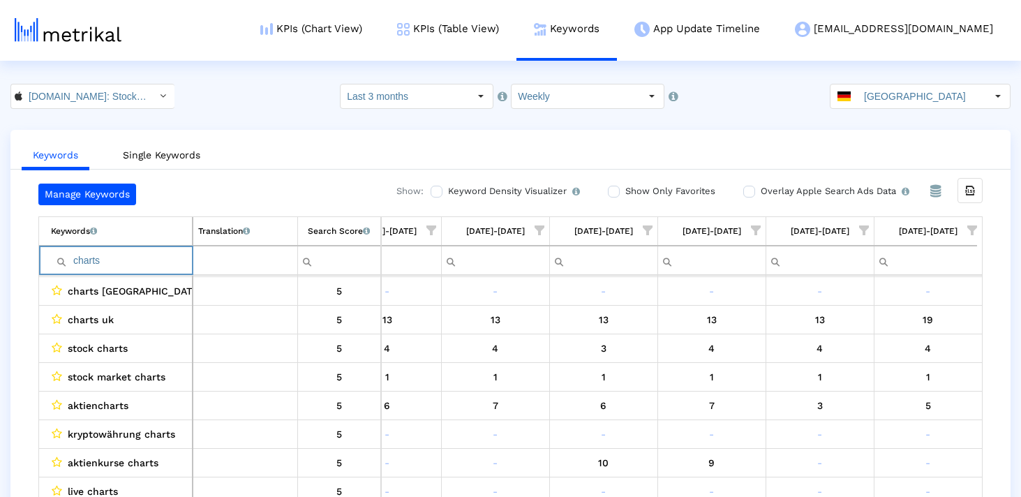
click at [145, 253] on input "charts" at bounding box center [121, 260] width 141 height 23
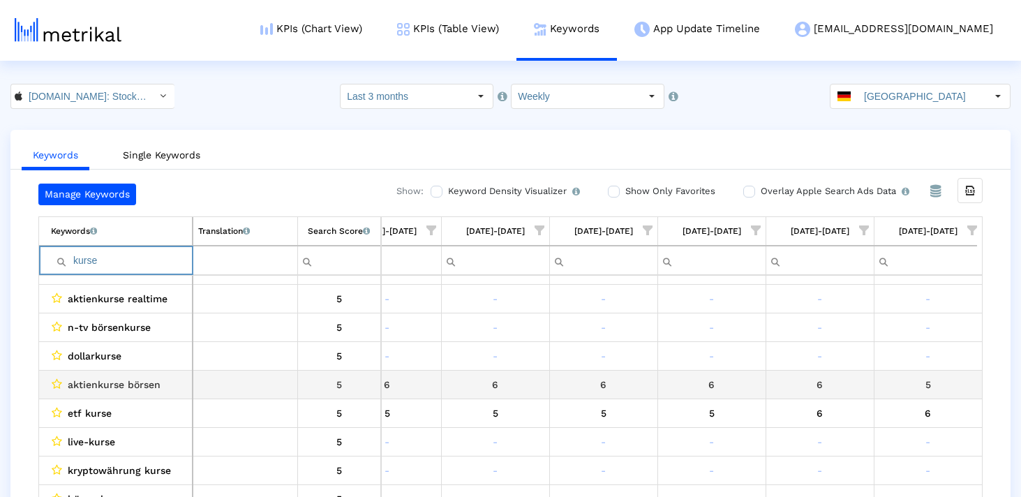
scroll to position [0, 0]
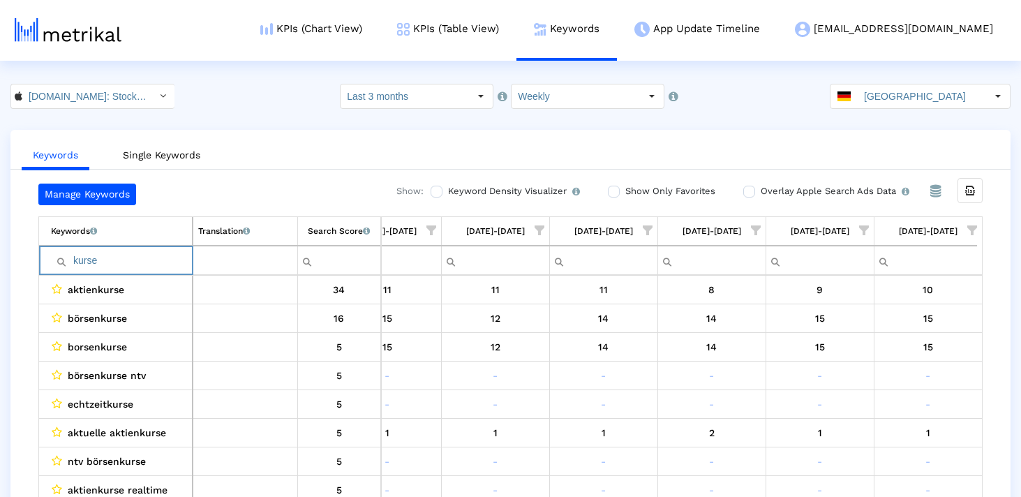
click at [125, 257] on input "kurse" at bounding box center [121, 260] width 141 height 23
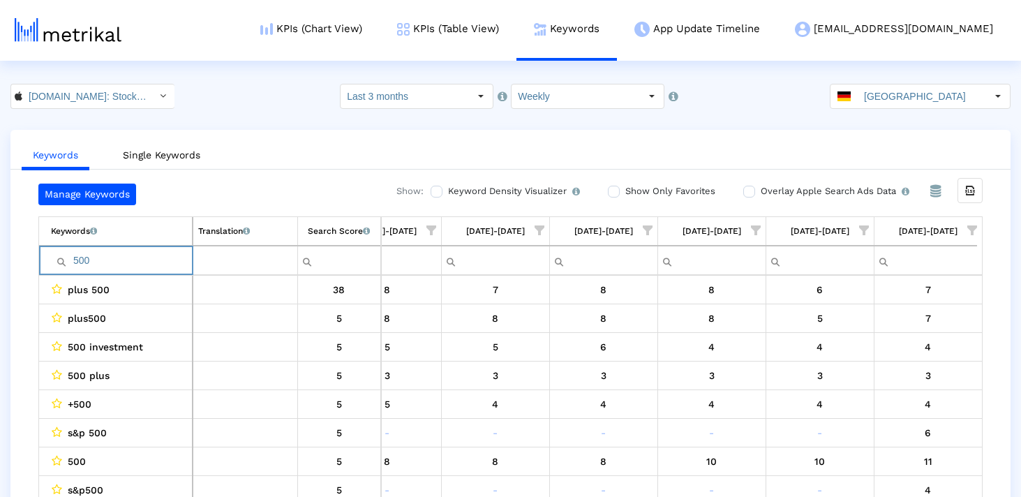
click at [120, 255] on input "500" at bounding box center [121, 260] width 141 height 23
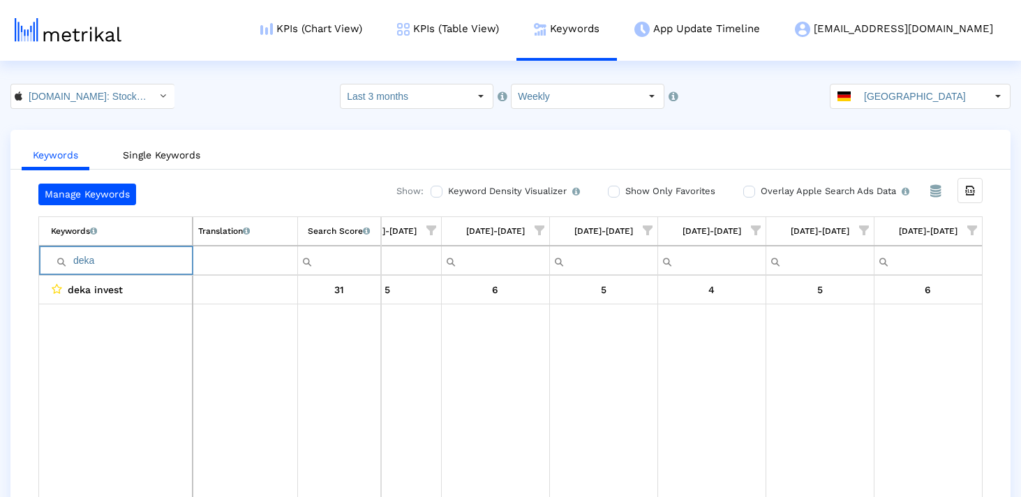
click at [108, 266] on input "deka" at bounding box center [121, 260] width 141 height 23
click at [164, 258] on input "dime" at bounding box center [121, 260] width 141 height 23
paste input "dax"
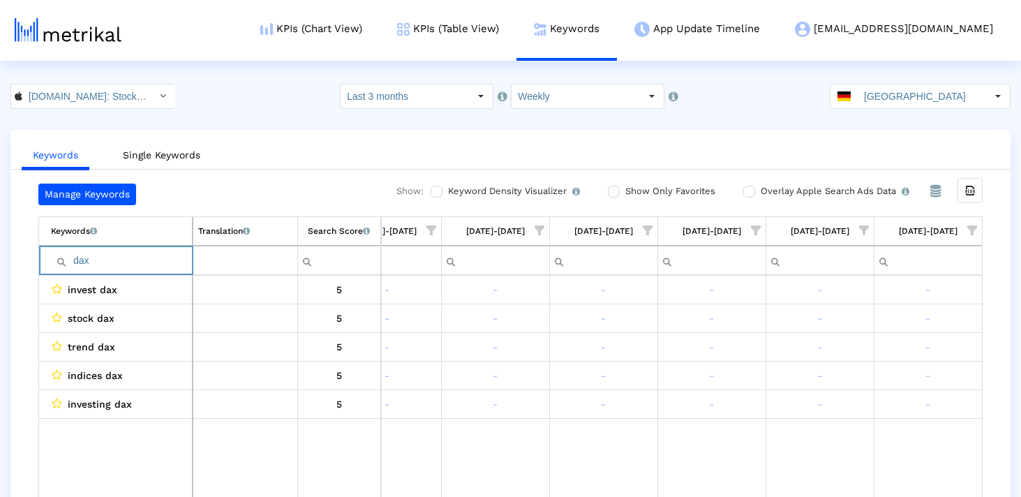
click at [80, 263] on input "dax" at bounding box center [121, 260] width 141 height 23
click at [103, 262] on input "dax" at bounding box center [121, 260] width 141 height 23
click at [89, 256] on input "dax" at bounding box center [121, 260] width 141 height 23
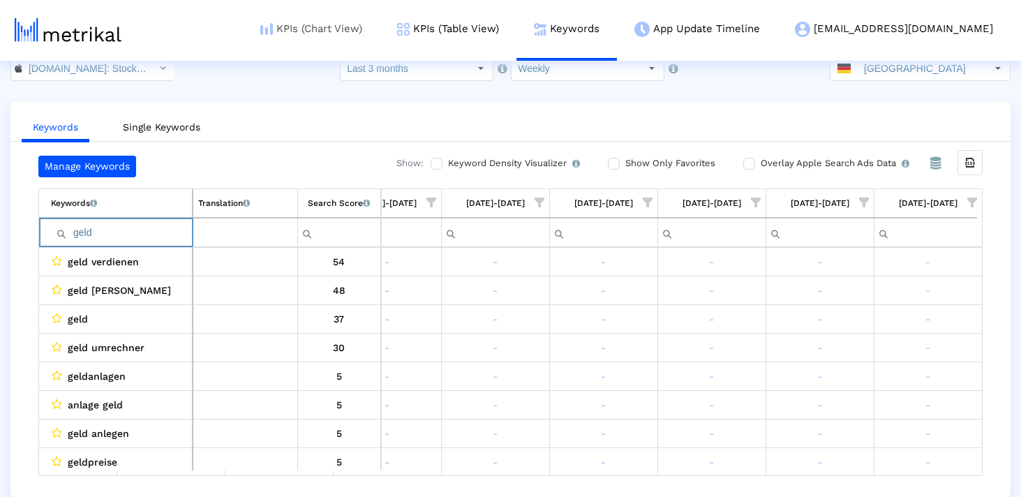
type input "geld"
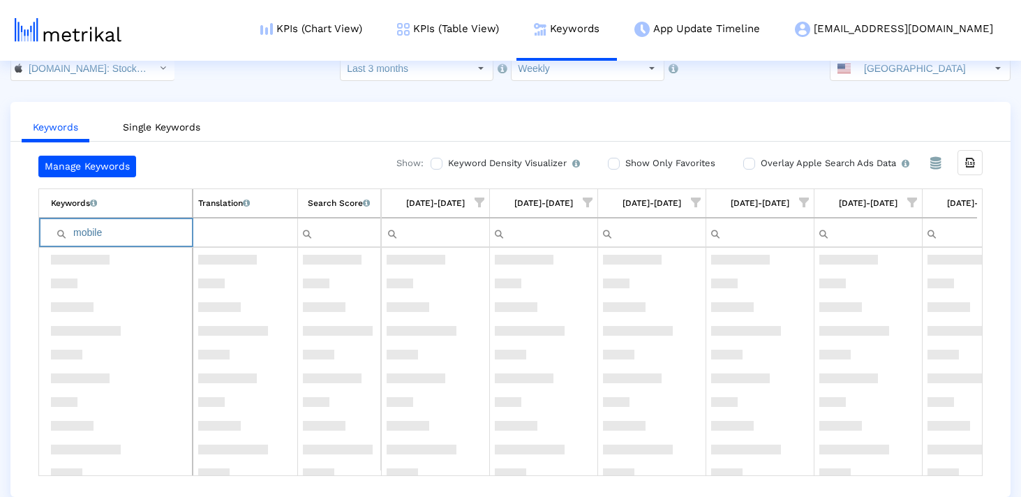
scroll to position [1065, 0]
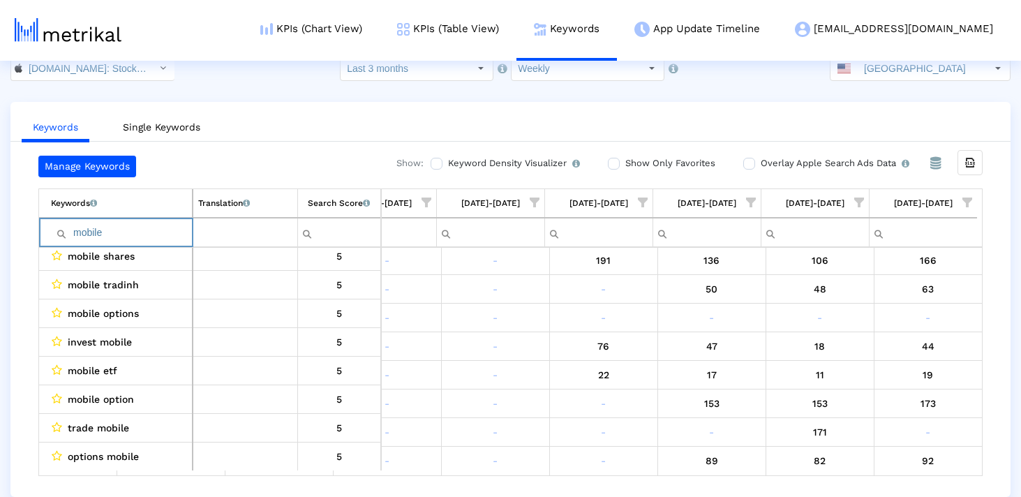
click at [184, 234] on input "mobile" at bounding box center [121, 232] width 141 height 23
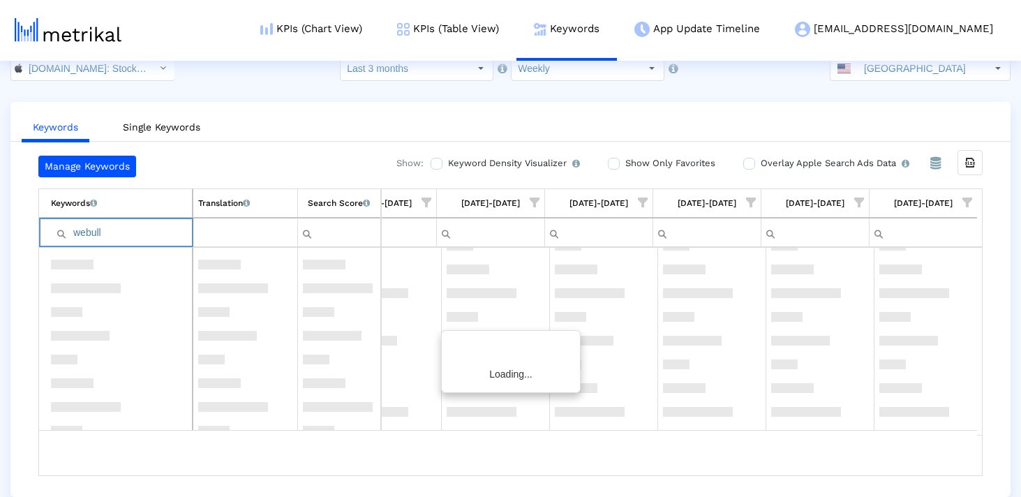
scroll to position [0, 0]
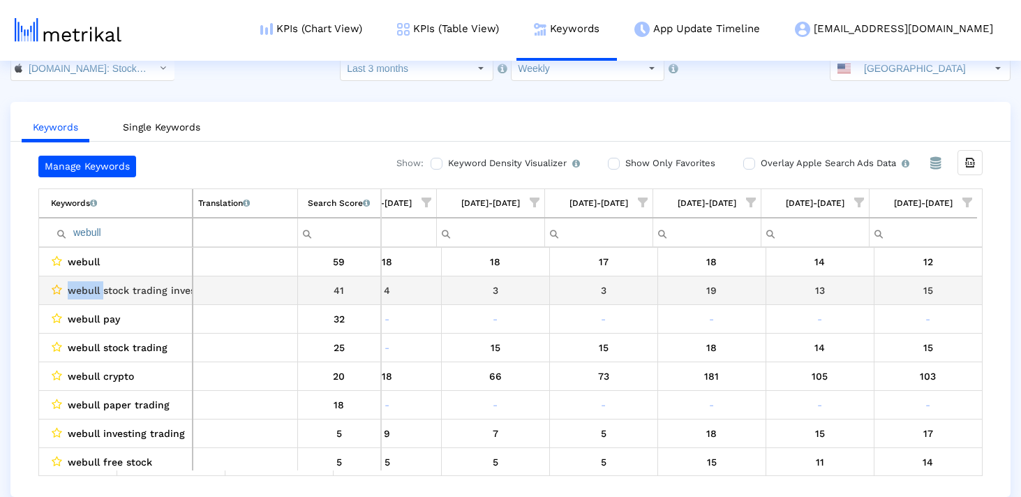
drag, startPoint x: 103, startPoint y: 289, endPoint x: 59, endPoint y: 289, distance: 44.7
click at [59, 289] on div "webull stock trading invest" at bounding box center [119, 290] width 136 height 18
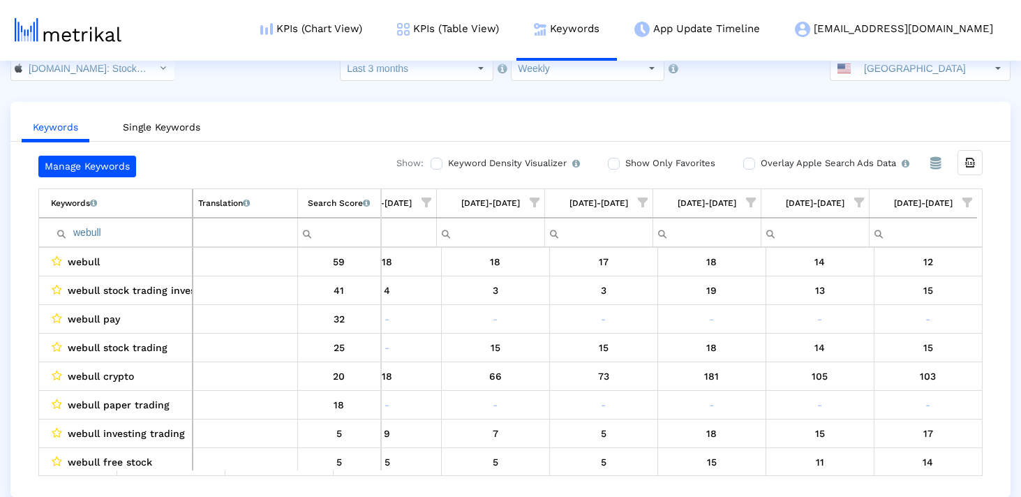
click at [148, 230] on input "webull" at bounding box center [121, 232] width 141 height 23
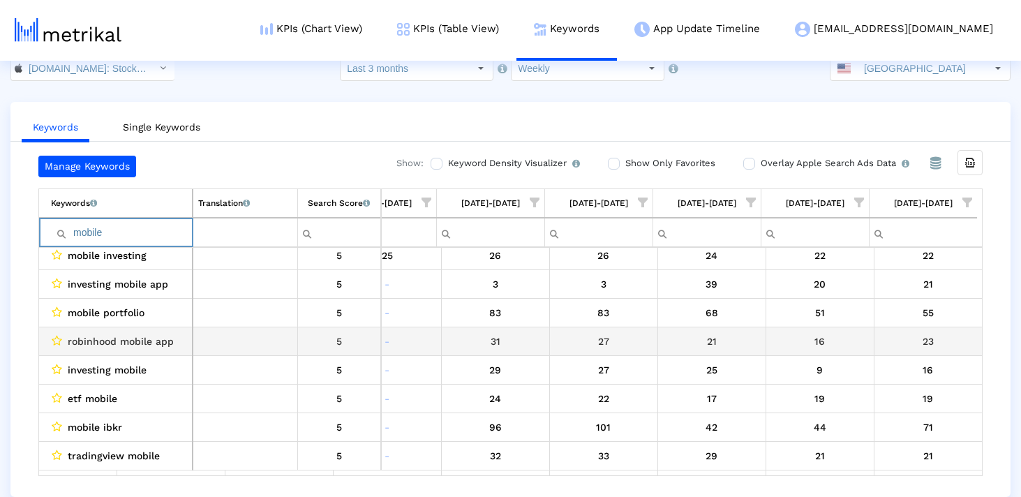
scroll to position [589, 0]
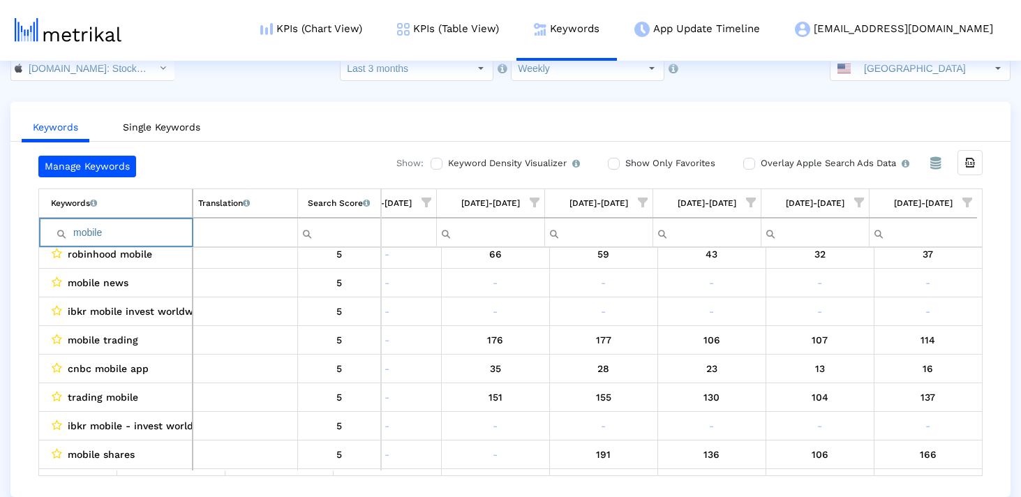
type input "mobile"
